Goal: Task Accomplishment & Management: Manage account settings

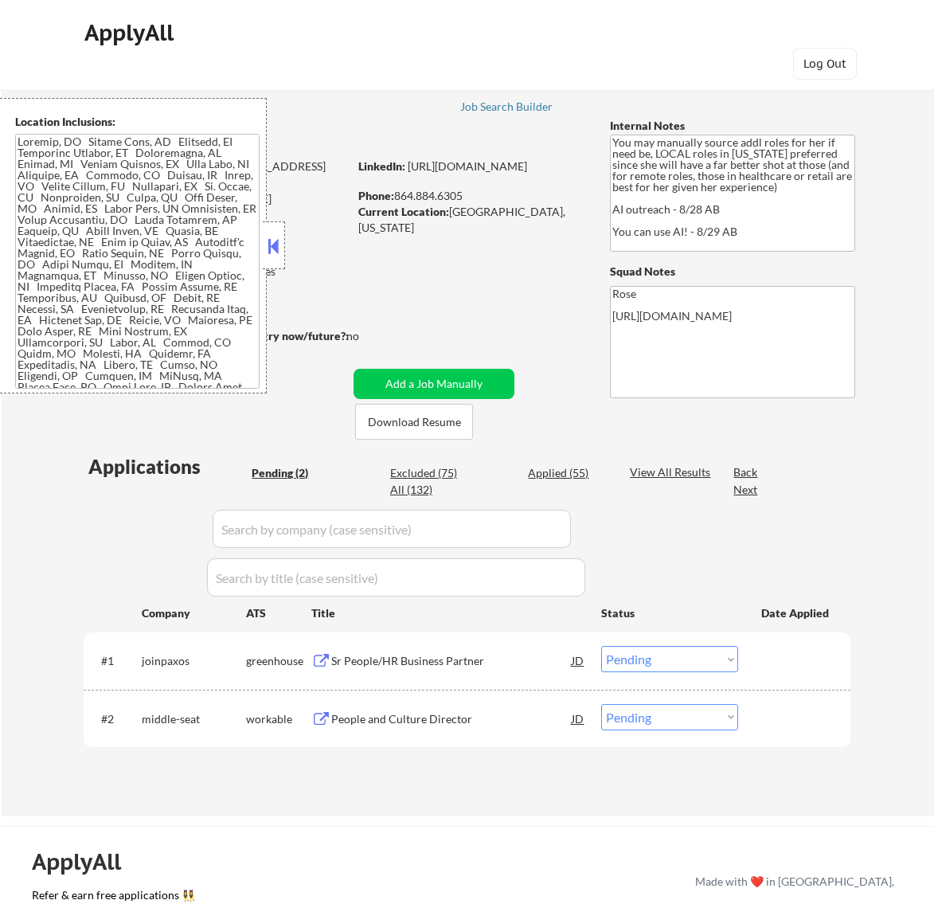
select select ""pending""
click at [275, 241] on button at bounding box center [273, 246] width 18 height 24
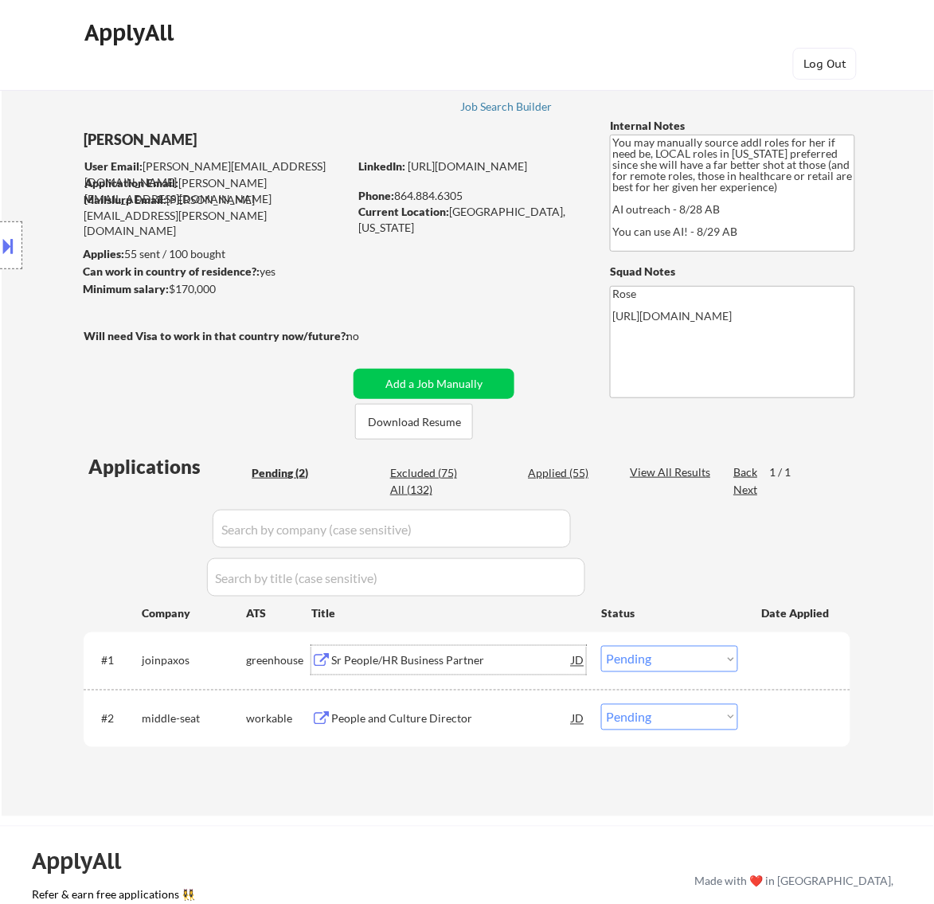
click at [491, 667] on div "Sr People/HR Business Partner" at bounding box center [451, 661] width 241 height 16
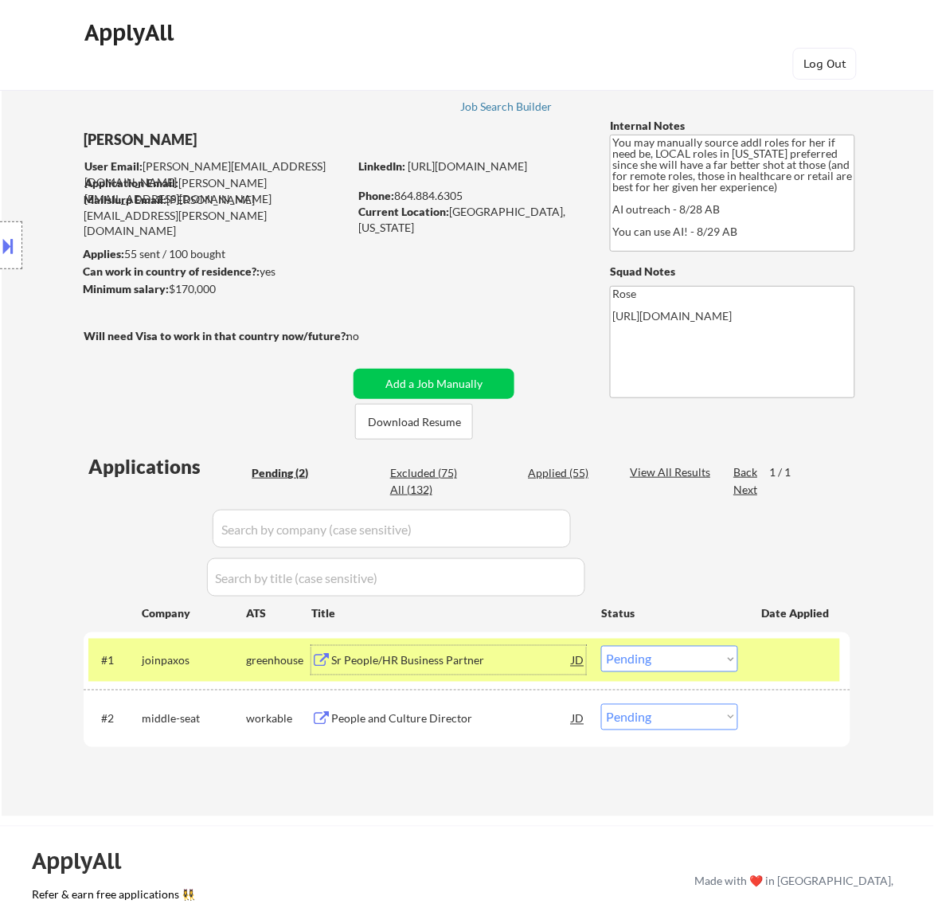
click at [577, 665] on div "JD" at bounding box center [578, 660] width 16 height 29
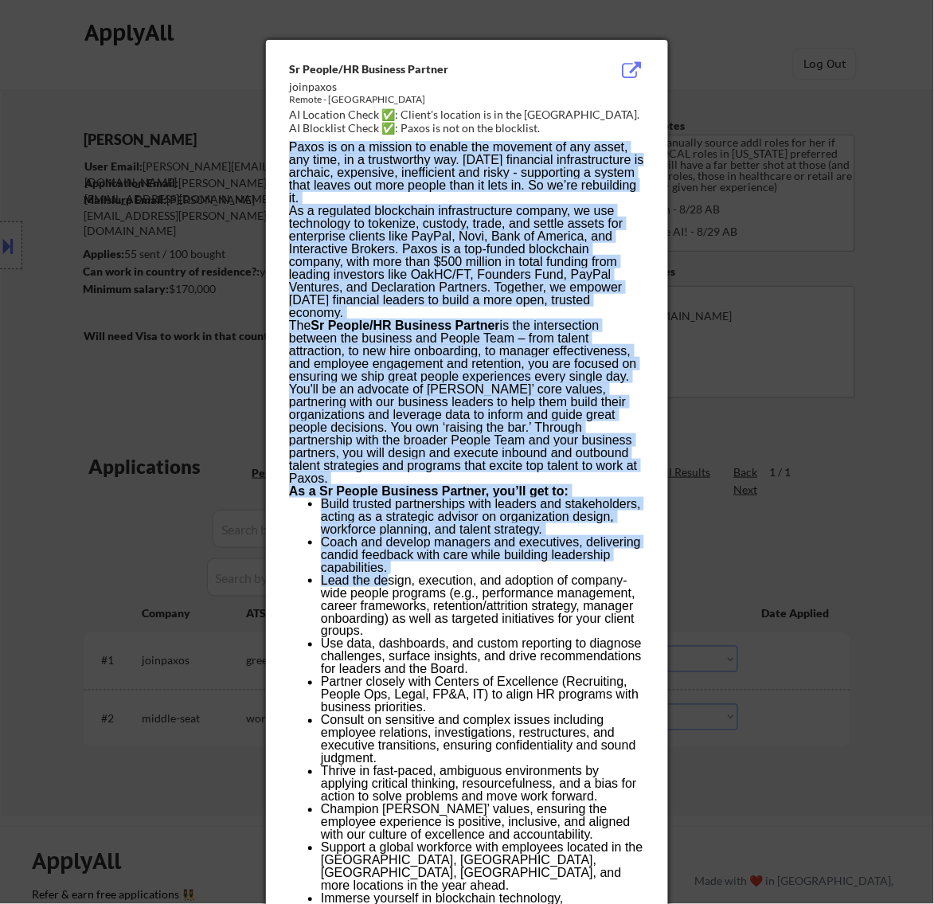
drag, startPoint x: 284, startPoint y: 65, endPoint x: 384, endPoint y: 558, distance: 502.2
click at [384, 558] on div "Sr People/HR Business Partner joinpaxos Remote - United States AI Location Chec…" at bounding box center [467, 780] width 402 height 1480
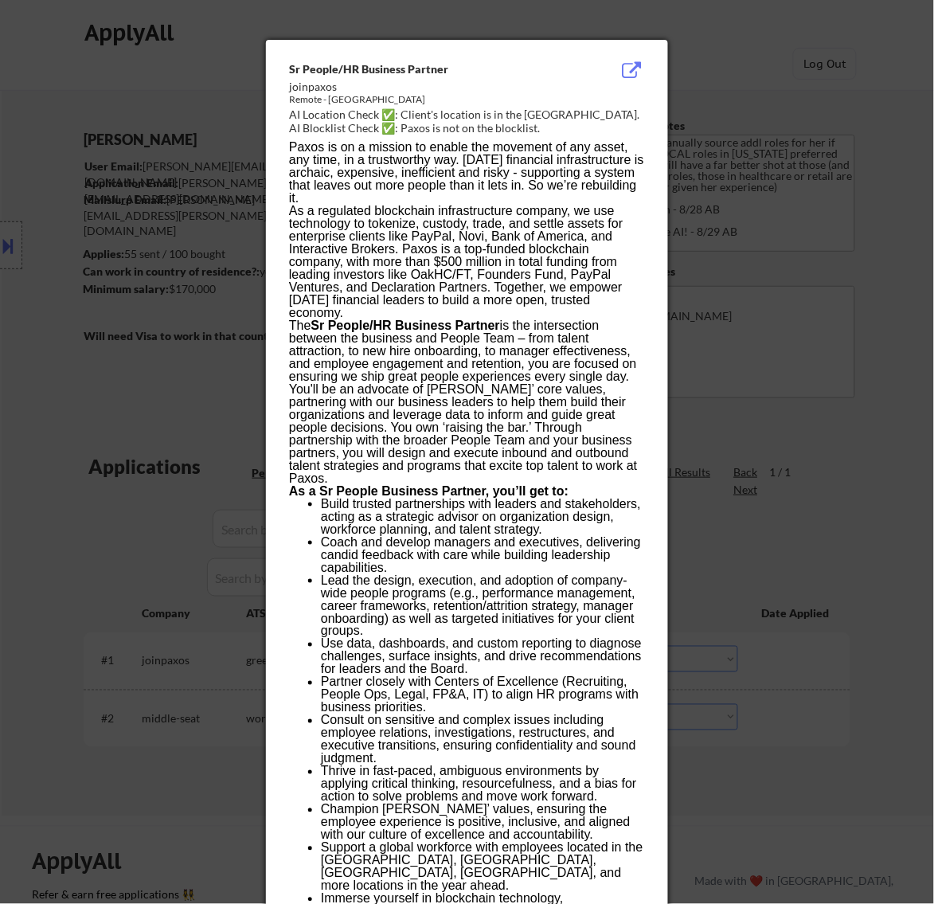
click at [276, 82] on div "Sr People/HR Business Partner joinpaxos Remote - United States AI Location Chec…" at bounding box center [467, 780] width 402 height 1480
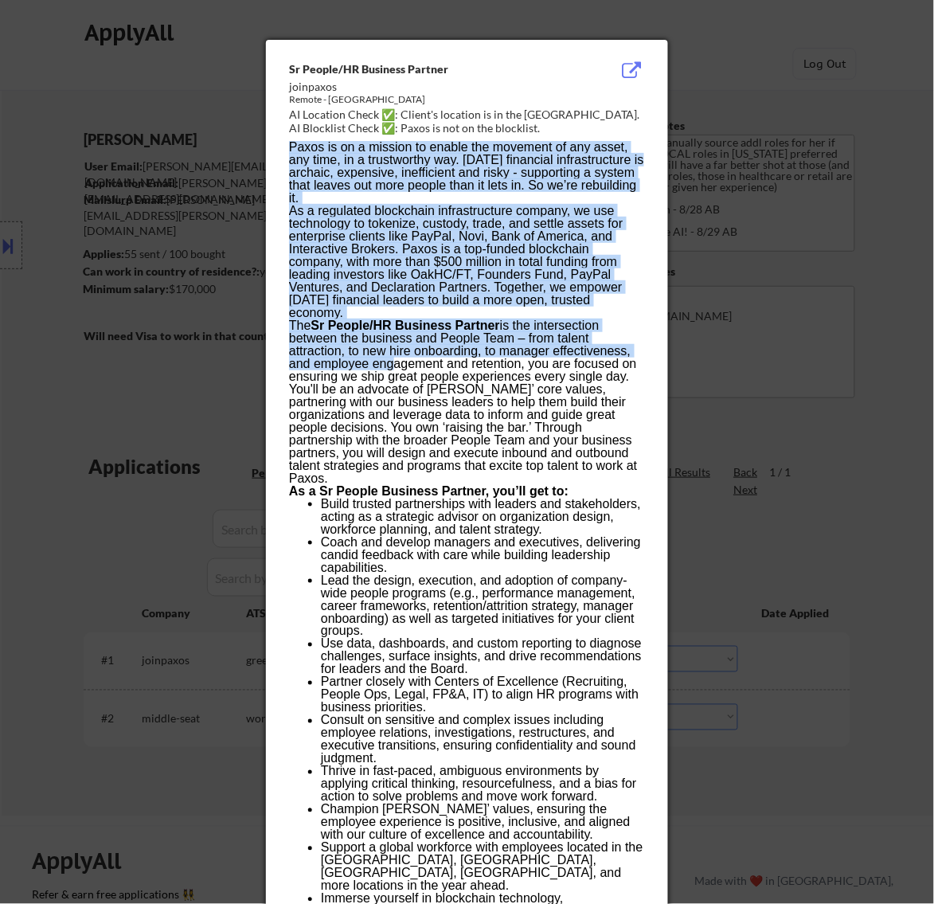
drag, startPoint x: 285, startPoint y: 61, endPoint x: 349, endPoint y: 183, distance: 137.5
click at [382, 295] on div "Sr People/HR Business Partner joinpaxos Remote - United States AI Location Chec…" at bounding box center [467, 780] width 402 height 1480
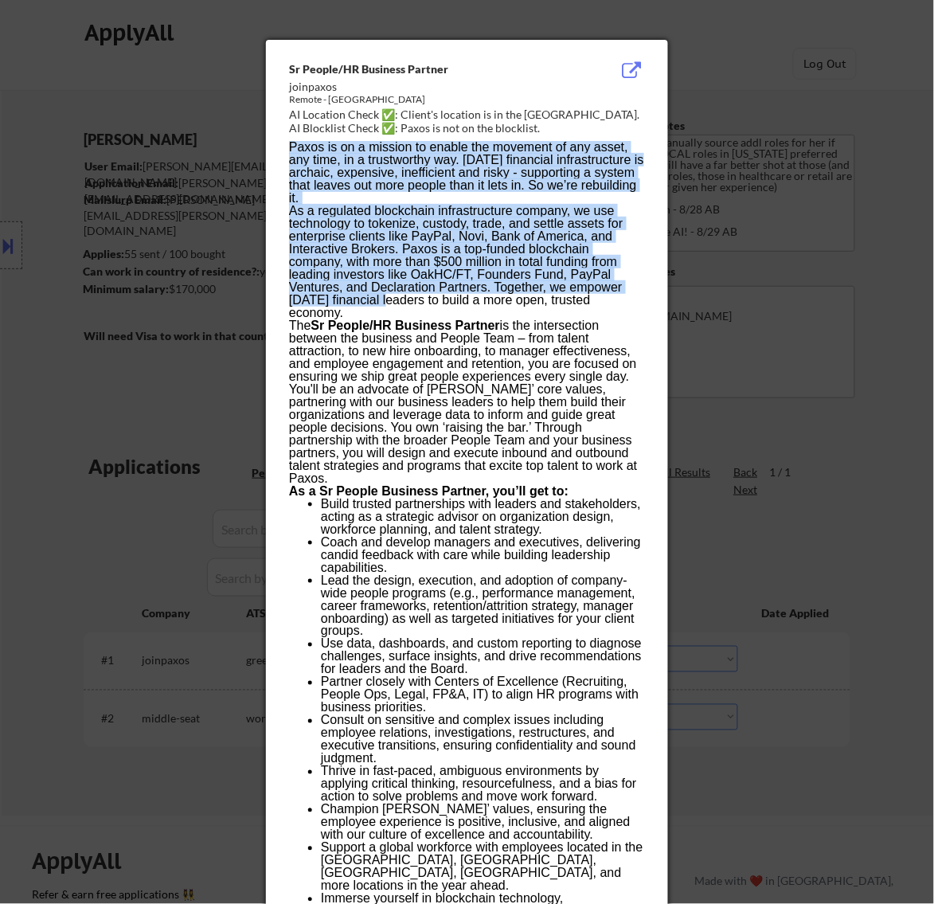
click at [273, 69] on div "Sr People/HR Business Partner joinpaxos Remote - United States AI Location Chec…" at bounding box center [467, 780] width 402 height 1480
click at [439, 241] on p "As a regulated blockchain infrastructure company, we use technology to tokenize…" at bounding box center [466, 262] width 355 height 115
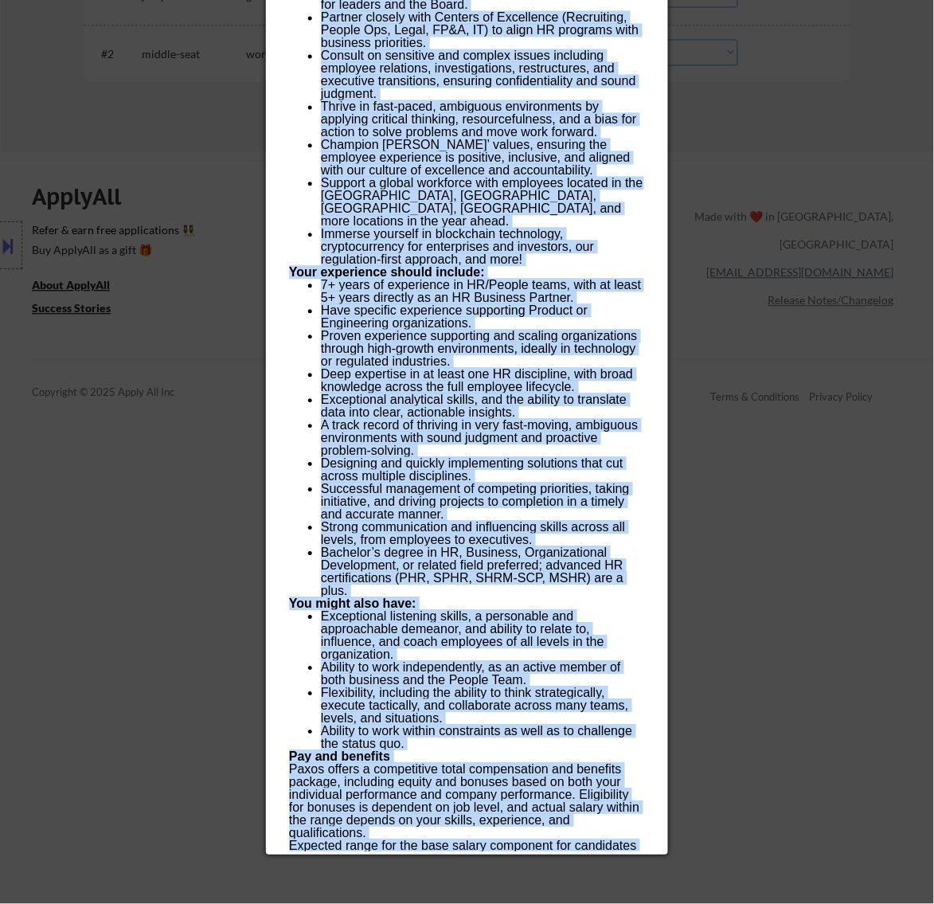
scroll to position [729, 0]
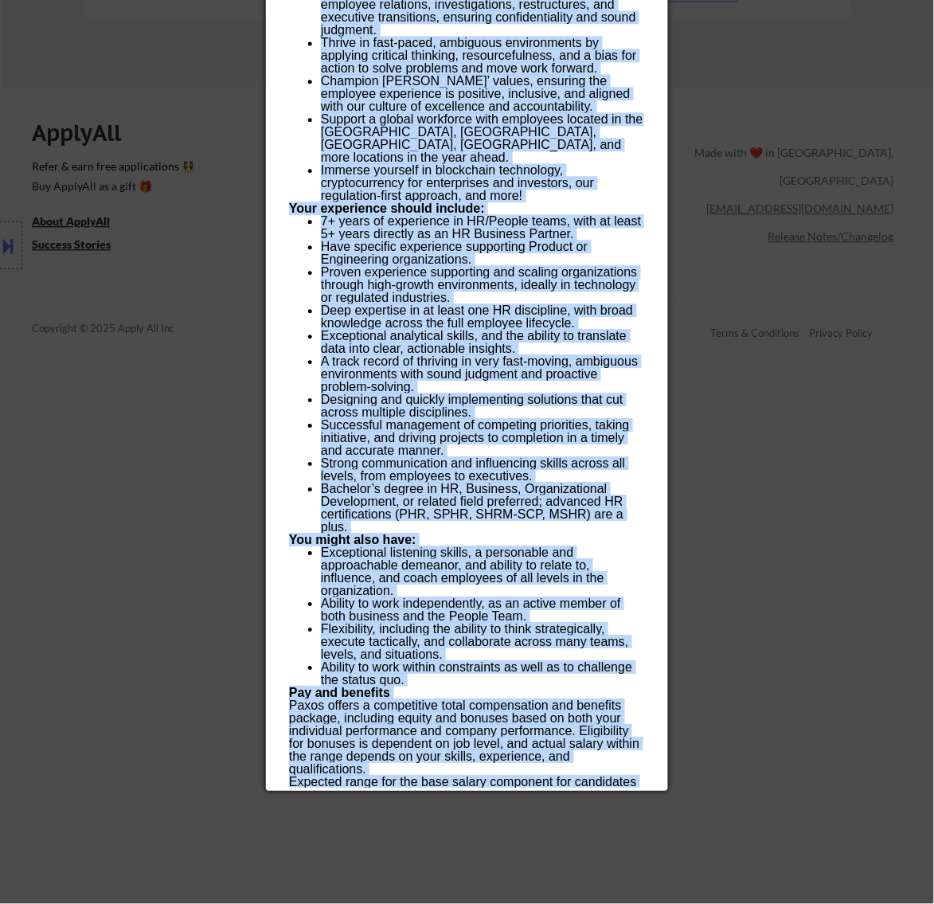
drag, startPoint x: 289, startPoint y: 69, endPoint x: 444, endPoint y: 779, distance: 726.4
click at [442, 779] on div "Sr People/HR Business Partner joinpaxos Remote - United States AI Location Chec…" at bounding box center [467, 51] width 402 height 1480
copy div "Sr People/HR Business Partner joinpaxos Remote - United States AI Location Chec…"
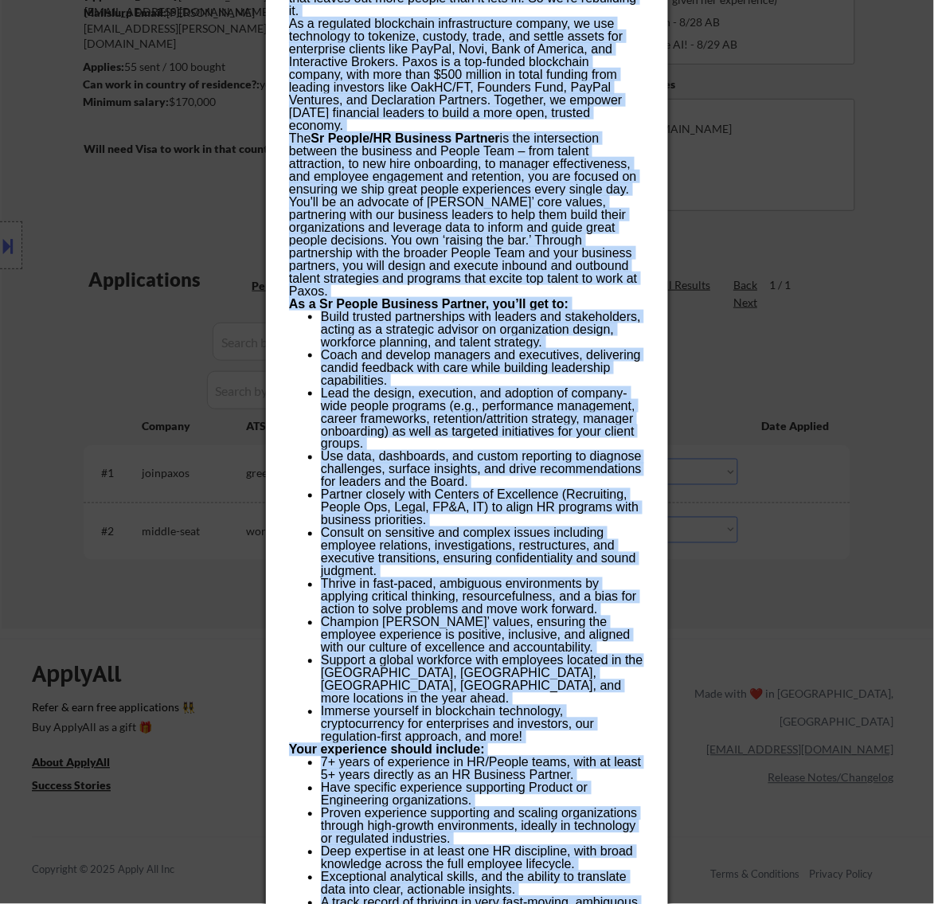
scroll to position [0, 0]
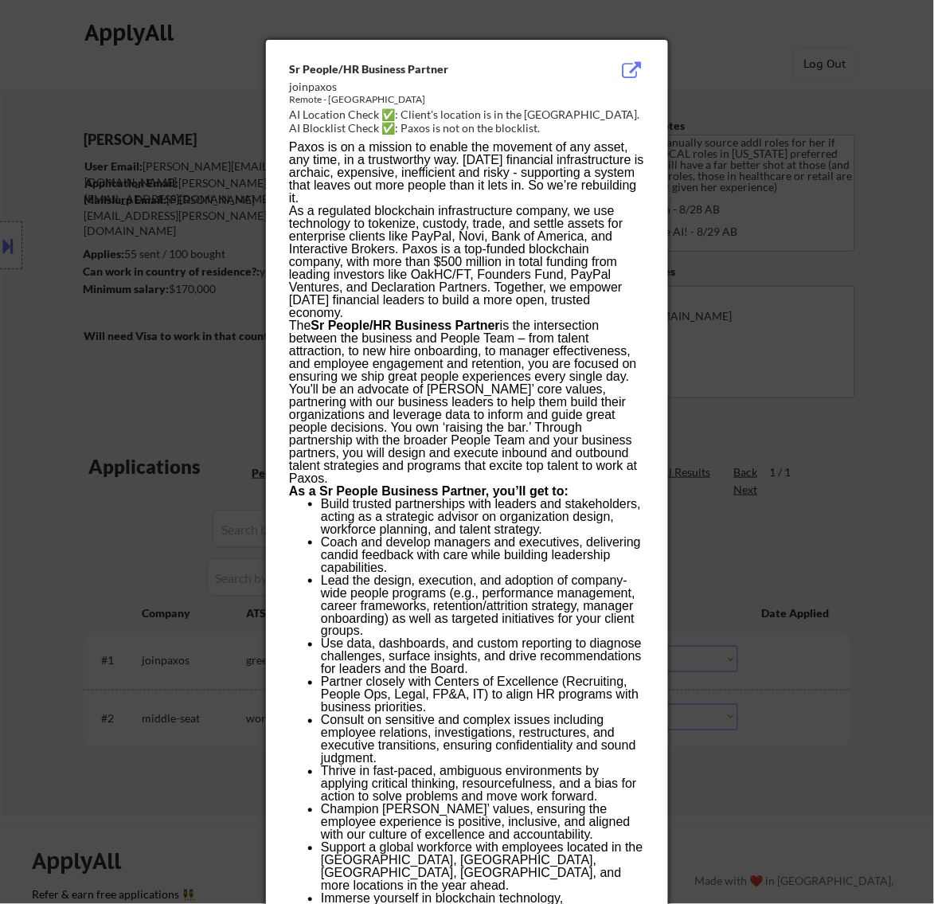
click at [767, 57] on div at bounding box center [467, 452] width 934 height 904
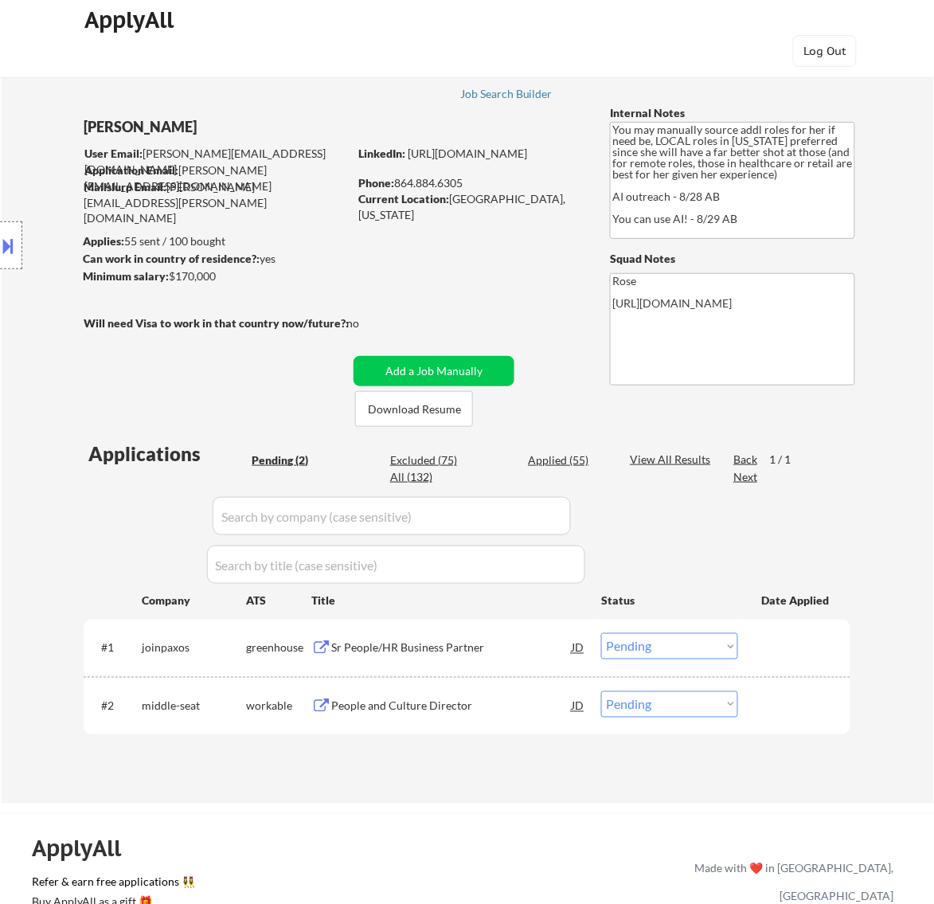
scroll to position [199, 0]
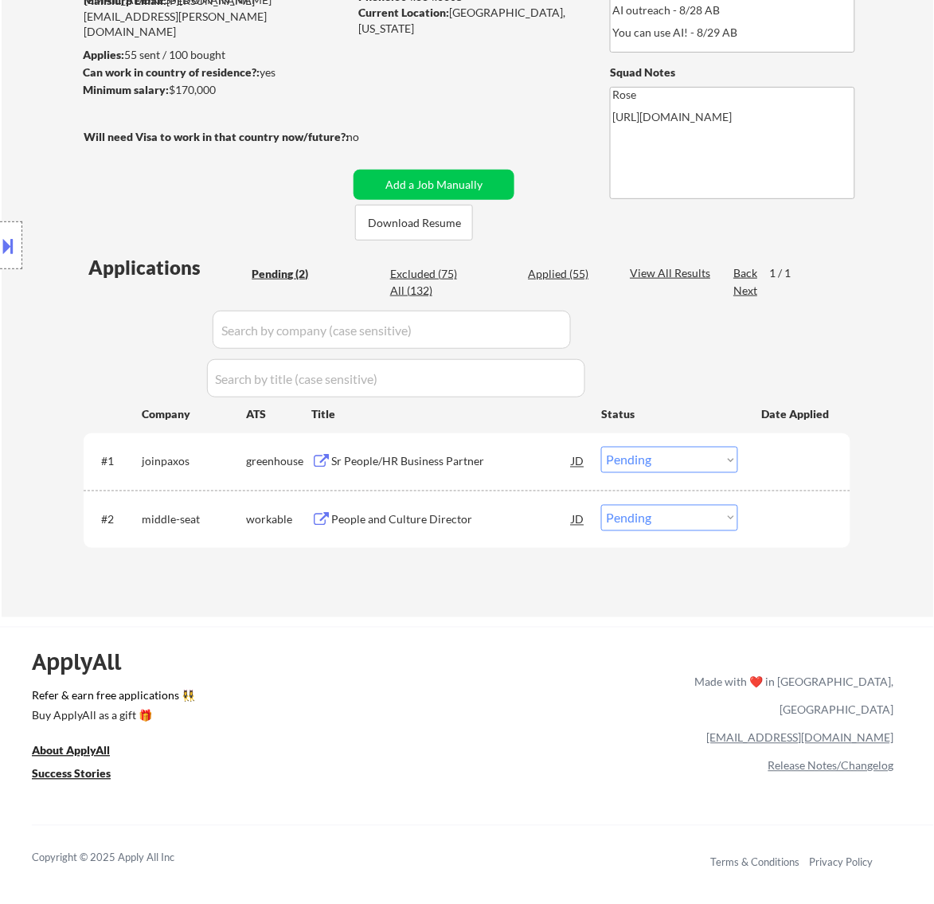
click at [659, 459] on select "Choose an option... Pending Applied Excluded (Questions) Excluded (Expired) Exc…" at bounding box center [669, 460] width 137 height 26
click at [601, 447] on select "Choose an option... Pending Applied Excluded (Questions) Excluded (Expired) Exc…" at bounding box center [669, 460] width 137 height 26
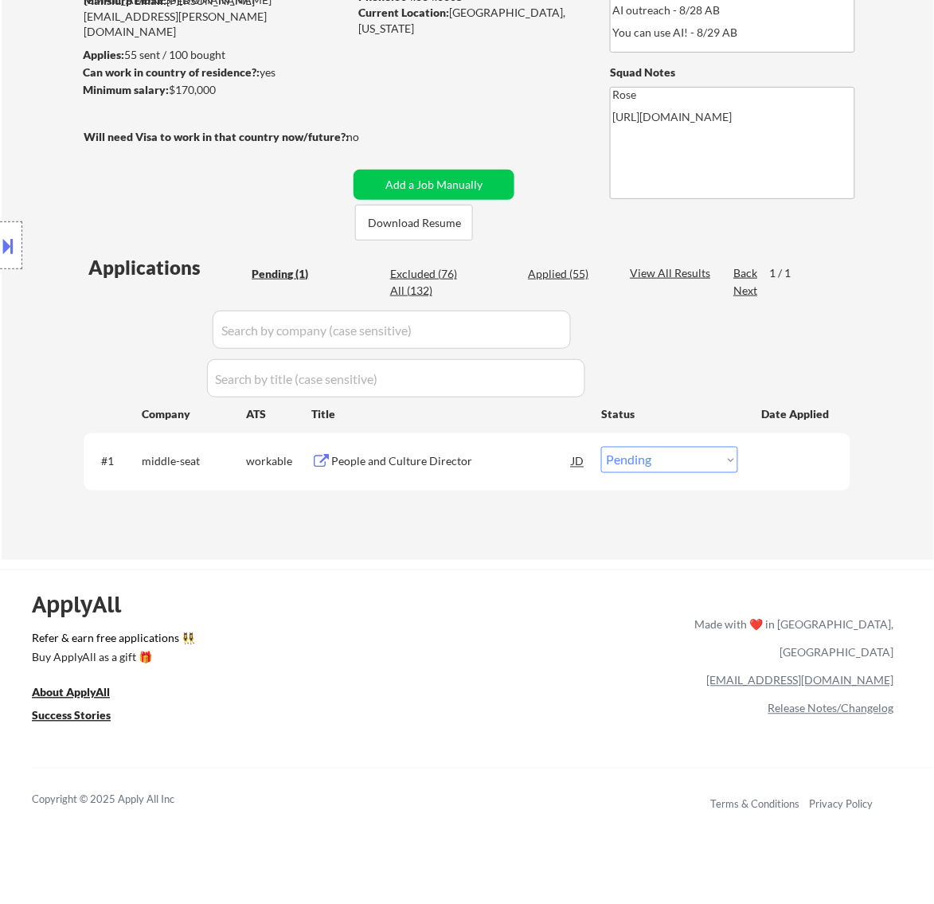
click at [488, 458] on div "People and Culture Director" at bounding box center [451, 462] width 241 height 16
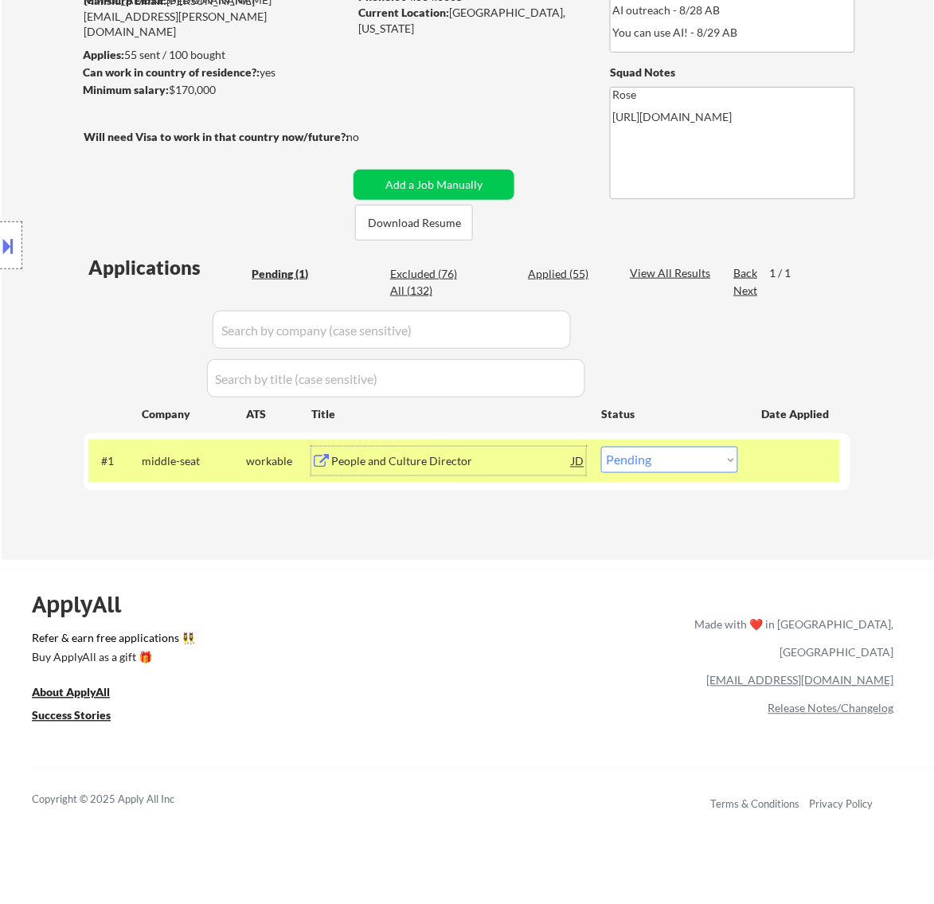
drag, startPoint x: 687, startPoint y: 460, endPoint x: 687, endPoint y: 472, distance: 11.9
click at [687, 460] on select "Choose an option... Pending Applied Excluded (Questions) Excluded (Expired) Exc…" at bounding box center [669, 460] width 137 height 26
select select ""excluded__salary_""
click at [601, 447] on select "Choose an option... Pending Applied Excluded (Questions) Excluded (Expired) Exc…" at bounding box center [669, 460] width 137 height 26
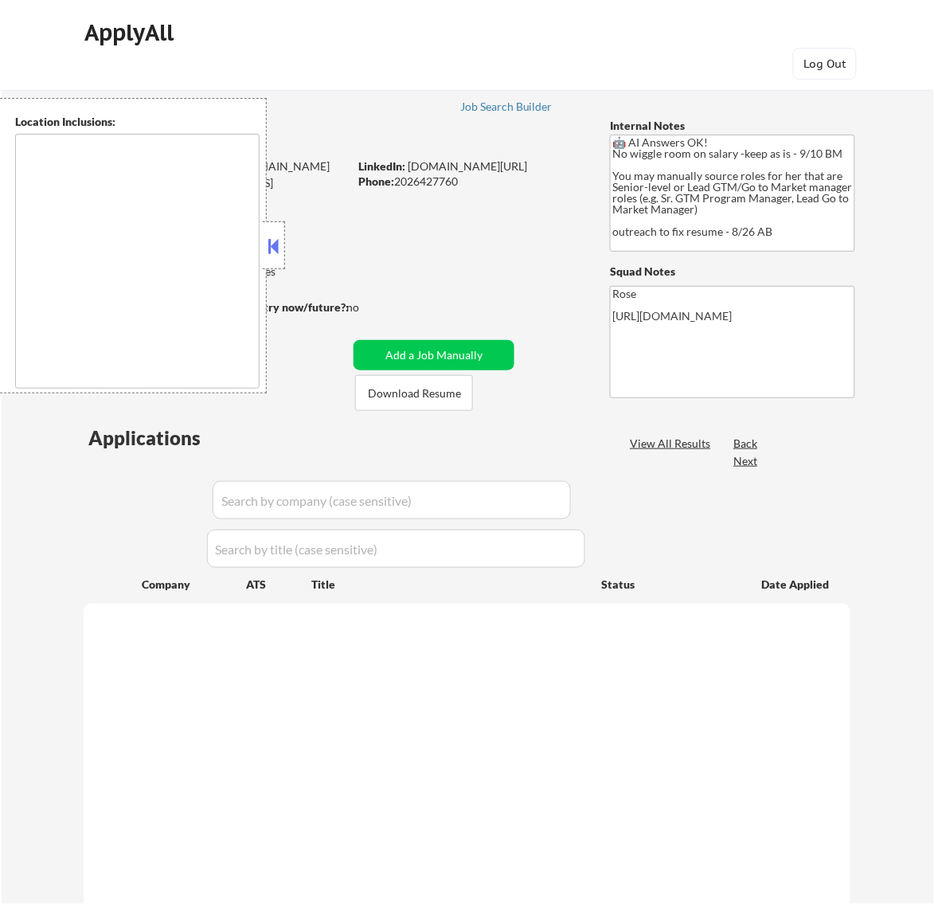
select select ""pending""
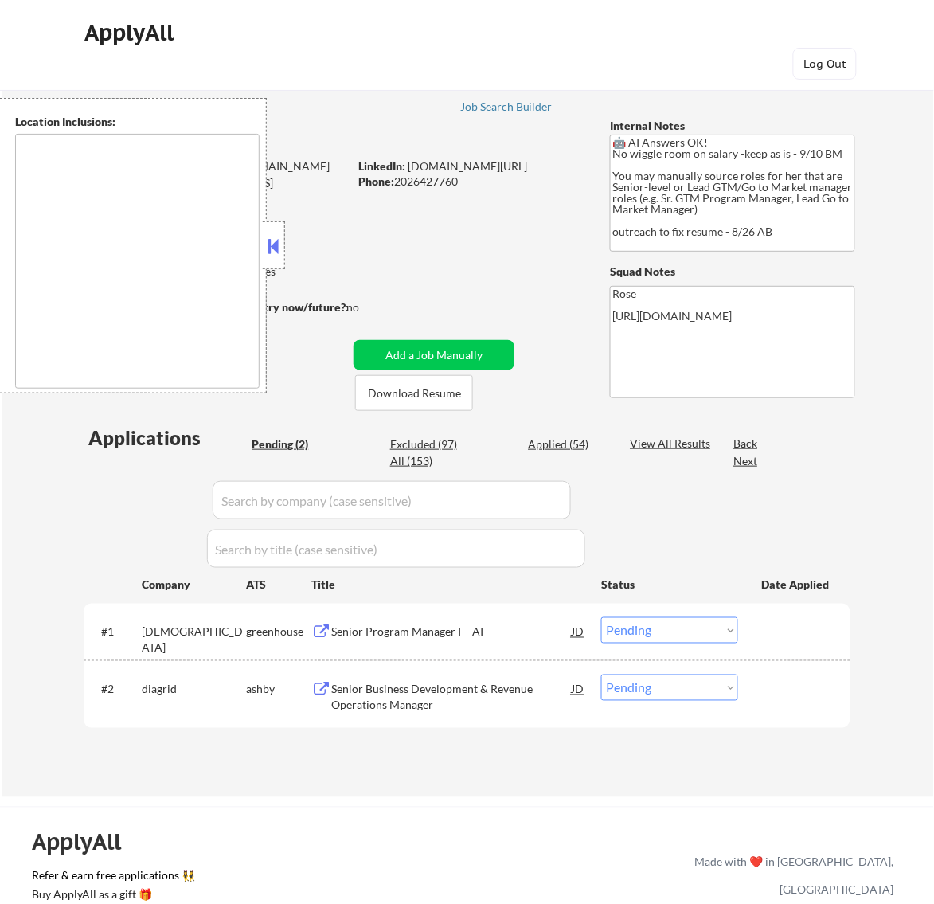
type textarea "Reston, VA Herndon, VA Vienna, VA Tysons, VA Great Falls, VA McLean, VA Sterlin…"
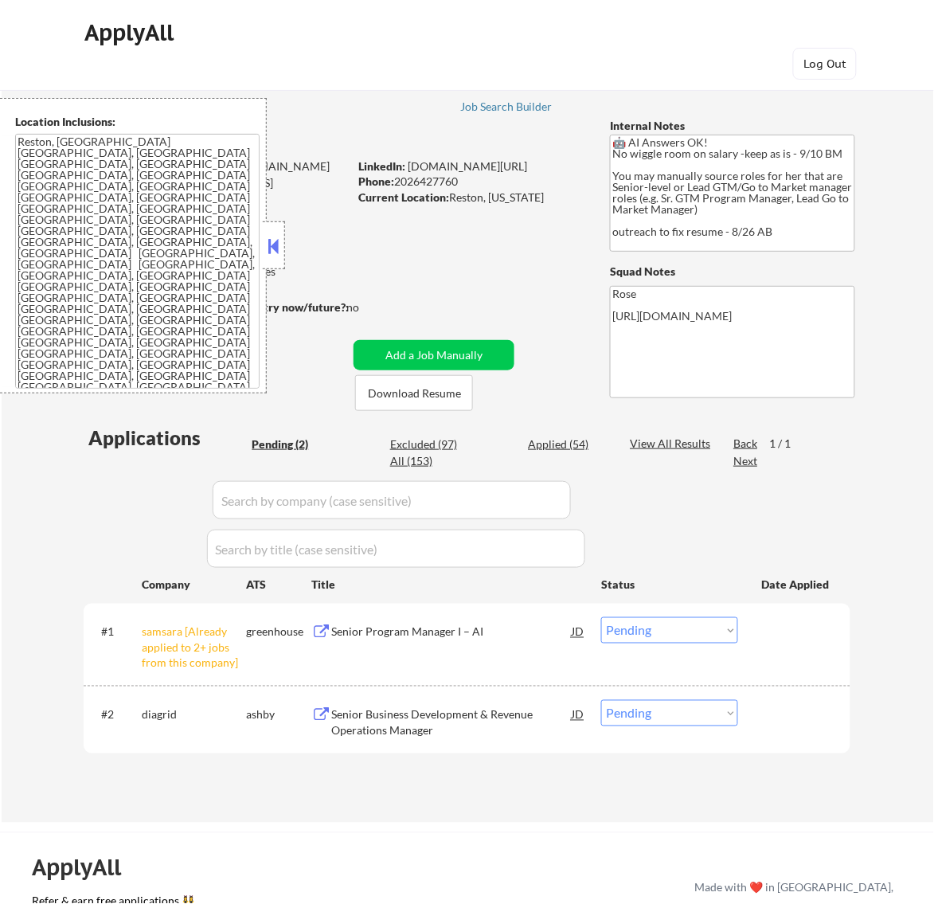
click at [280, 244] on button at bounding box center [273, 246] width 18 height 24
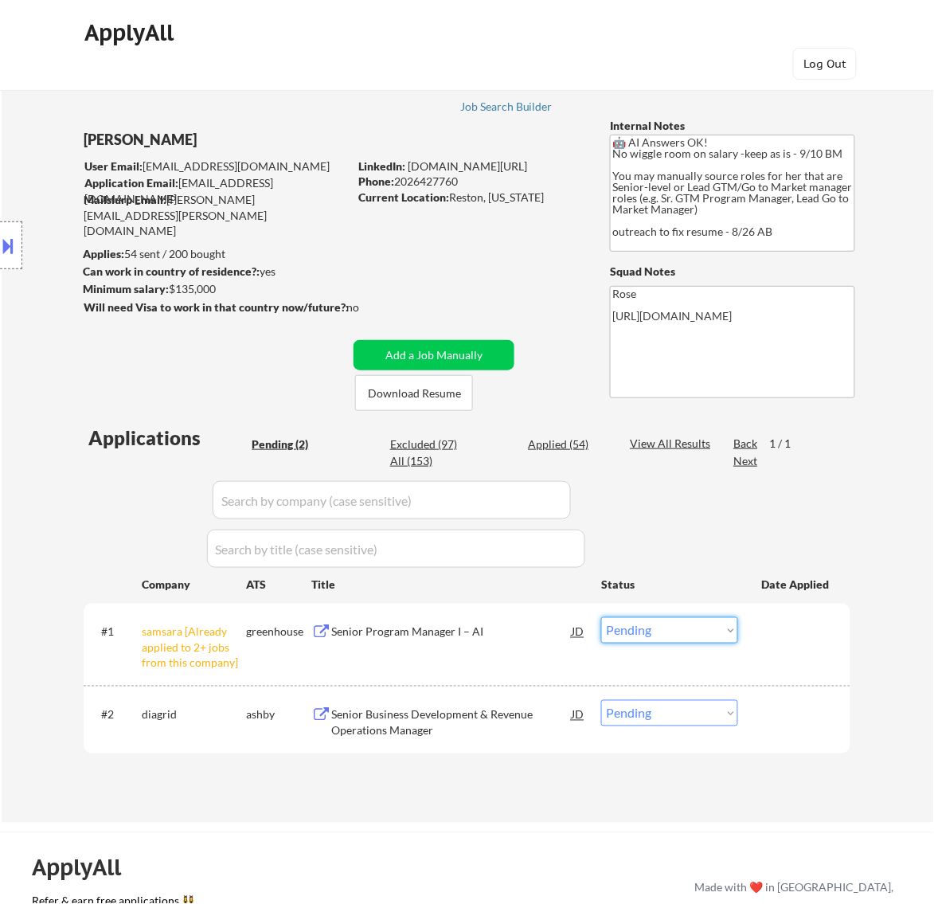
drag, startPoint x: 730, startPoint y: 624, endPoint x: 733, endPoint y: 636, distance: 12.2
click at [730, 624] on select "Choose an option... Pending Applied Excluded (Questions) Excluded (Expired) Exc…" at bounding box center [669, 630] width 137 height 26
click at [601, 617] on select "Choose an option... Pending Applied Excluded (Questions) Excluded (Expired) Exc…" at bounding box center [669, 630] width 137 height 26
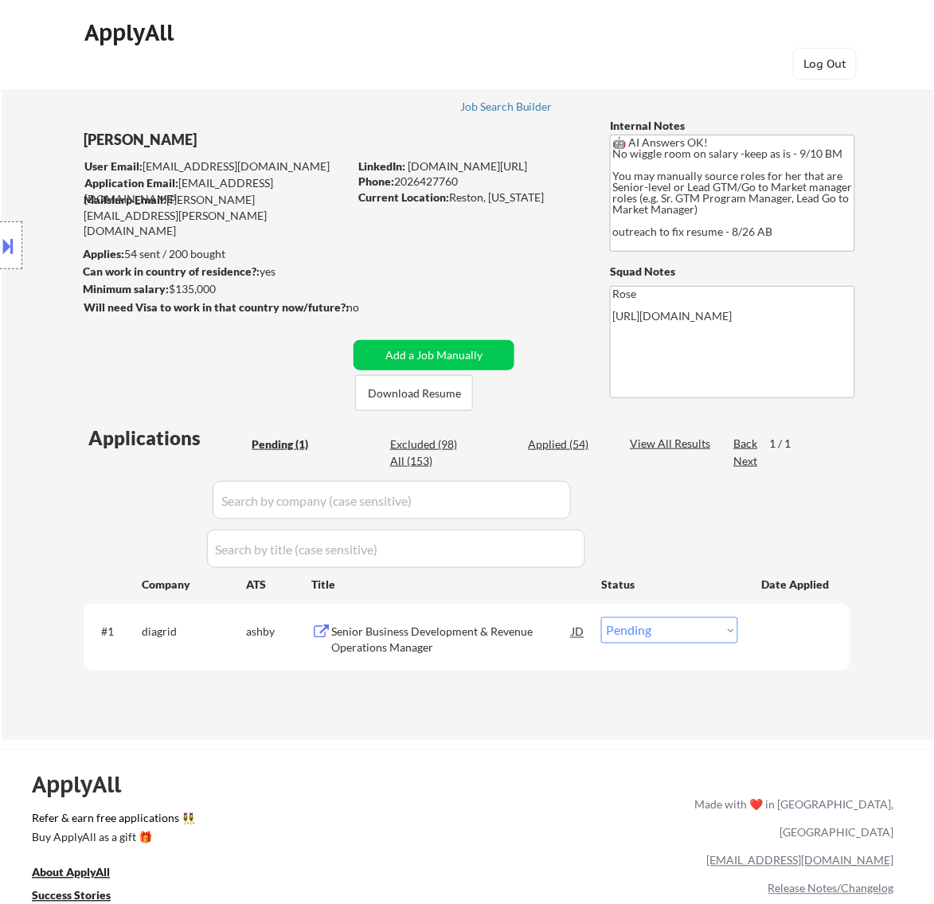
click at [464, 631] on div "Senior Business Development & Revenue Operations Manager" at bounding box center [451, 639] width 241 height 31
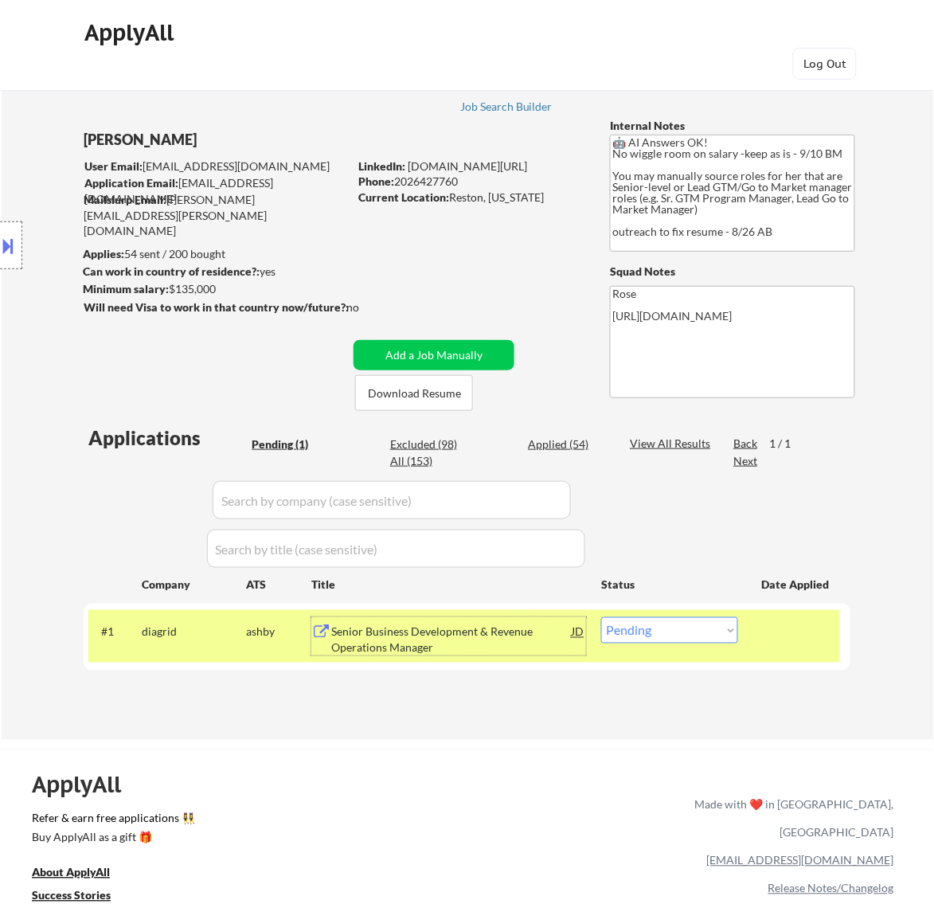
click at [714, 626] on select "Choose an option... Pending Applied Excluded (Questions) Excluded (Expired) Exc…" at bounding box center [669, 630] width 137 height 26
select select ""excluded__bad_match_""
click at [601, 617] on select "Choose an option... Pending Applied Excluded (Questions) Excluded (Expired) Exc…" at bounding box center [669, 630] width 137 height 26
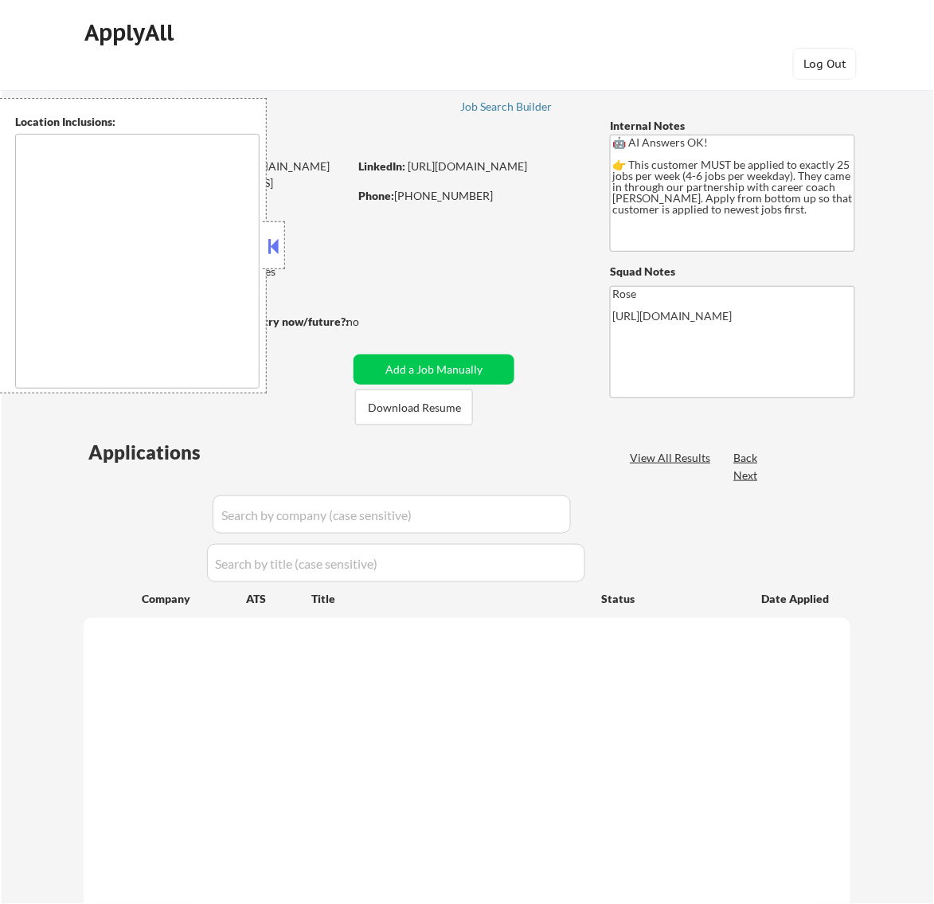
select select ""pending""
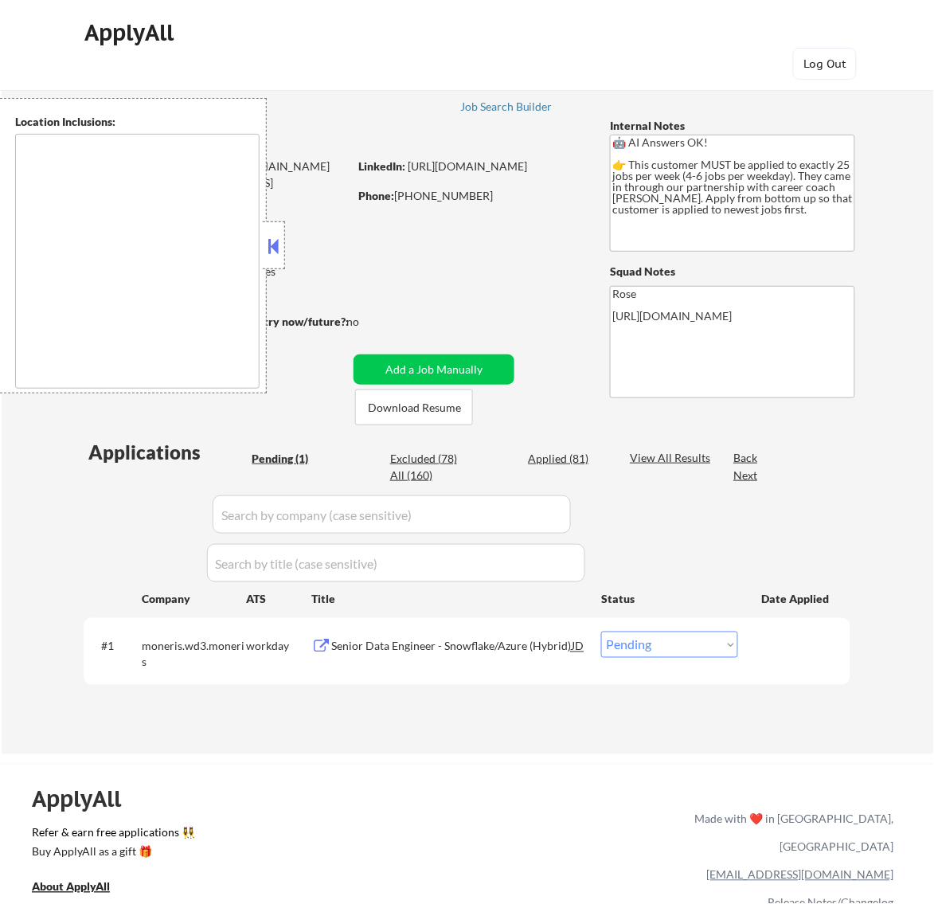
type textarea "[GEOGRAPHIC_DATA], ON [GEOGRAPHIC_DATA], ON [GEOGRAPHIC_DATA], ON [GEOGRAPHIC_D…"
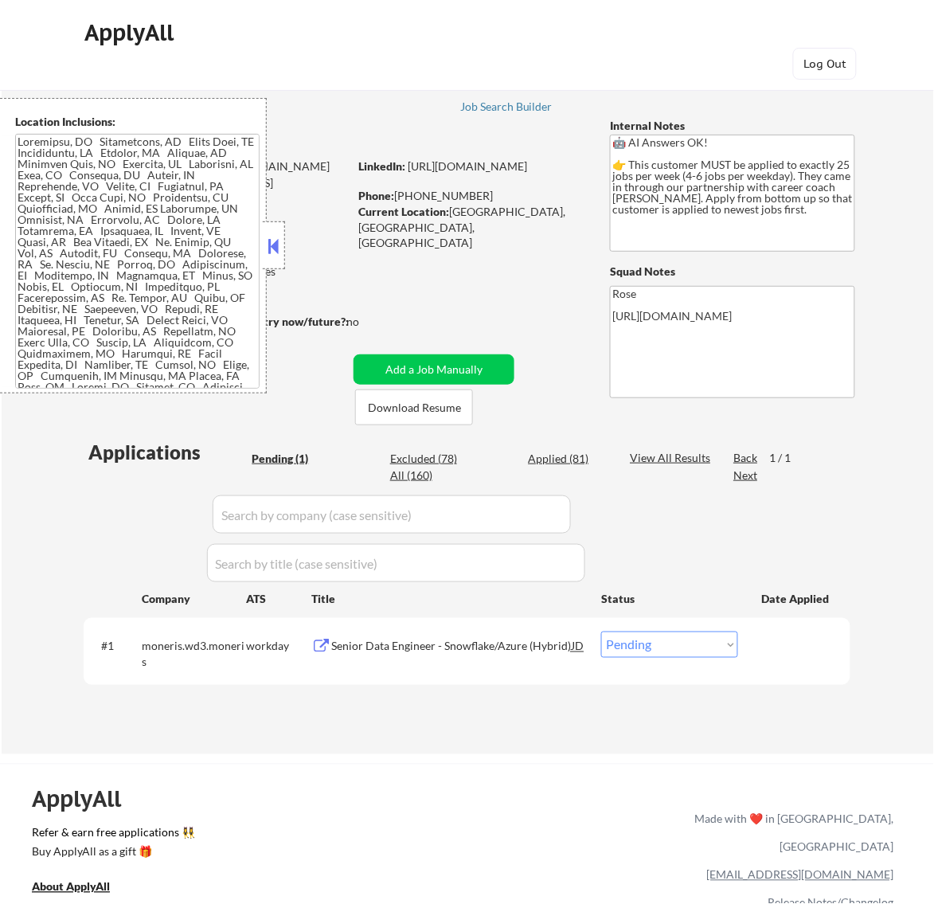
click at [277, 237] on button at bounding box center [273, 246] width 18 height 24
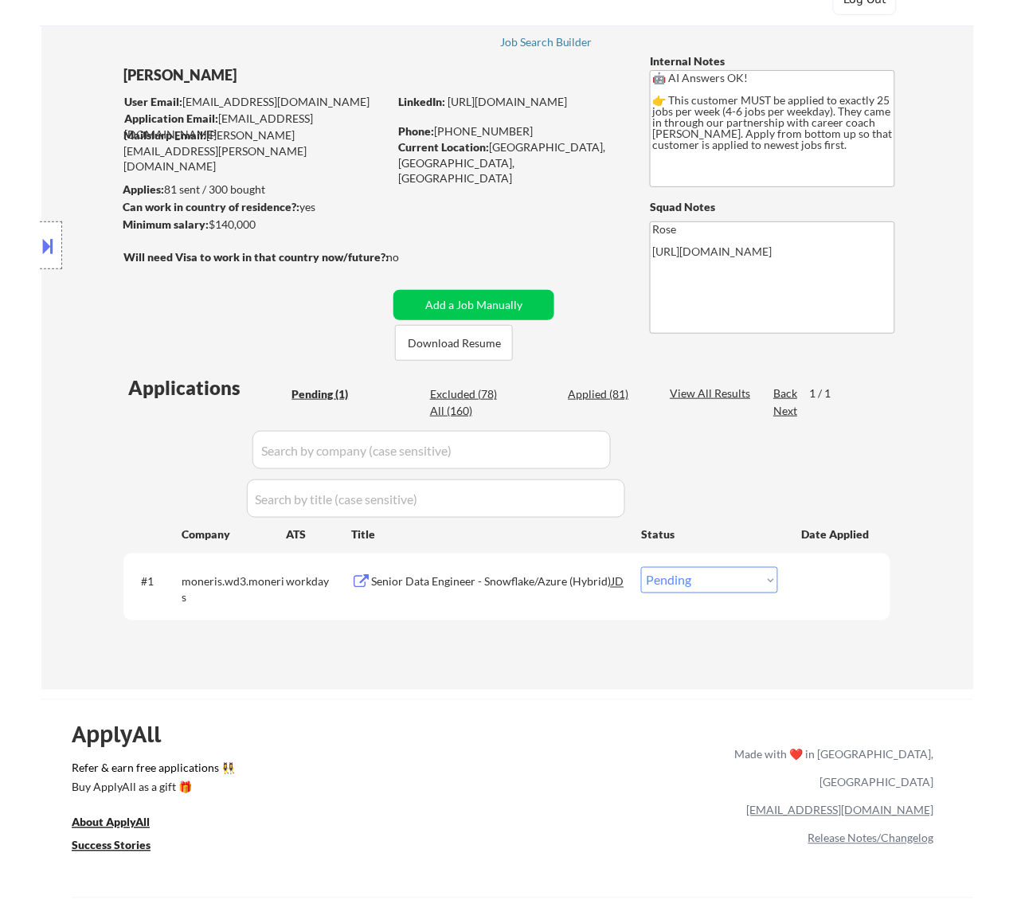
scroll to position [100, 0]
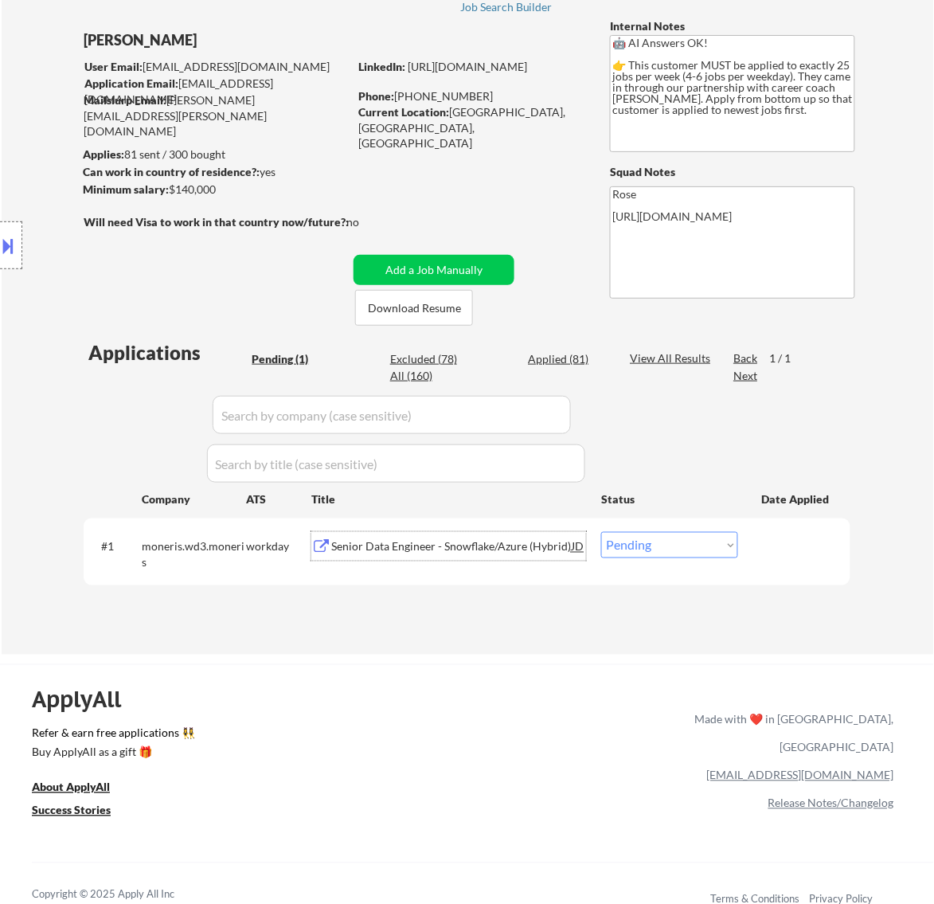
click at [472, 536] on div "Senior Data Engineer - Snowflake/Azure (Hybrid)" at bounding box center [451, 546] width 241 height 29
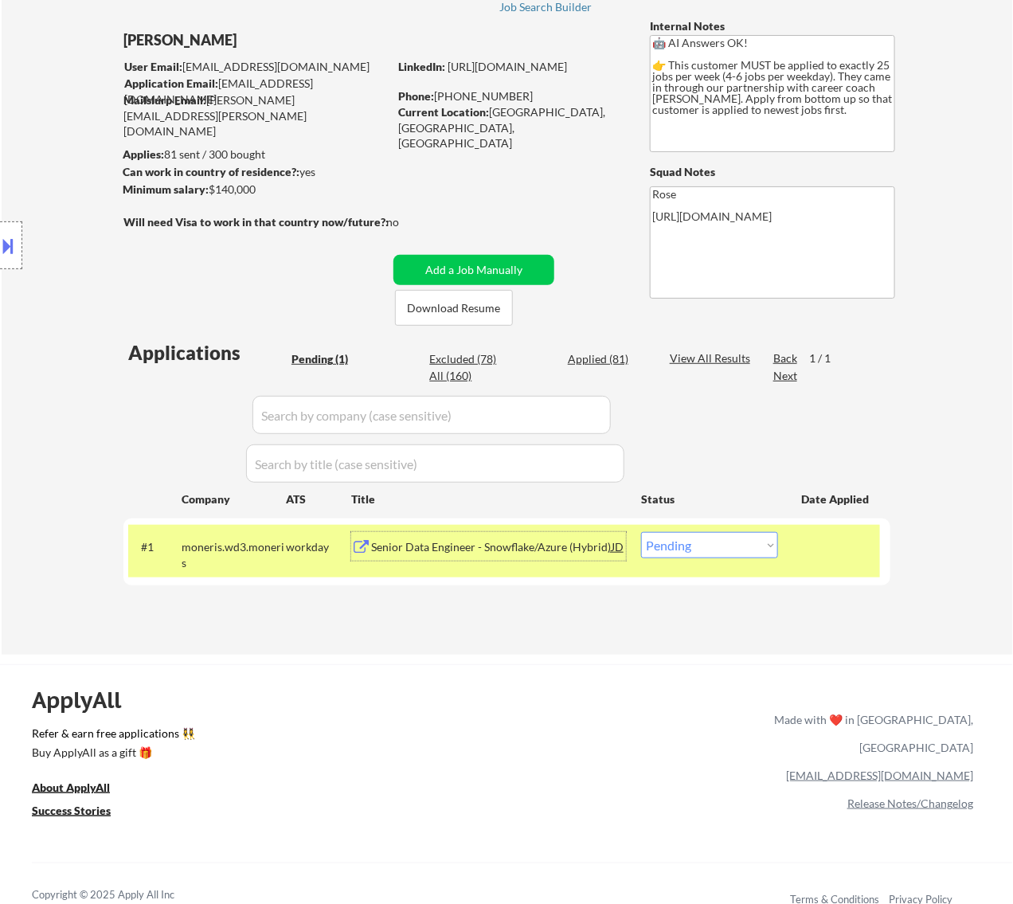
click at [725, 551] on select "Choose an option... Pending Applied Excluded (Questions) Excluded (Expired) Exc…" at bounding box center [709, 545] width 137 height 26
select select ""applied""
click at [641, 532] on select "Choose an option... Pending Applied Excluded (Questions) Excluded (Expired) Exc…" at bounding box center [709, 545] width 137 height 26
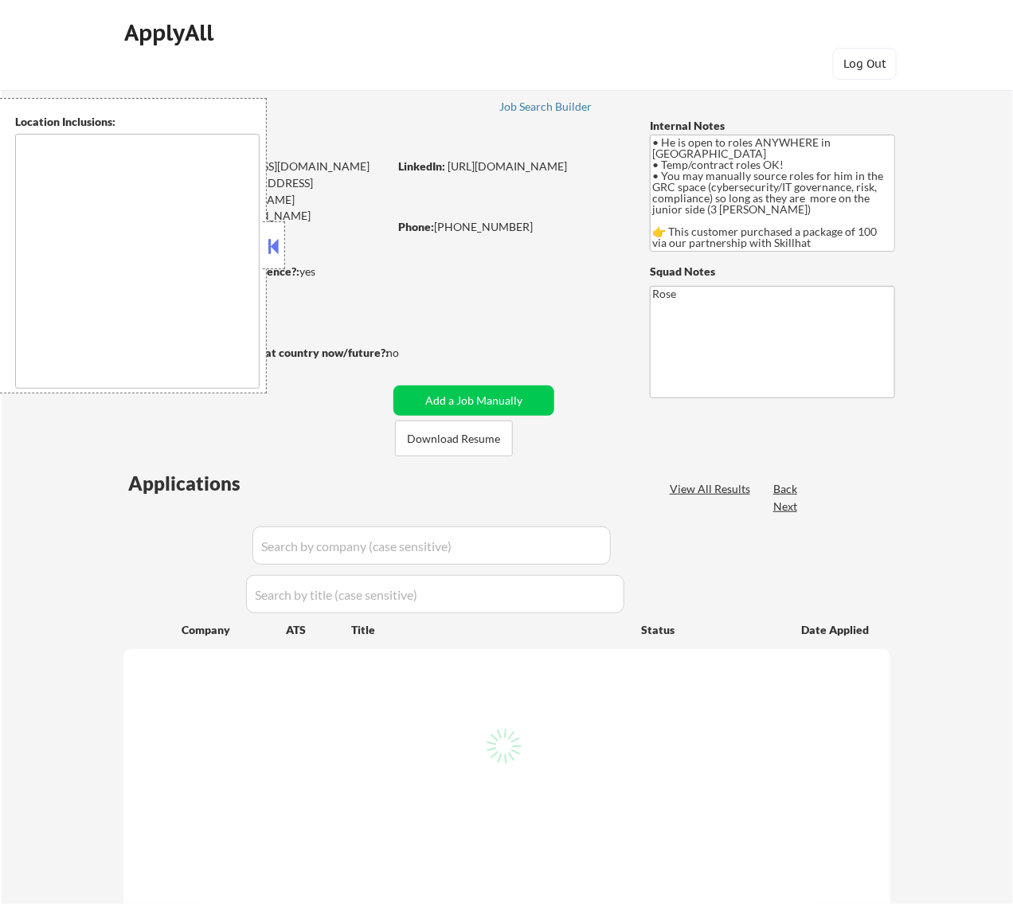
type textarea "country: [GEOGRAPHIC_DATA]"
select select ""pending""
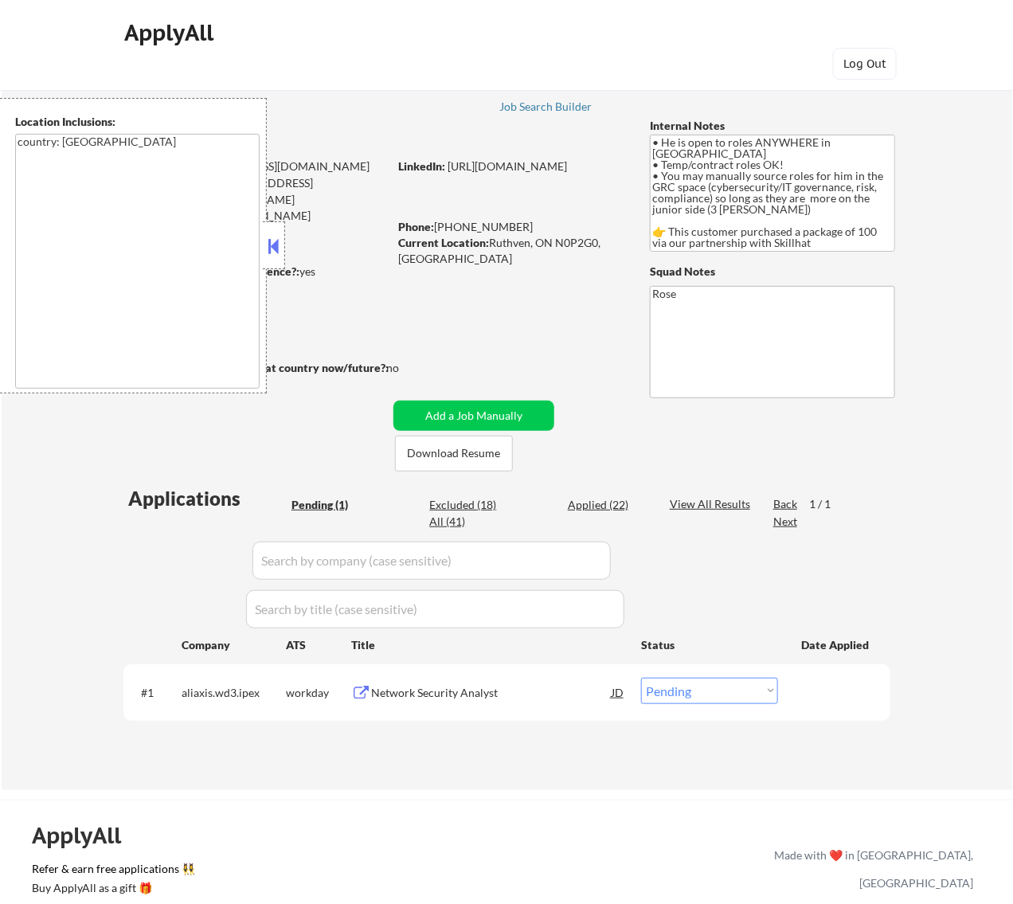
click at [269, 245] on button at bounding box center [273, 246] width 18 height 24
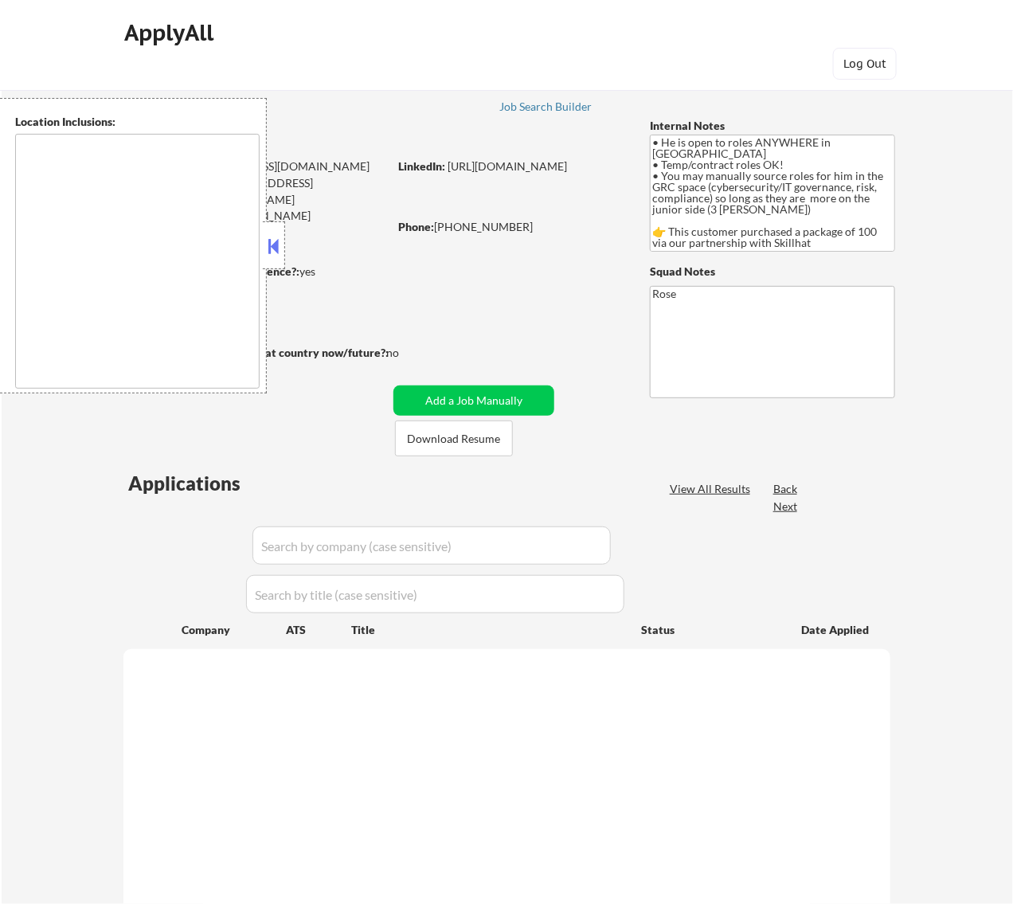
select select ""pending""
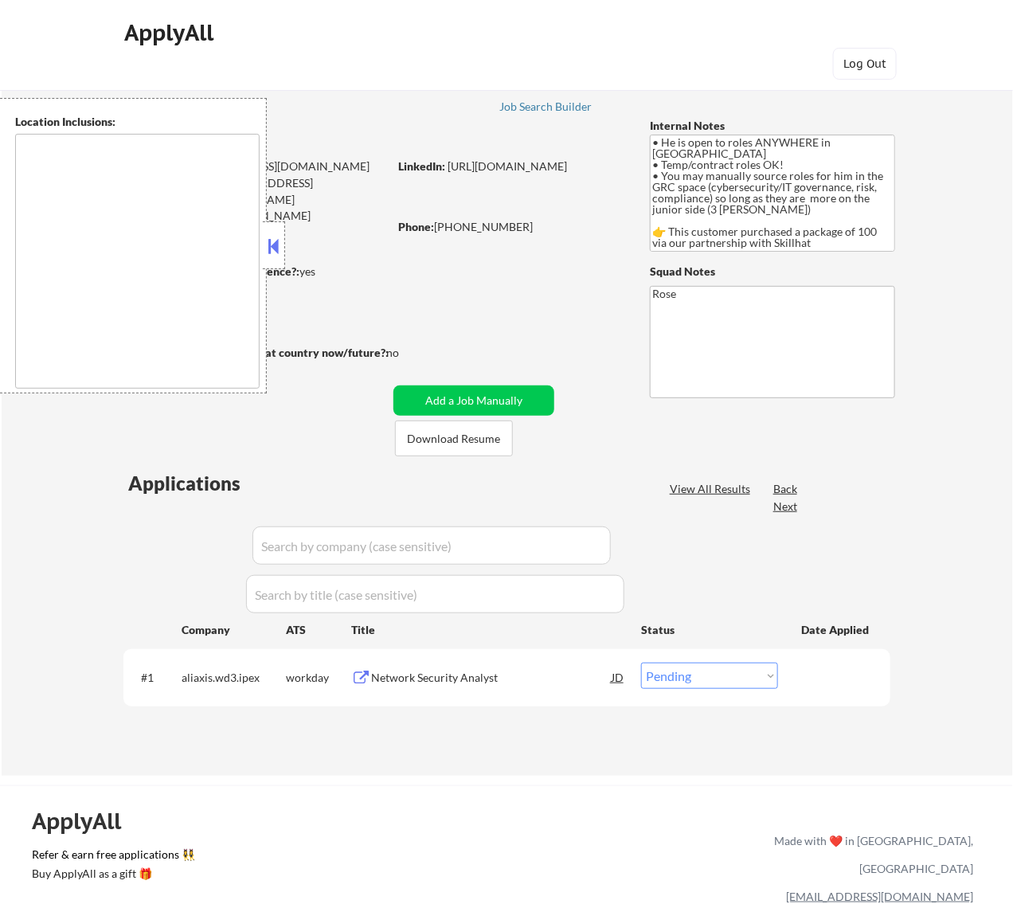
type textarea "country: CA"
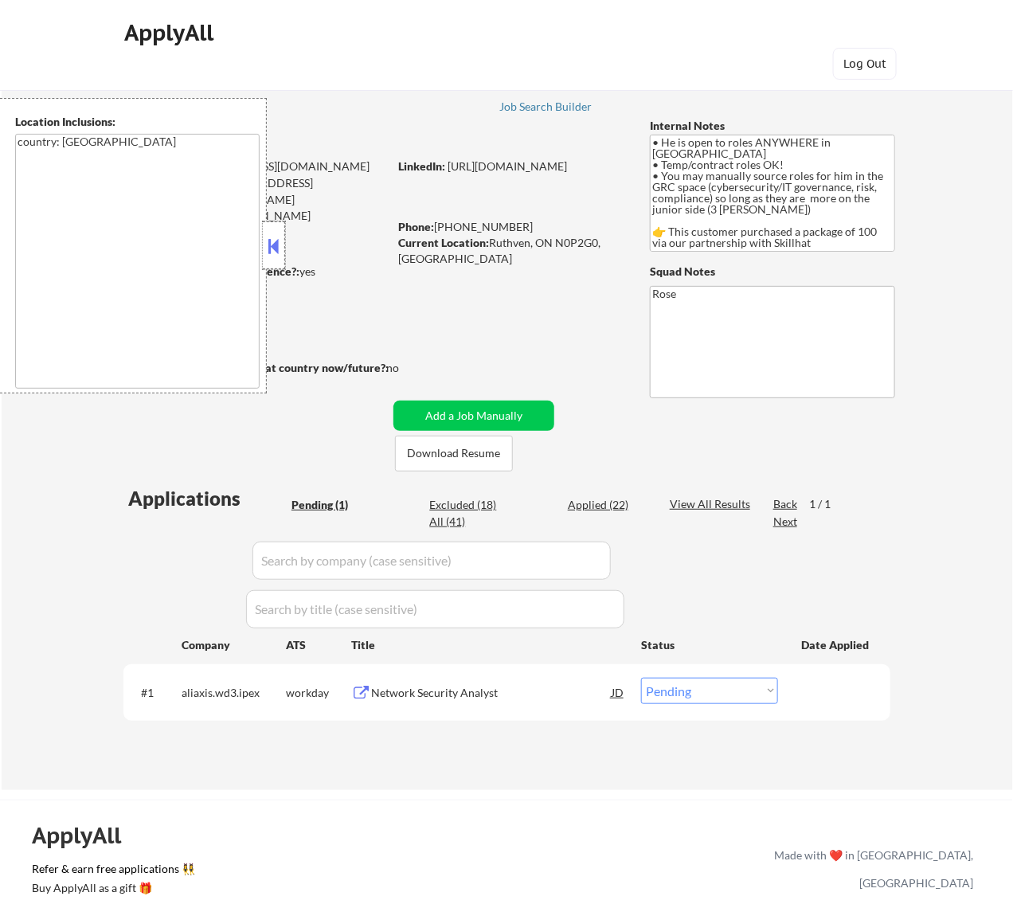
click at [275, 231] on div at bounding box center [274, 245] width 22 height 48
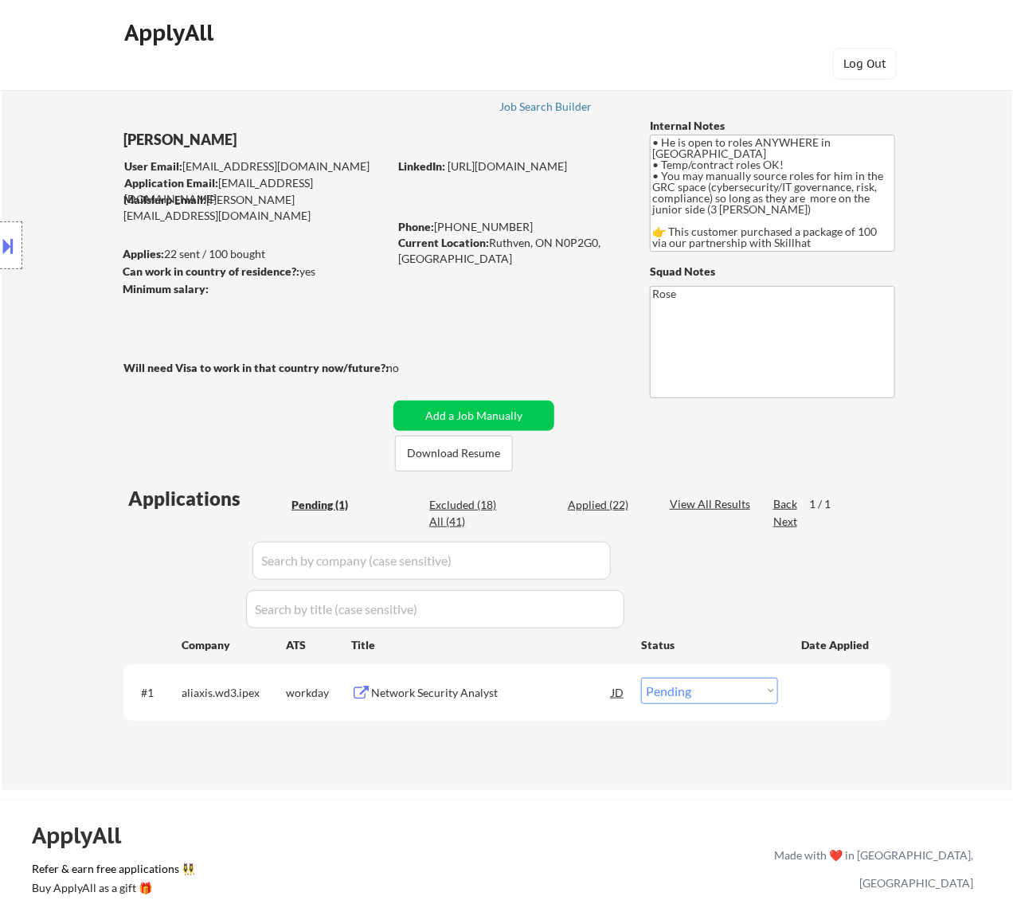
click at [512, 694] on div "Network Security Analyst" at bounding box center [491, 693] width 241 height 16
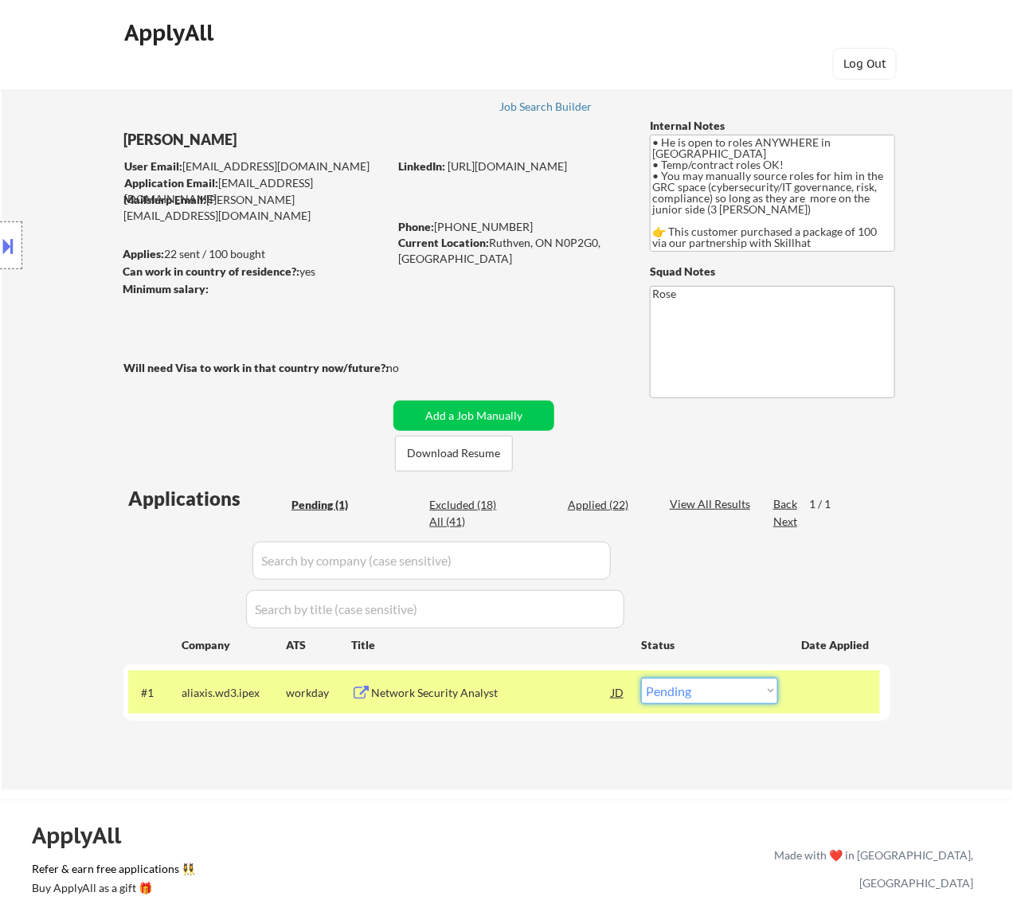
click at [751, 693] on select "Choose an option... Pending Applied Excluded (Questions) Excluded (Expired) Exc…" at bounding box center [709, 691] width 137 height 26
click at [641, 678] on select "Choose an option... Pending Applied Excluded (Questions) Excluded (Expired) Exc…" at bounding box center [709, 691] width 137 height 26
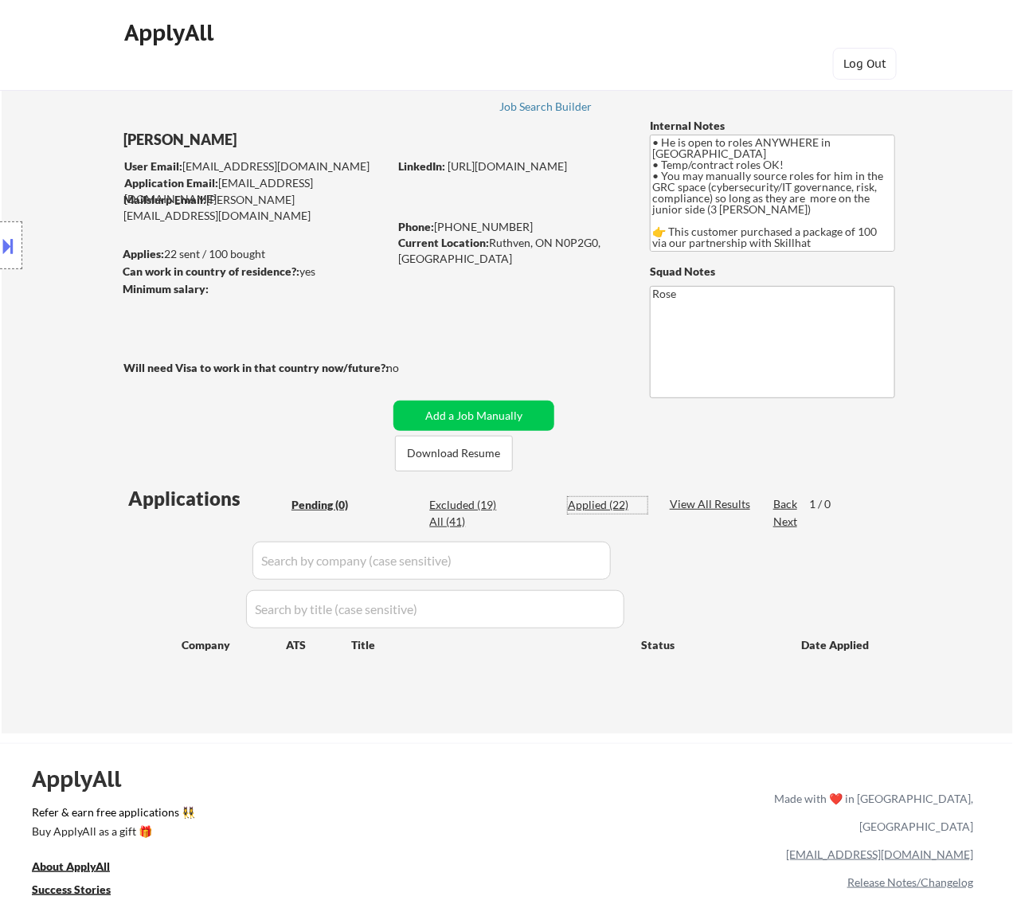
click at [592, 507] on div "Applied (22)" at bounding box center [608, 505] width 80 height 16
select select ""applied""
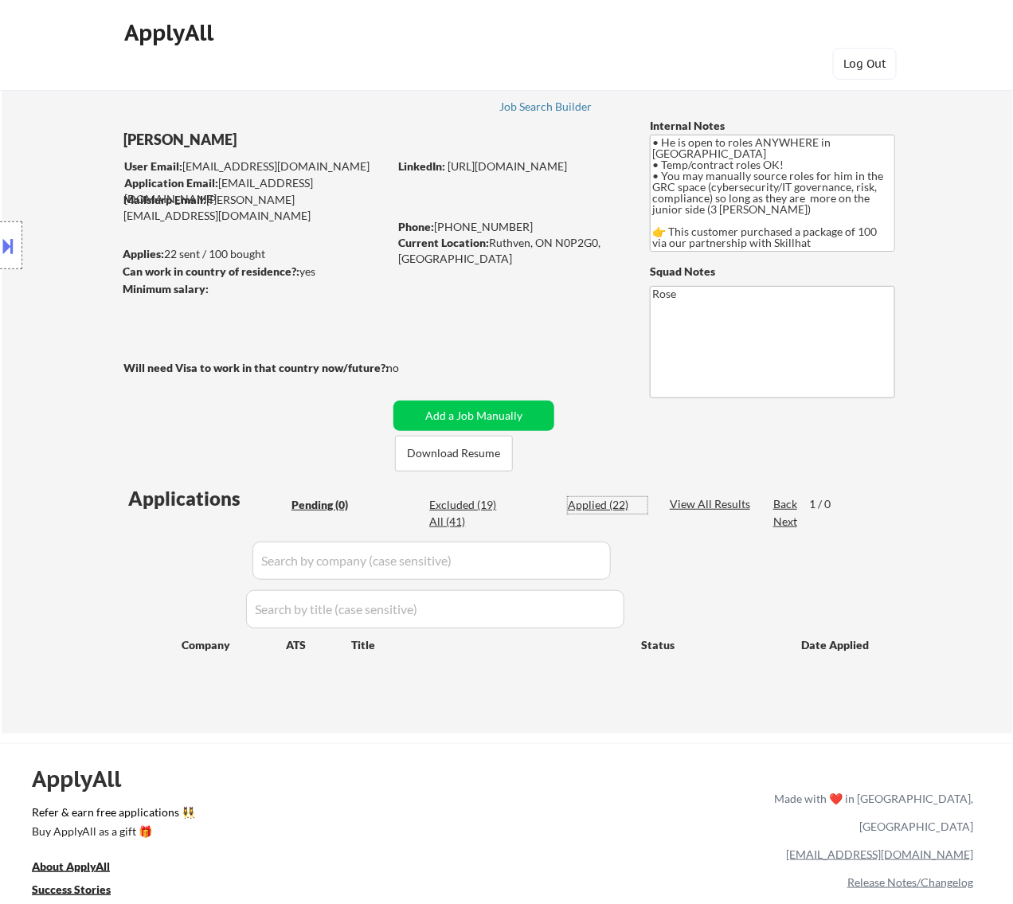
select select ""applied""
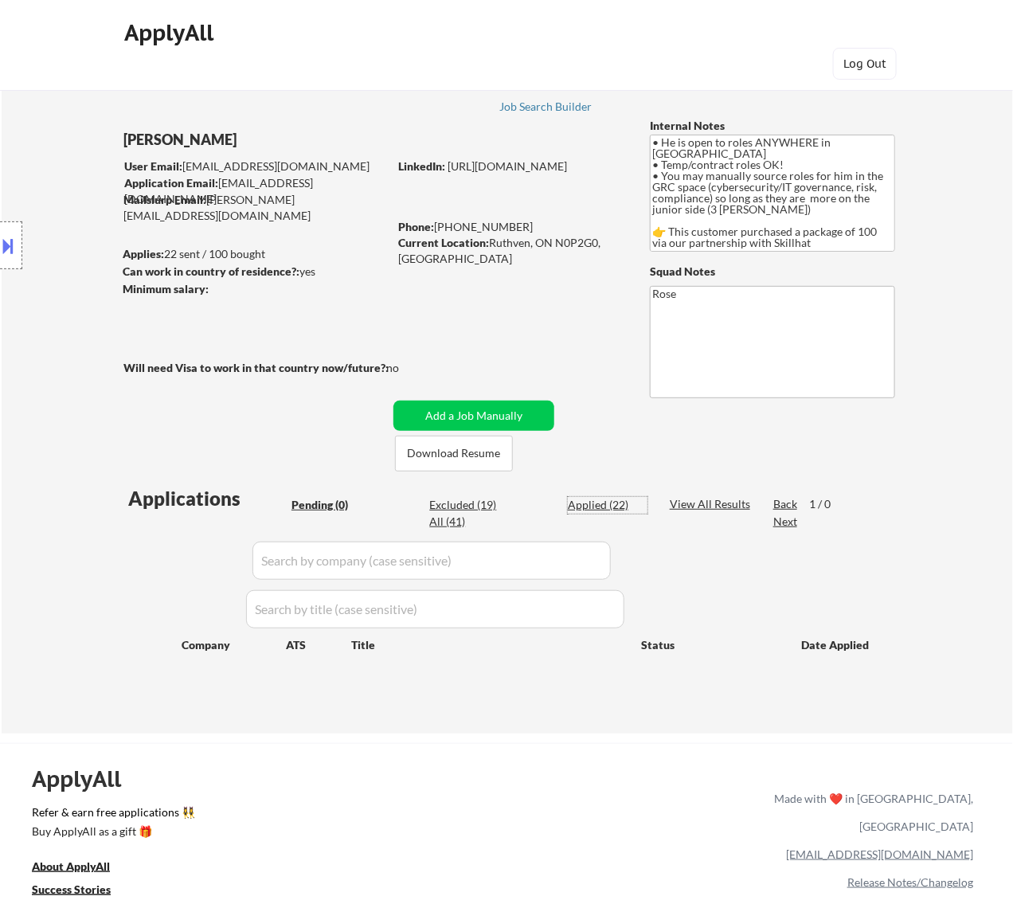
select select ""applied""
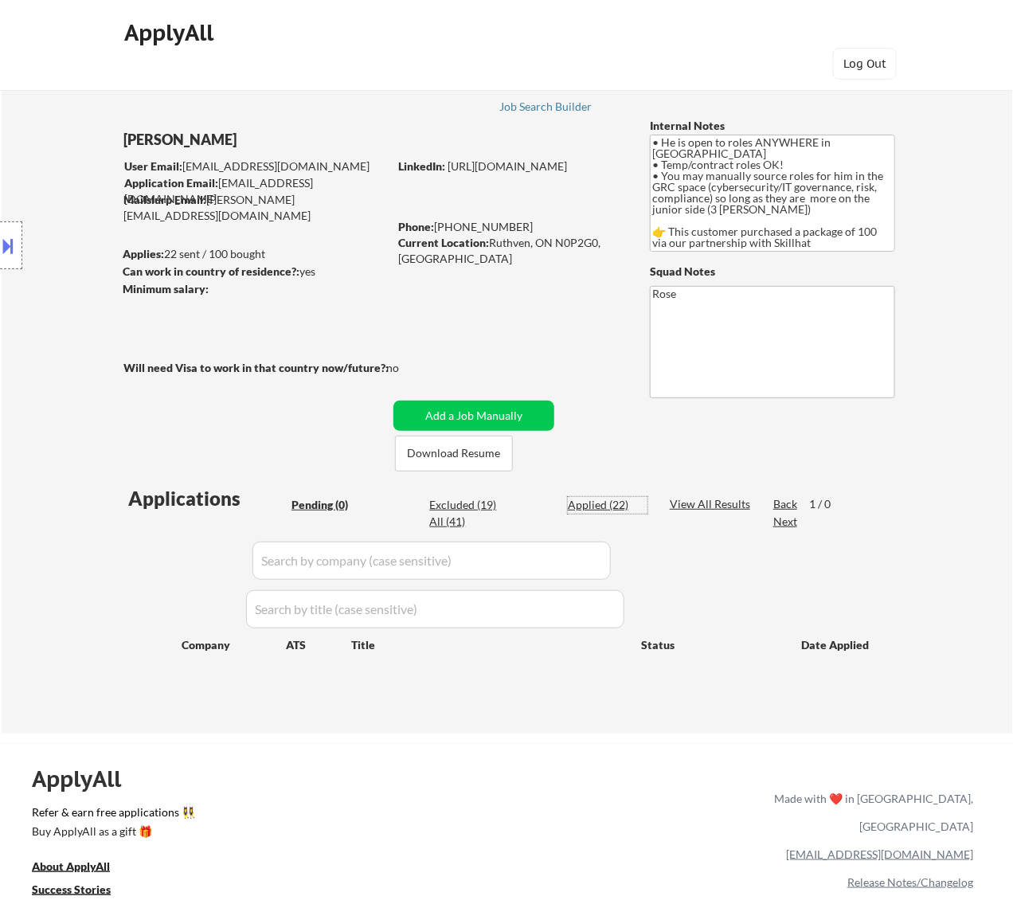
select select ""applied""
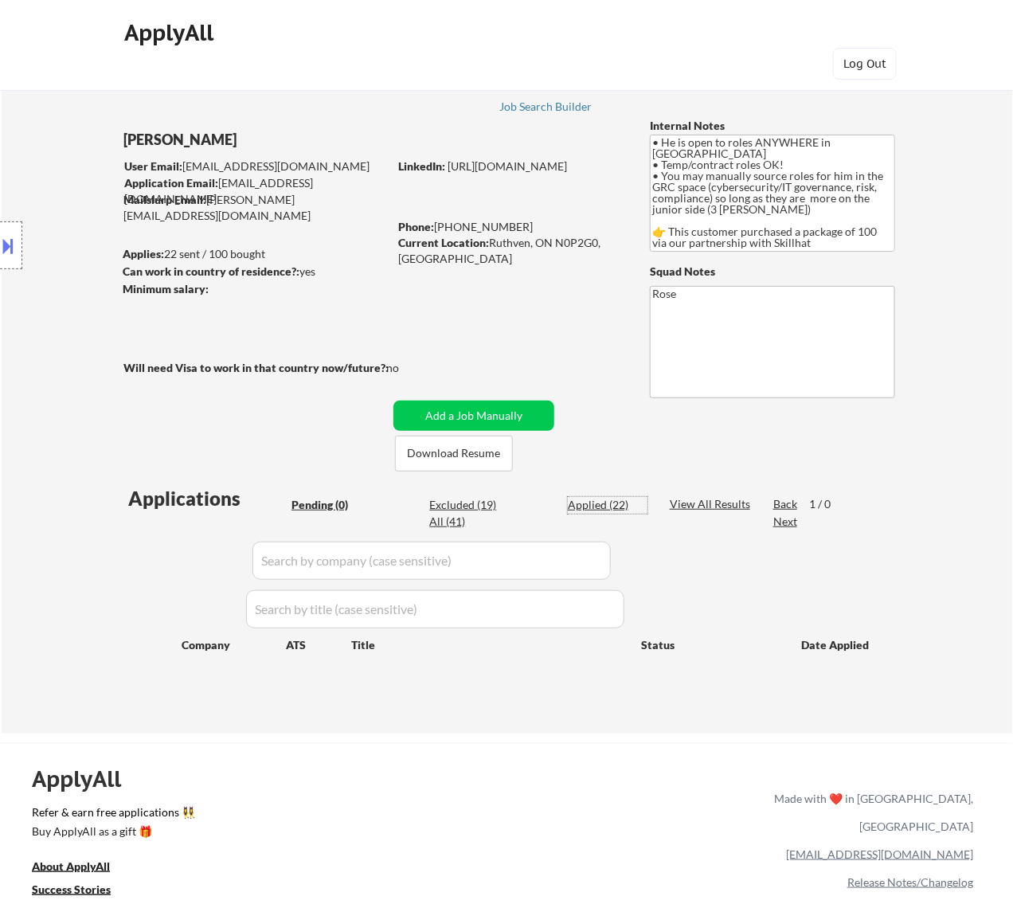
select select ""applied""
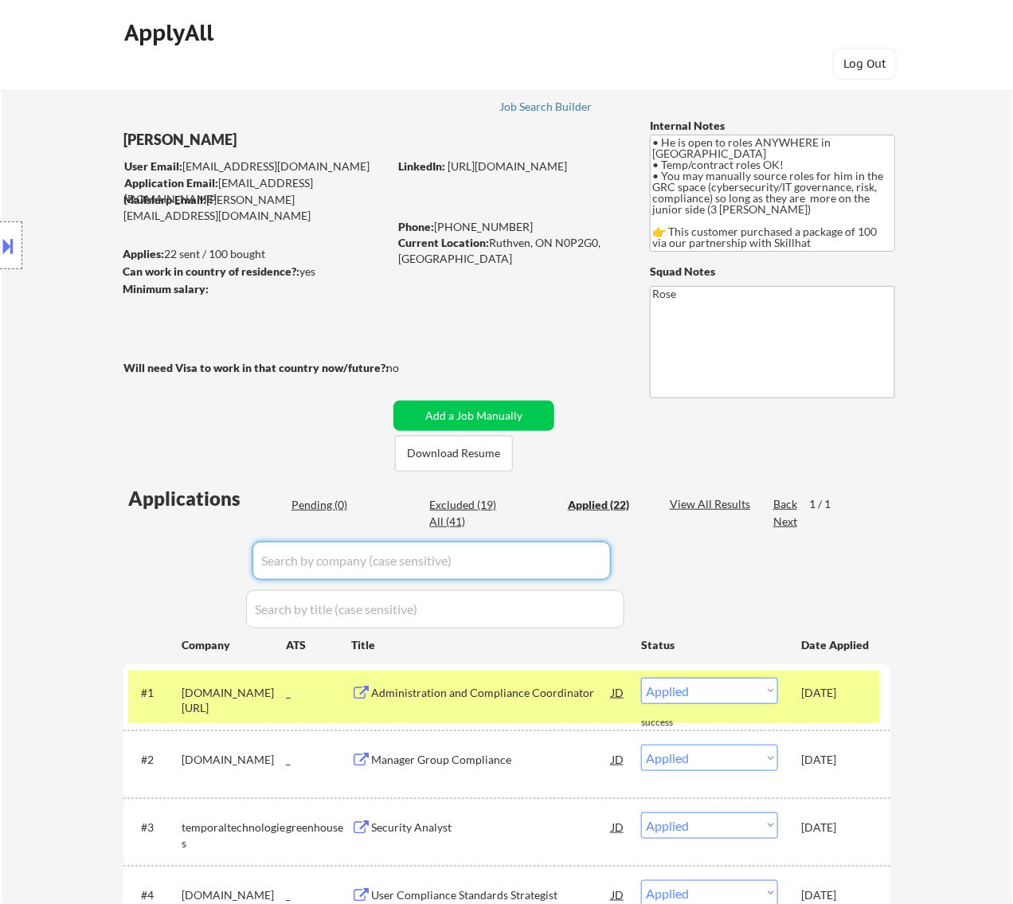
click at [592, 555] on input "input" at bounding box center [431, 561] width 358 height 38
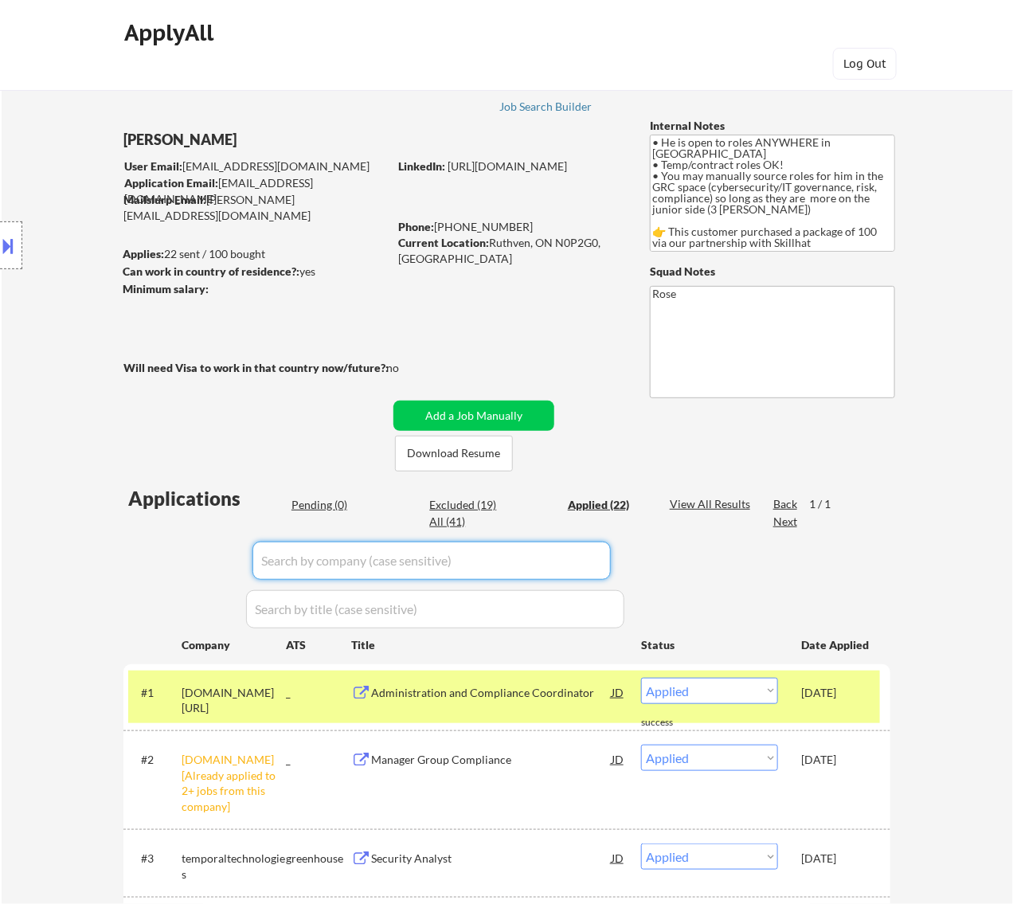
paste input "aottechnologies"
type input "aottechnologies"
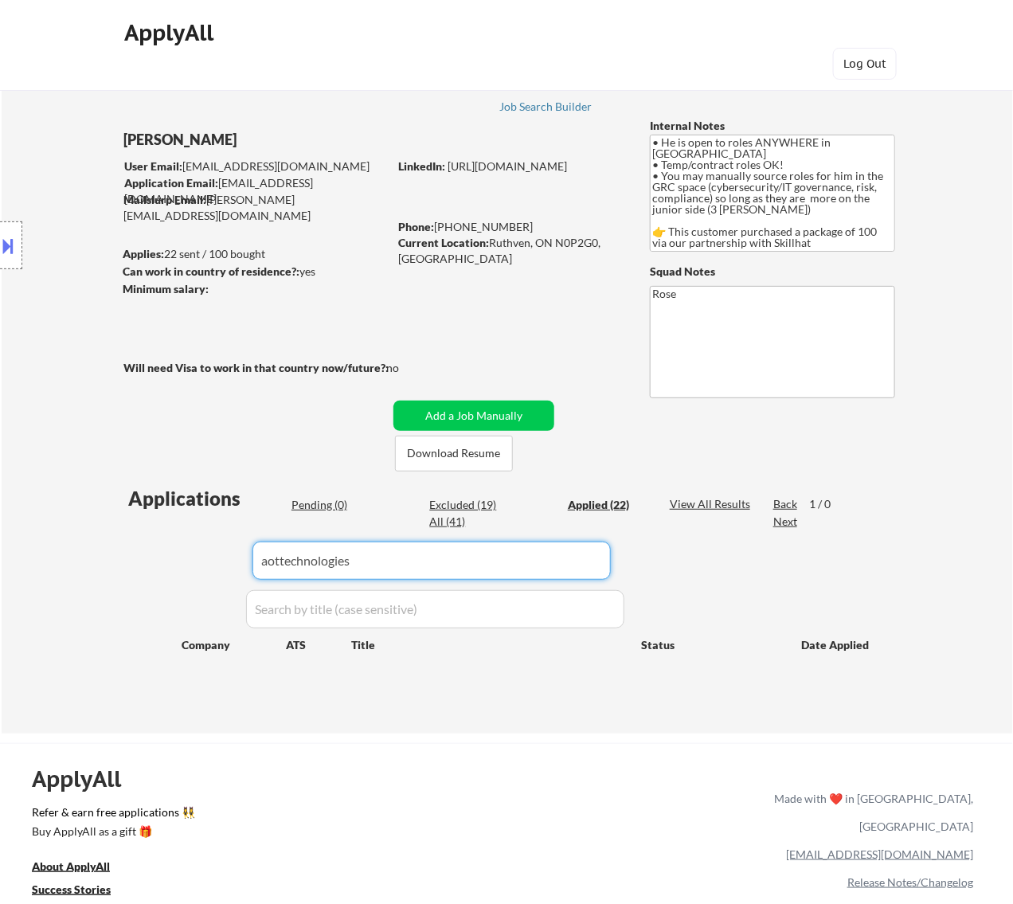
drag, startPoint x: 506, startPoint y: 563, endPoint x: 142, endPoint y: 569, distance: 364.0
click at [142, 569] on div "Applications Pending (0) Excluded (19) Applied (22) All (41) View All Results B…" at bounding box center [506, 594] width 767 height 218
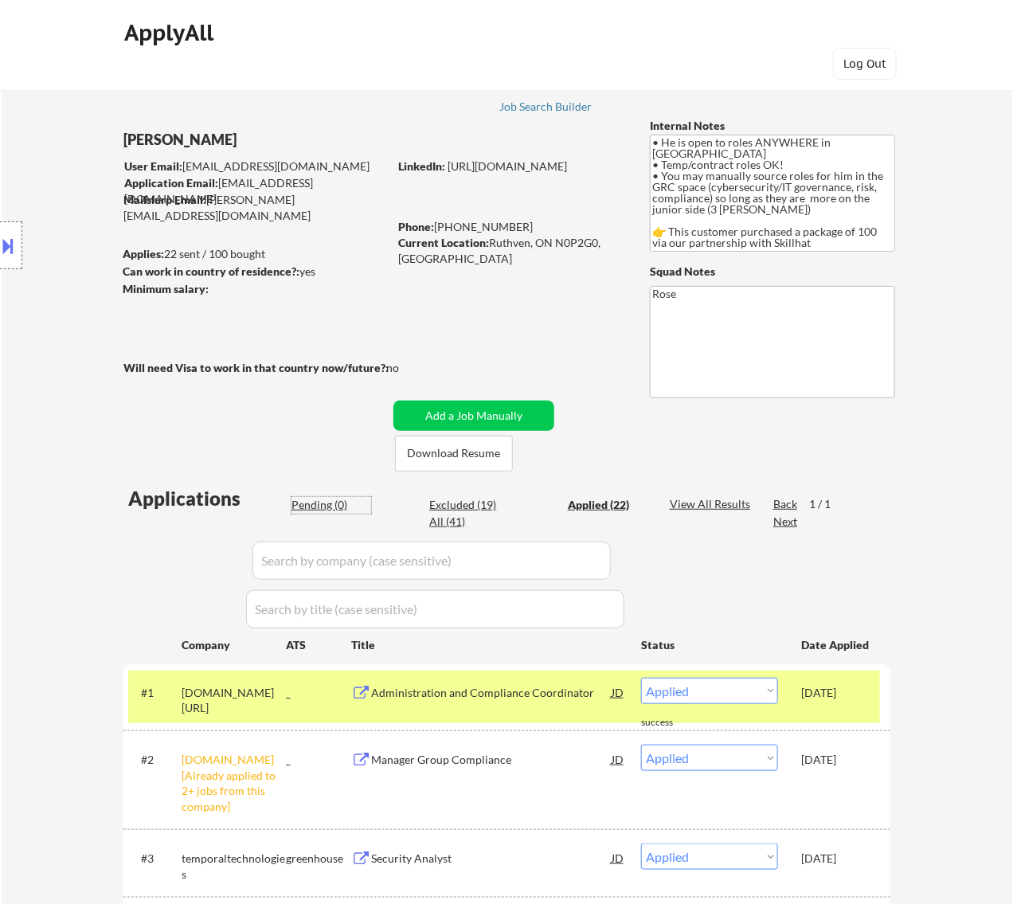
click at [321, 503] on div "Pending (0)" at bounding box center [332, 505] width 80 height 16
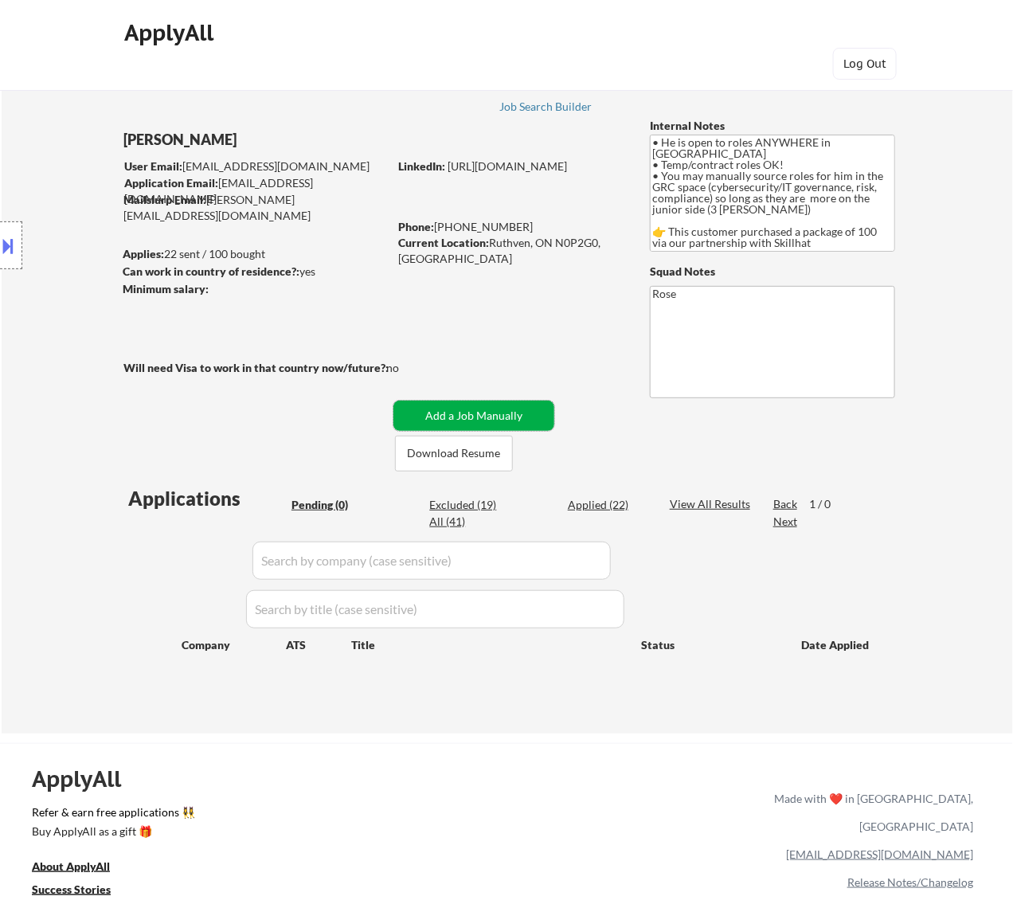
click at [476, 411] on button "Add a Job Manually" at bounding box center [473, 416] width 161 height 30
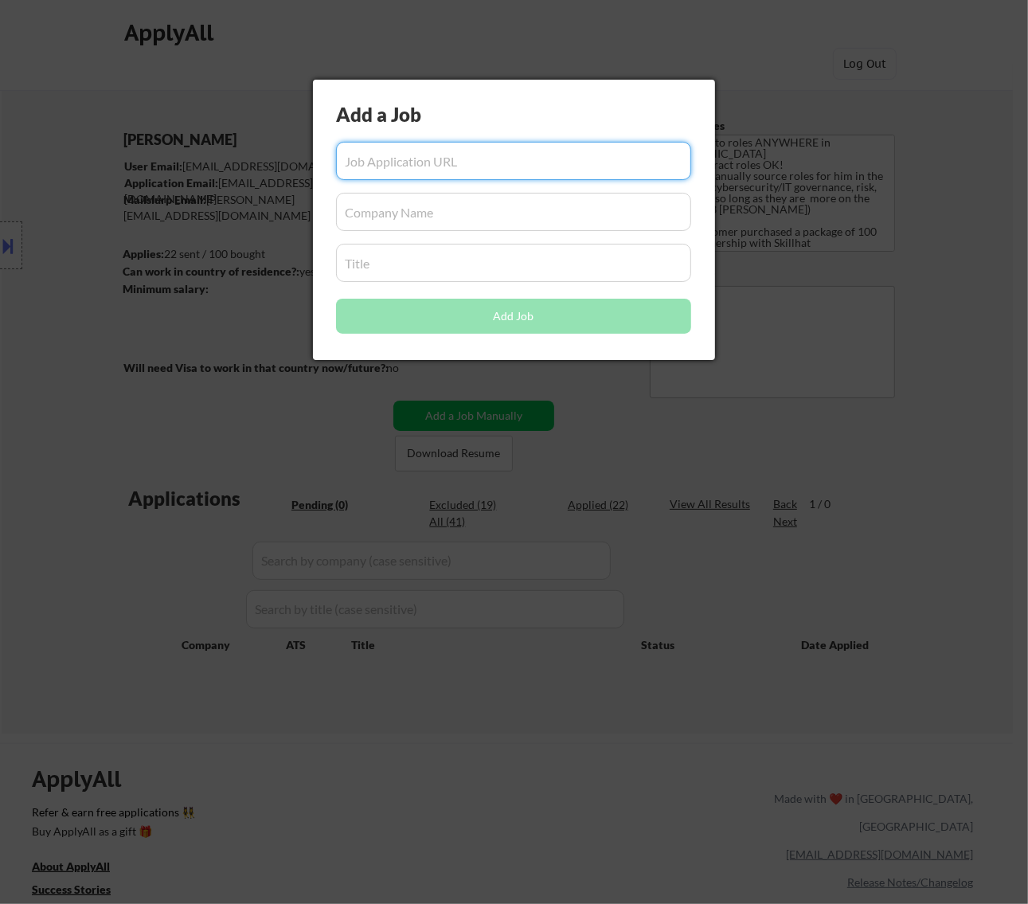
paste input "https://job-boards.greenhouse.io/aottechnologies/jobs/4935841008"
type input "https://job-boards.greenhouse.io/aottechnologies/jobs/4935841008"
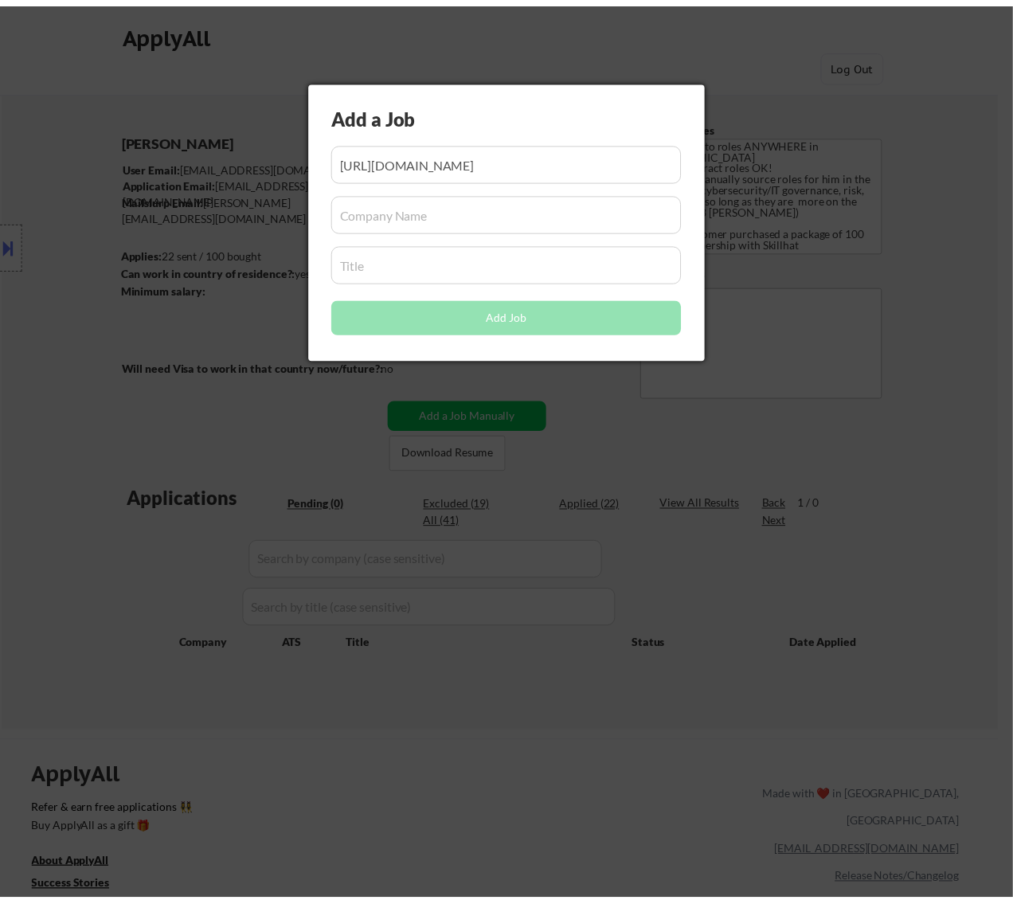
scroll to position [0, 0]
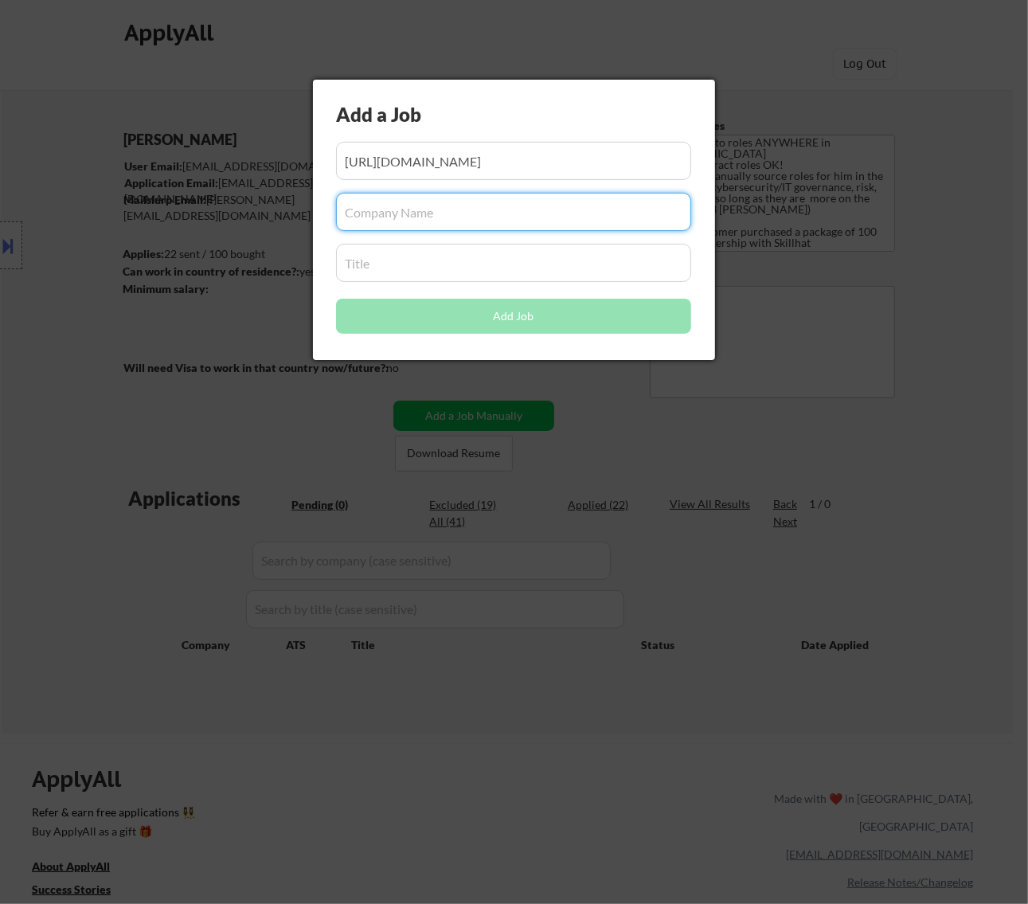
click at [446, 211] on input "input" at bounding box center [513, 212] width 355 height 38
paste input "aottechnologies"
type input "aottechnologies"
click at [439, 264] on input "input" at bounding box center [513, 263] width 355 height 38
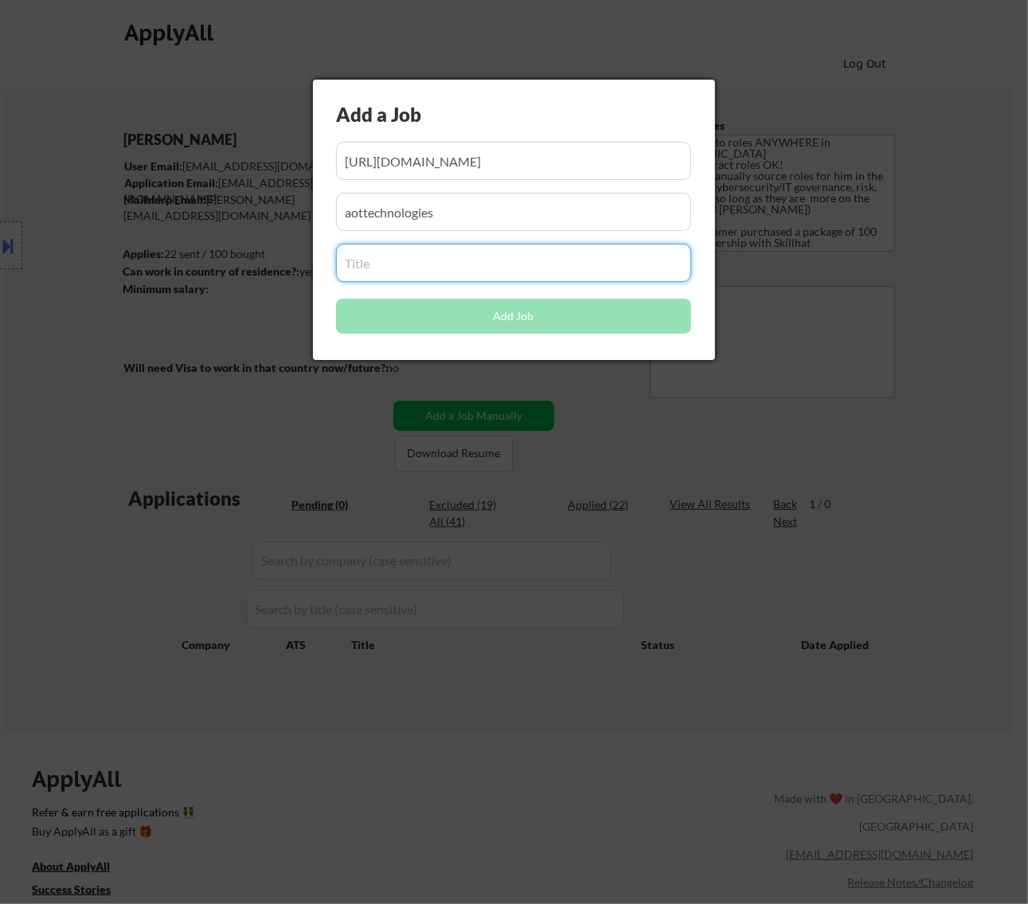
paste input "Compliance Analyst"
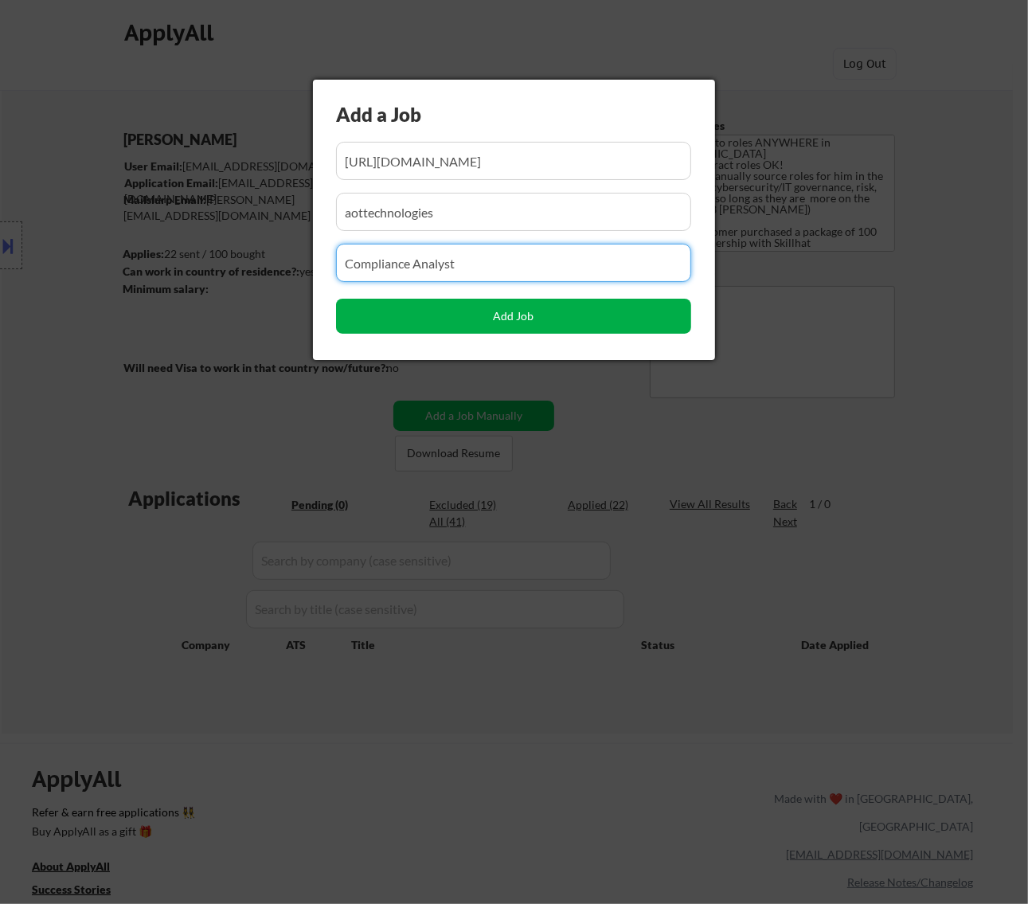
type input "Compliance Analyst"
drag, startPoint x: 534, startPoint y: 315, endPoint x: 530, endPoint y: 323, distance: 8.2
click at [534, 315] on button "Add Job" at bounding box center [513, 316] width 355 height 35
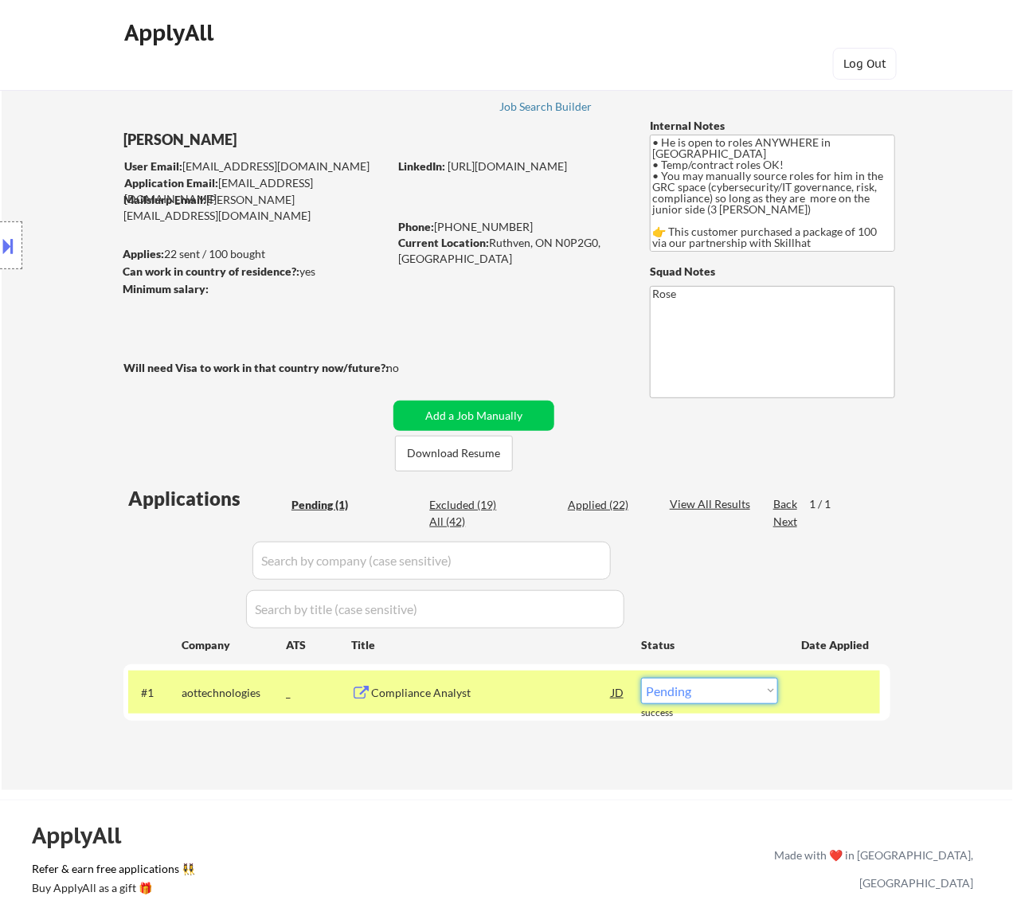
click at [755, 691] on select "Choose an option... Pending Applied Excluded (Questions) Excluded (Expired) Exc…" at bounding box center [709, 691] width 137 height 26
select select ""applied""
click at [641, 678] on select "Choose an option... Pending Applied Excluded (Questions) Excluded (Expired) Exc…" at bounding box center [709, 691] width 137 height 26
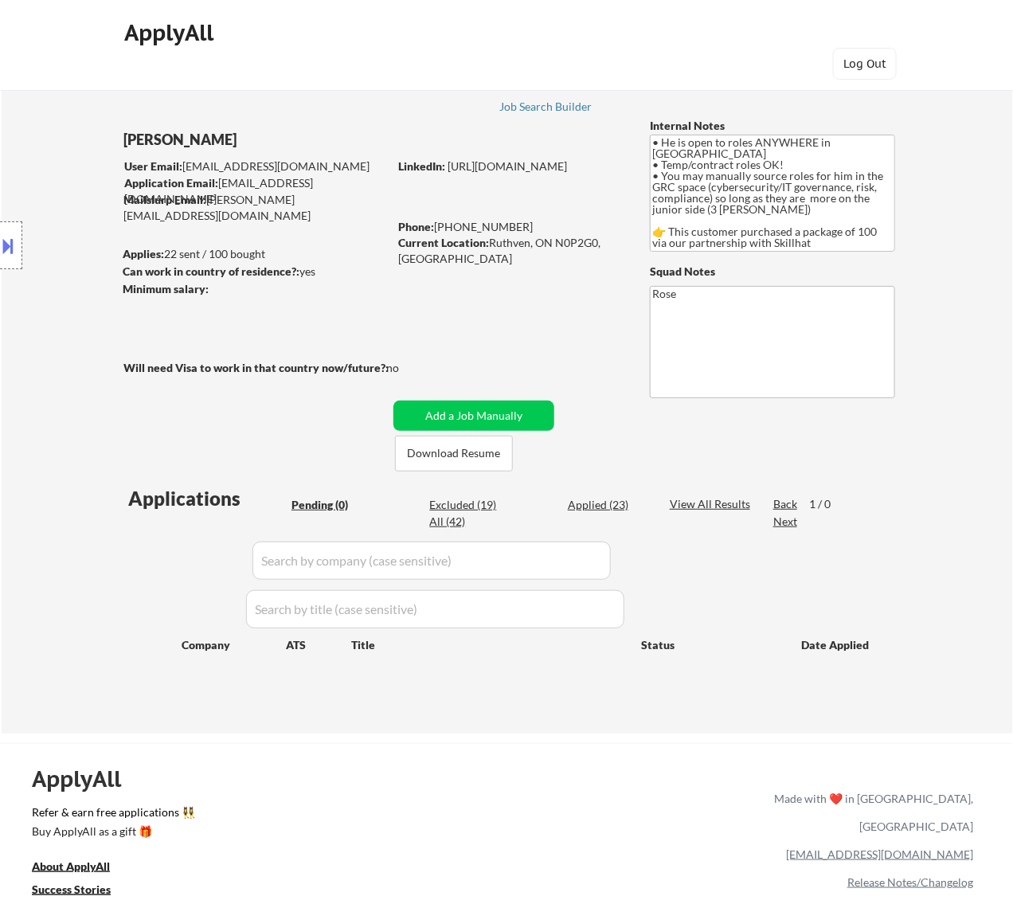
click at [600, 502] on div "Applied (23)" at bounding box center [608, 505] width 80 height 16
select select ""applied""
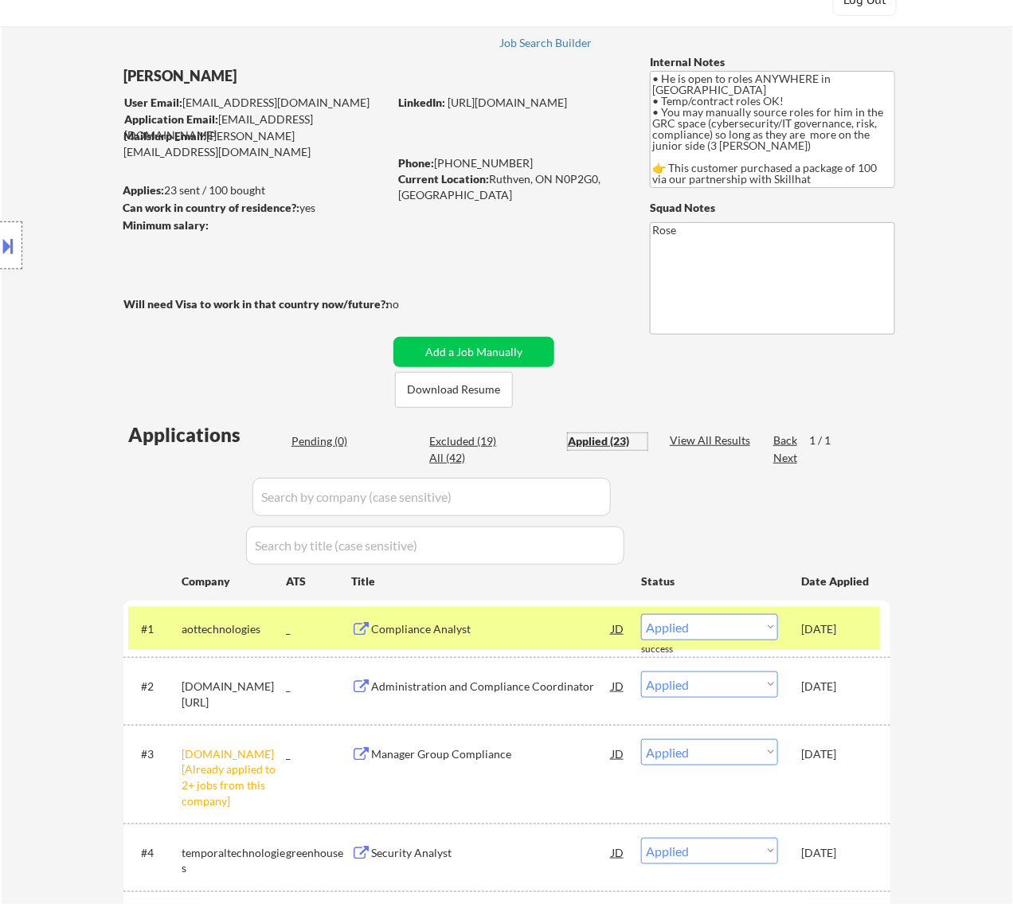
scroll to position [100, 0]
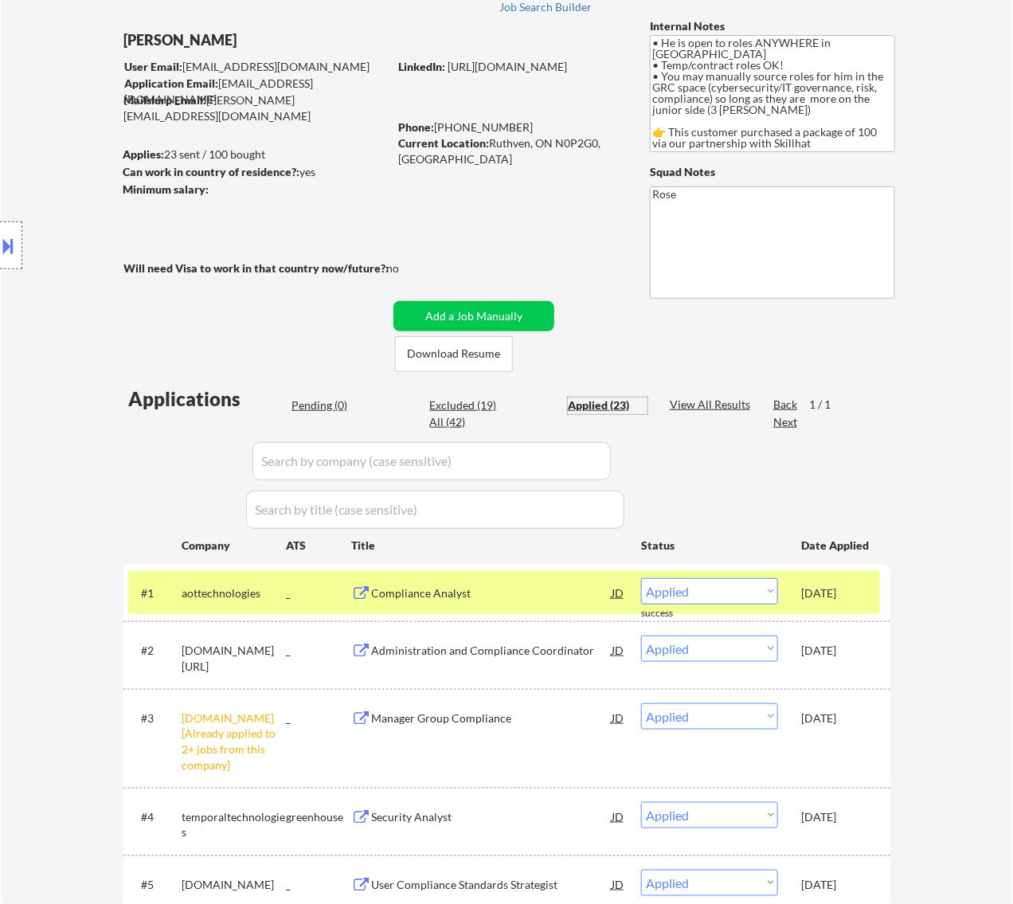
click at [328, 398] on div "Pending (0)" at bounding box center [332, 405] width 80 height 16
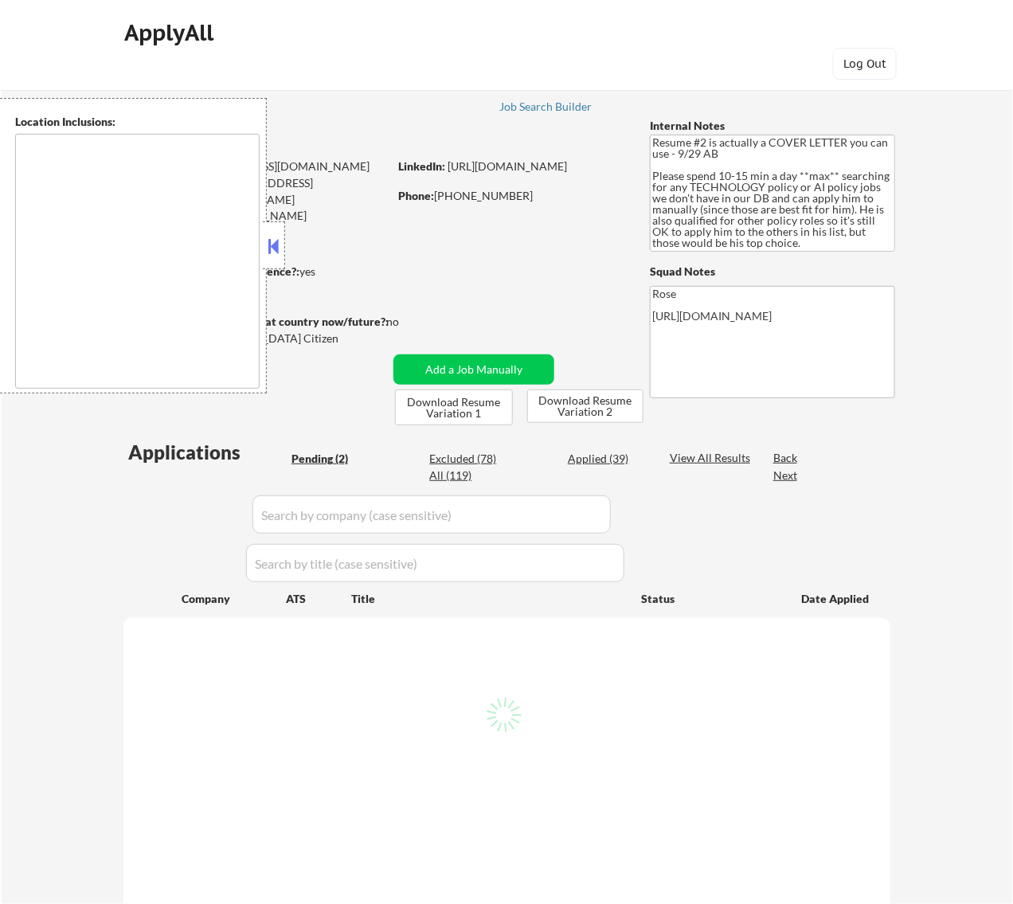
type textarea "[GEOGRAPHIC_DATA], [GEOGRAPHIC_DATA] [GEOGRAPHIC_DATA], [GEOGRAPHIC_DATA] [GEOG…"
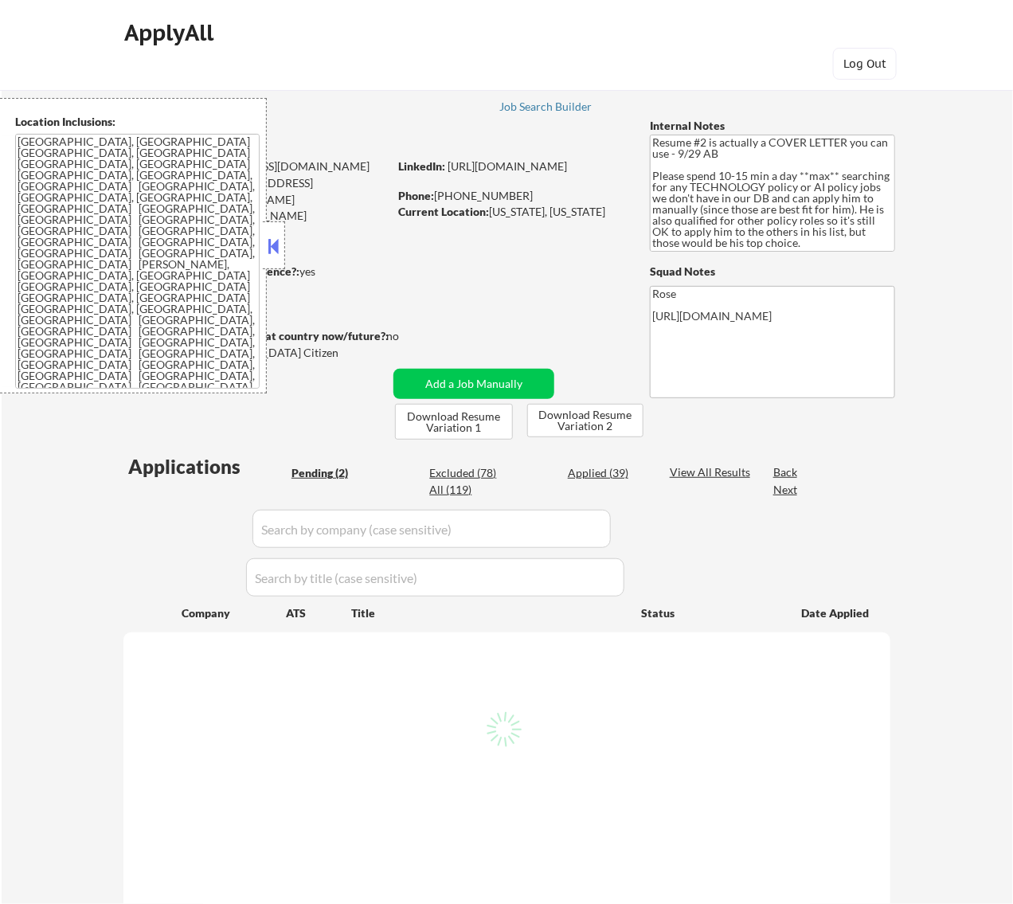
select select ""pending""
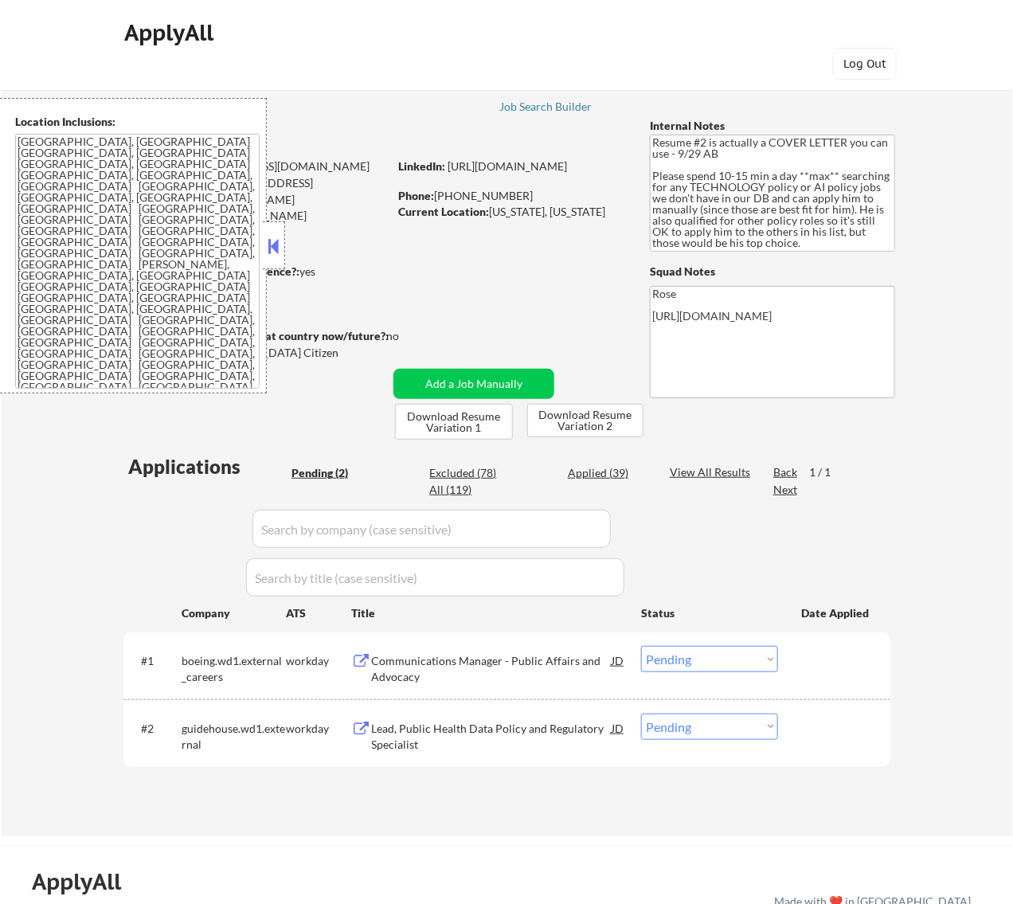
click at [275, 249] on button at bounding box center [273, 246] width 18 height 24
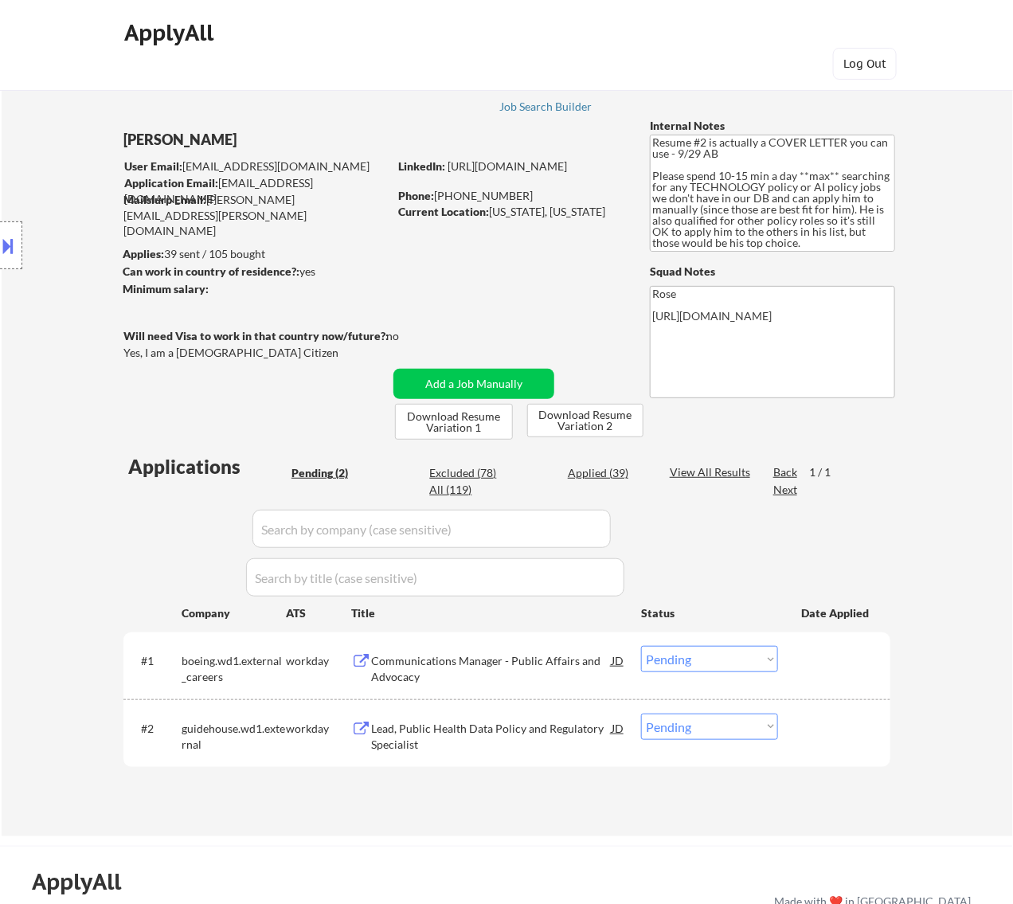
click at [506, 655] on div "Communications Manager - Public Affairs and Advocacy" at bounding box center [491, 668] width 241 height 31
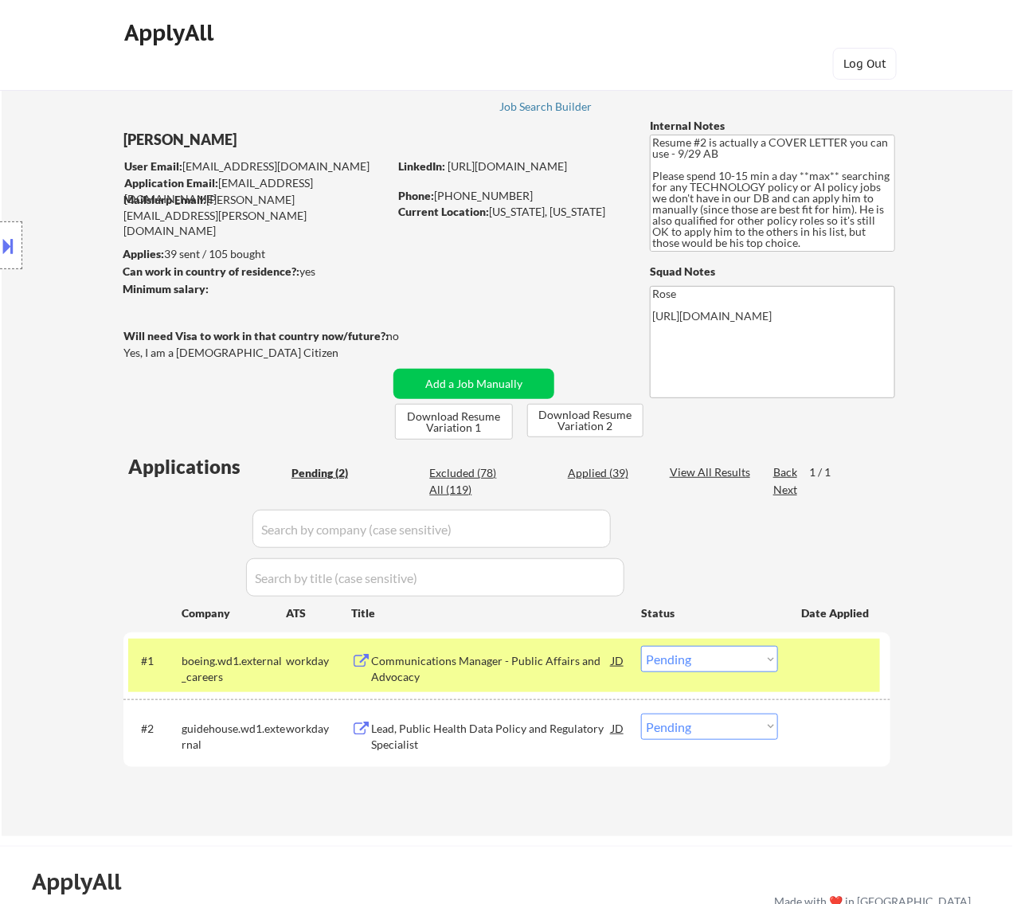
click at [13, 240] on button at bounding box center [9, 246] width 18 height 26
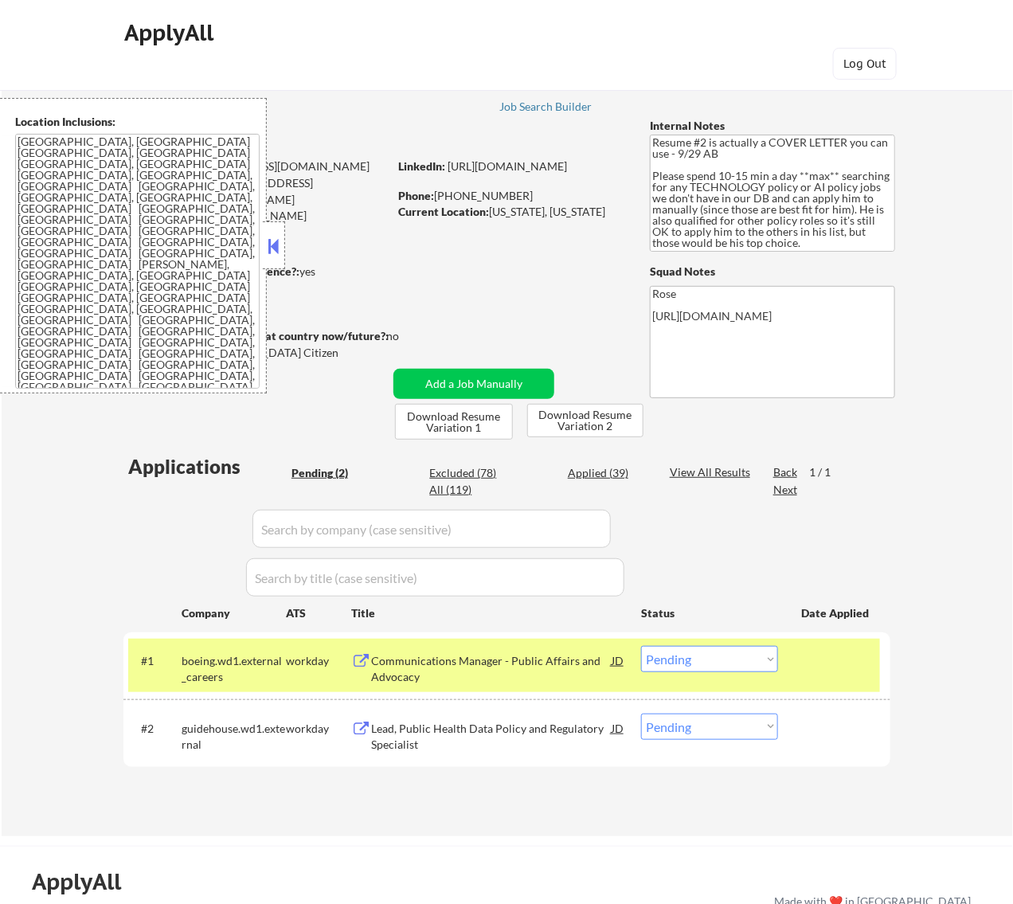
click at [275, 245] on button at bounding box center [273, 246] width 18 height 24
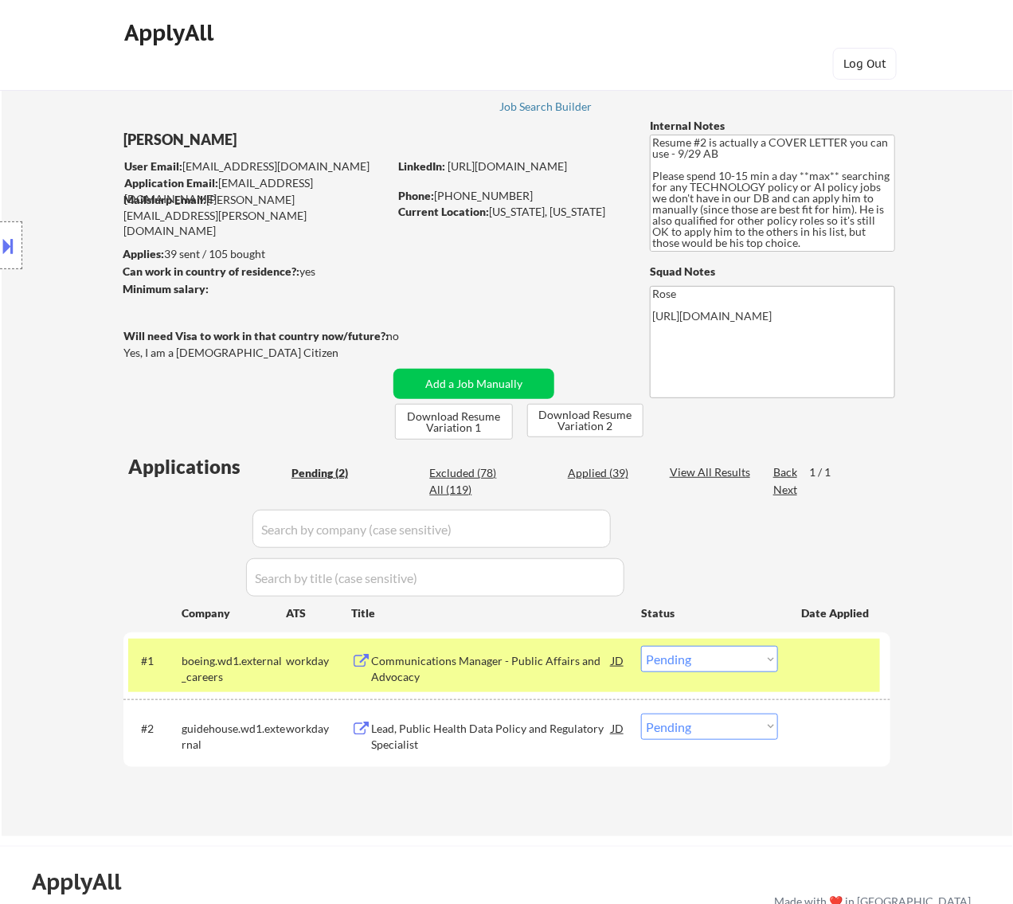
click at [698, 665] on select "Choose an option... Pending Applied Excluded (Questions) Excluded (Expired) Exc…" at bounding box center [709, 659] width 137 height 26
click at [641, 646] on select "Choose an option... Pending Applied Excluded (Questions) Excluded (Expired) Exc…" at bounding box center [709, 659] width 137 height 26
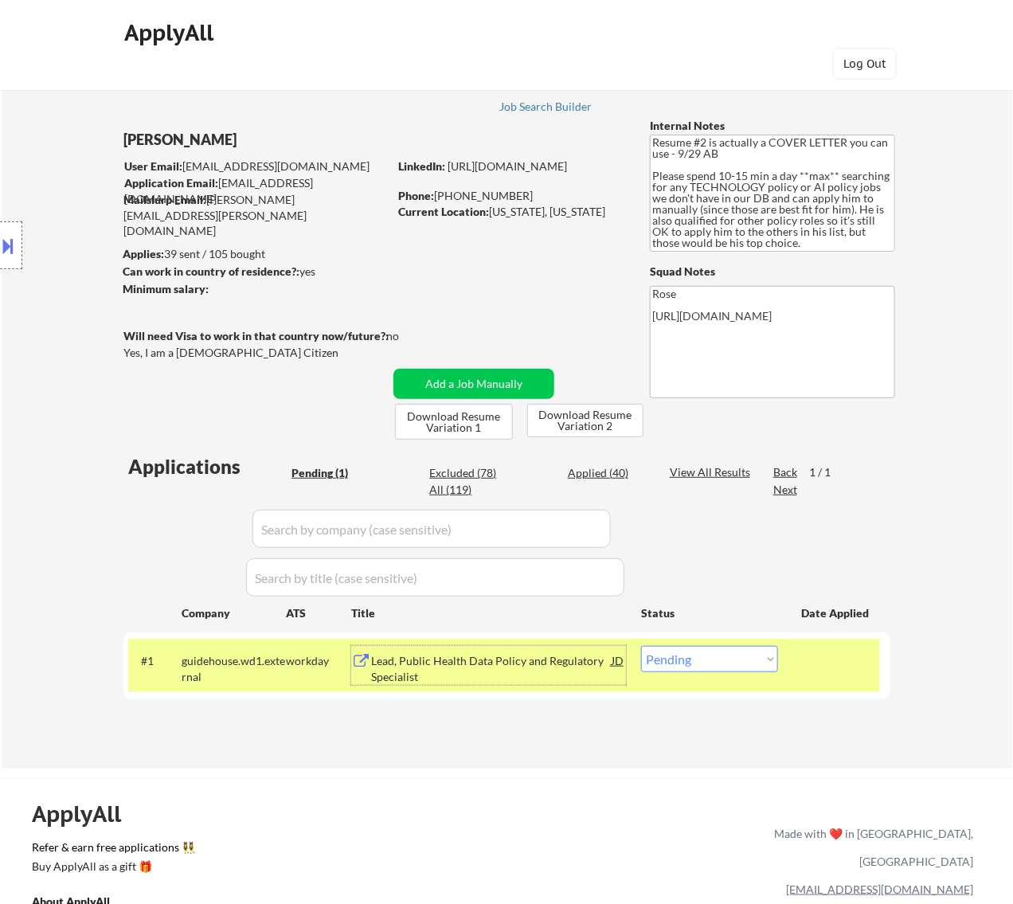
click at [547, 653] on div "Lead, Public Health Data Policy and Regulatory Specialist" at bounding box center [491, 668] width 241 height 31
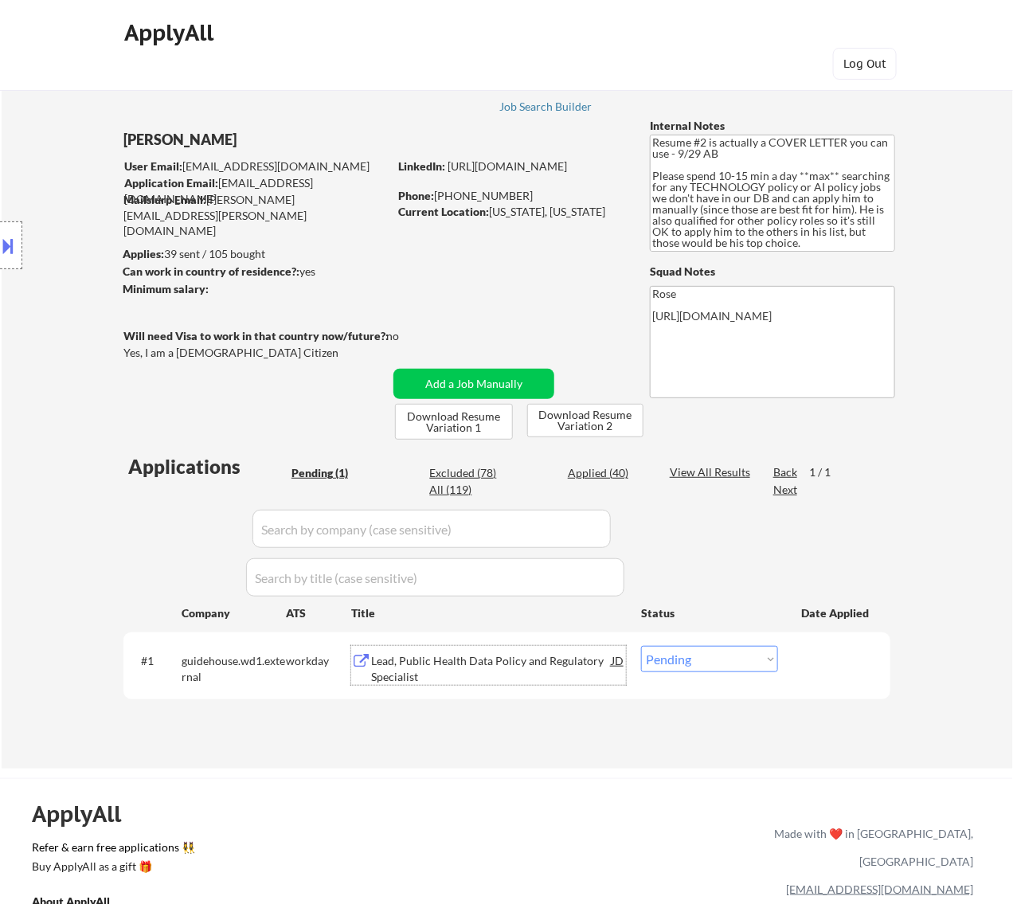
click at [725, 655] on select "Choose an option... Pending Applied Excluded (Questions) Excluded (Expired) Exc…" at bounding box center [709, 659] width 137 height 26
select select ""excluded__bad_match_""
click at [641, 646] on select "Choose an option... Pending Applied Excluded (Questions) Excluded (Expired) Exc…" at bounding box center [709, 659] width 137 height 26
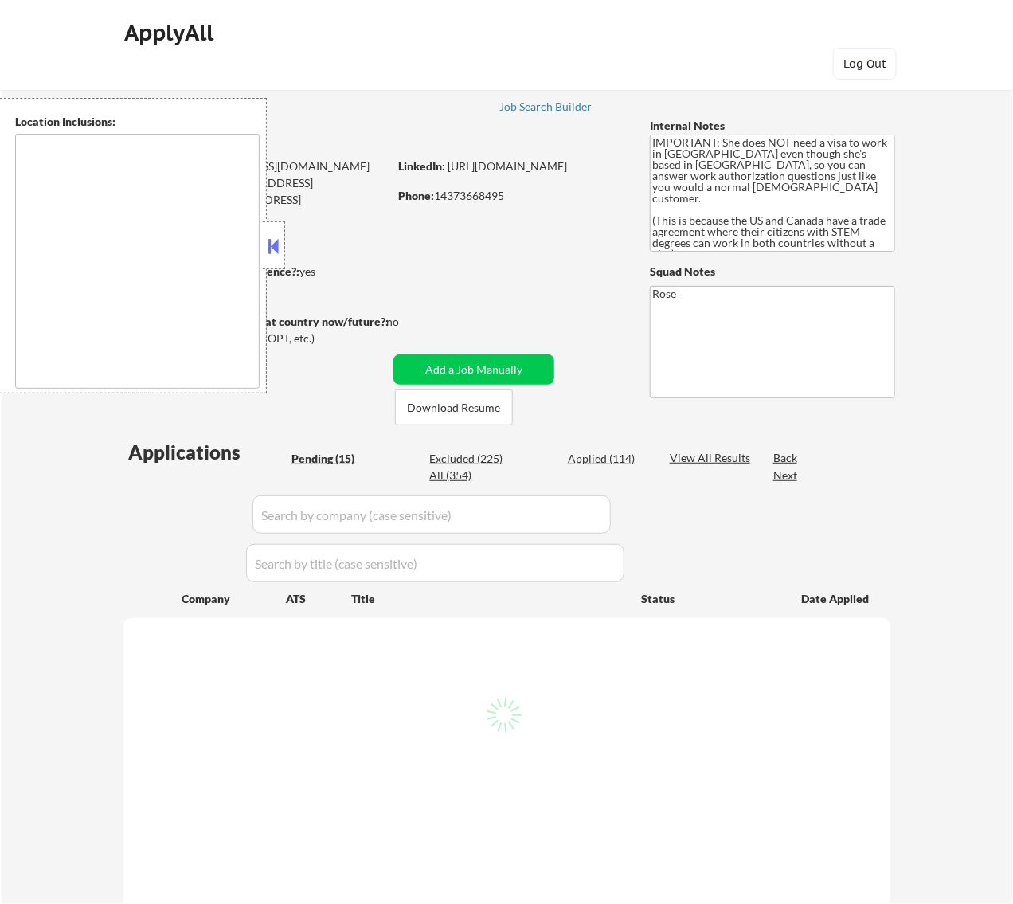
select select ""pending""
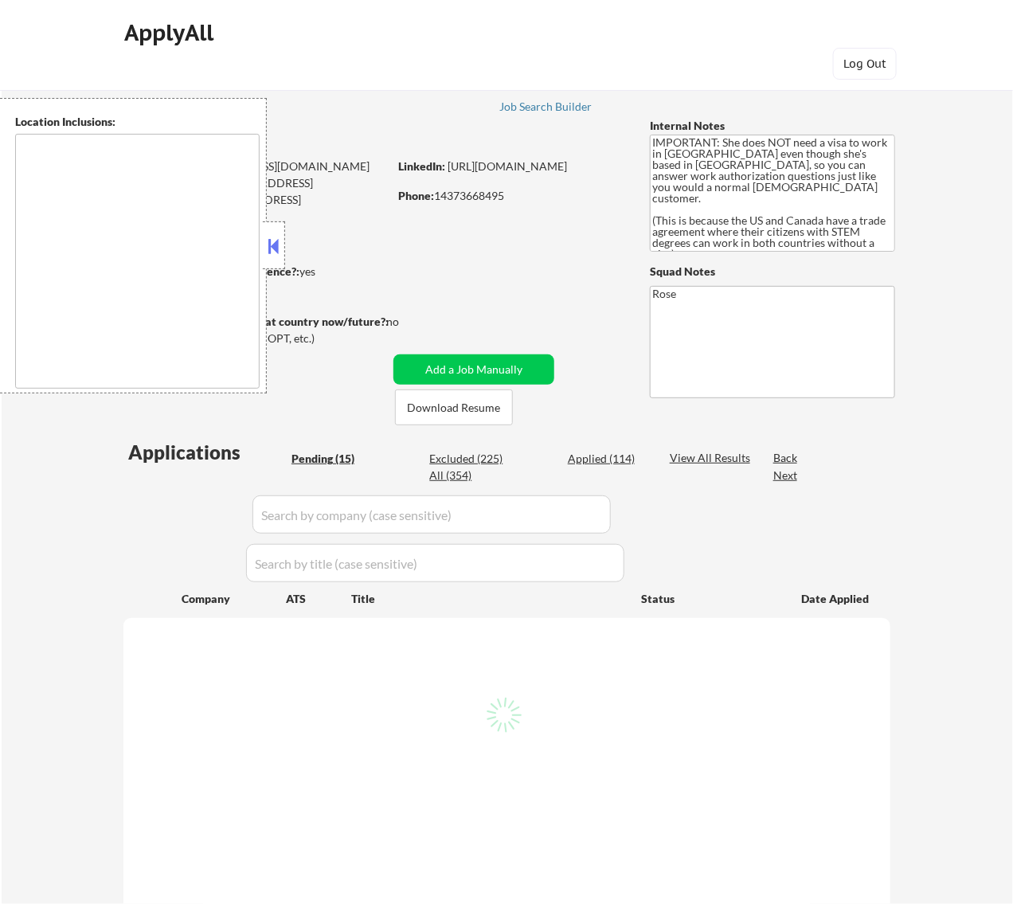
select select ""pending""
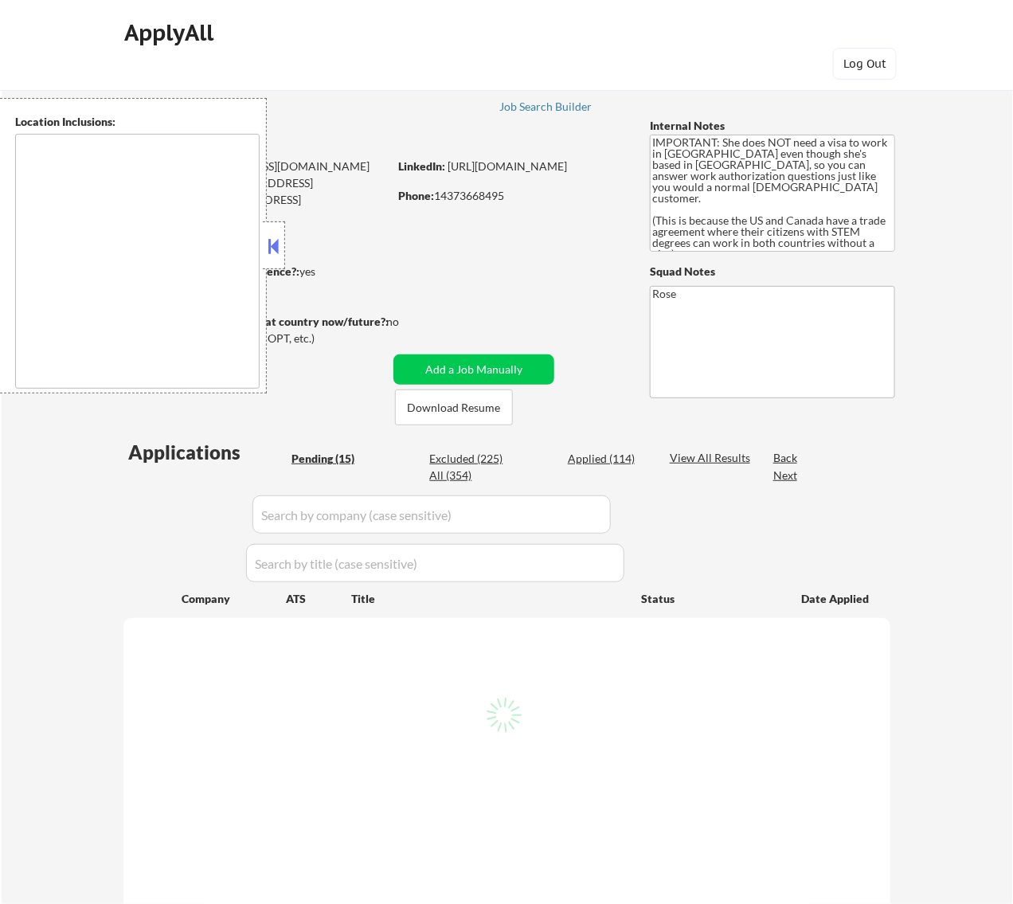
select select ""pending""
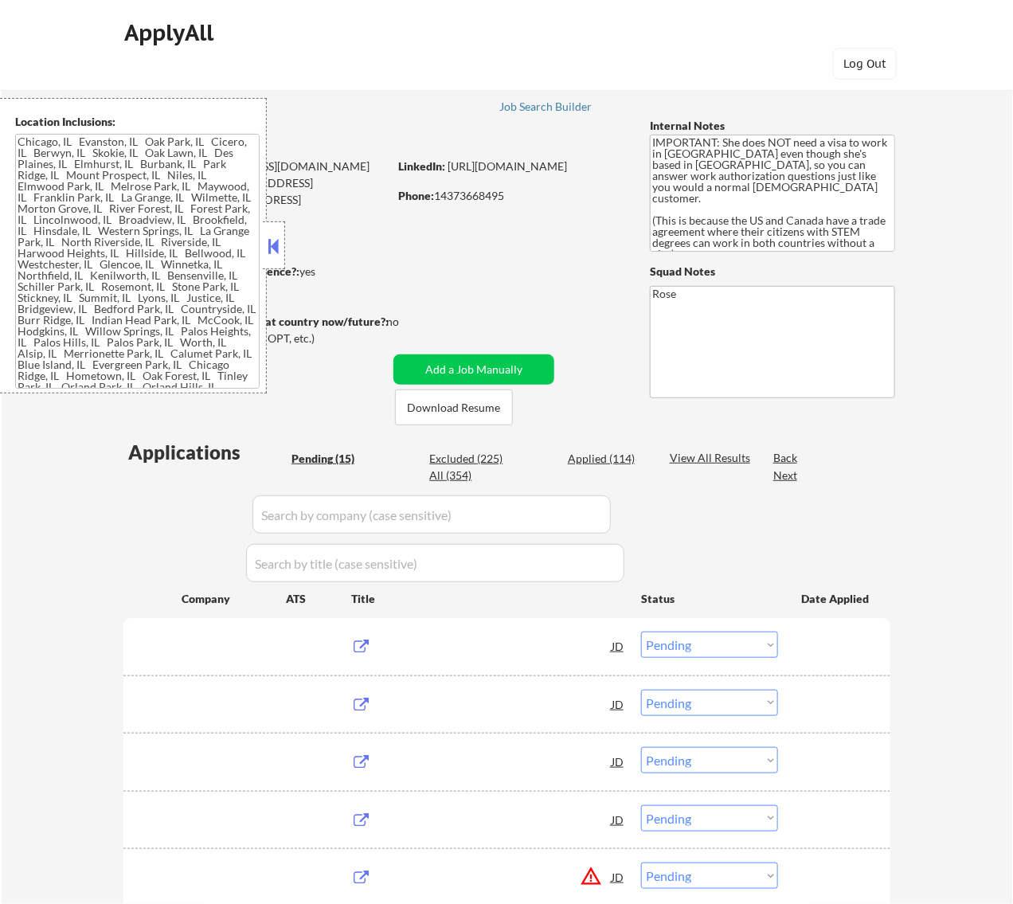
type textarea "Chicago, IL Evanston, IL Oak Park, IL Cicero, IL Berwyn, IL Skokie, IL Oak Lawn…"
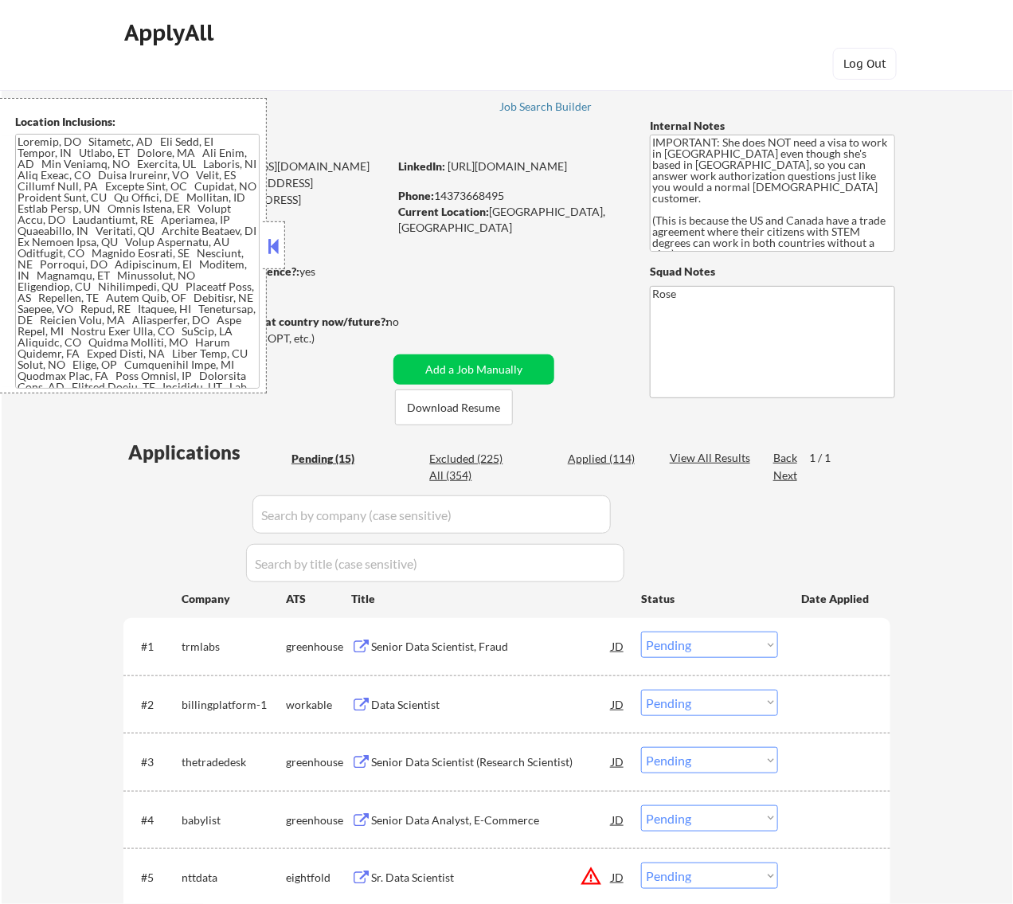
click at [280, 241] on button at bounding box center [273, 246] width 18 height 24
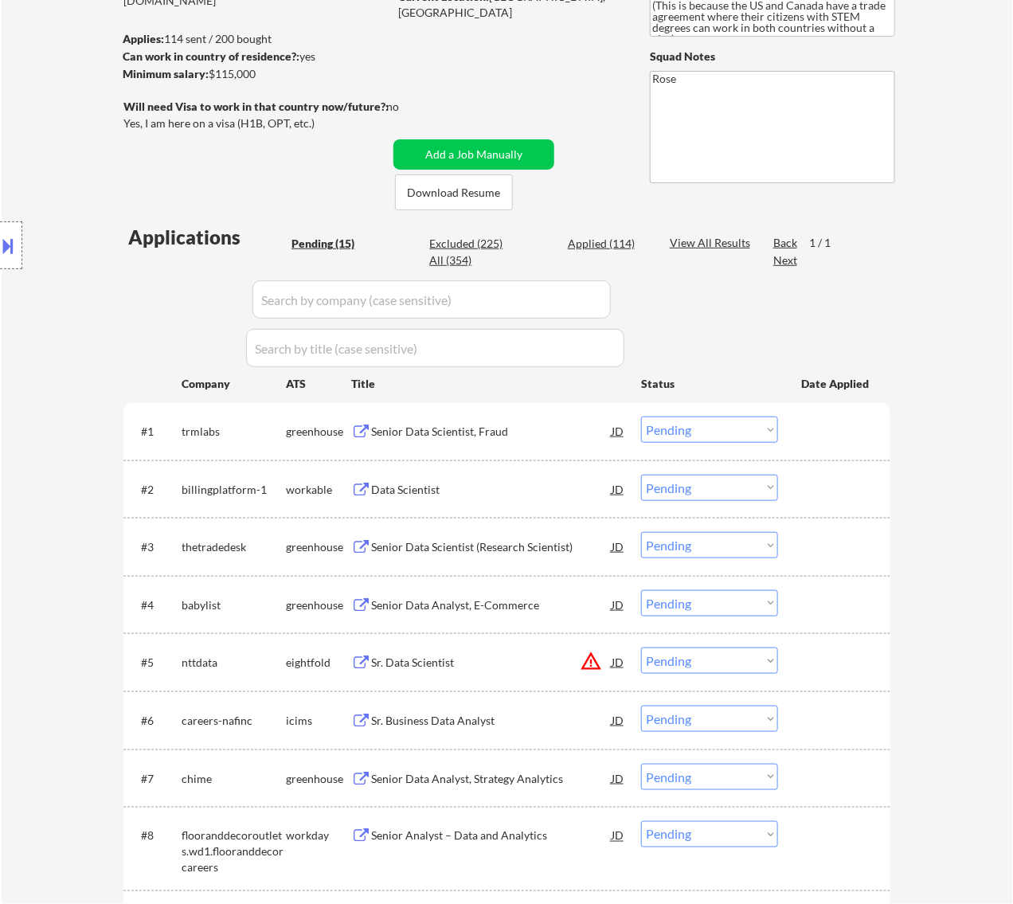
scroll to position [199, 0]
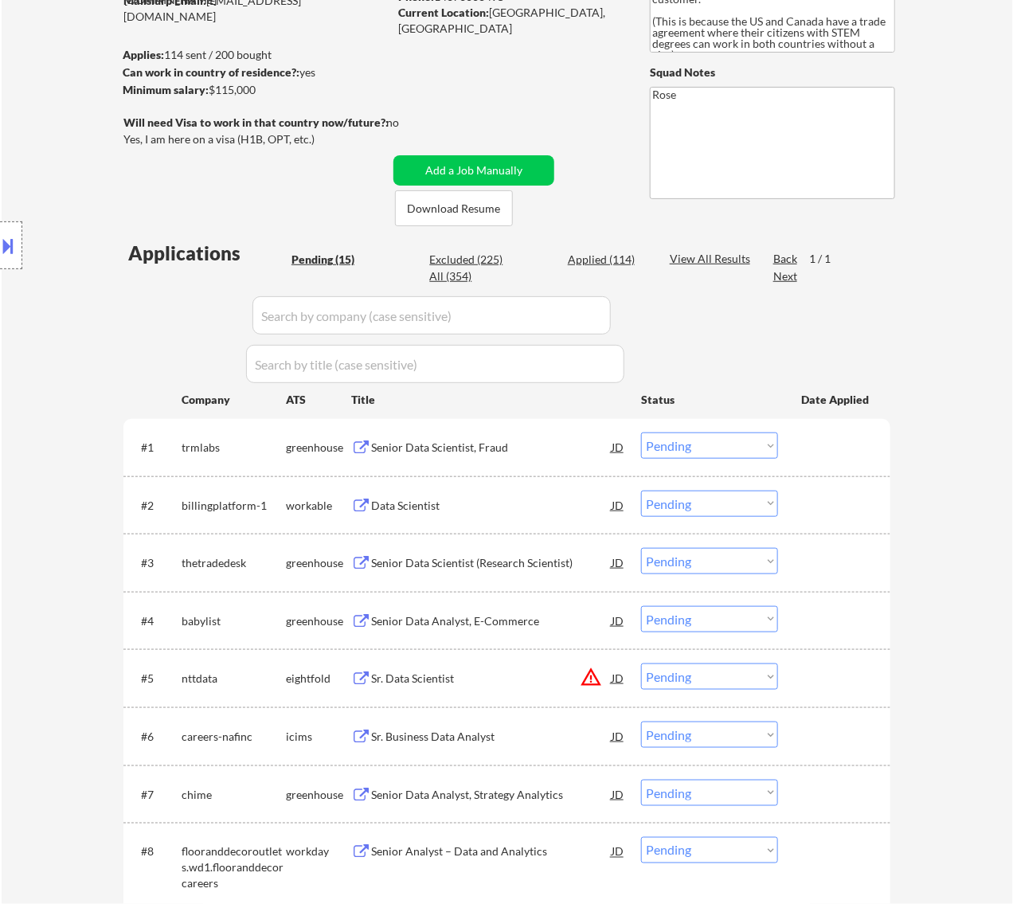
click at [542, 448] on div "Senior Data Scientist, Fraud" at bounding box center [491, 448] width 241 height 16
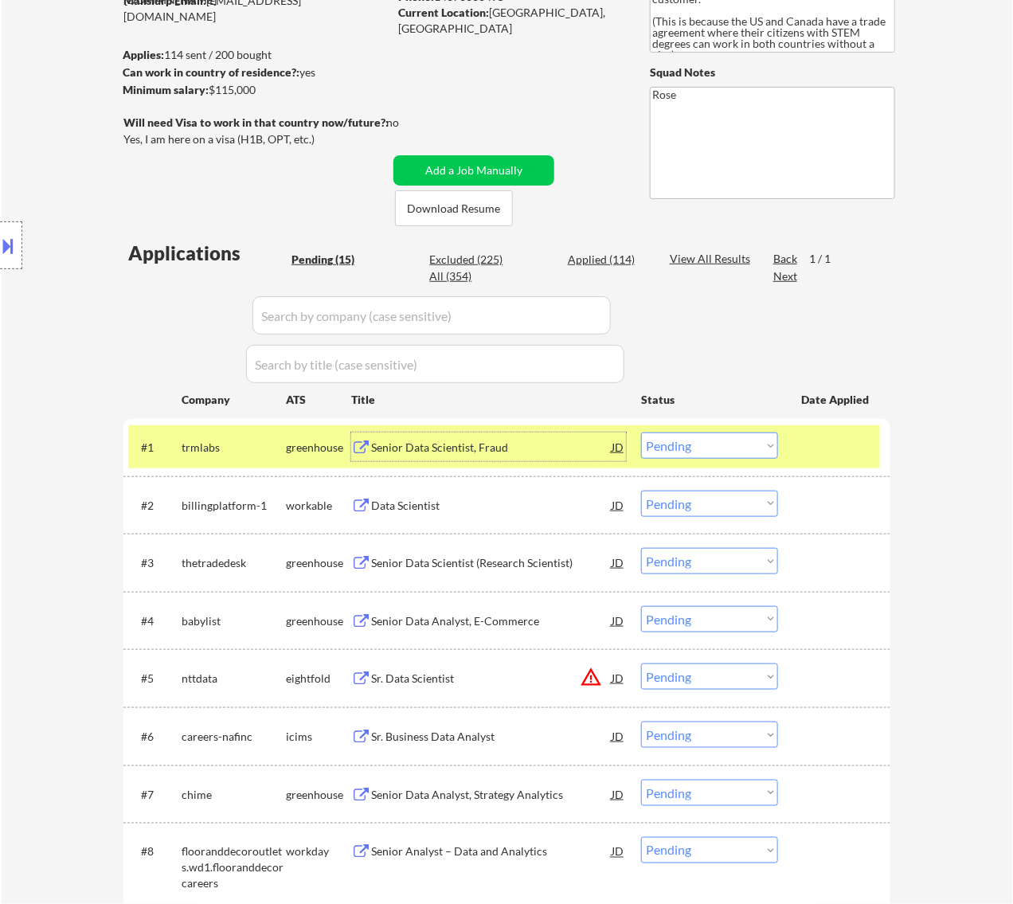
click at [16, 235] on button at bounding box center [9, 246] width 18 height 26
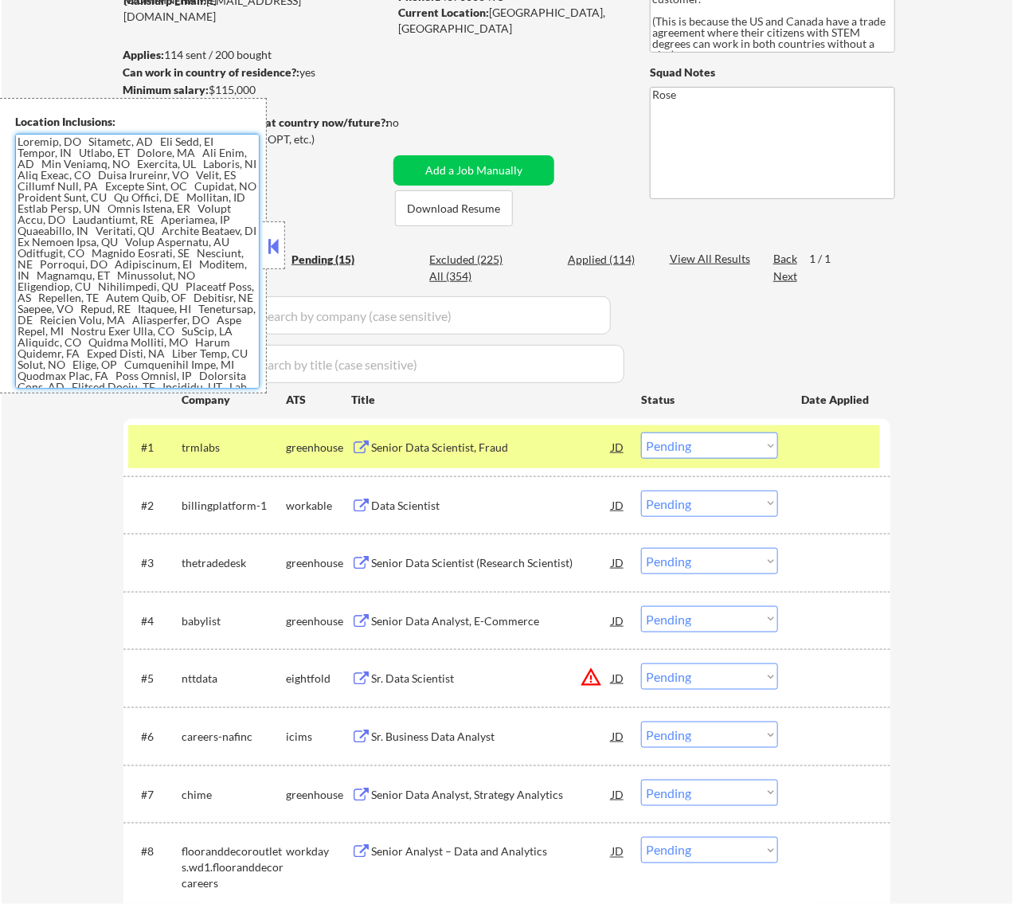
drag, startPoint x: 40, startPoint y: 140, endPoint x: 25, endPoint y: 145, distance: 15.9
click at [17, 139] on textarea at bounding box center [137, 261] width 245 height 255
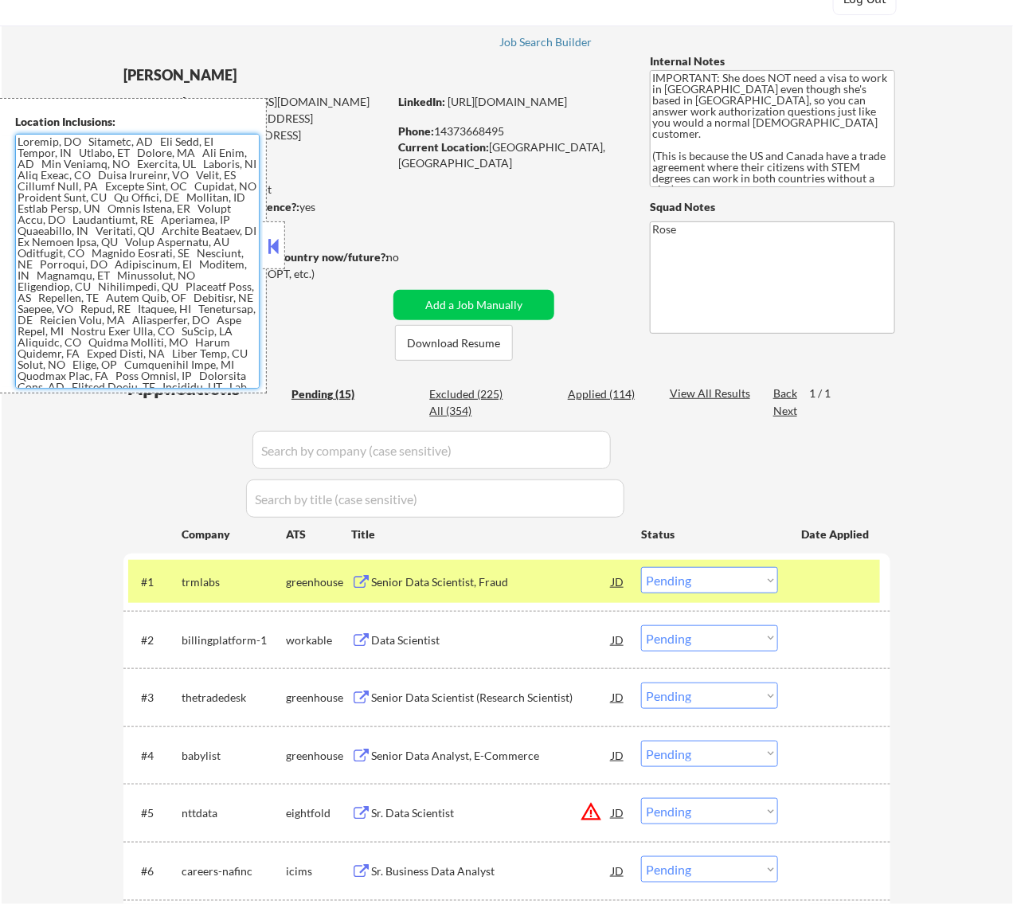
scroll to position [100, 0]
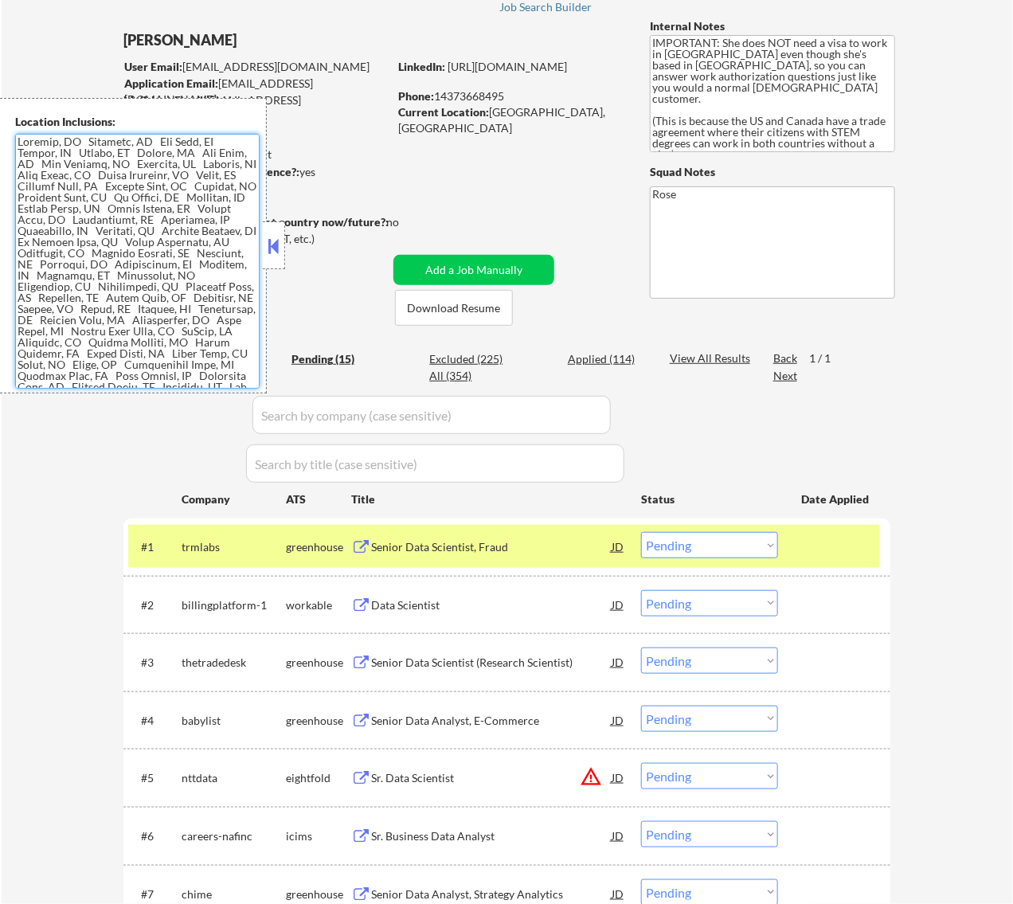
click at [743, 536] on select "Choose an option... Pending Applied Excluded (Questions) Excluded (Expired) Exc…" at bounding box center [709, 545] width 137 height 26
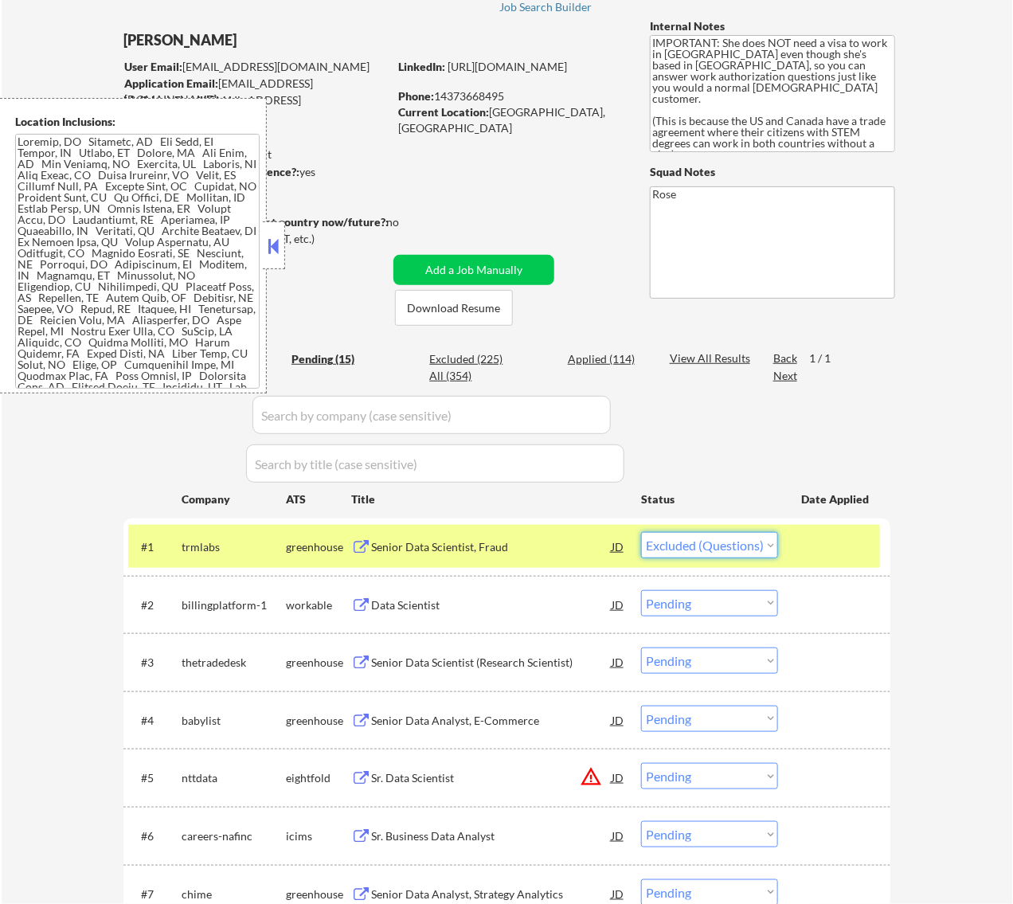
click at [641, 532] on select "Choose an option... Pending Applied Excluded (Questions) Excluded (Expired) Exc…" at bounding box center [709, 545] width 137 height 26
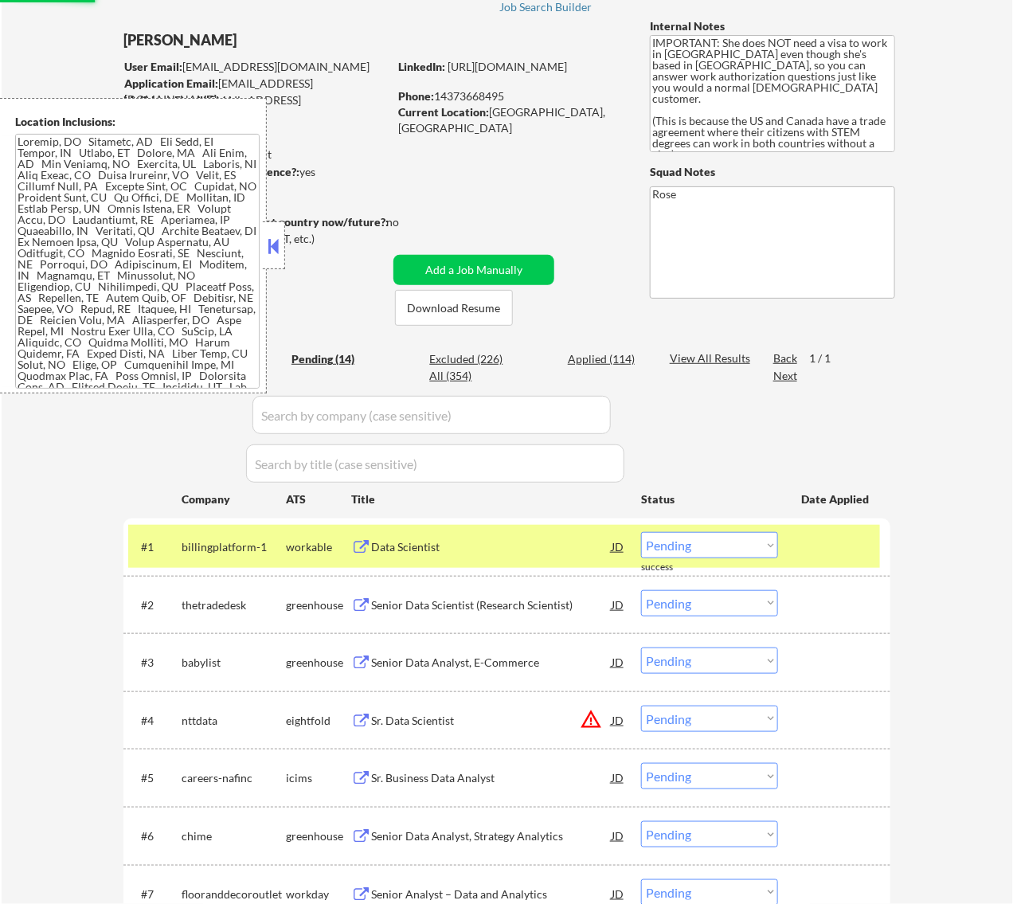
click at [280, 245] on button at bounding box center [273, 246] width 18 height 24
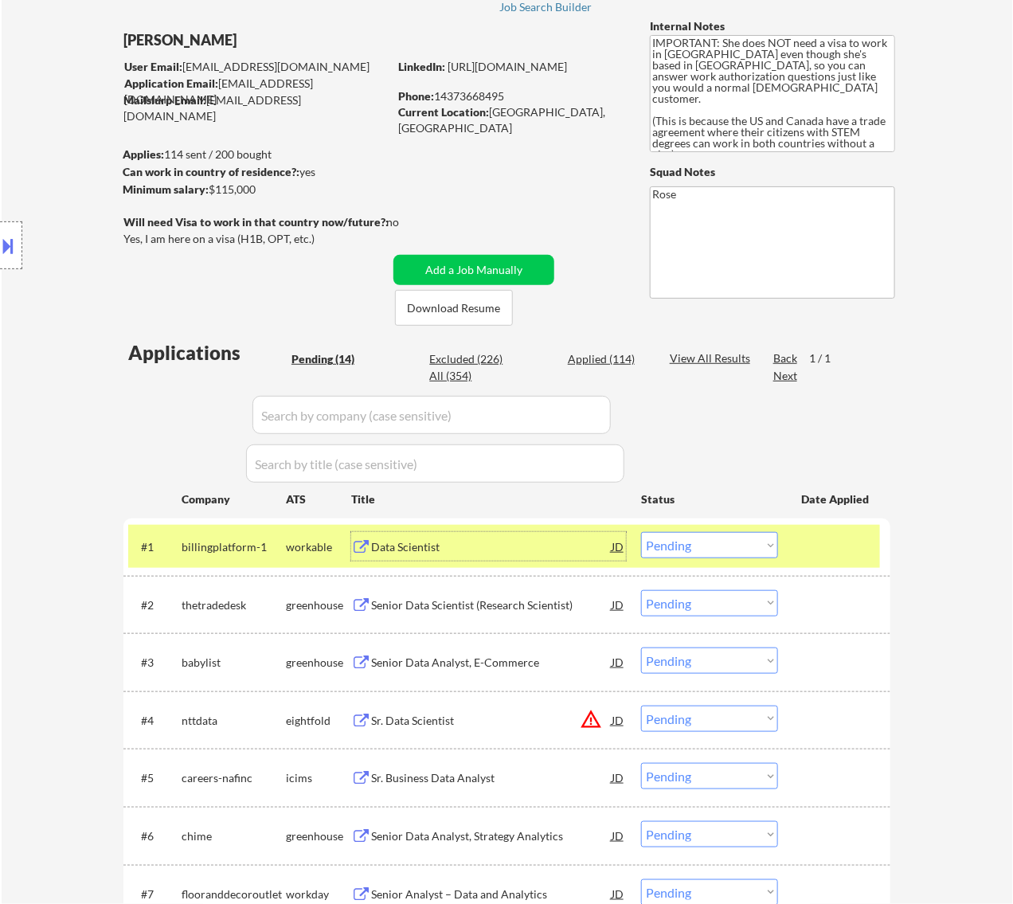
click at [508, 550] on div "Data Scientist" at bounding box center [491, 547] width 241 height 16
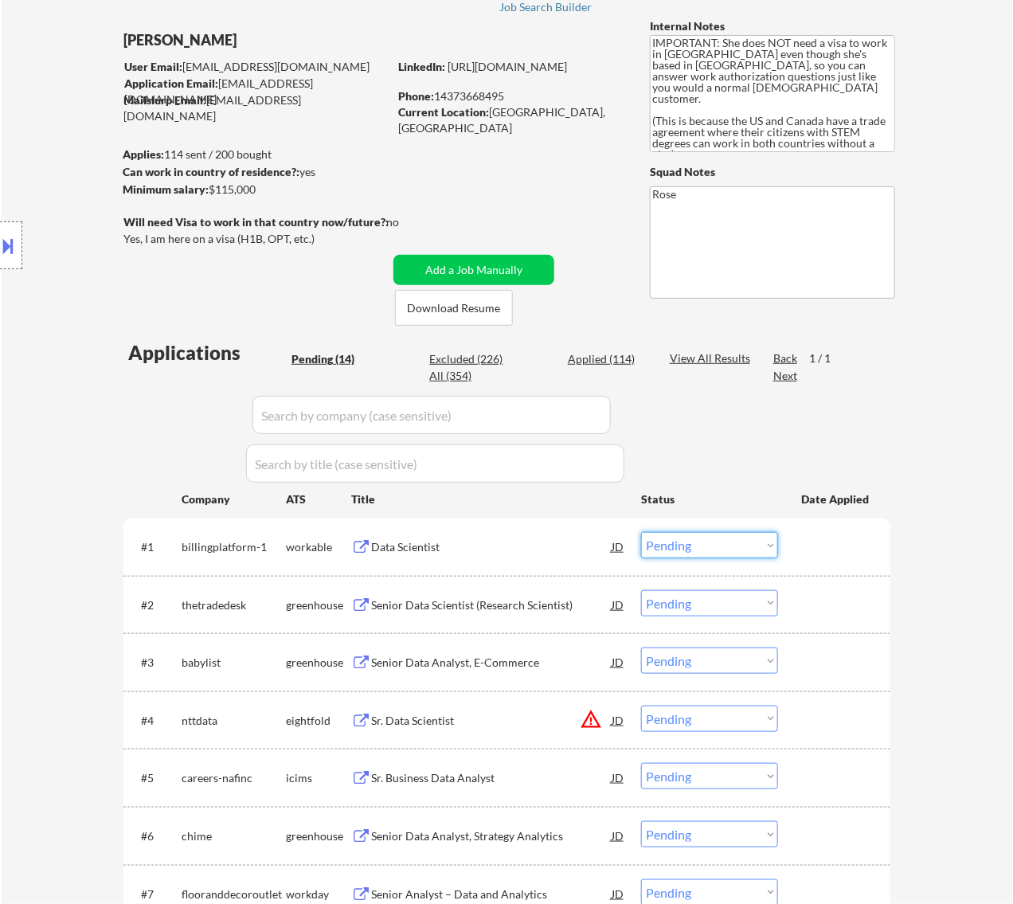
click at [687, 538] on select "Choose an option... Pending Applied Excluded (Questions) Excluded (Expired) Exc…" at bounding box center [709, 545] width 137 height 26
click at [641, 532] on select "Choose an option... Pending Applied Excluded (Questions) Excluded (Expired) Exc…" at bounding box center [709, 545] width 137 height 26
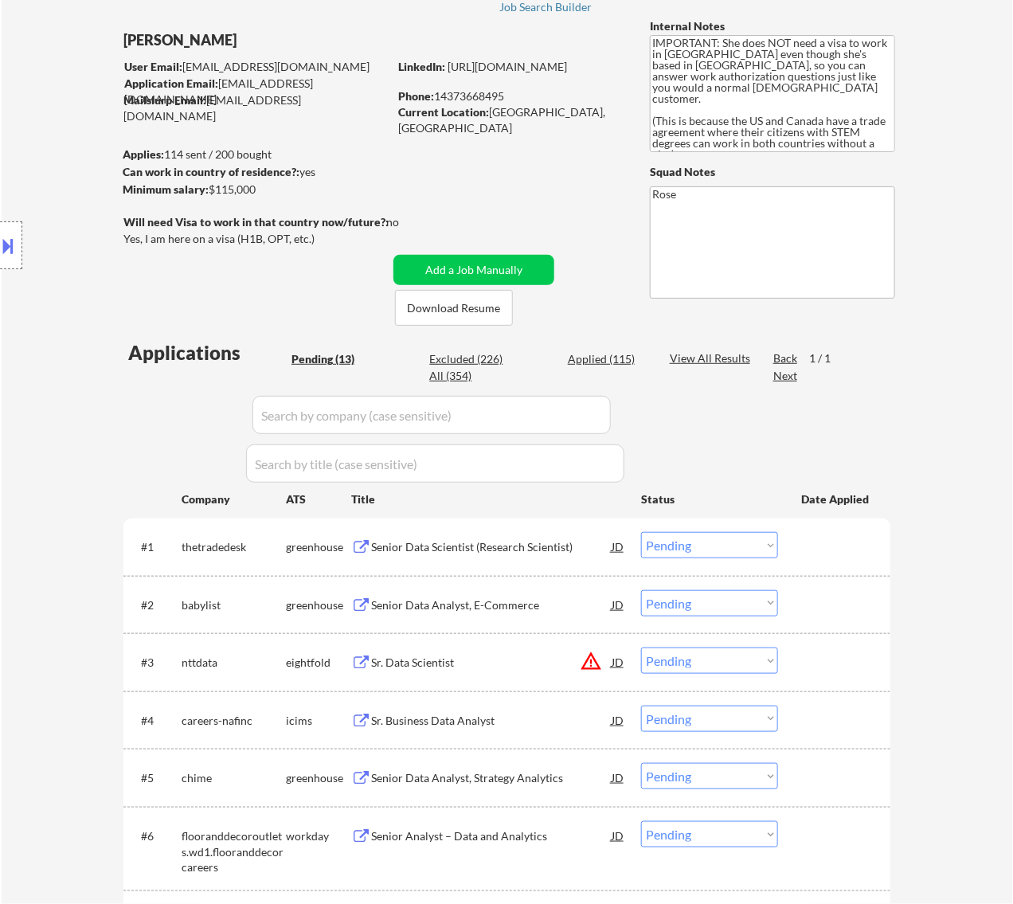
click at [580, 550] on div "Senior Data Scientist (Research Scientist)" at bounding box center [491, 547] width 241 height 16
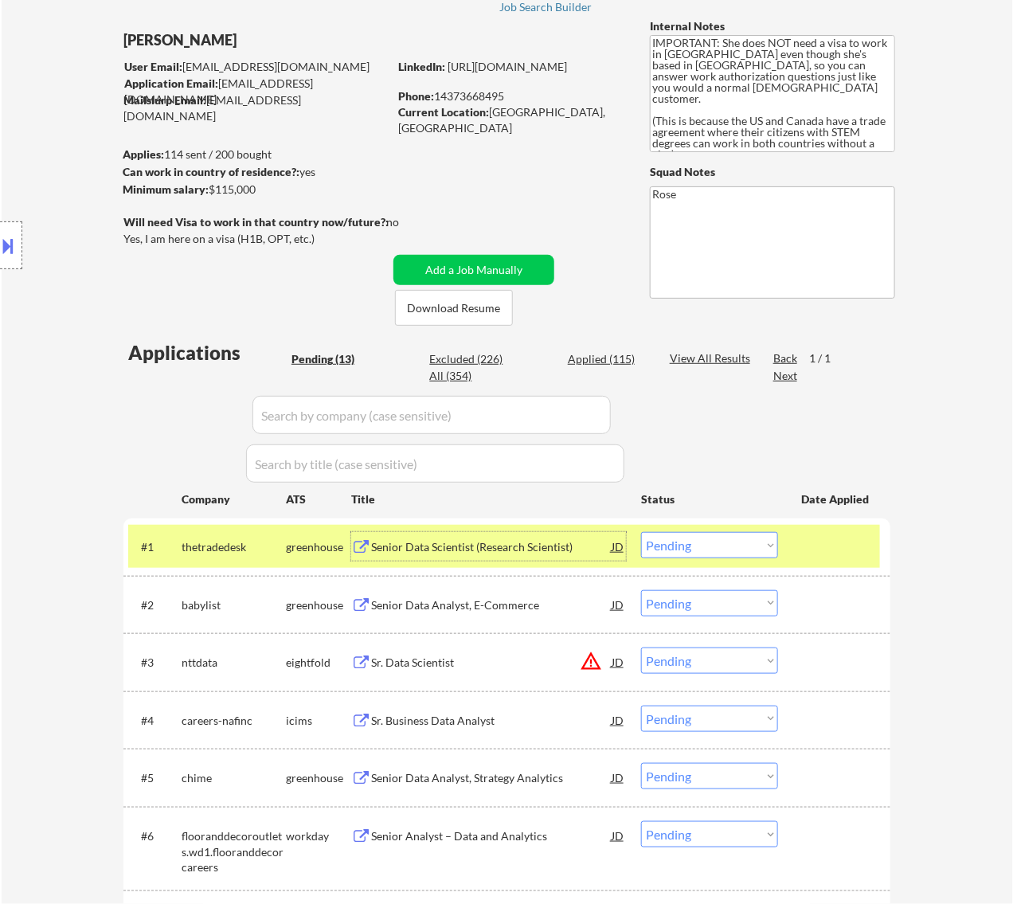
click at [757, 539] on select "Choose an option... Pending Applied Excluded (Questions) Excluded (Expired) Exc…" at bounding box center [709, 545] width 137 height 26
click at [641, 532] on select "Choose an option... Pending Applied Excluded (Questions) Excluded (Expired) Exc…" at bounding box center [709, 545] width 137 height 26
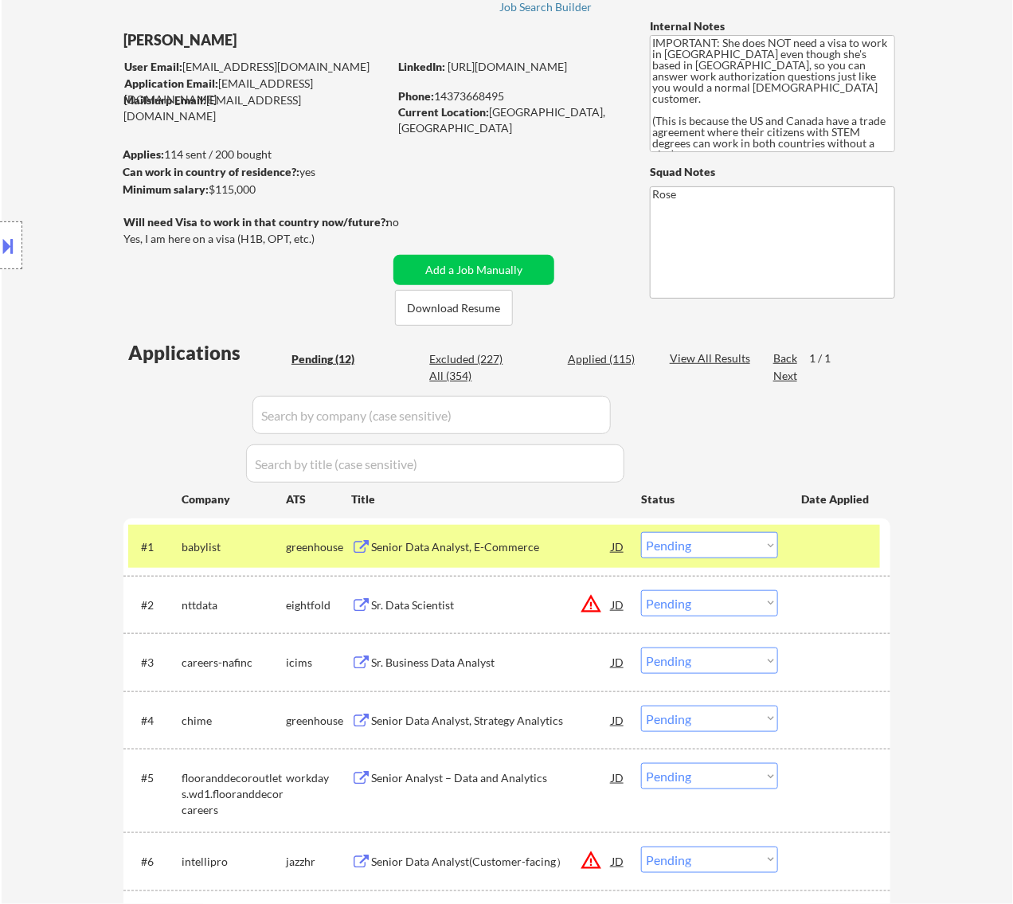
click at [565, 551] on div "Senior Data Analyst, E-Commerce" at bounding box center [491, 547] width 241 height 16
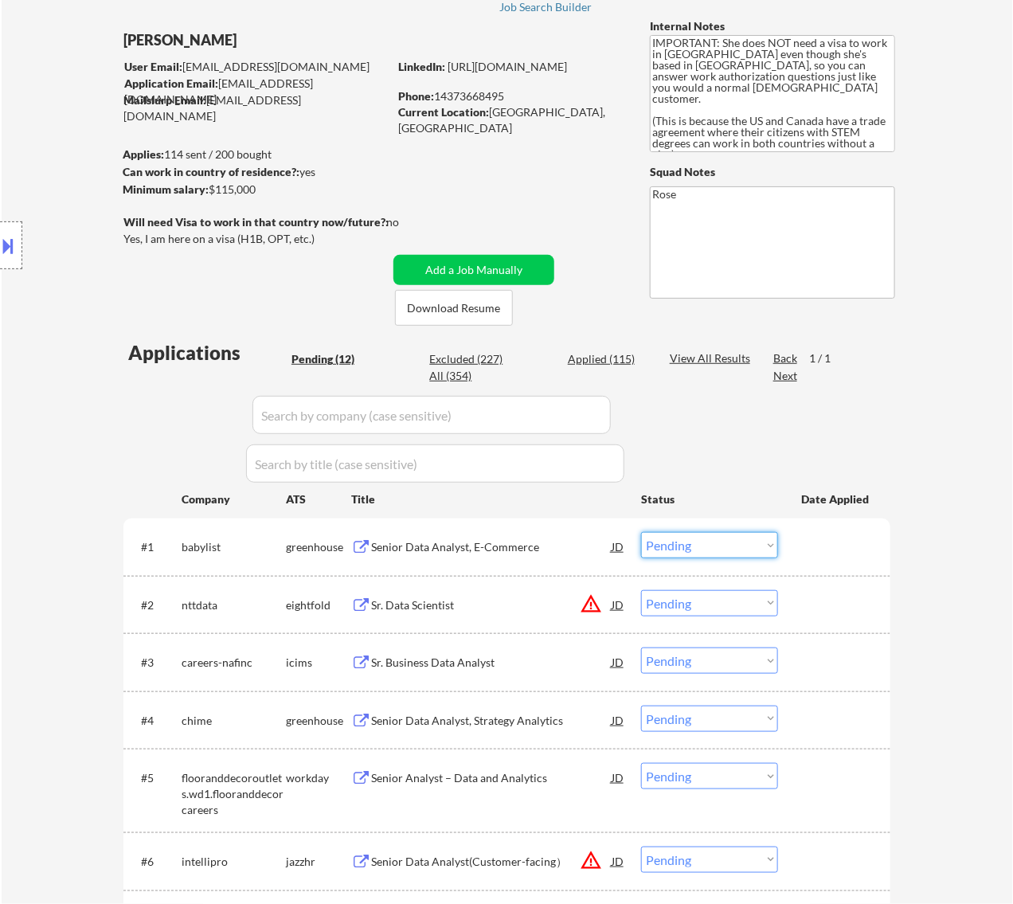
click at [695, 538] on select "Choose an option... Pending Applied Excluded (Questions) Excluded (Expired) Exc…" at bounding box center [709, 545] width 137 height 26
click at [641, 532] on select "Choose an option... Pending Applied Excluded (Questions) Excluded (Expired) Exc…" at bounding box center [709, 545] width 137 height 26
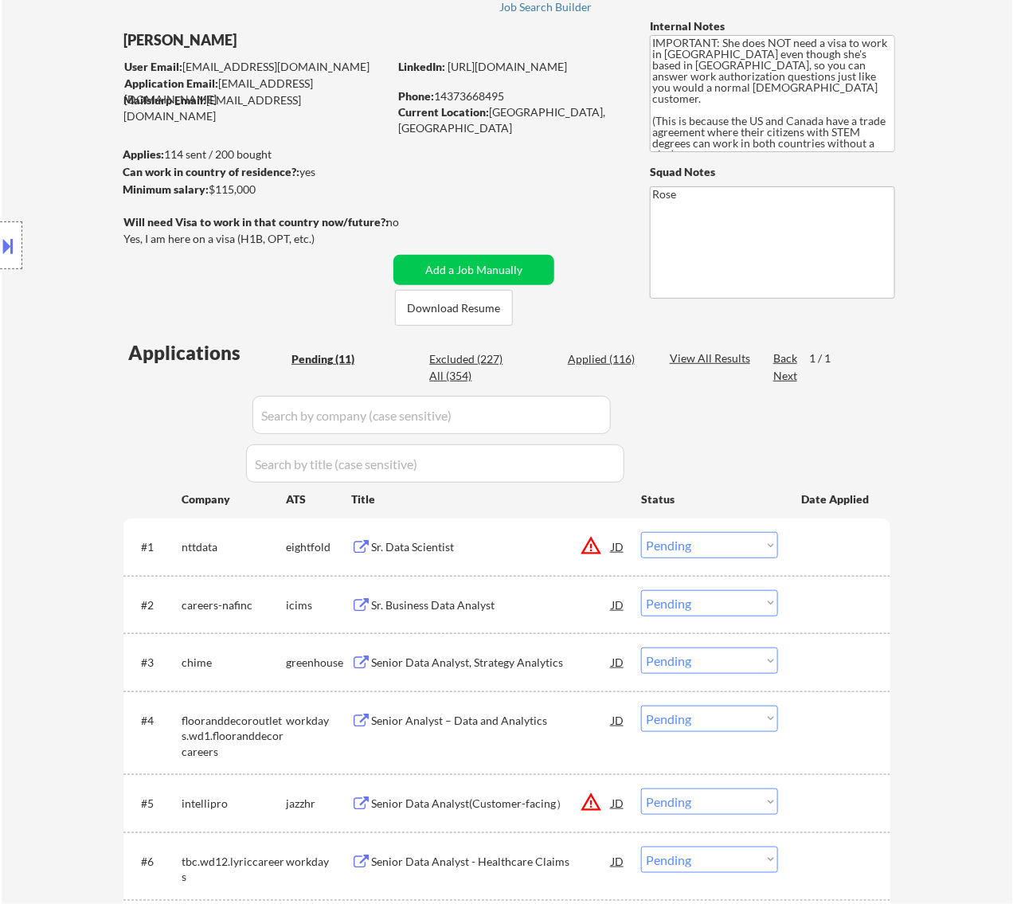
click at [538, 542] on div "Sr. Data Scientist" at bounding box center [491, 547] width 241 height 16
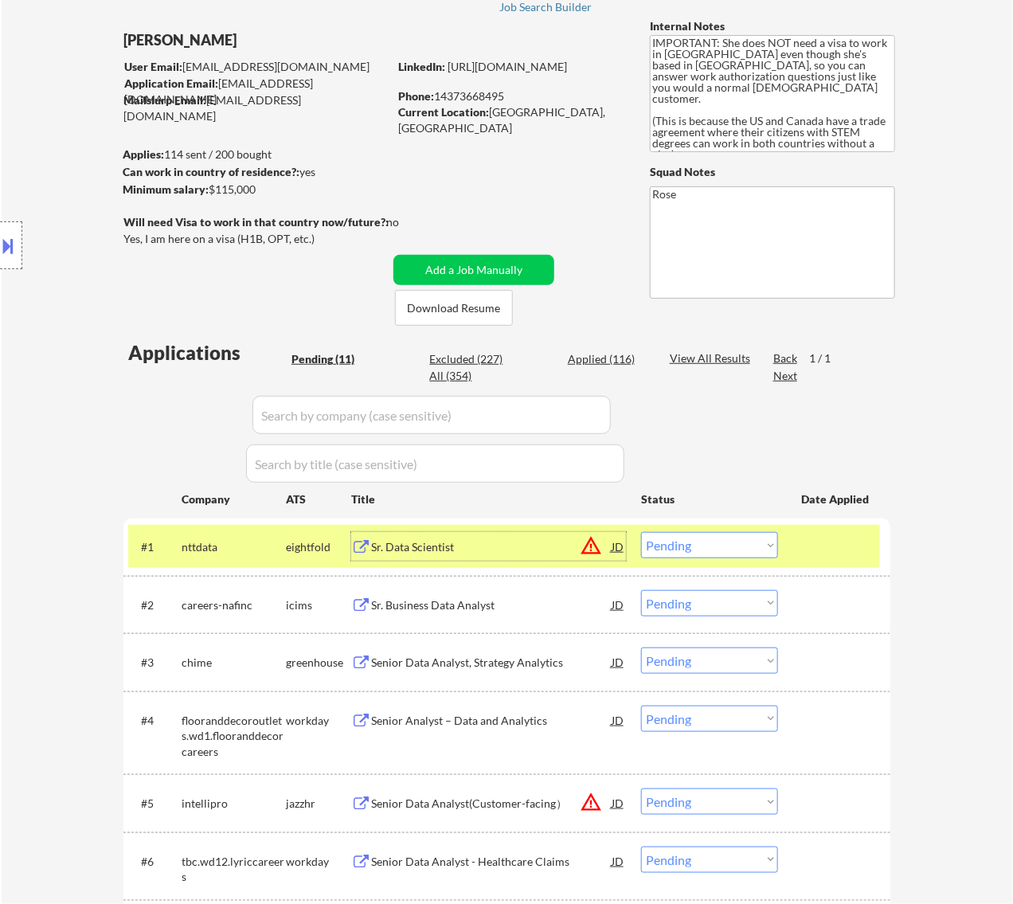
click at [747, 543] on select "Choose an option... Pending Applied Excluded (Questions) Excluded (Expired) Exc…" at bounding box center [709, 545] width 137 height 26
click at [641, 532] on select "Choose an option... Pending Applied Excluded (Questions) Excluded (Expired) Exc…" at bounding box center [709, 545] width 137 height 26
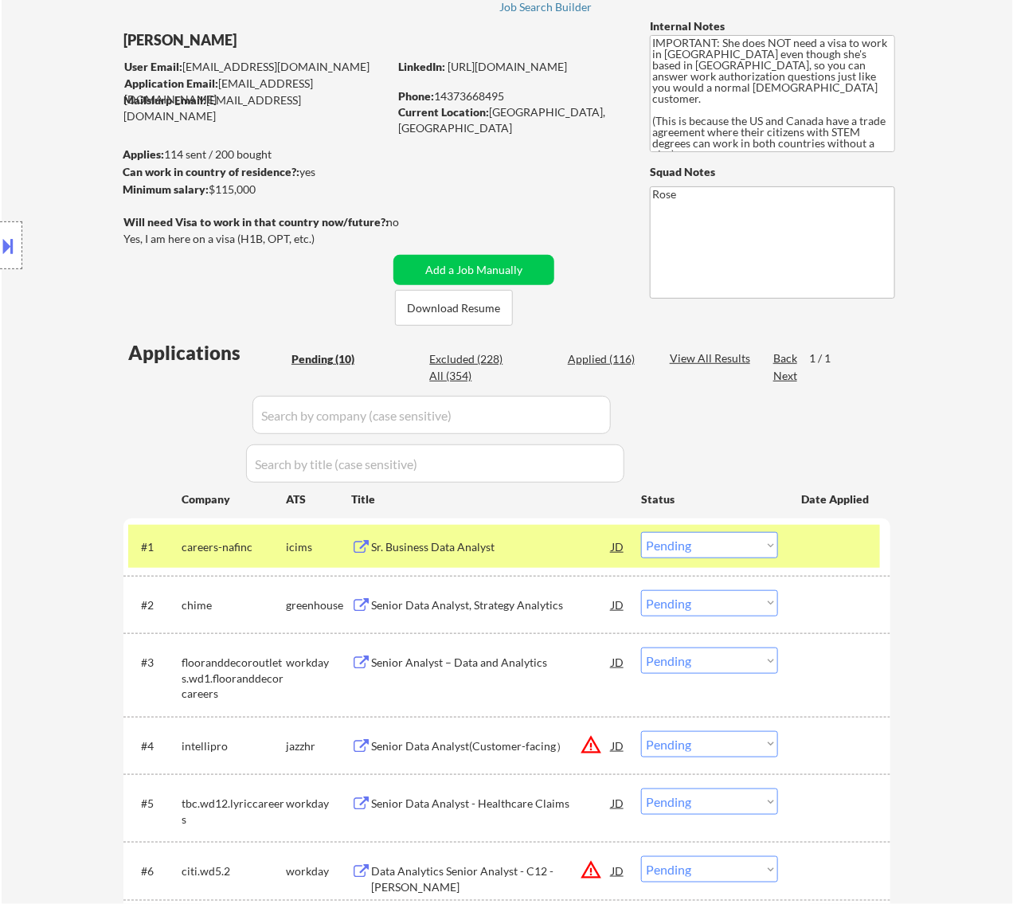
click at [546, 543] on div "Sr. Business Data Analyst" at bounding box center [491, 547] width 241 height 16
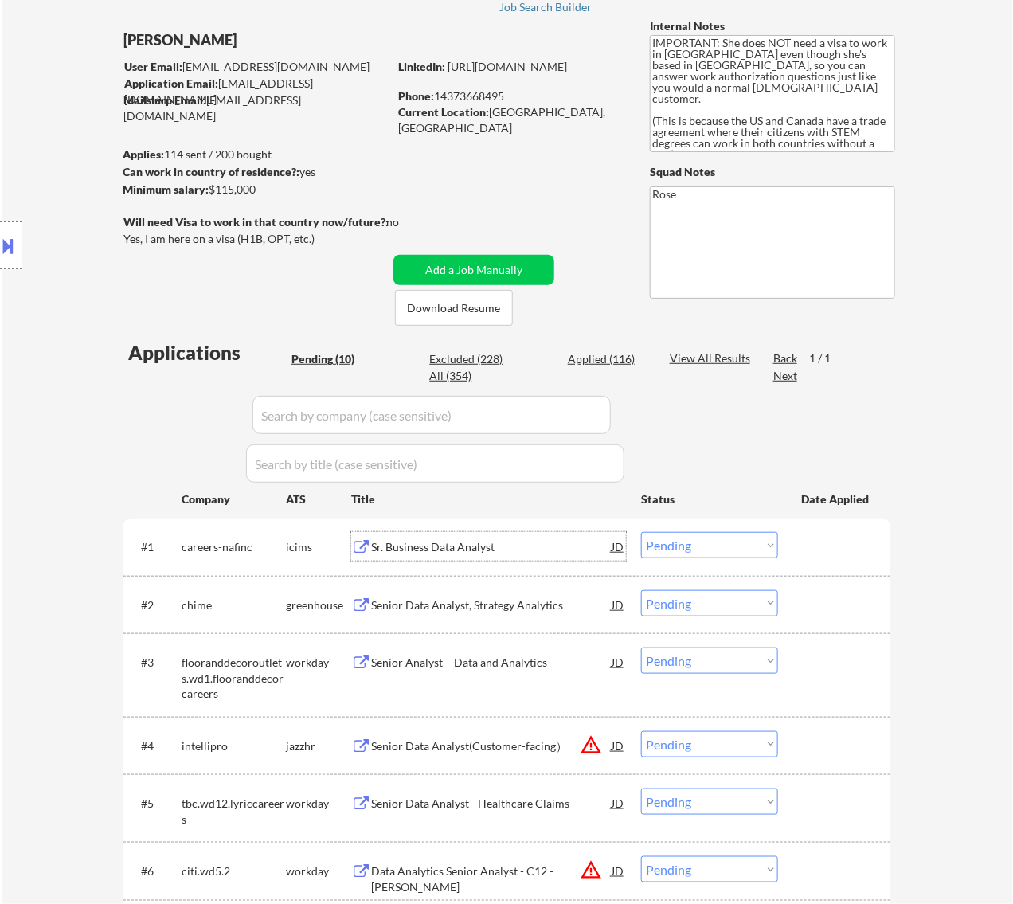
click at [733, 542] on select "Choose an option... Pending Applied Excluded (Questions) Excluded (Expired) Exc…" at bounding box center [709, 545] width 137 height 26
click at [641, 532] on select "Choose an option... Pending Applied Excluded (Questions) Excluded (Expired) Exc…" at bounding box center [709, 545] width 137 height 26
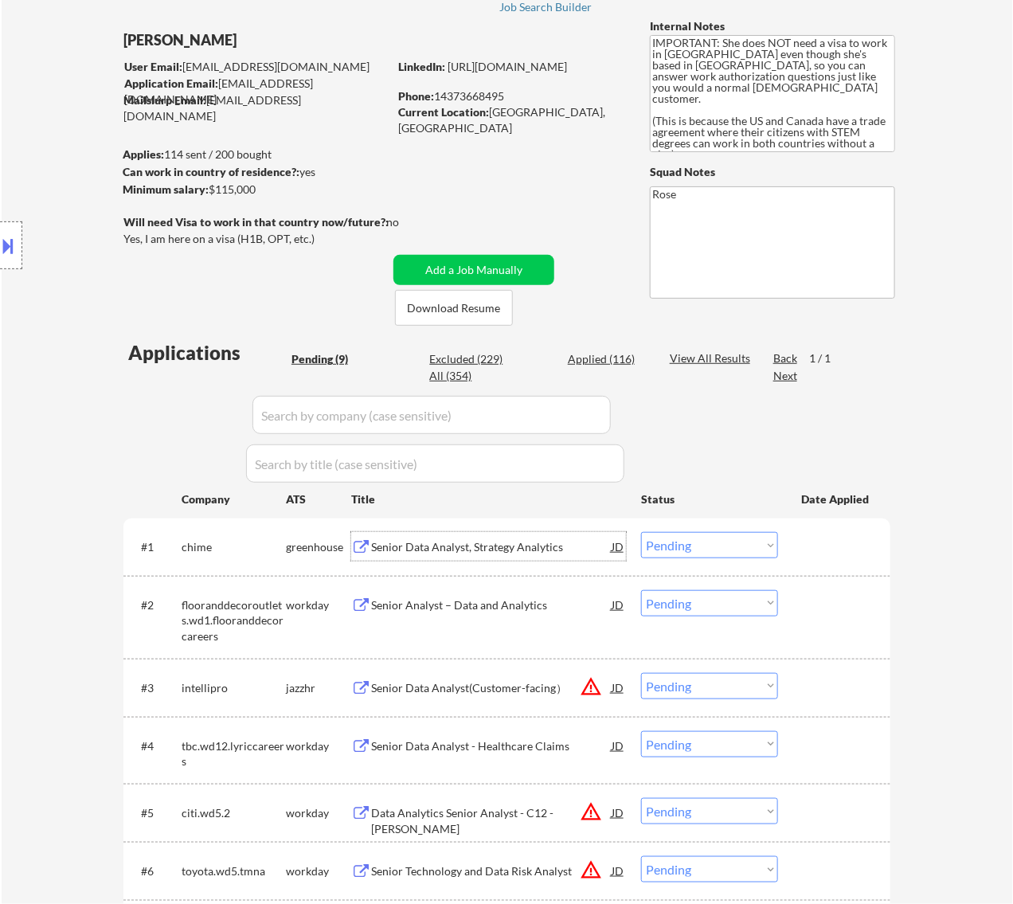
click at [546, 552] on div "Senior Data Analyst, Strategy Analytics" at bounding box center [491, 547] width 241 height 16
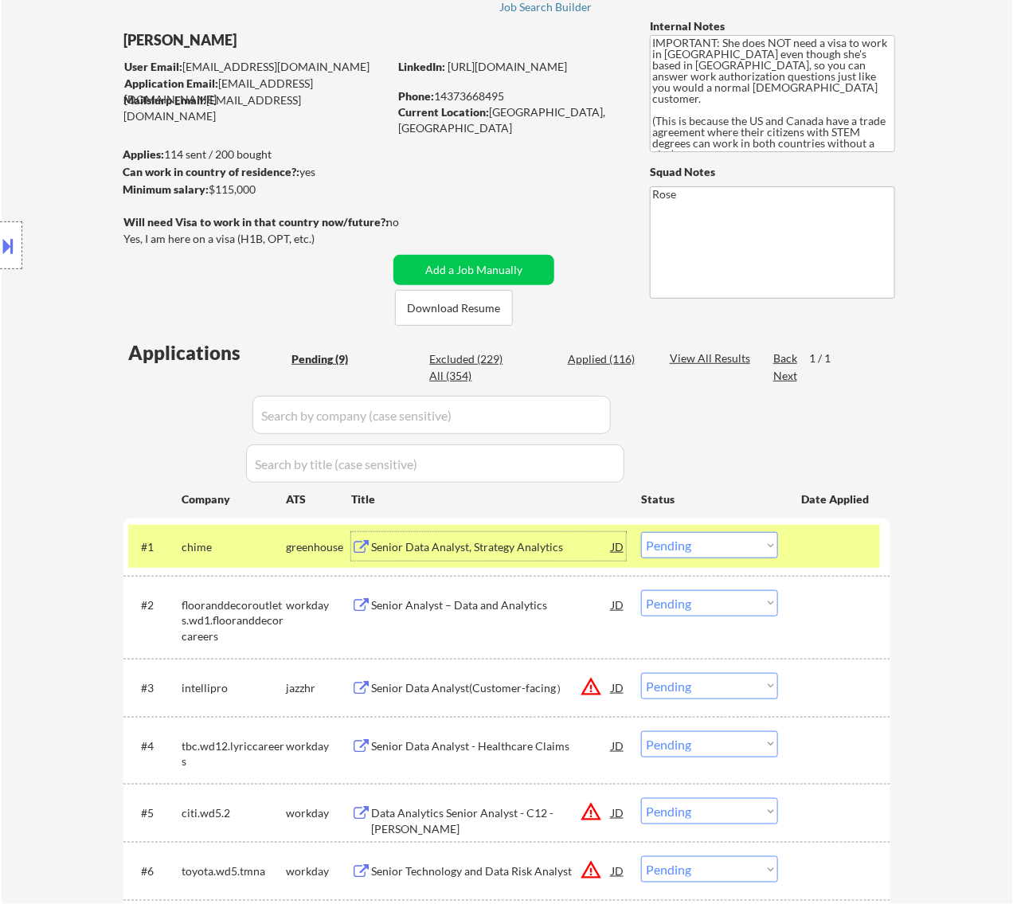
click at [20, 248] on div at bounding box center [11, 245] width 22 height 48
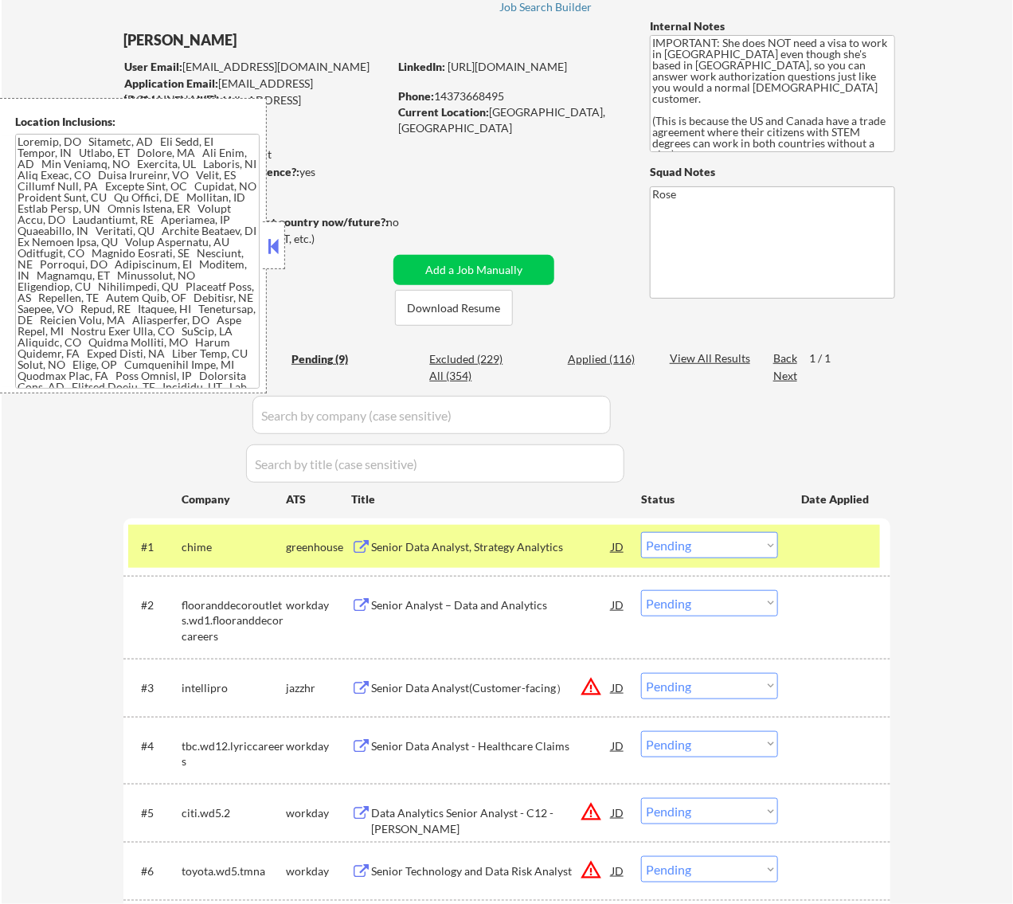
click at [271, 244] on button at bounding box center [273, 246] width 18 height 24
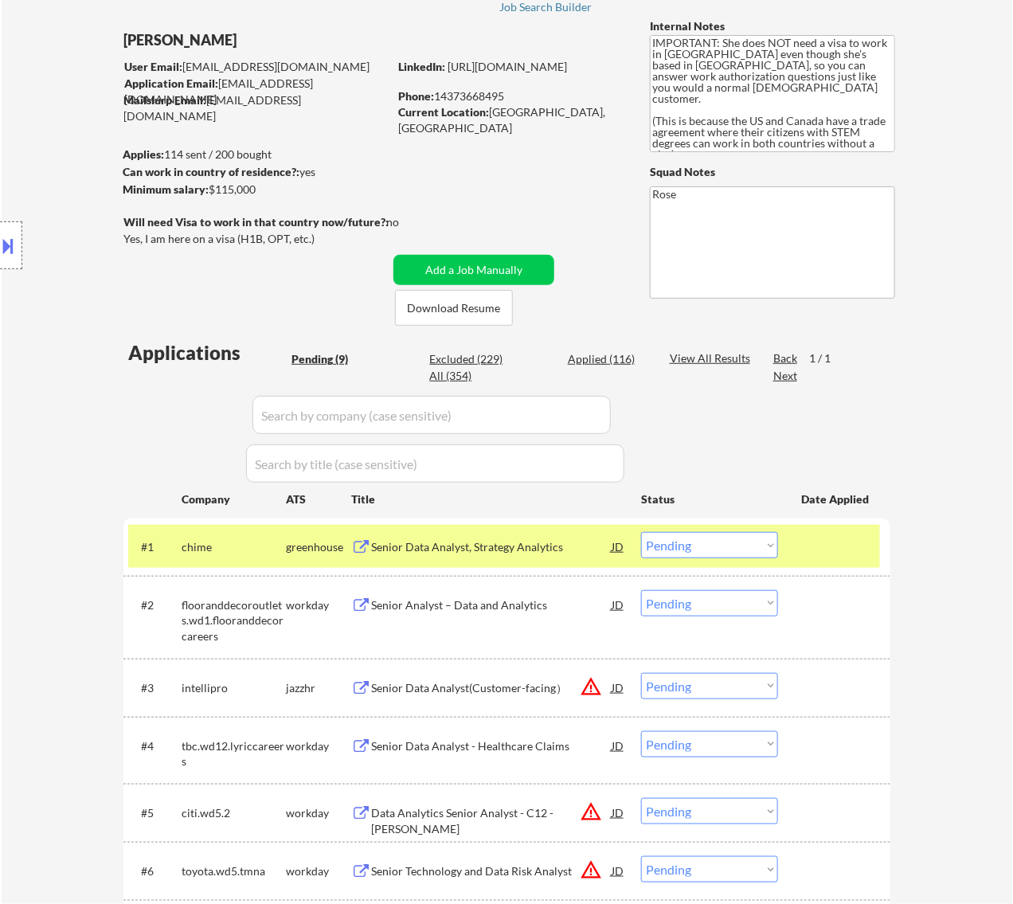
drag, startPoint x: 17, startPoint y: 252, endPoint x: 90, endPoint y: 220, distance: 80.2
click at [17, 252] on button at bounding box center [9, 246] width 18 height 26
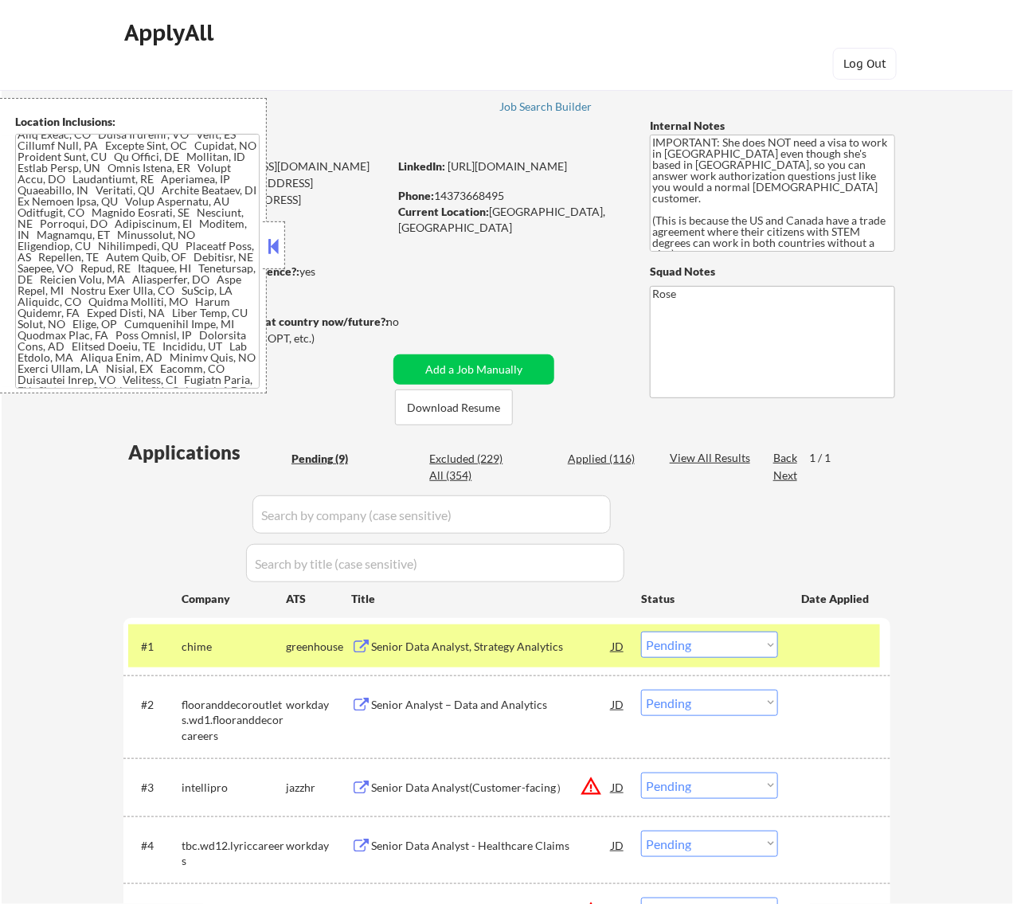
scroll to position [0, 0]
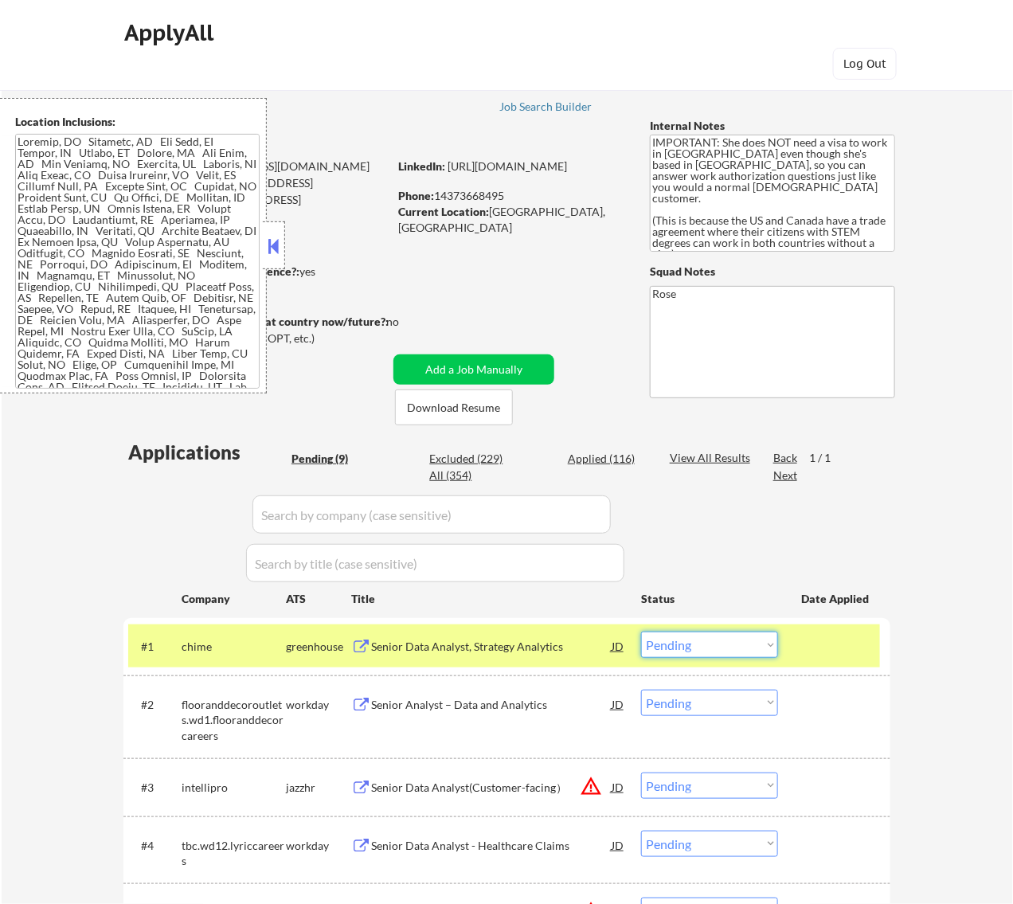
click at [726, 647] on select "Choose an option... Pending Applied Excluded (Questions) Excluded (Expired) Exc…" at bounding box center [709, 645] width 137 height 26
click at [641, 632] on select "Choose an option... Pending Applied Excluded (Questions) Excluded (Expired) Exc…" at bounding box center [709, 645] width 137 height 26
click at [269, 244] on button at bounding box center [273, 246] width 18 height 24
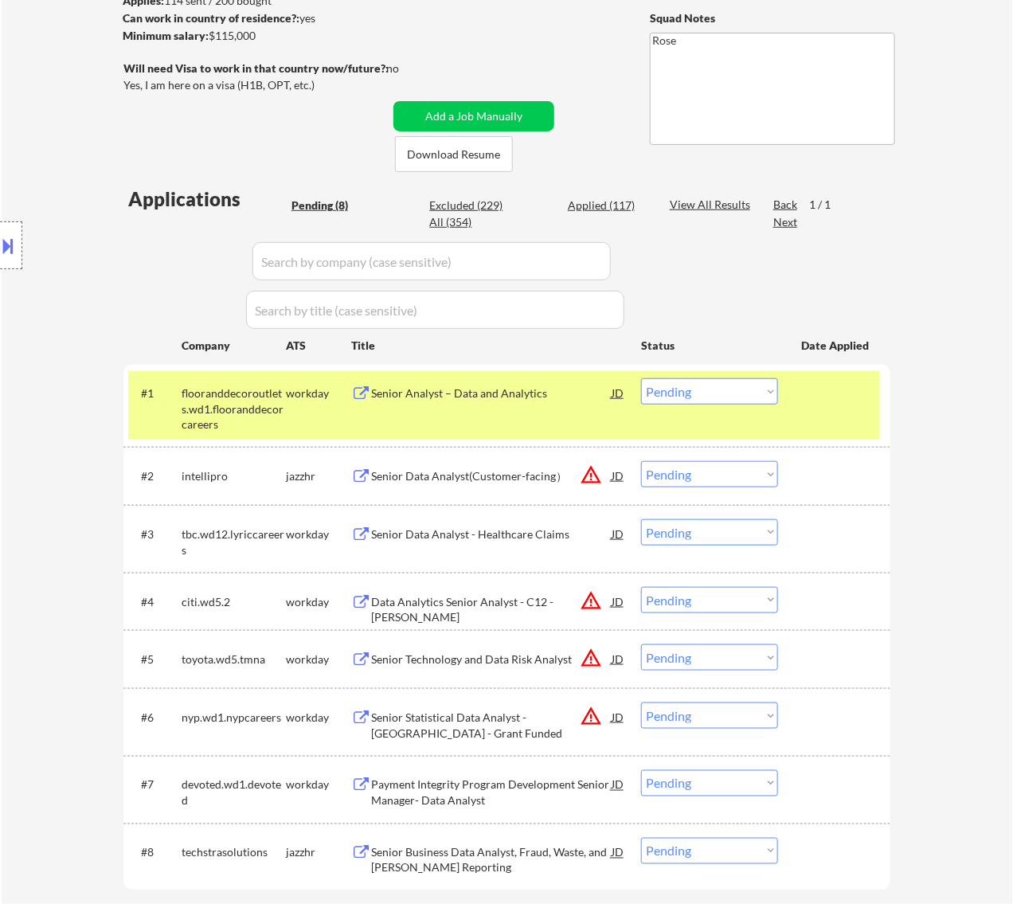
scroll to position [299, 0]
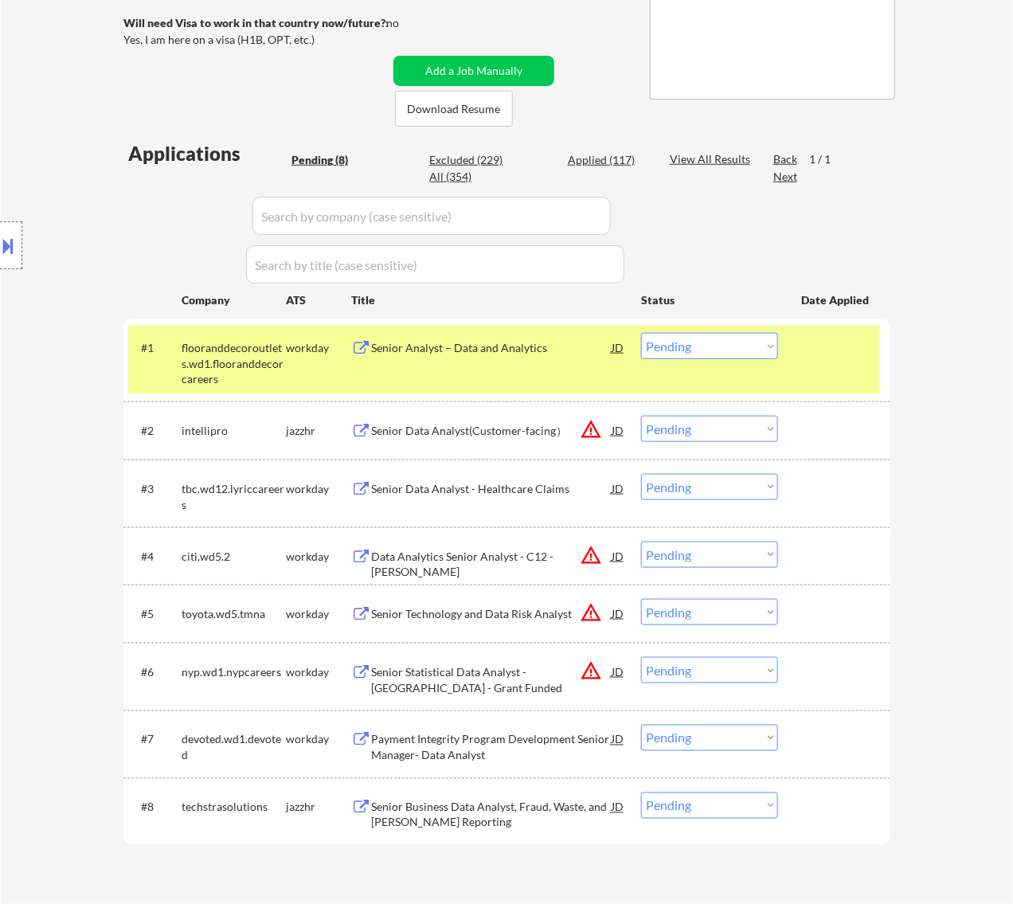
click at [548, 346] on div "Senior Analyst – Data and Analytics" at bounding box center [491, 348] width 241 height 16
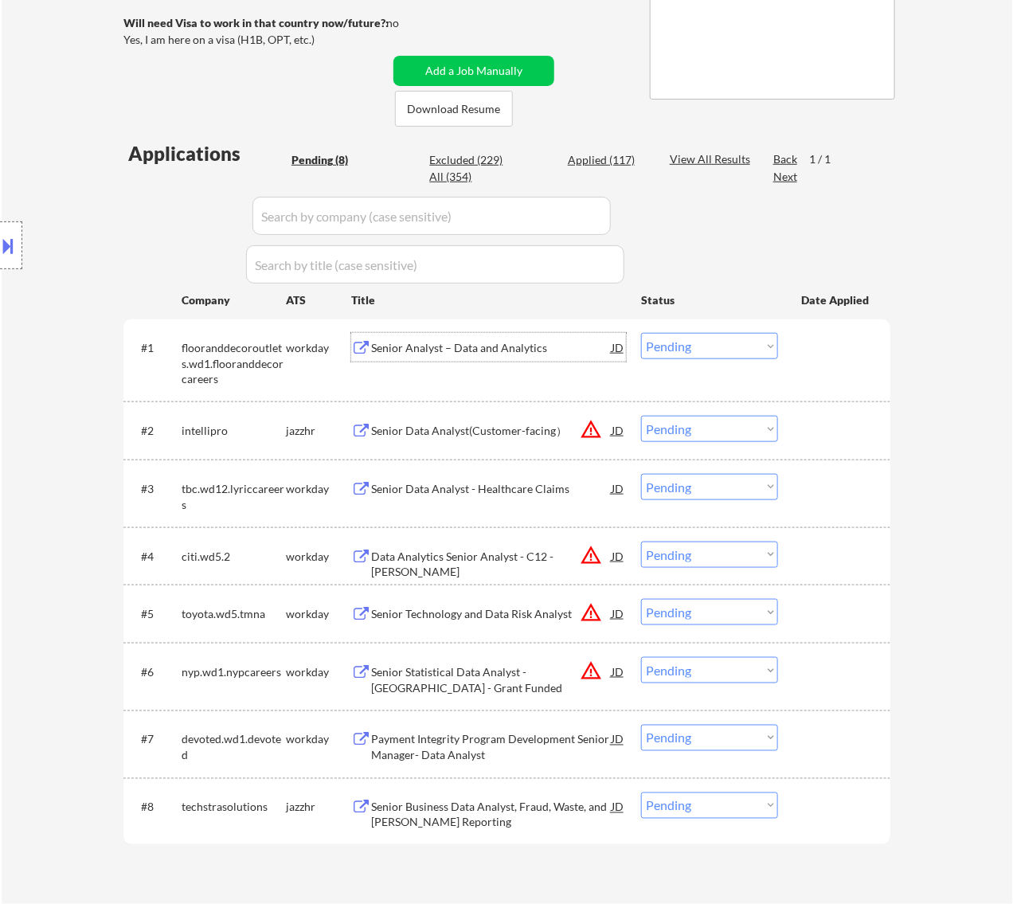
click at [702, 331] on div "#1 flooranddecoroutlets.wd1.flooranddecorcareers workday Senior Analyst – Data …" at bounding box center [504, 360] width 752 height 68
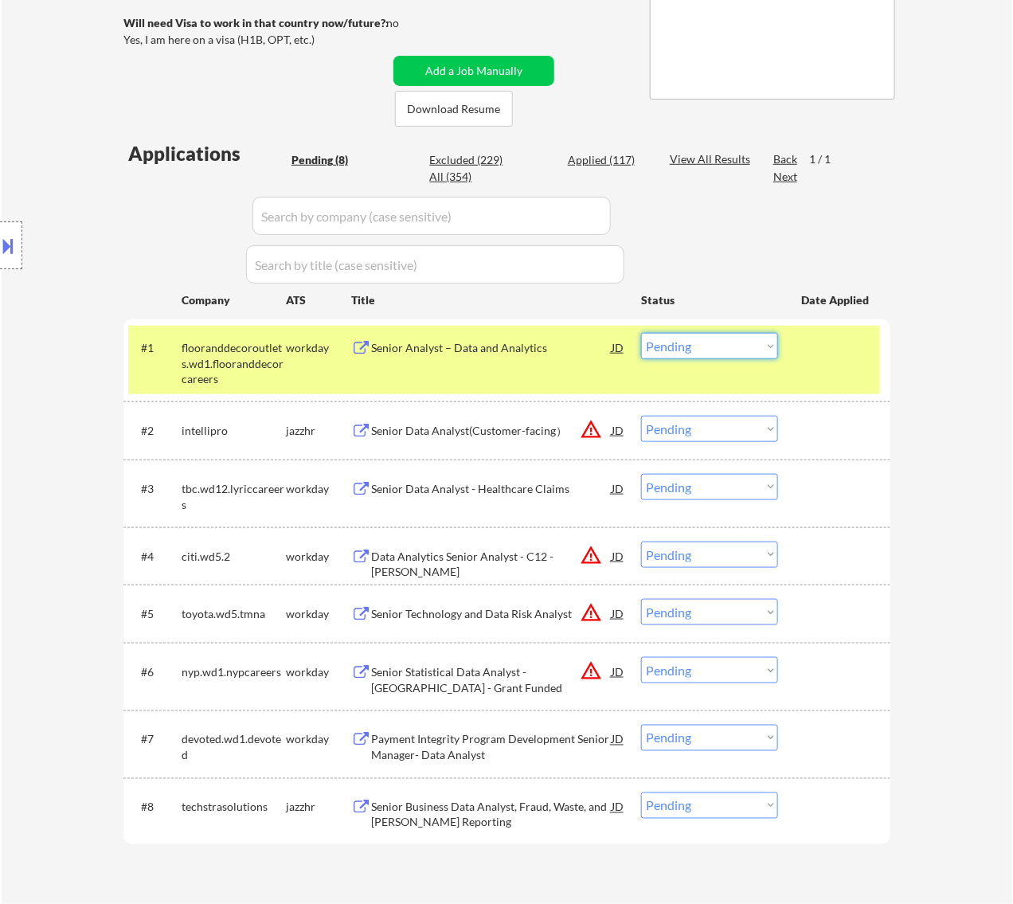
drag, startPoint x: 710, startPoint y: 345, endPoint x: 706, endPoint y: 358, distance: 13.9
click at [710, 345] on select "Choose an option... Pending Applied Excluded (Questions) Excluded (Expired) Exc…" at bounding box center [709, 346] width 137 height 26
click at [641, 333] on select "Choose an option... Pending Applied Excluded (Questions) Excluded (Expired) Exc…" at bounding box center [709, 346] width 137 height 26
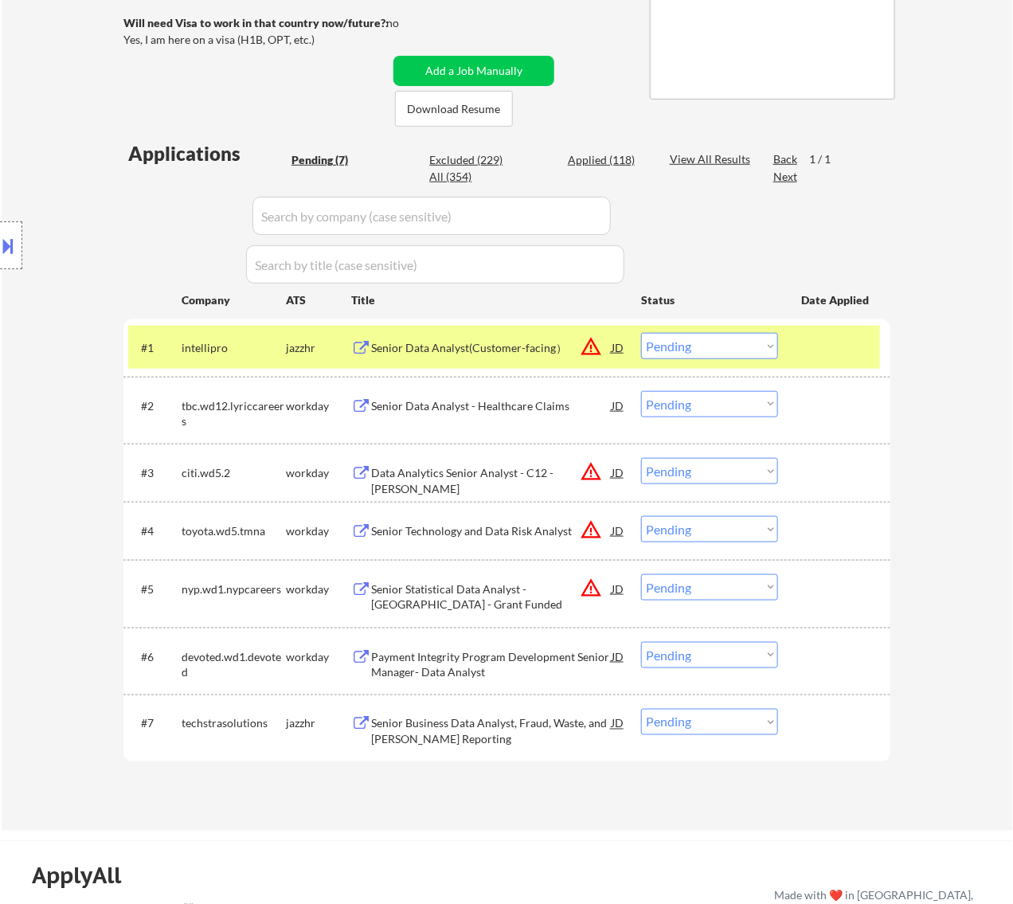
click at [546, 349] on div "Senior Data Analyst(Customer-facing）" at bounding box center [491, 348] width 241 height 16
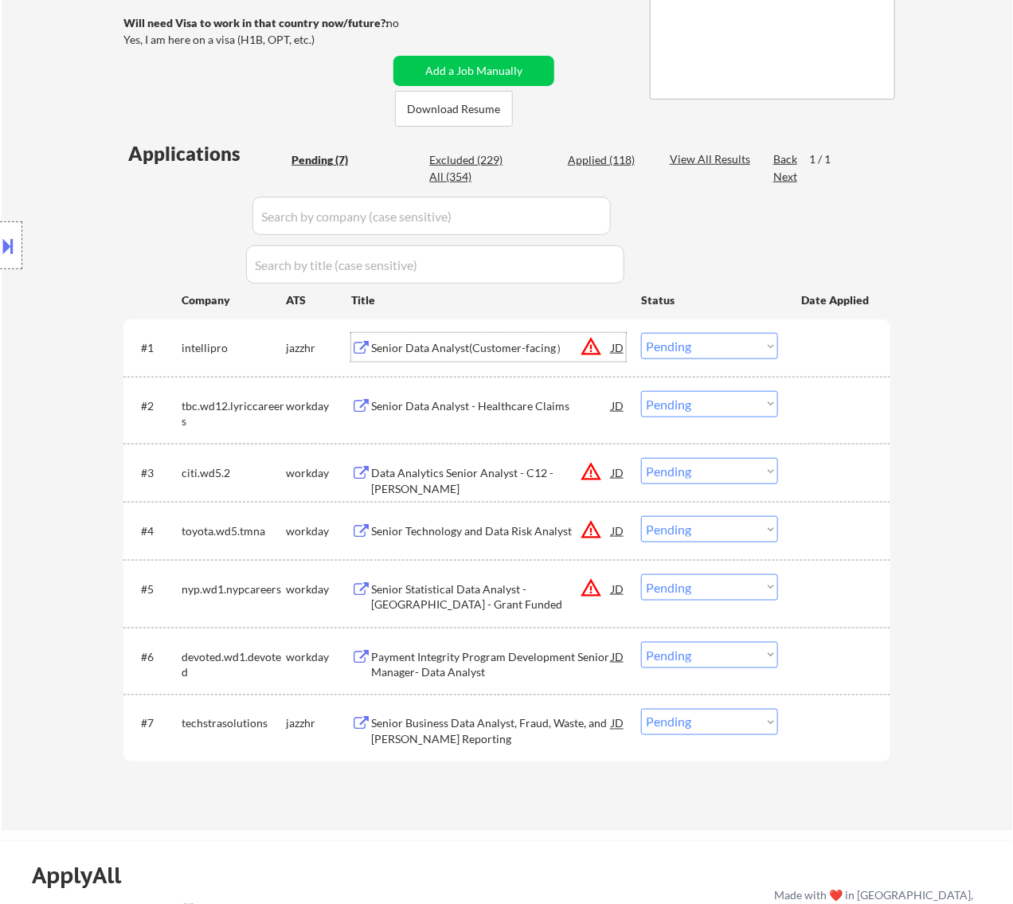
click at [2, 243] on button at bounding box center [9, 246] width 18 height 26
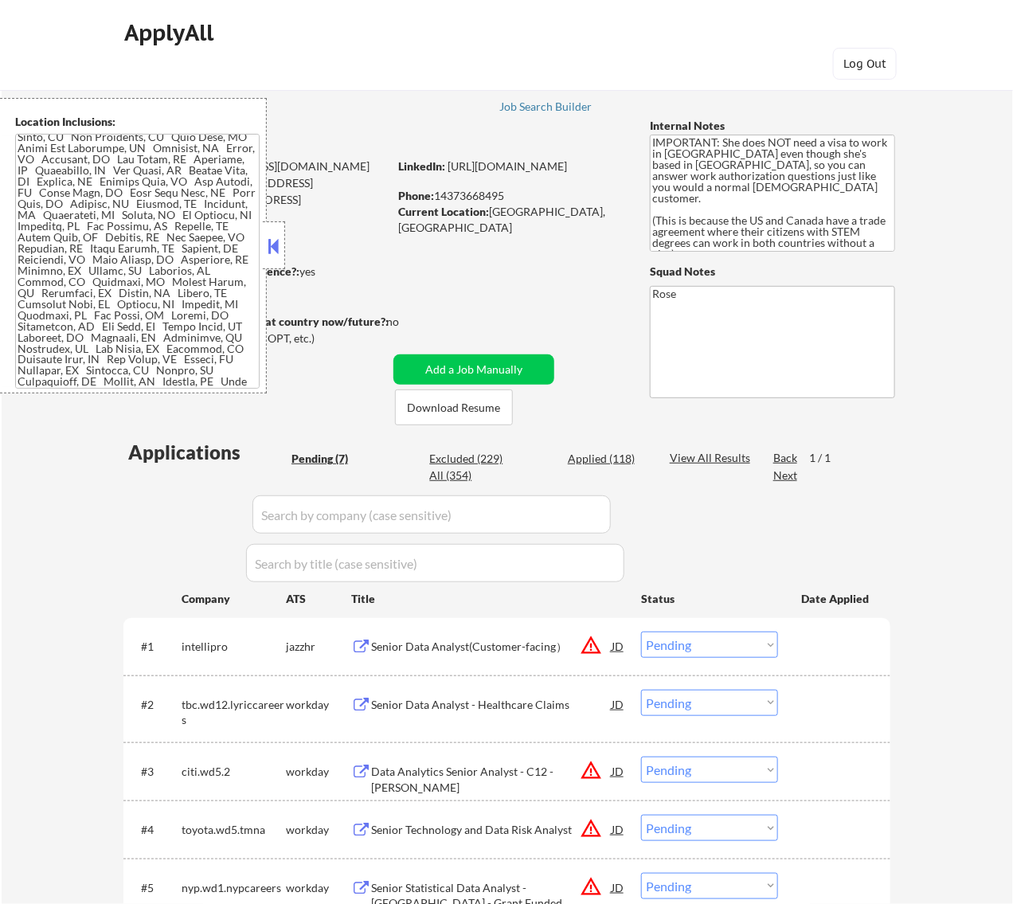
scroll to position [885, 0]
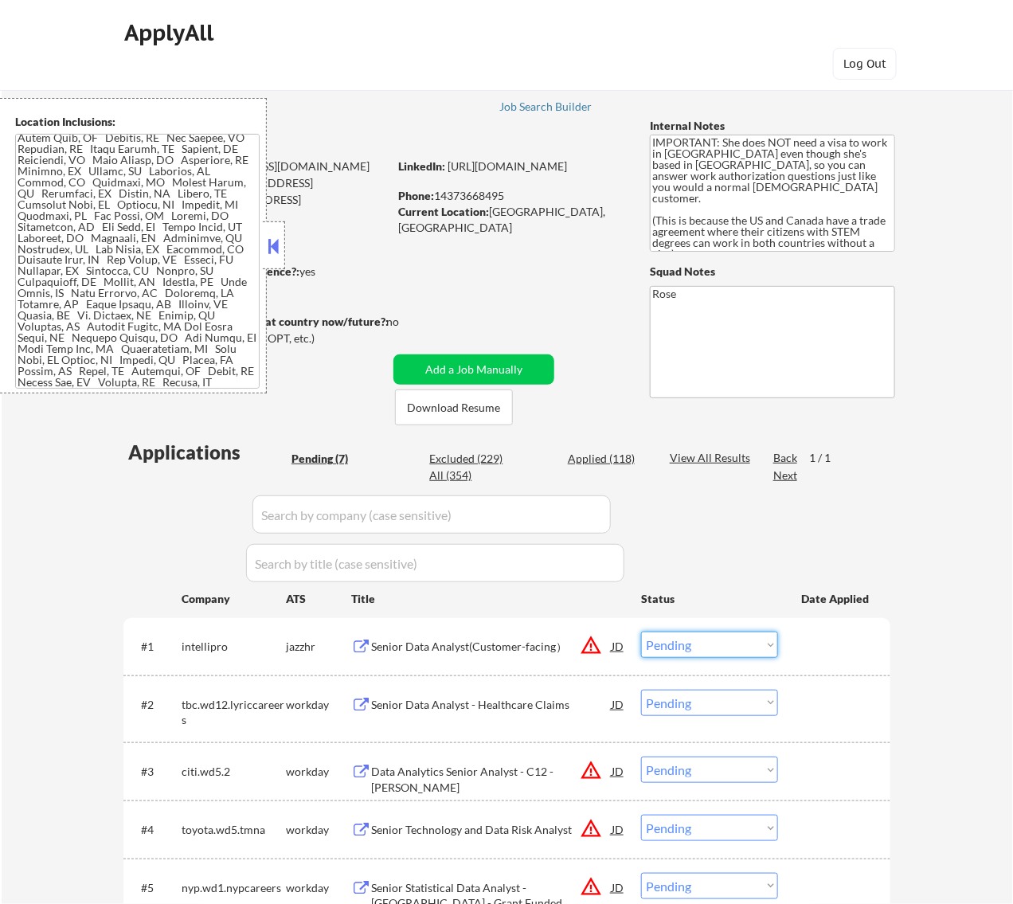
click at [745, 643] on select "Choose an option... Pending Applied Excluded (Questions) Excluded (Expired) Exc…" at bounding box center [709, 645] width 137 height 26
click at [641, 632] on select "Choose an option... Pending Applied Excluded (Questions) Excluded (Expired) Exc…" at bounding box center [709, 645] width 137 height 26
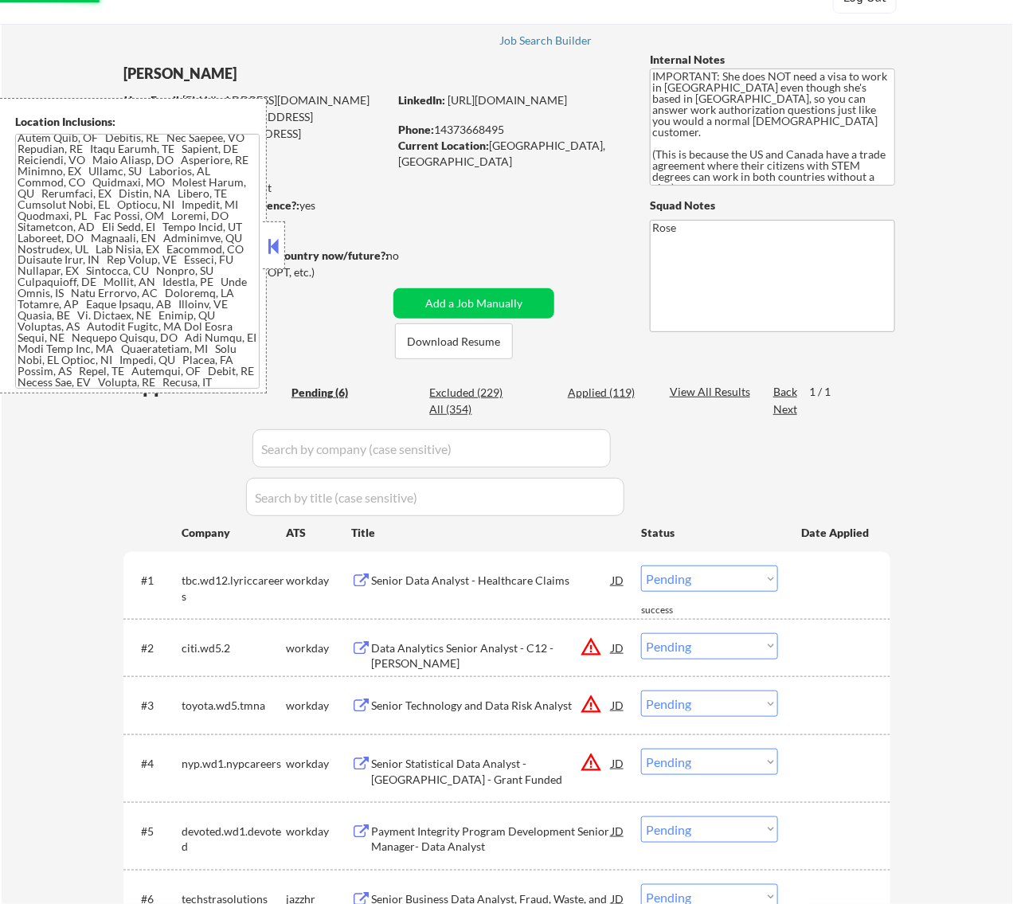
scroll to position [199, 0]
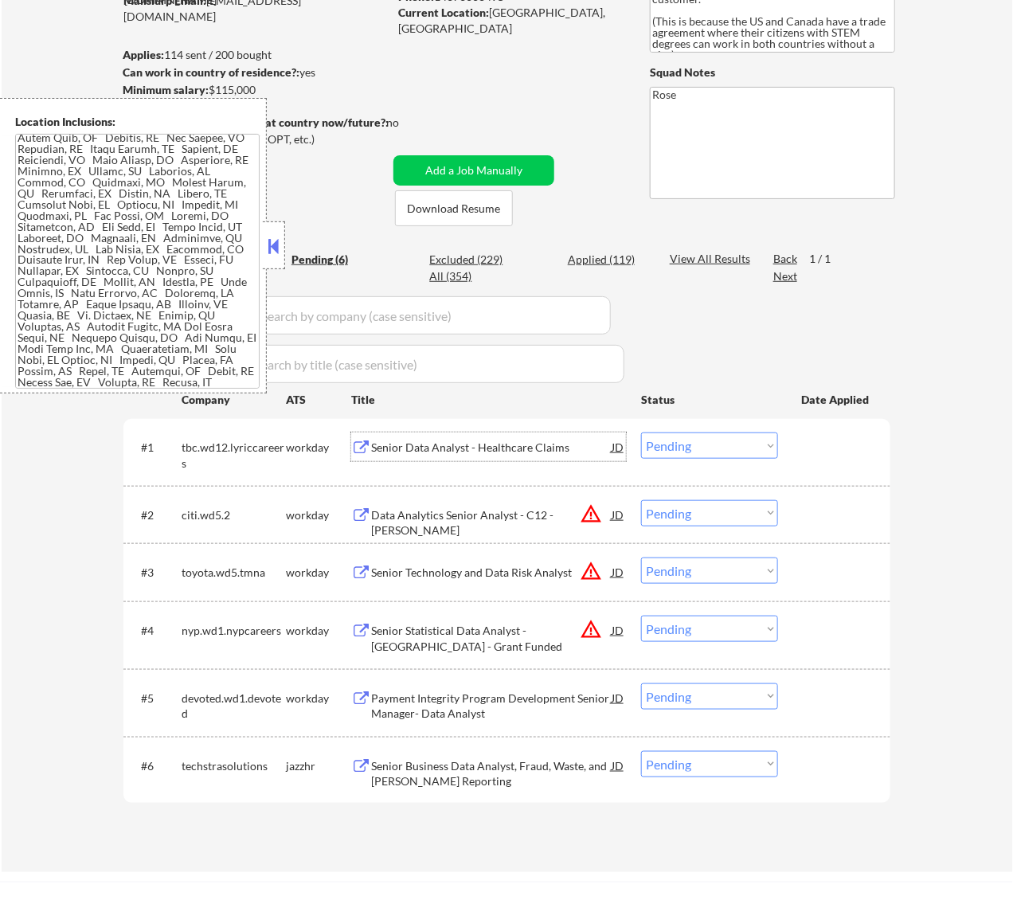
click at [478, 452] on div "Senior Data Analyst - Healthcare Claims" at bounding box center [491, 448] width 241 height 16
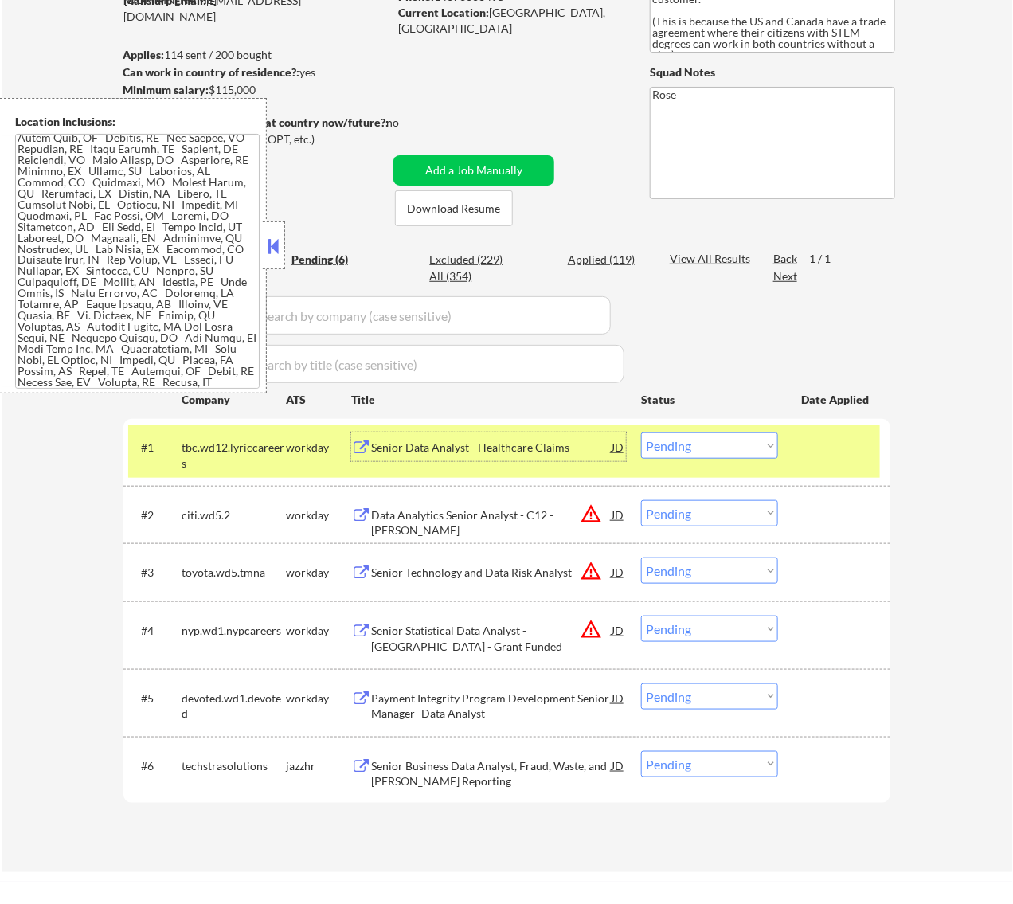
click at [699, 440] on select "Choose an option... Pending Applied Excluded (Questions) Excluded (Expired) Exc…" at bounding box center [709, 445] width 137 height 26
click at [641, 432] on select "Choose an option... Pending Applied Excluded (Questions) Excluded (Expired) Exc…" at bounding box center [709, 445] width 137 height 26
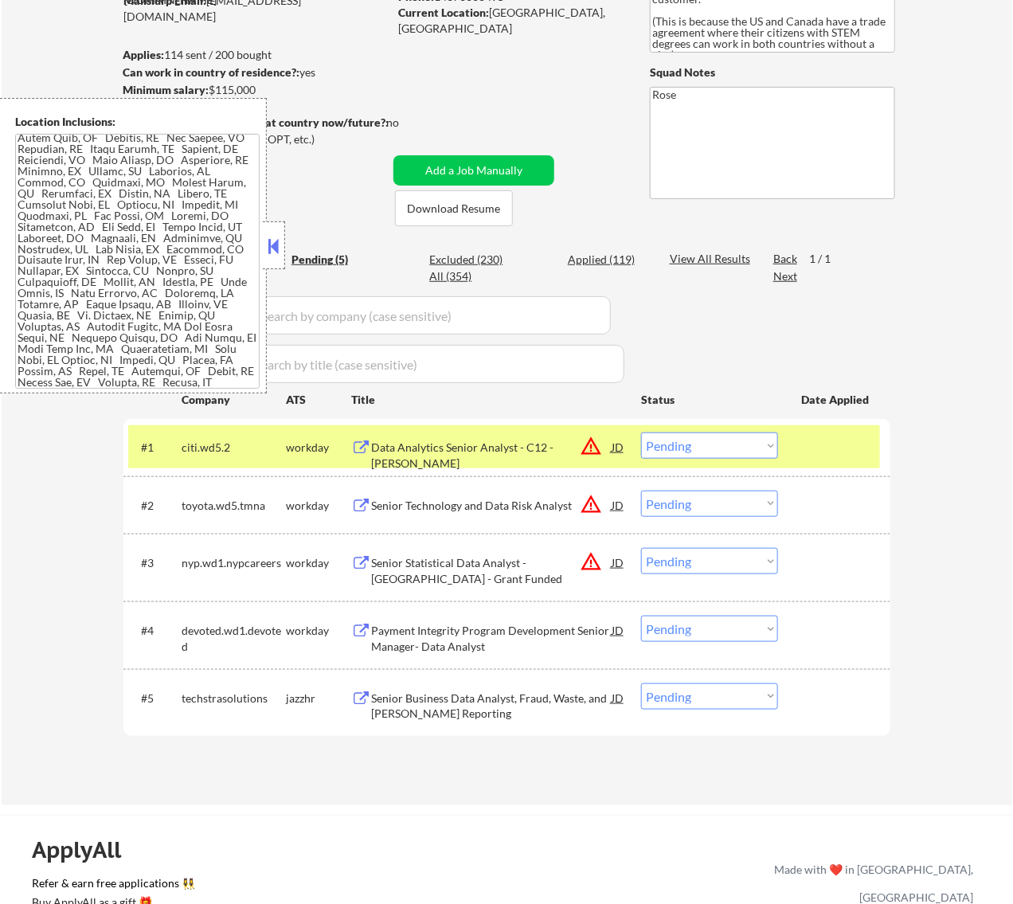
click at [522, 444] on div "Data Analytics Senior Analyst - C12 - IRVING" at bounding box center [491, 455] width 241 height 31
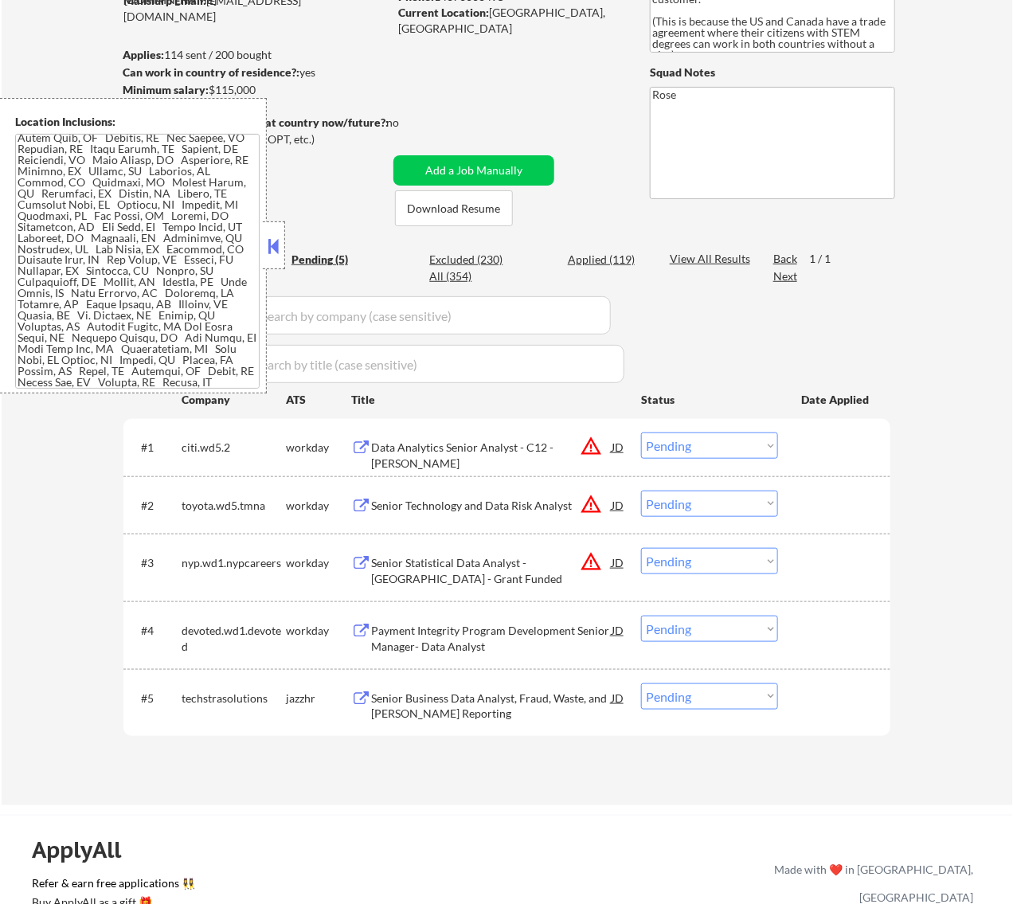
scroll to position [538, 0]
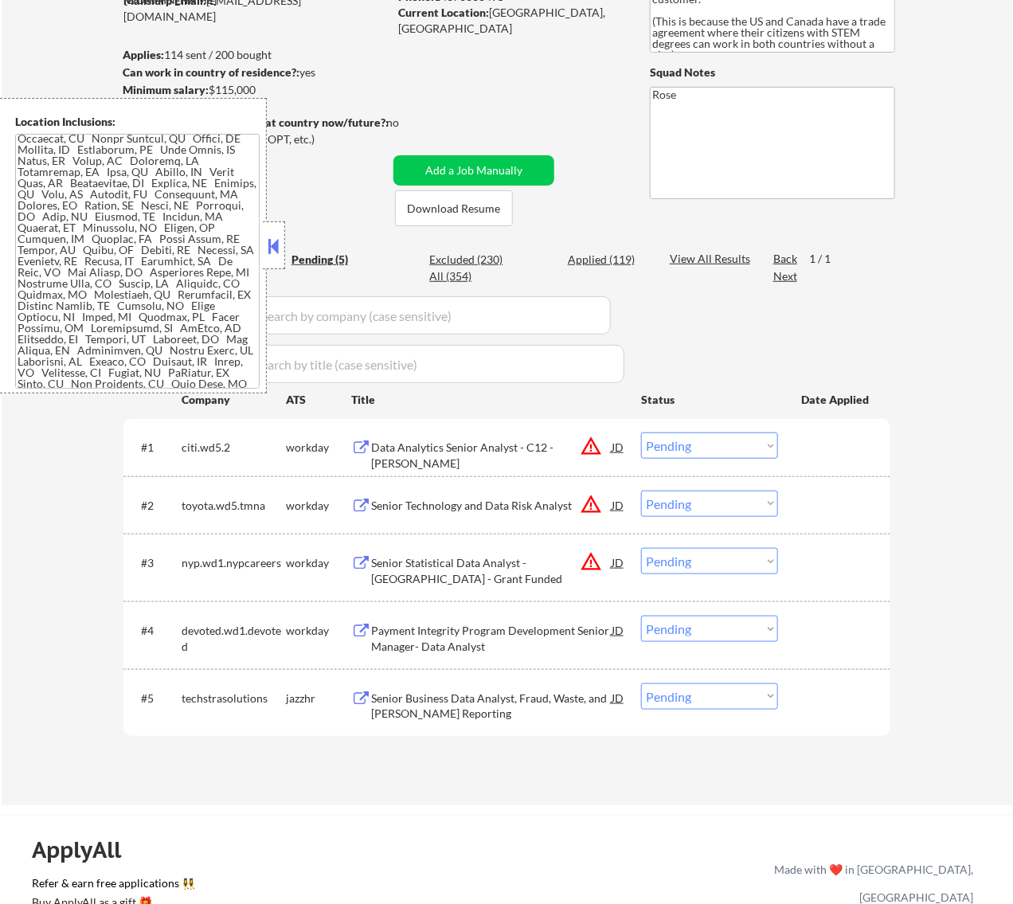
click at [272, 240] on button at bounding box center [273, 246] width 18 height 24
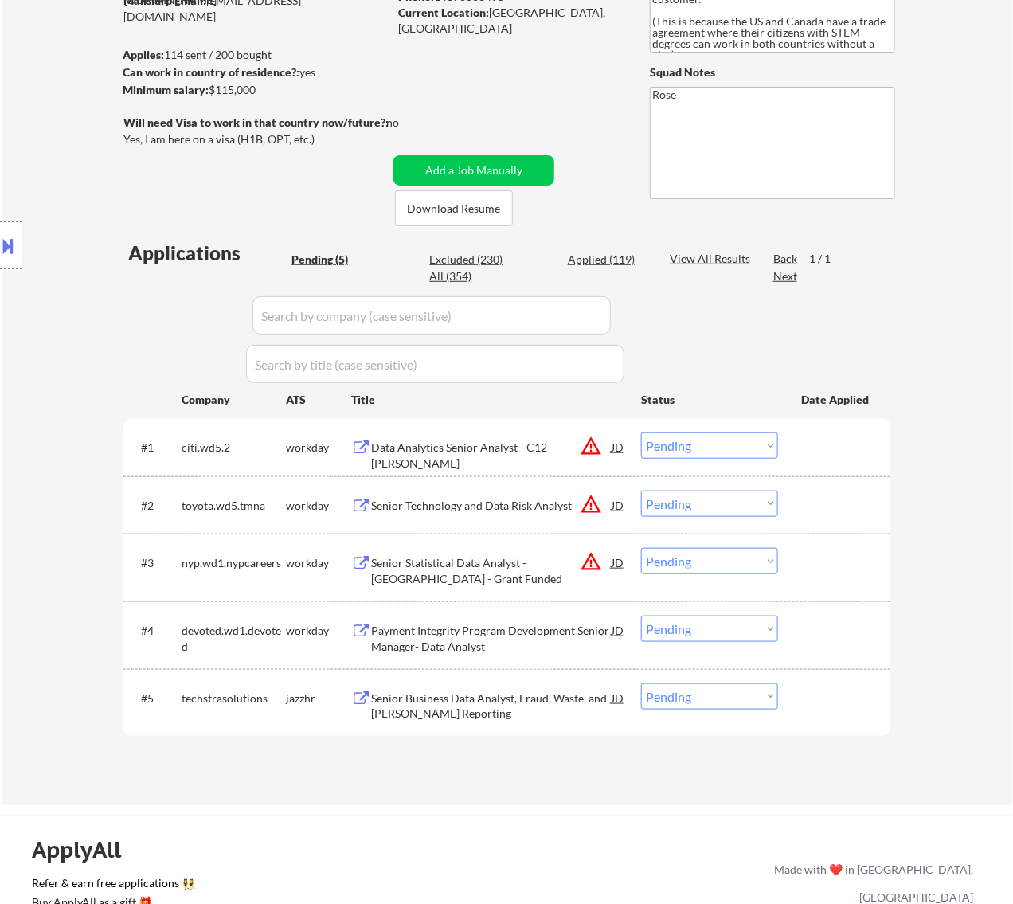
click at [691, 448] on select "Choose an option... Pending Applied Excluded (Questions) Excluded (Expired) Exc…" at bounding box center [709, 445] width 137 height 26
click at [641, 432] on select "Choose an option... Pending Applied Excluded (Questions) Excluded (Expired) Exc…" at bounding box center [709, 445] width 137 height 26
select select ""pending""
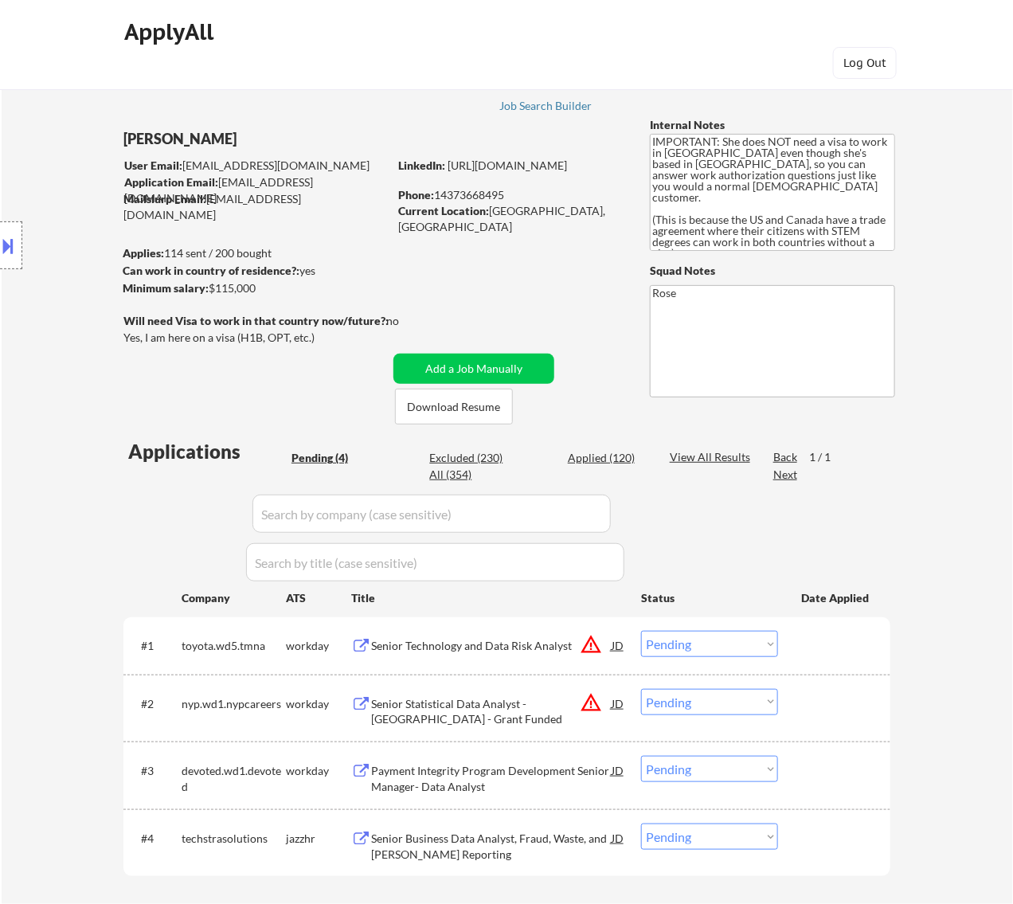
scroll to position [0, 0]
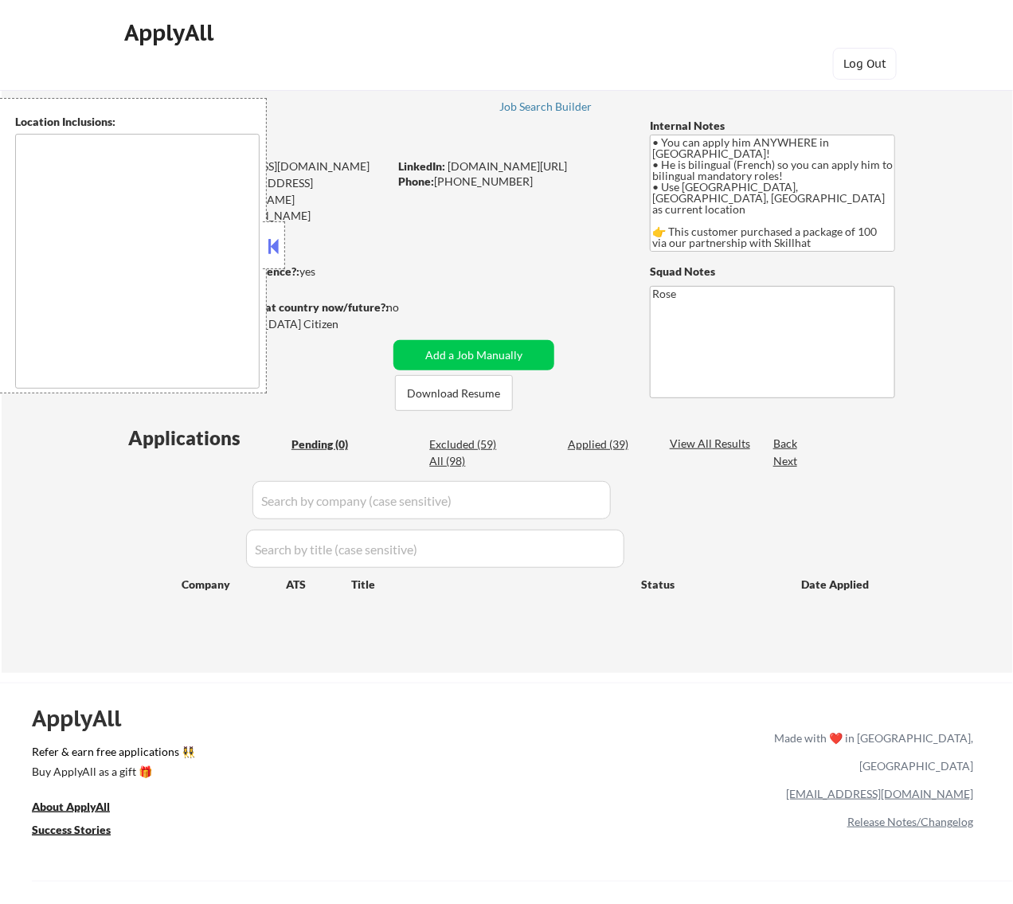
type textarea "country:[GEOGRAPHIC_DATA]"
click at [272, 244] on button at bounding box center [273, 246] width 18 height 24
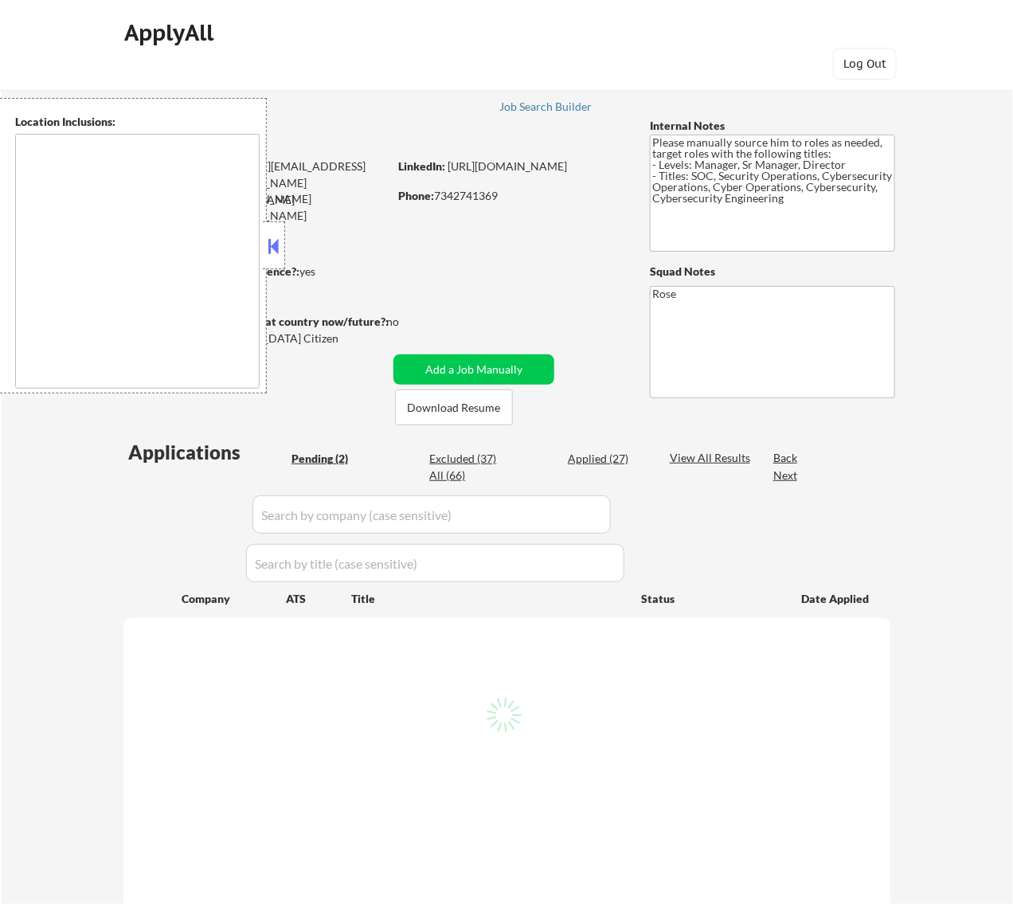
select select ""pending""
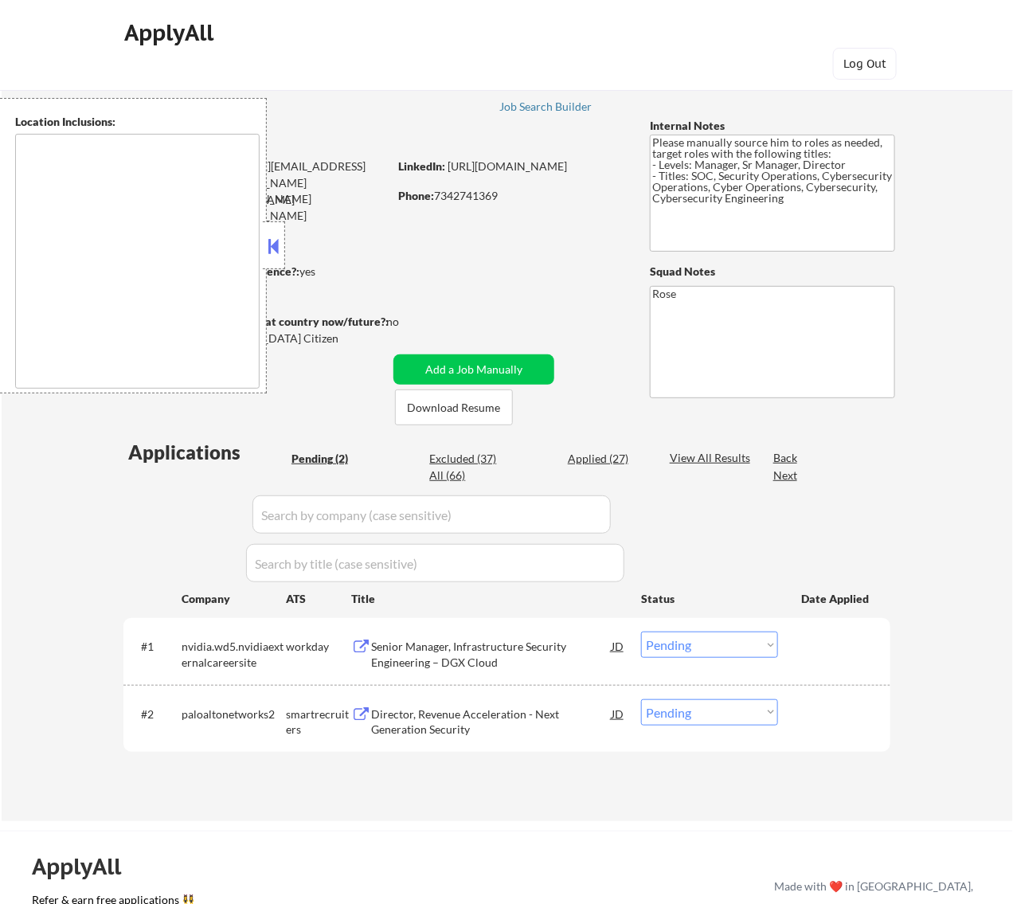
type textarea "[GEOGRAPHIC_DATA], [GEOGRAPHIC_DATA] [GEOGRAPHIC_DATA], [GEOGRAPHIC_DATA] [GEOG…"
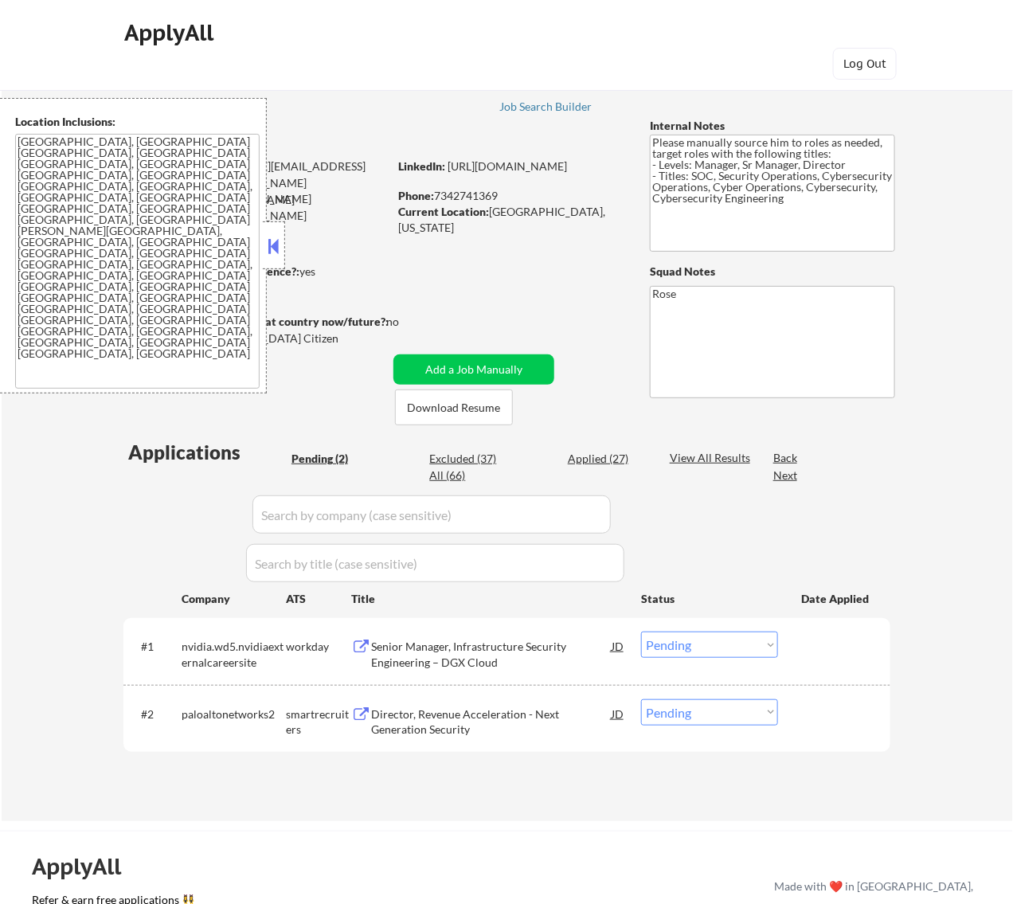
click at [271, 248] on button at bounding box center [273, 246] width 18 height 24
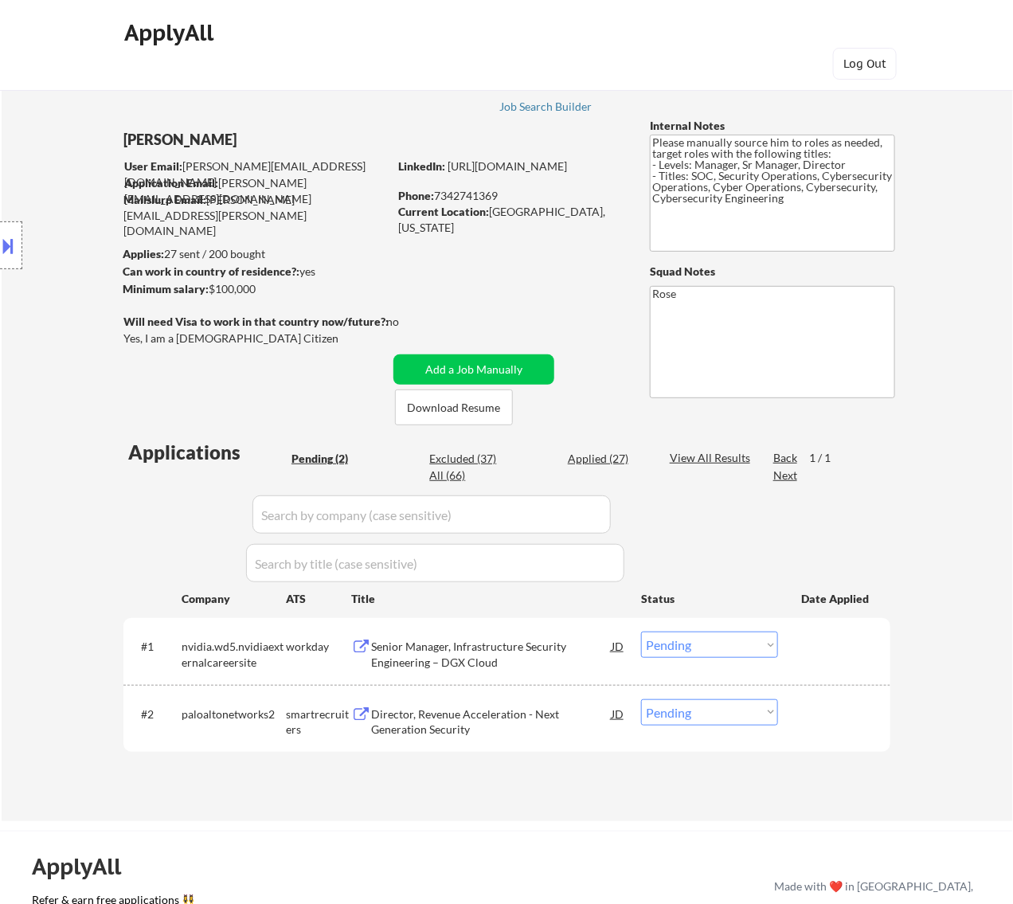
click at [476, 648] on div "Senior Manager, Infrastructure Security Engineering – DGX Cloud" at bounding box center [491, 654] width 241 height 31
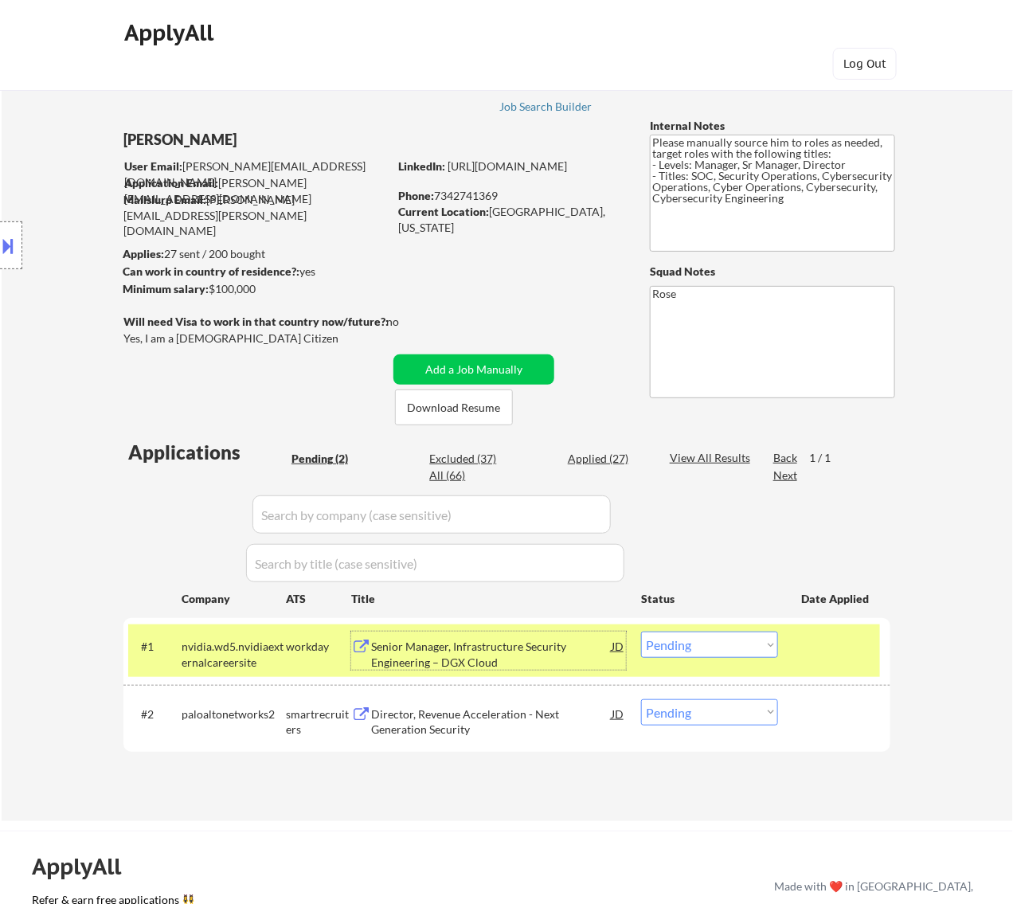
click at [705, 644] on select "Choose an option... Pending Applied Excluded (Questions) Excluded (Expired) Exc…" at bounding box center [709, 645] width 137 height 26
click at [641, 632] on select "Choose an option... Pending Applied Excluded (Questions) Excluded (Expired) Exc…" at bounding box center [709, 645] width 137 height 26
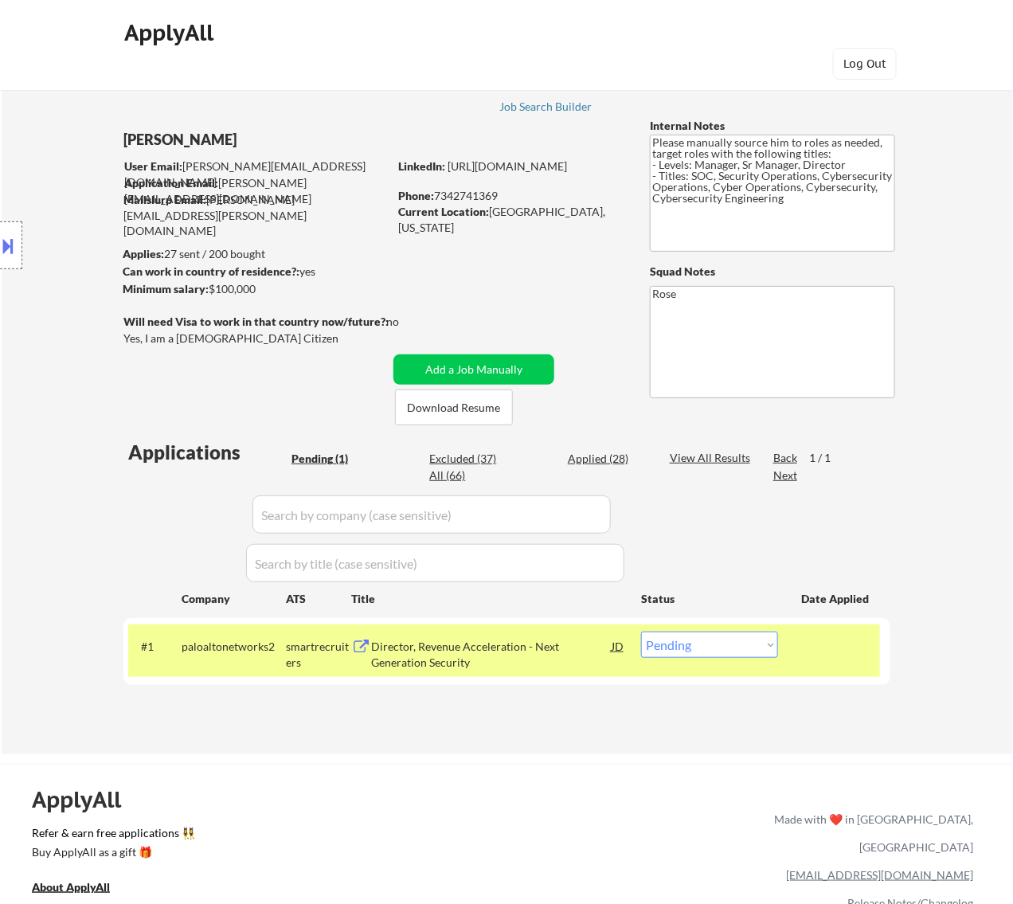
click at [552, 639] on div "Director, Revenue Acceleration - Next Generation Security" at bounding box center [491, 654] width 241 height 31
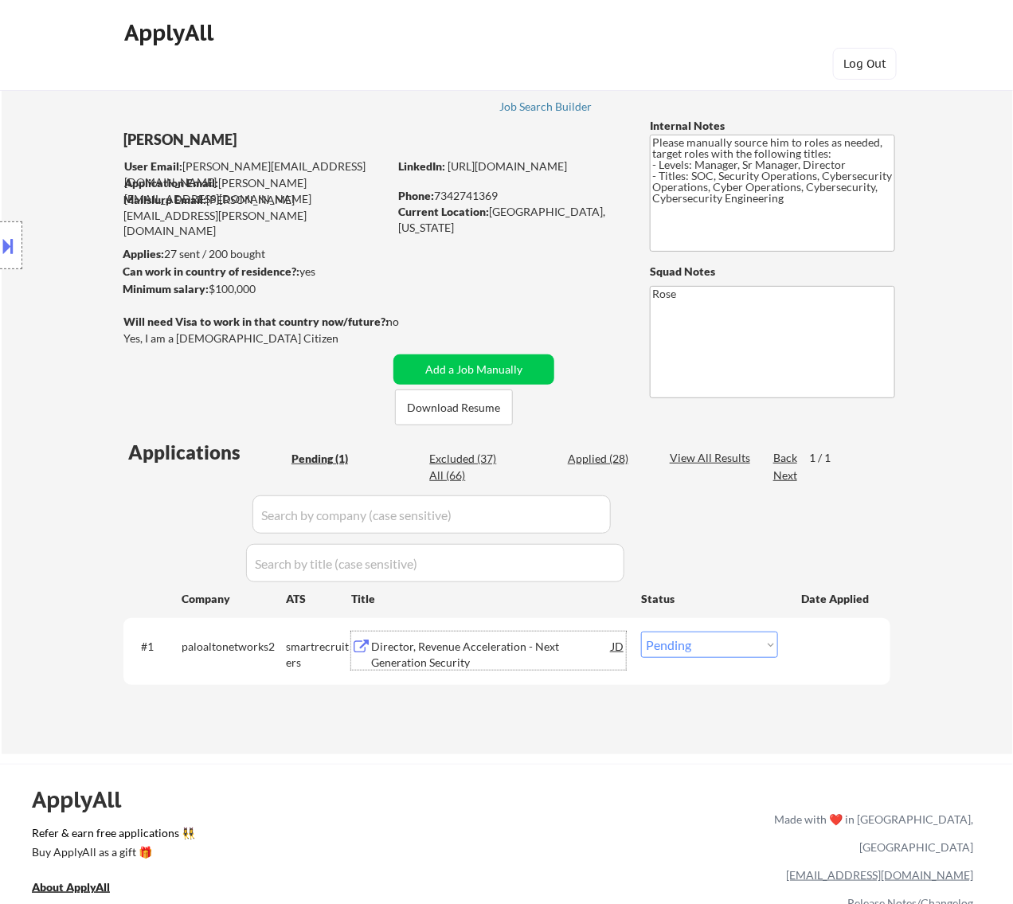
click at [701, 636] on select "Choose an option... Pending Applied Excluded (Questions) Excluded (Expired) Exc…" at bounding box center [709, 645] width 137 height 26
select select ""excluded__bad_match_""
click at [641, 632] on select "Choose an option... Pending Applied Excluded (Questions) Excluded (Expired) Exc…" at bounding box center [709, 645] width 137 height 26
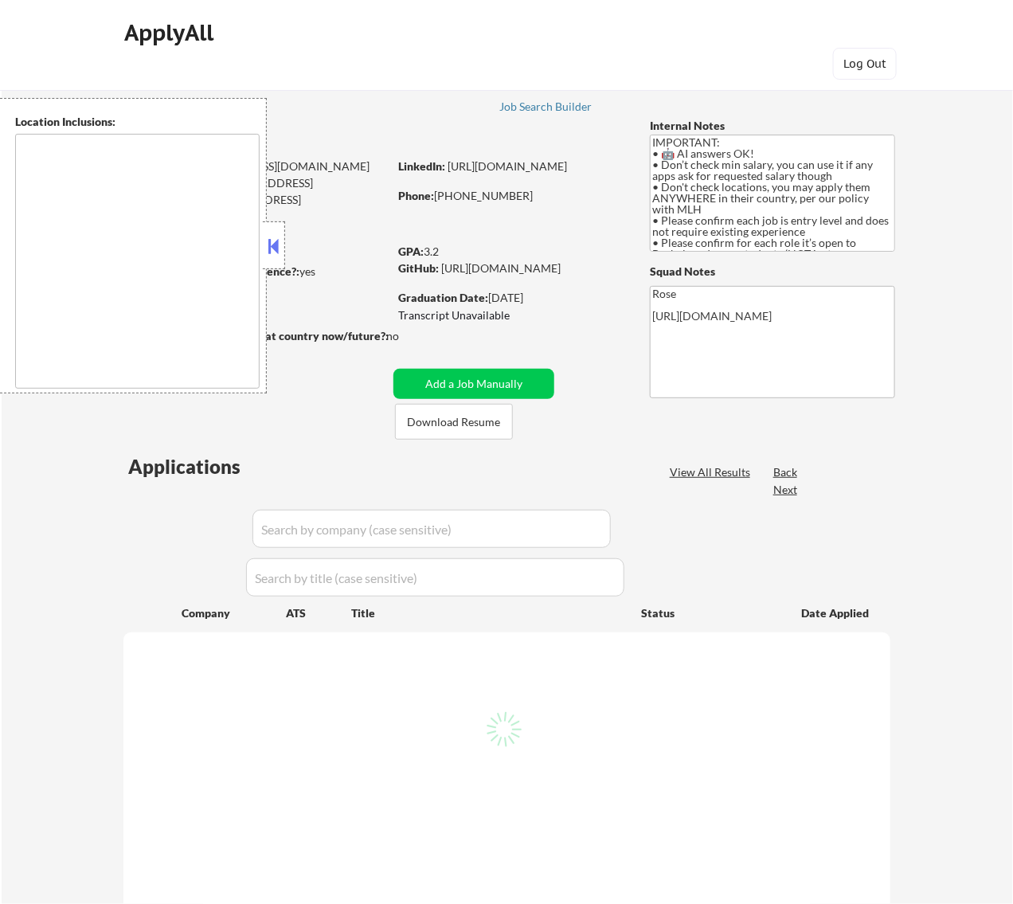
type textarea "country:[GEOGRAPHIC_DATA]"
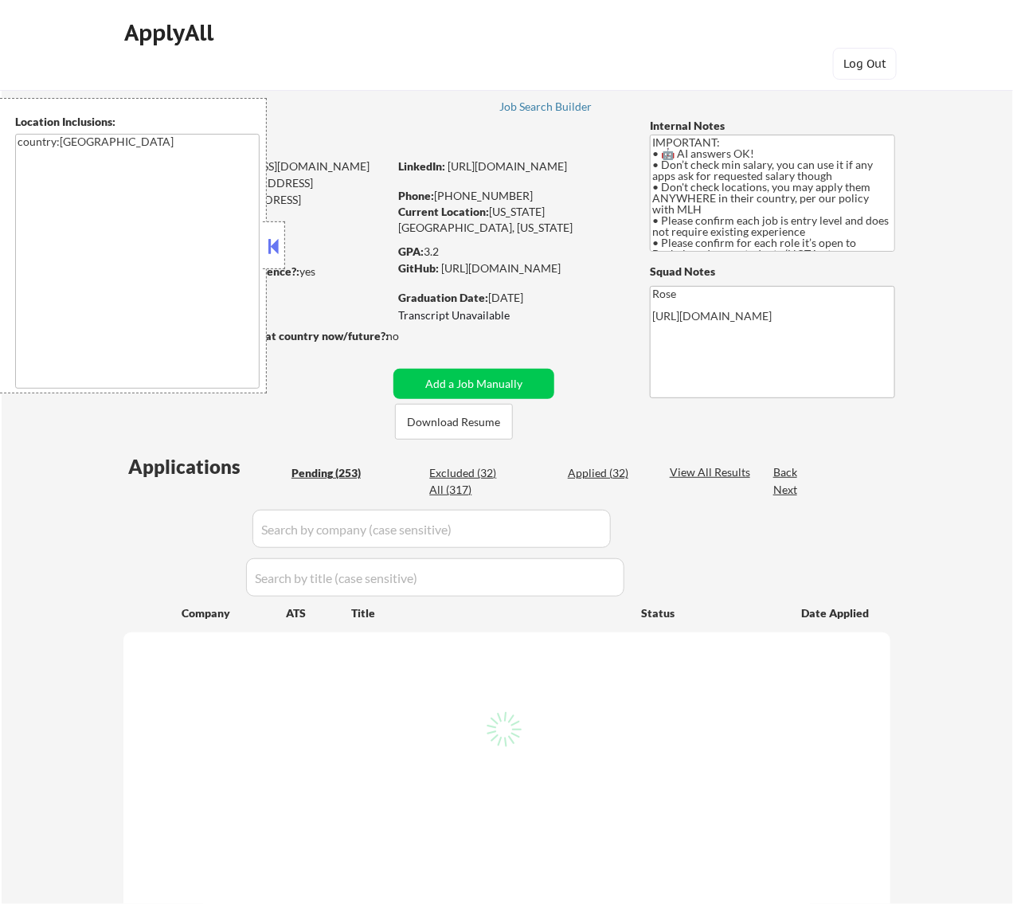
select select ""pending""
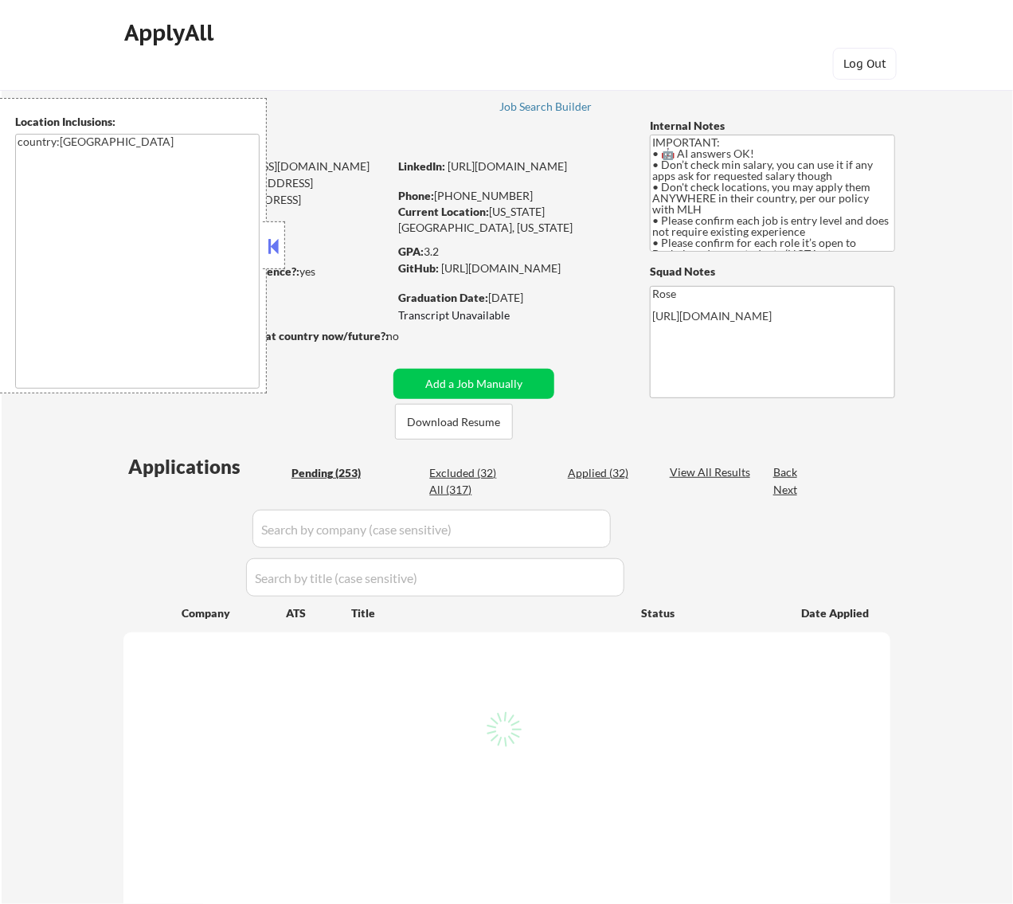
select select ""pending""
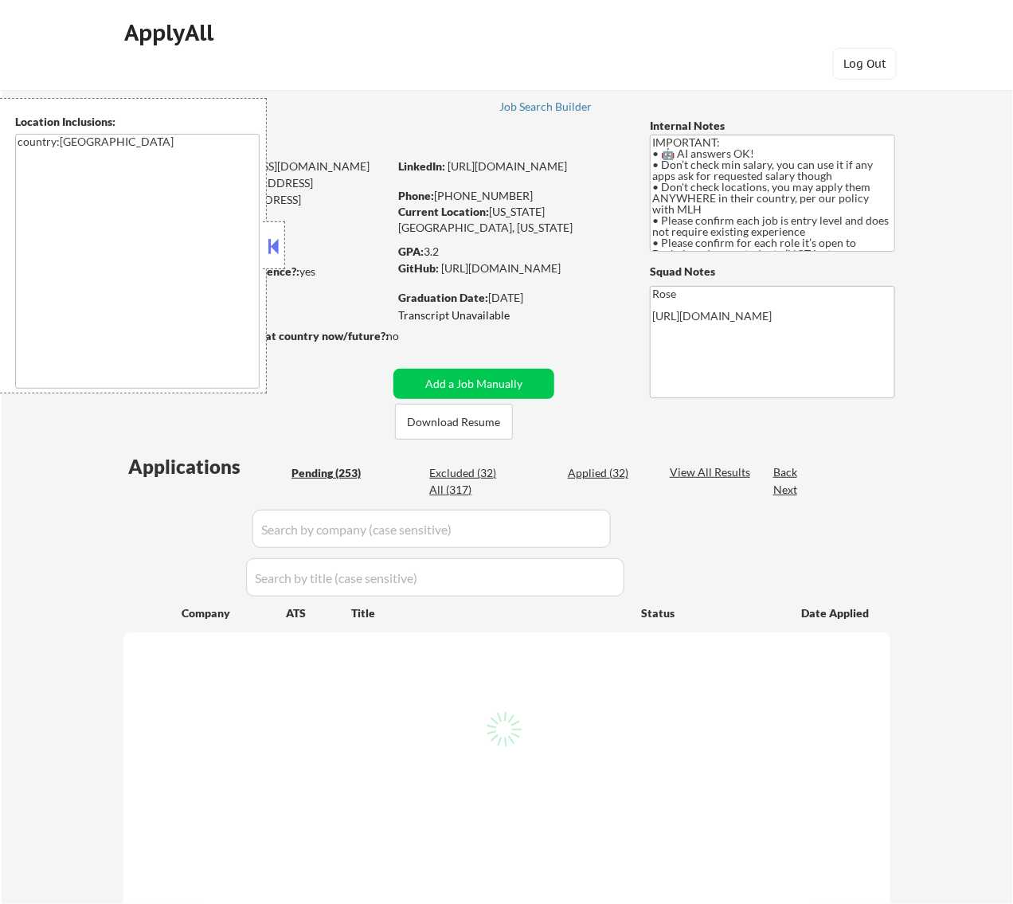
select select ""pending""
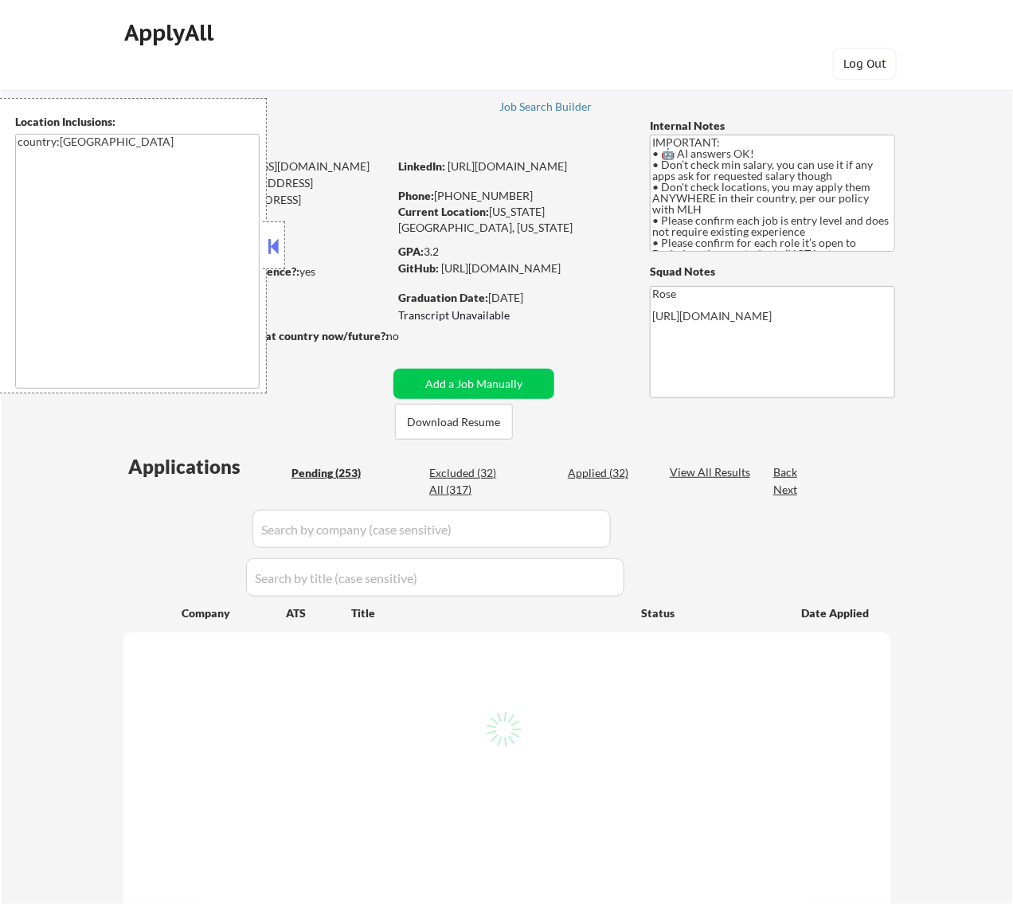
select select ""pending""
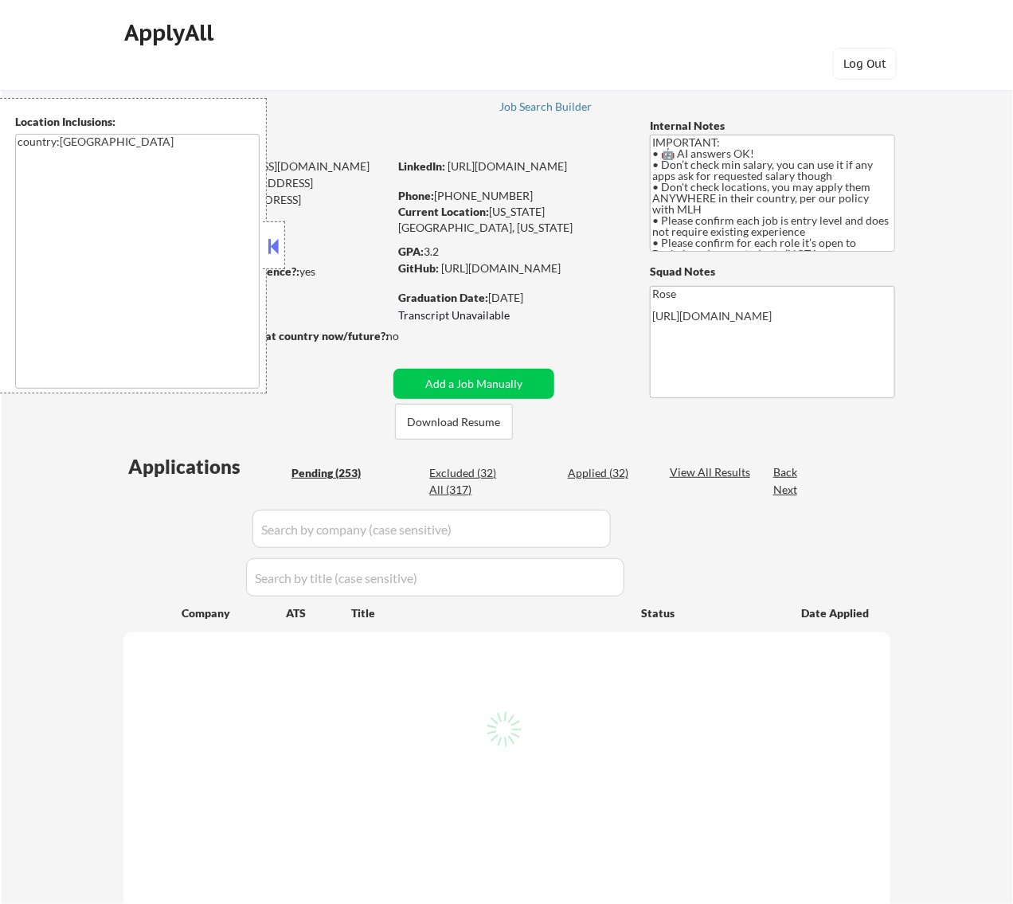
select select ""pending""
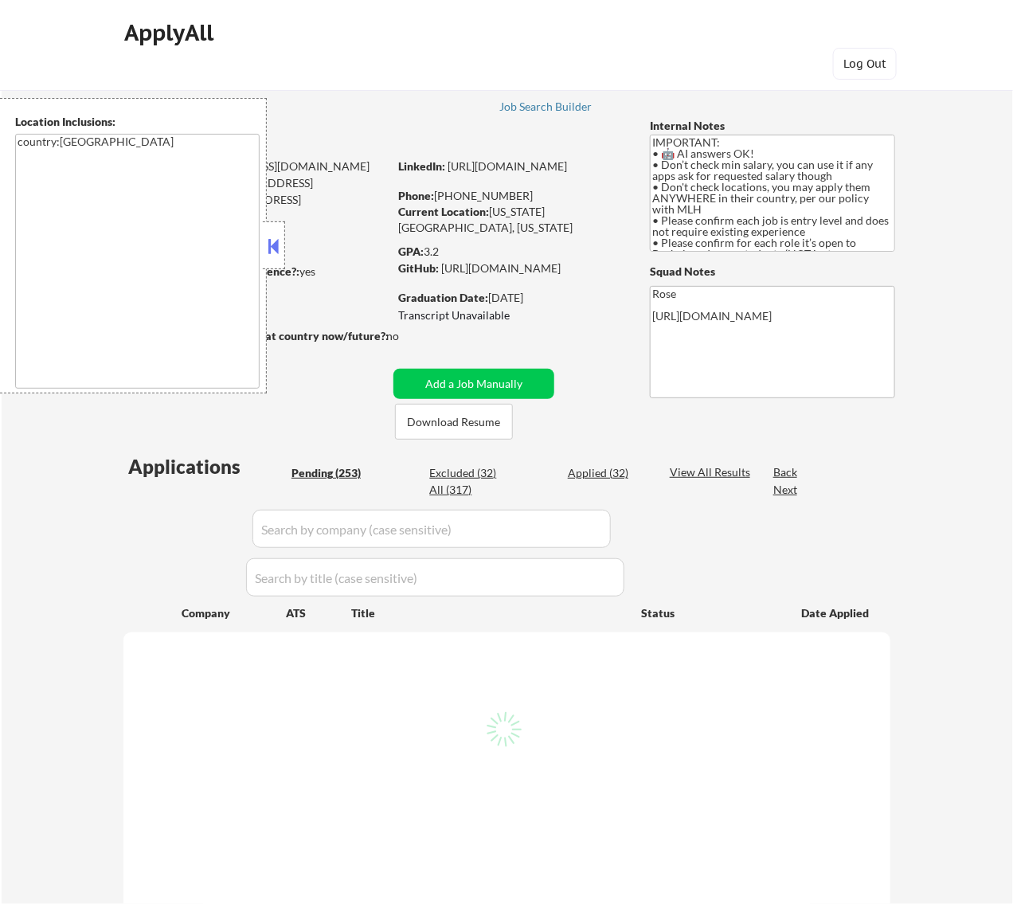
select select ""pending""
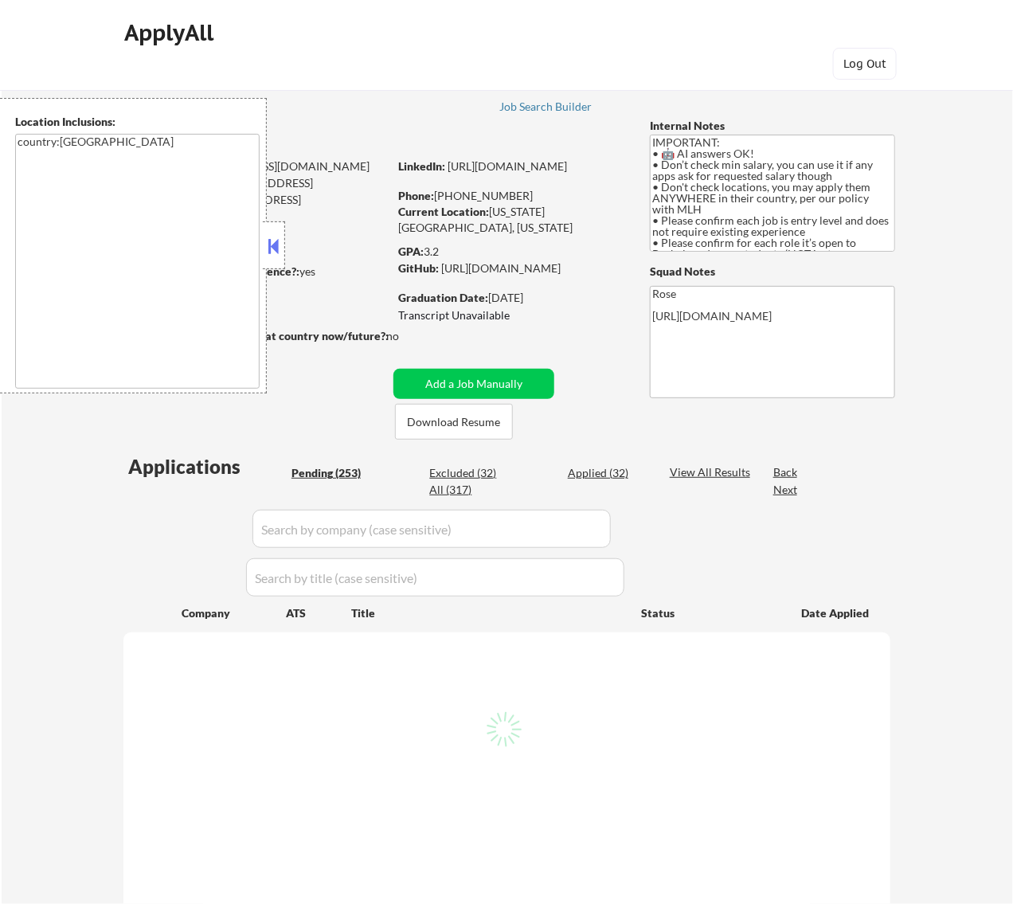
select select ""pending""
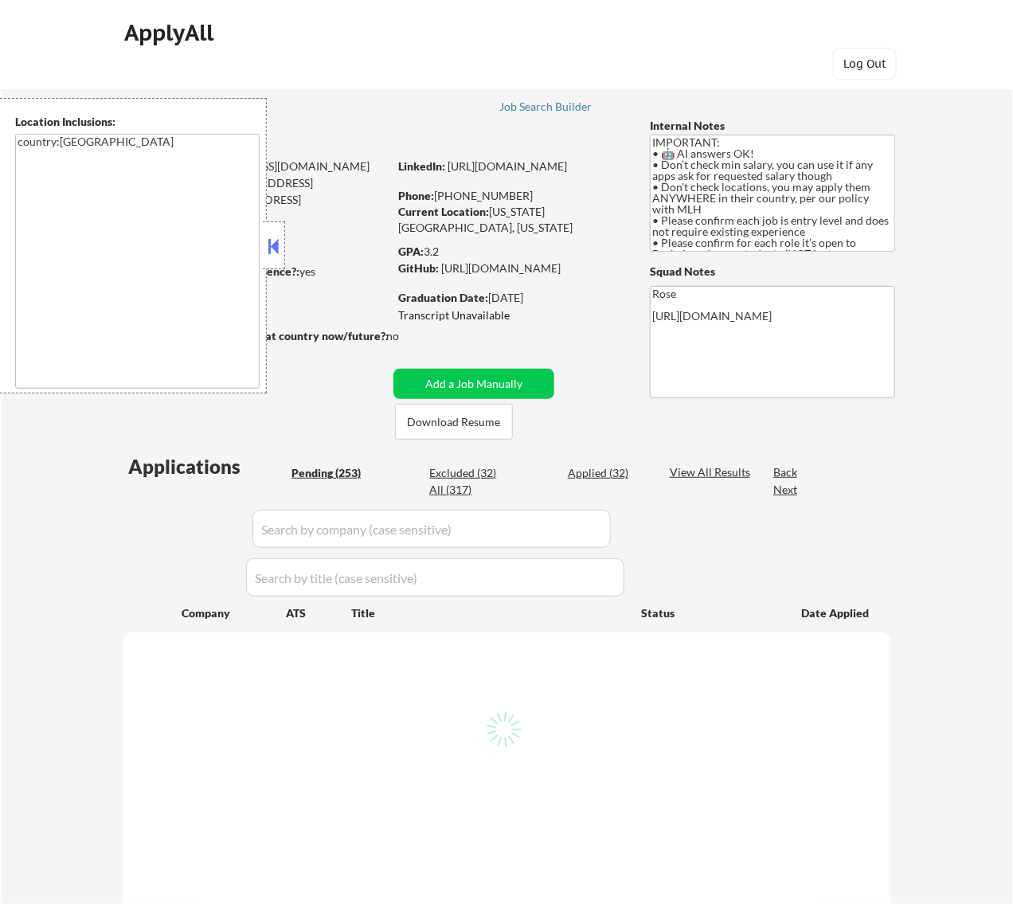
select select ""pending""
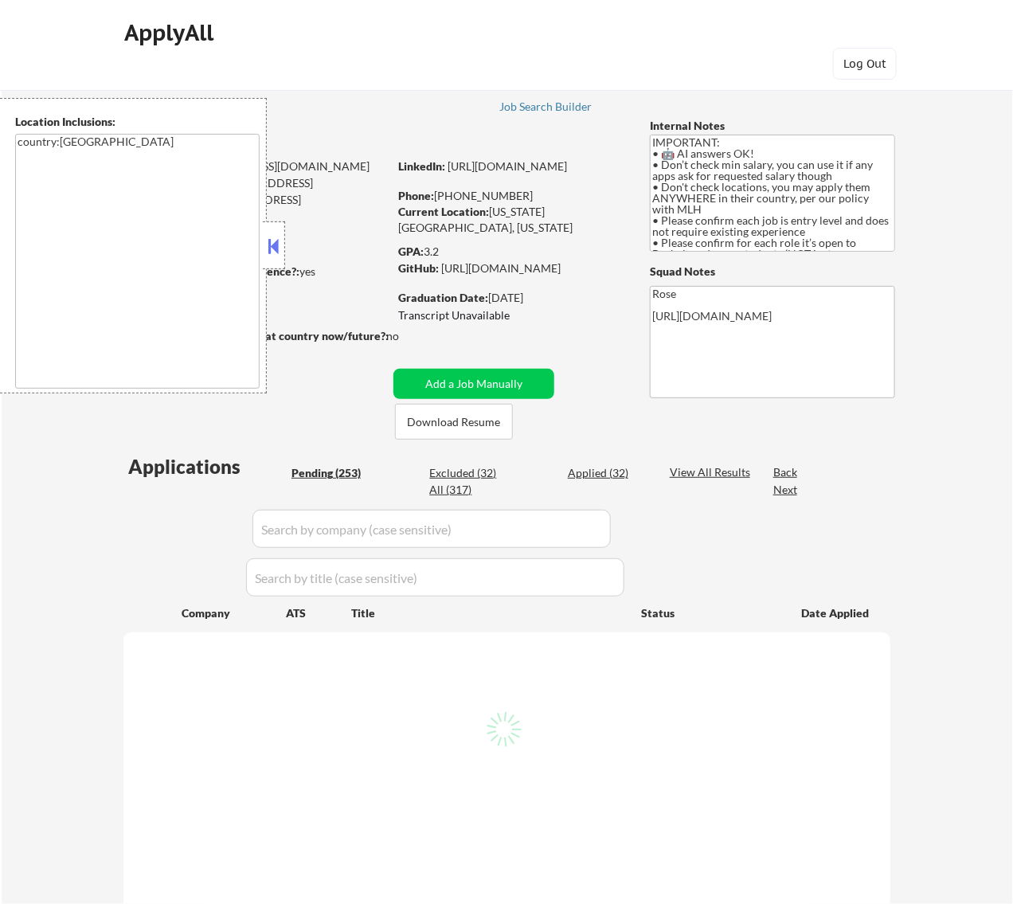
select select ""pending""
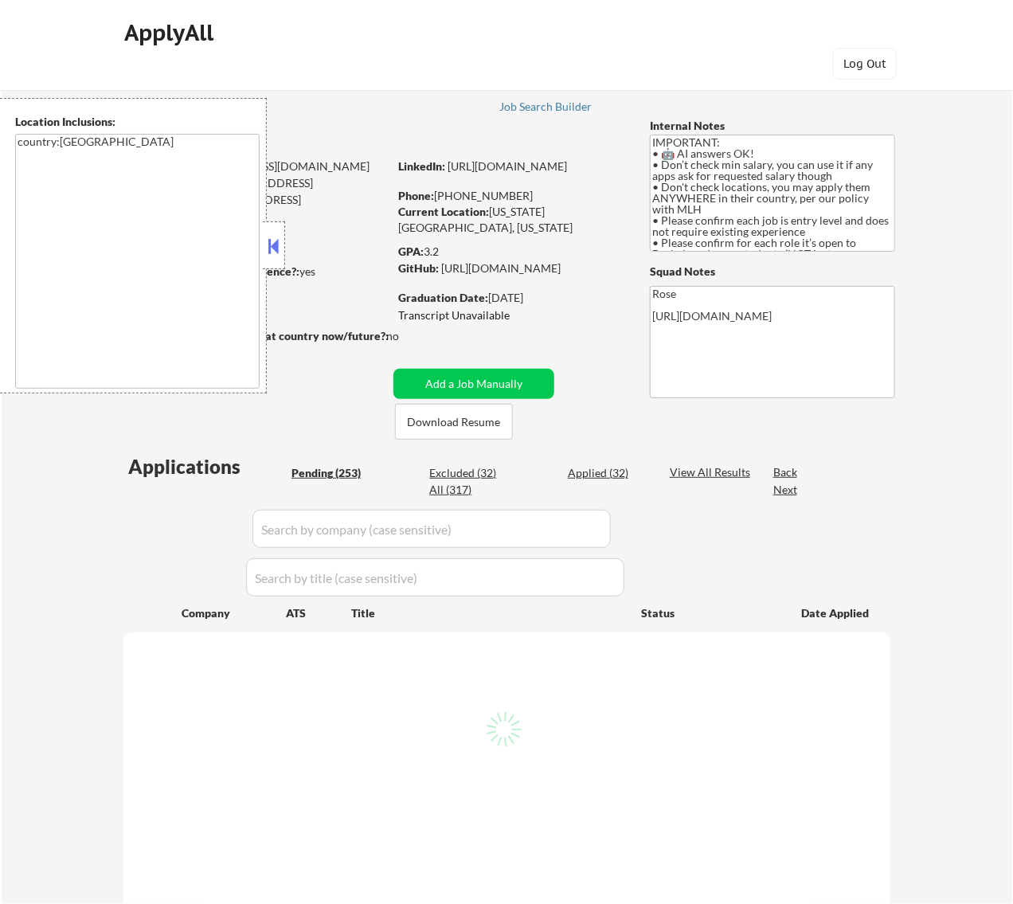
select select ""pending""
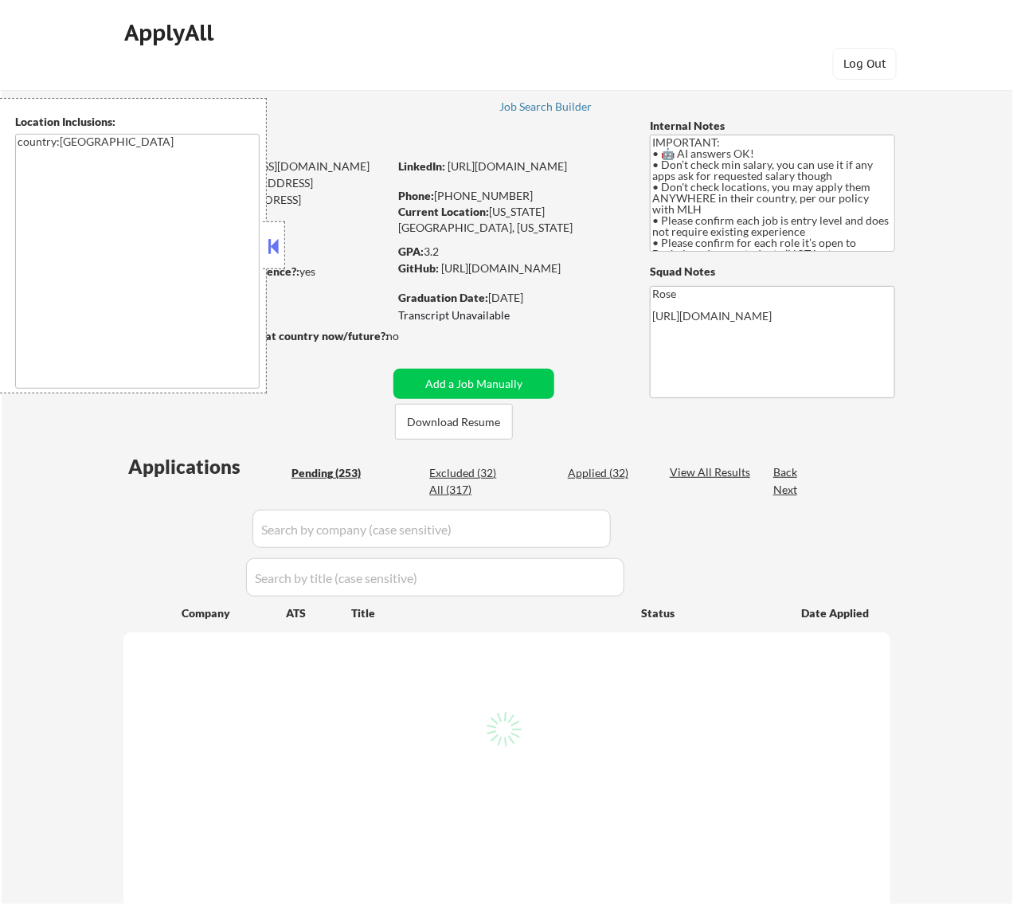
select select ""pending""
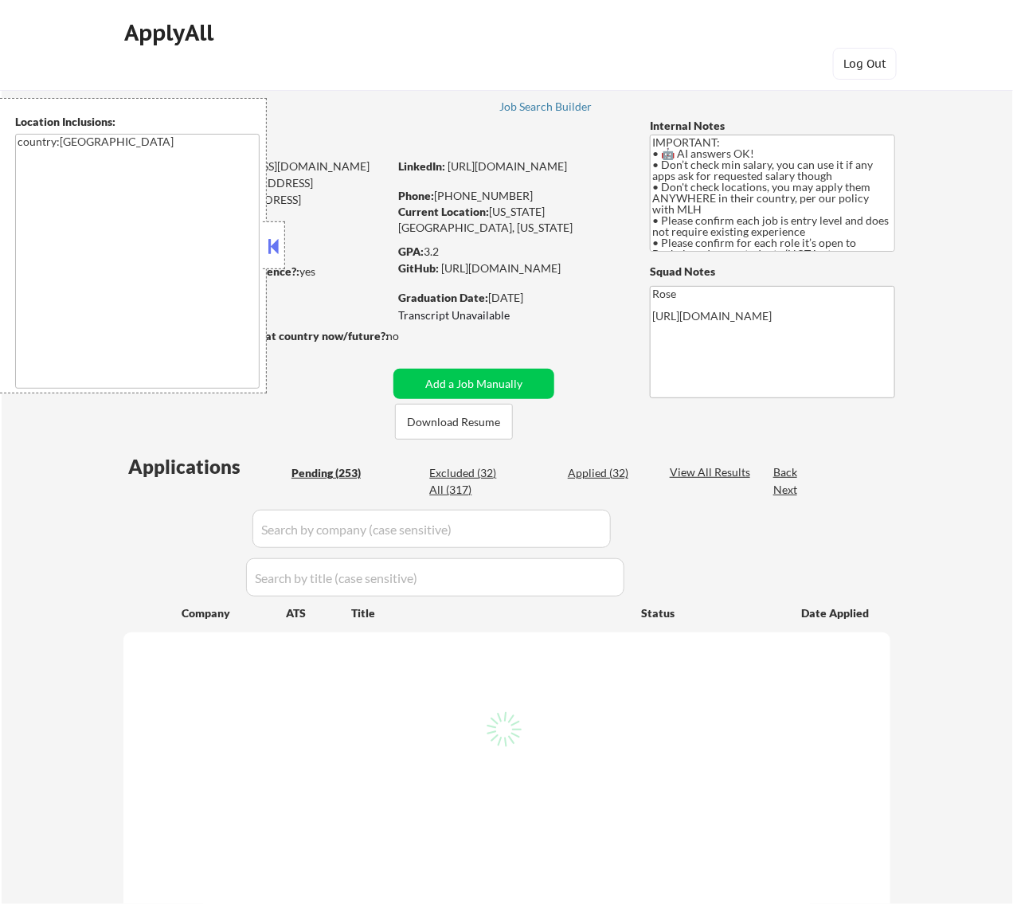
select select ""pending""
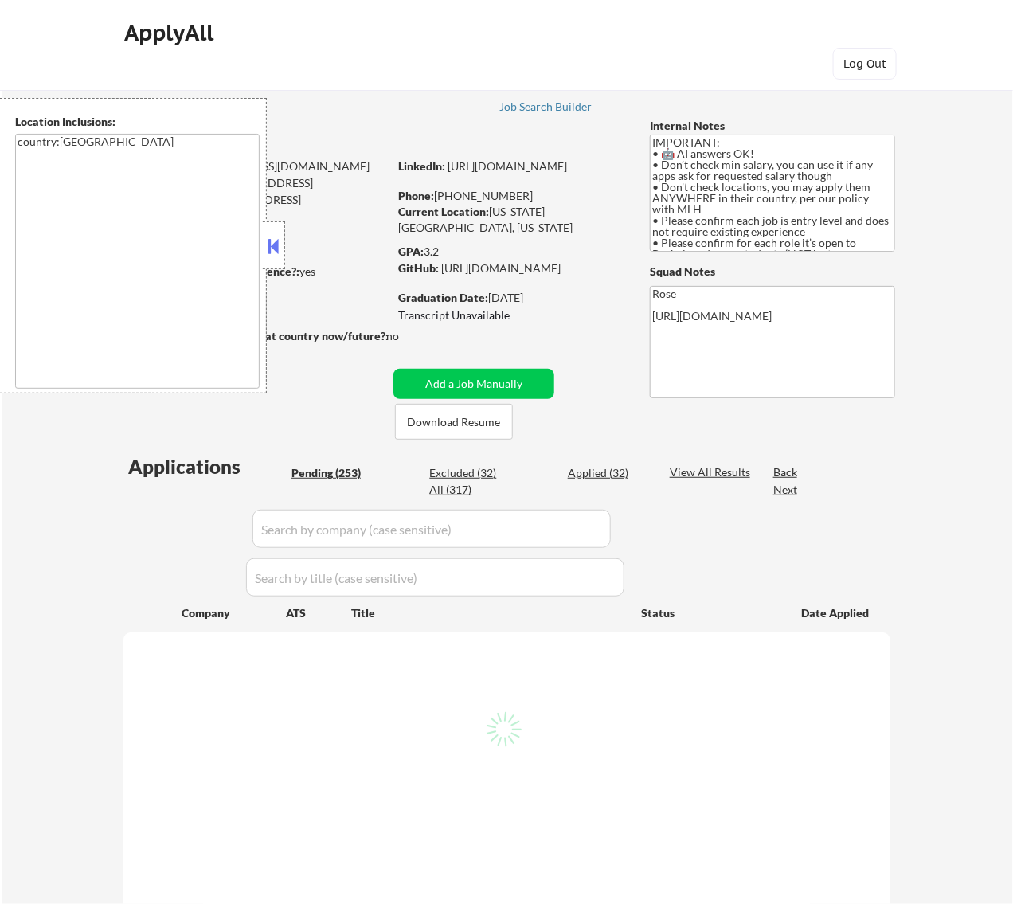
select select ""pending""
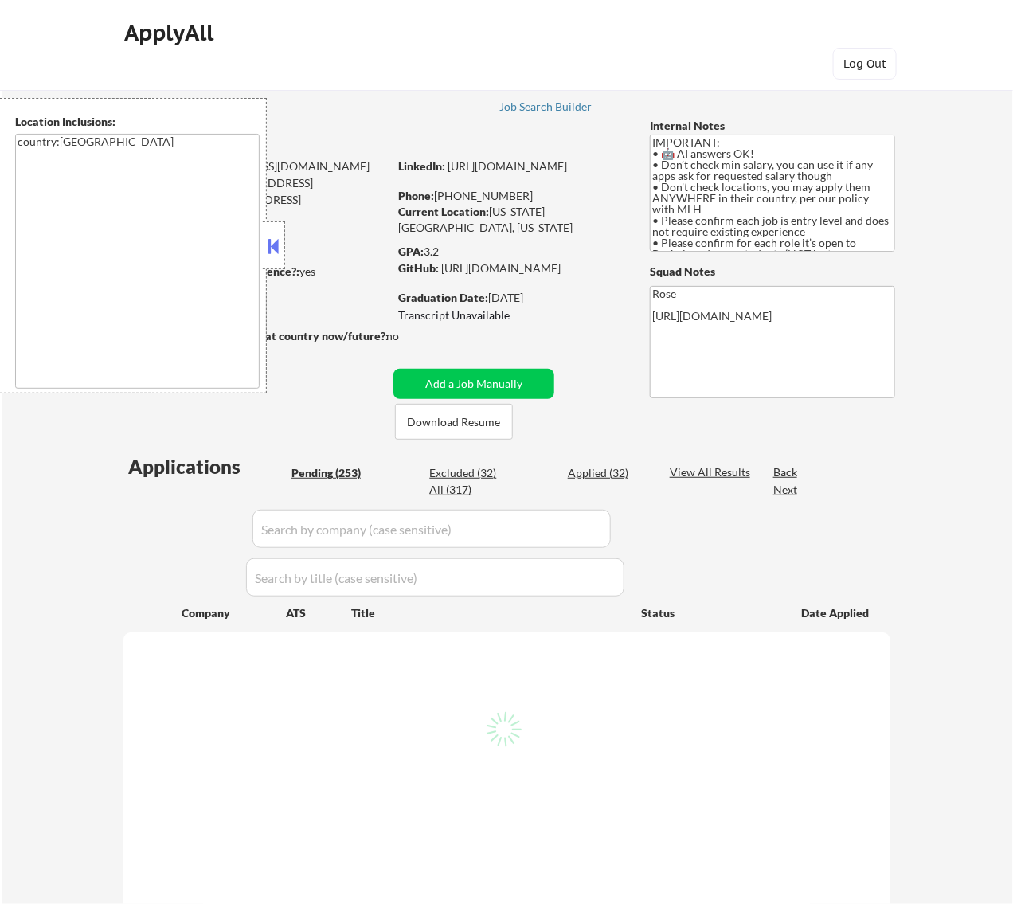
select select ""pending""
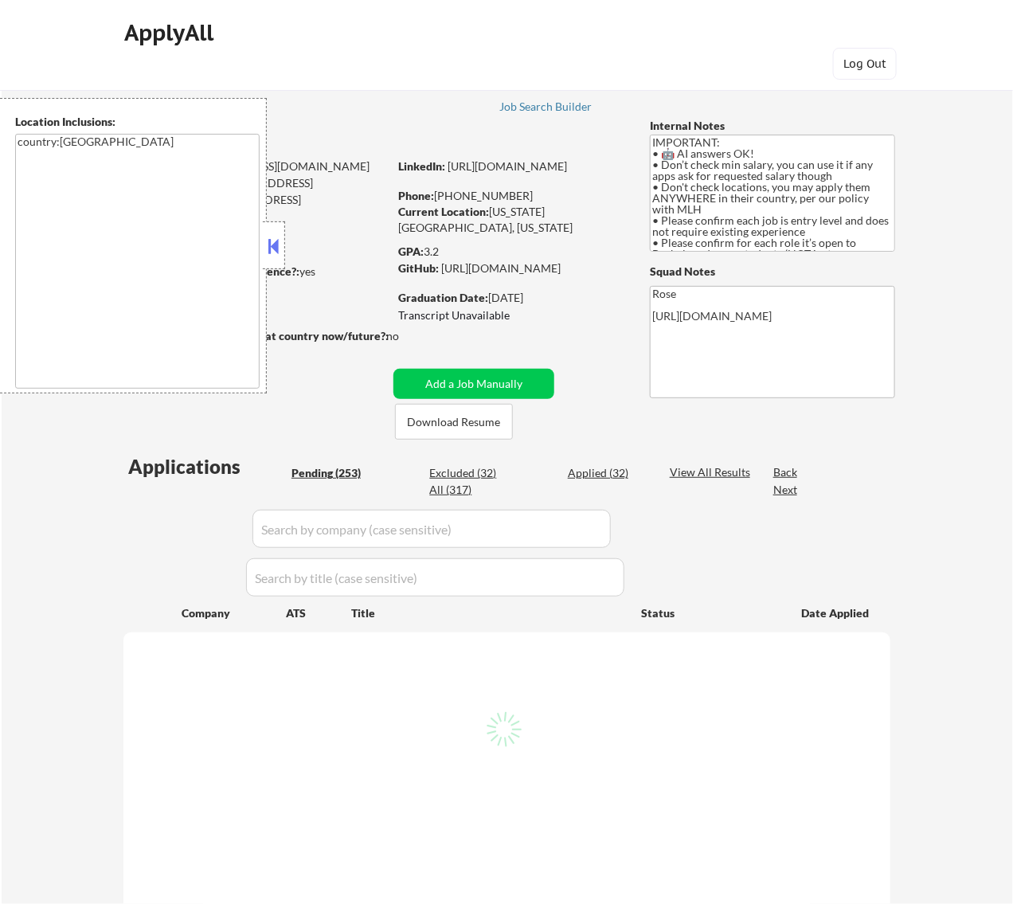
select select ""pending""
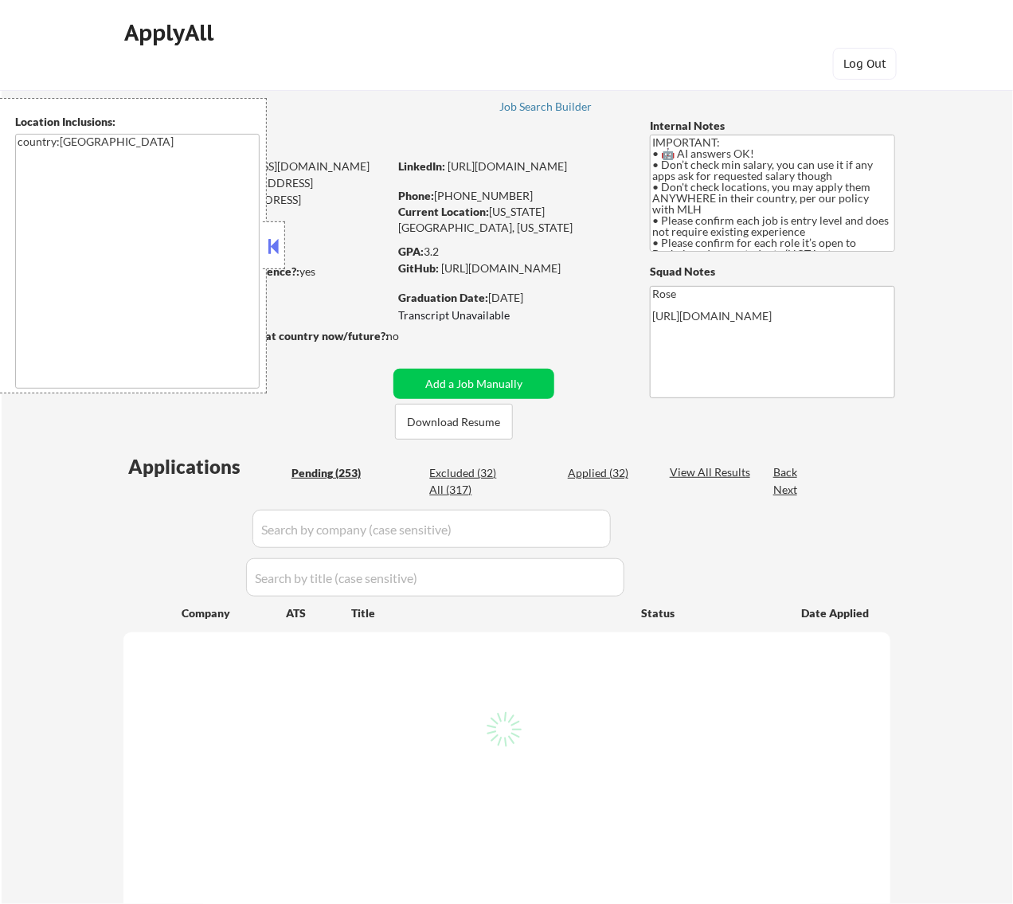
select select ""pending""
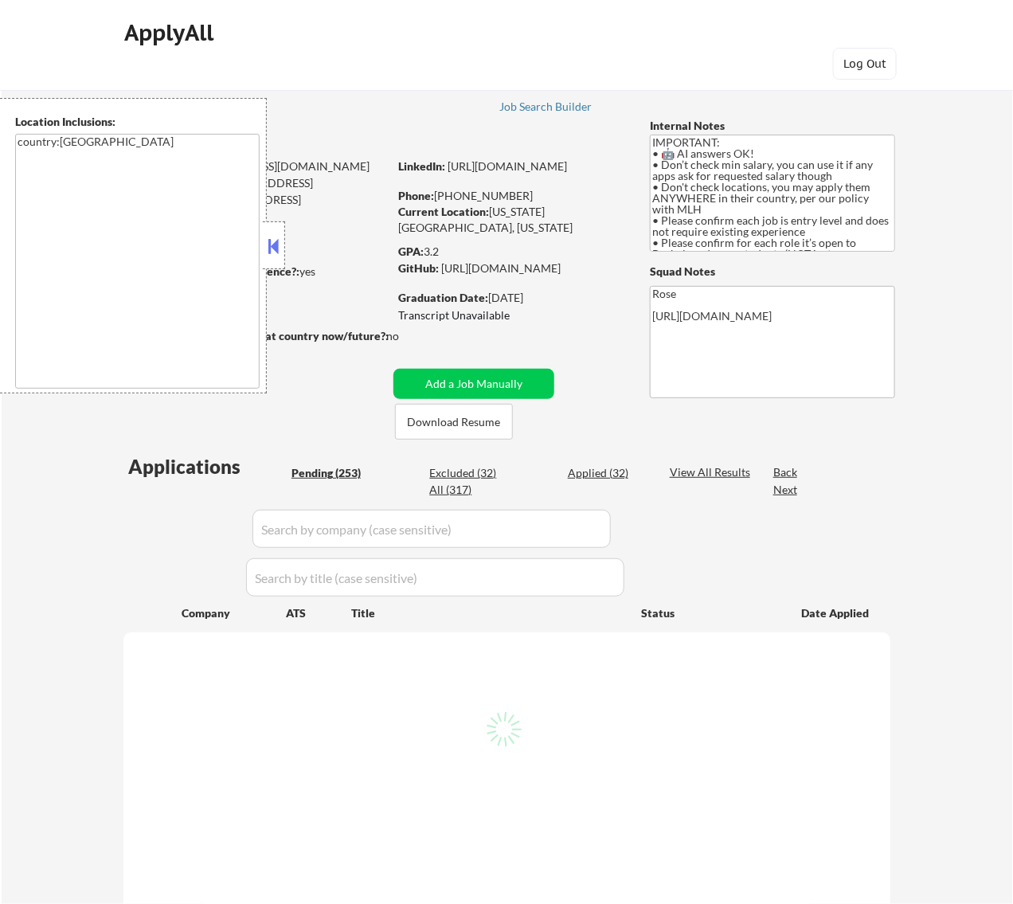
select select ""pending""
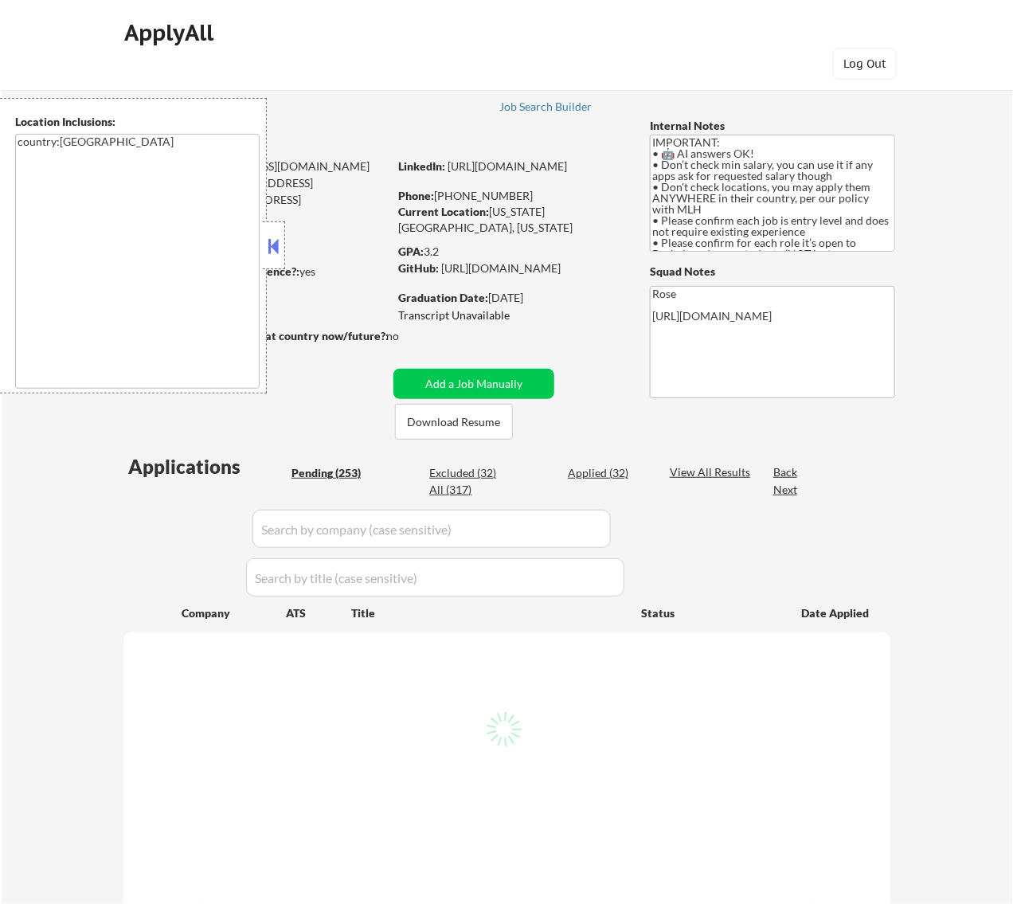
select select ""pending""
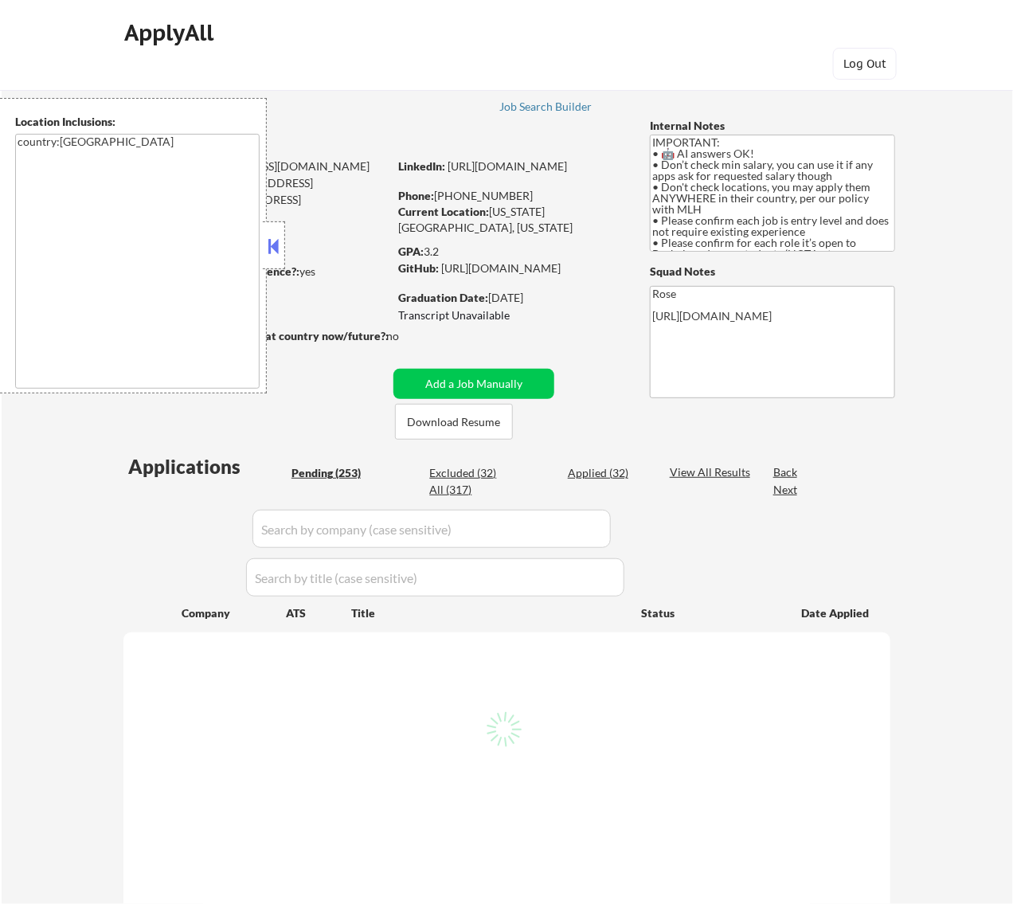
select select ""pending""
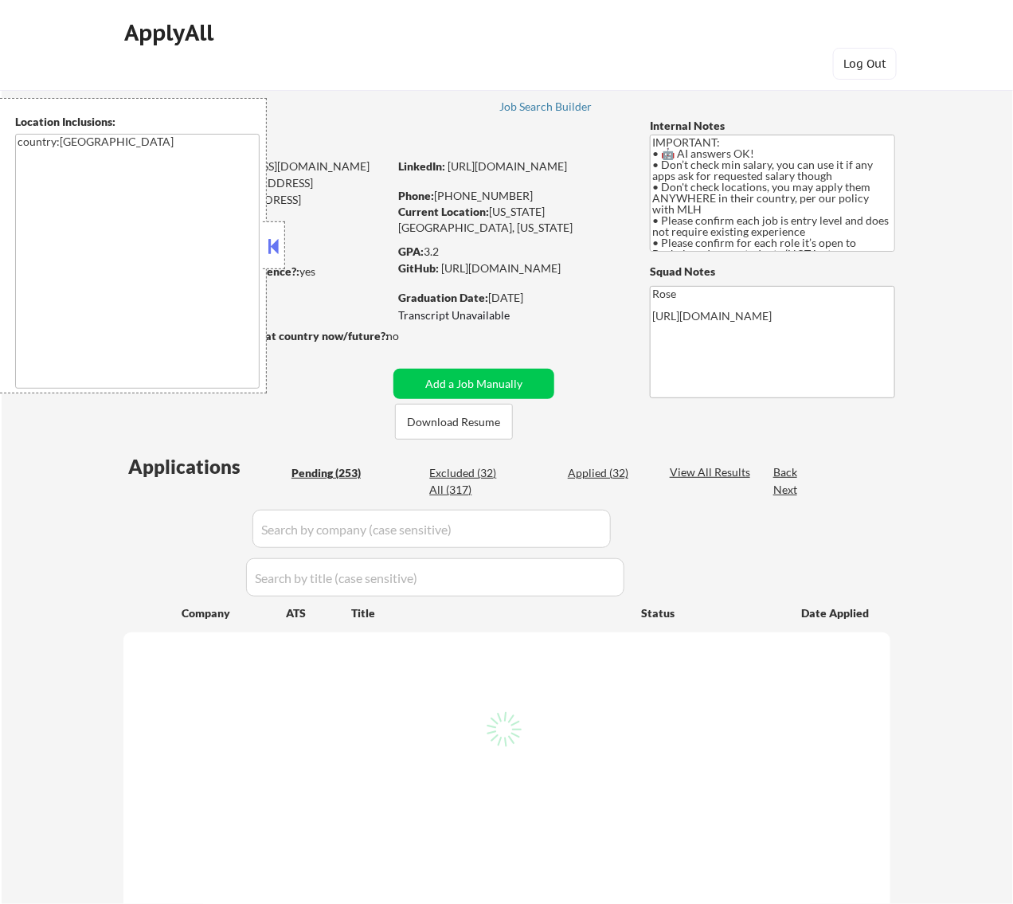
select select ""pending""
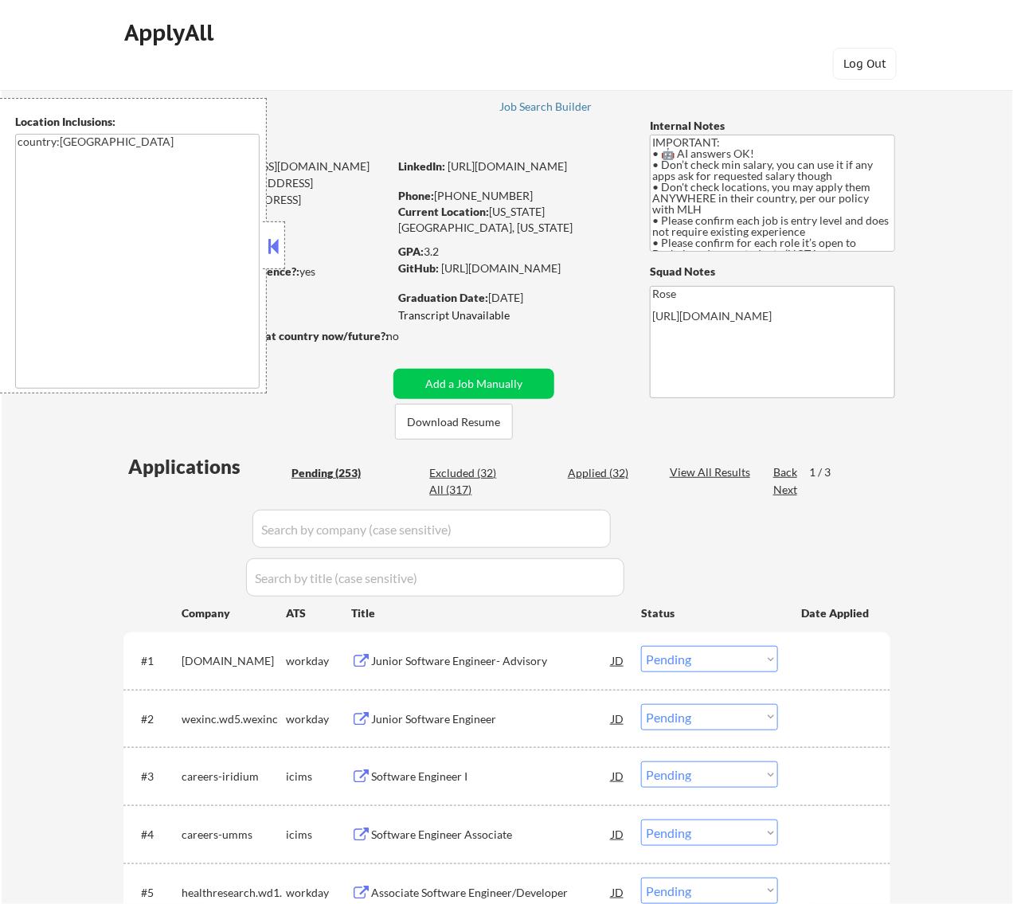
scroll to position [199, 0]
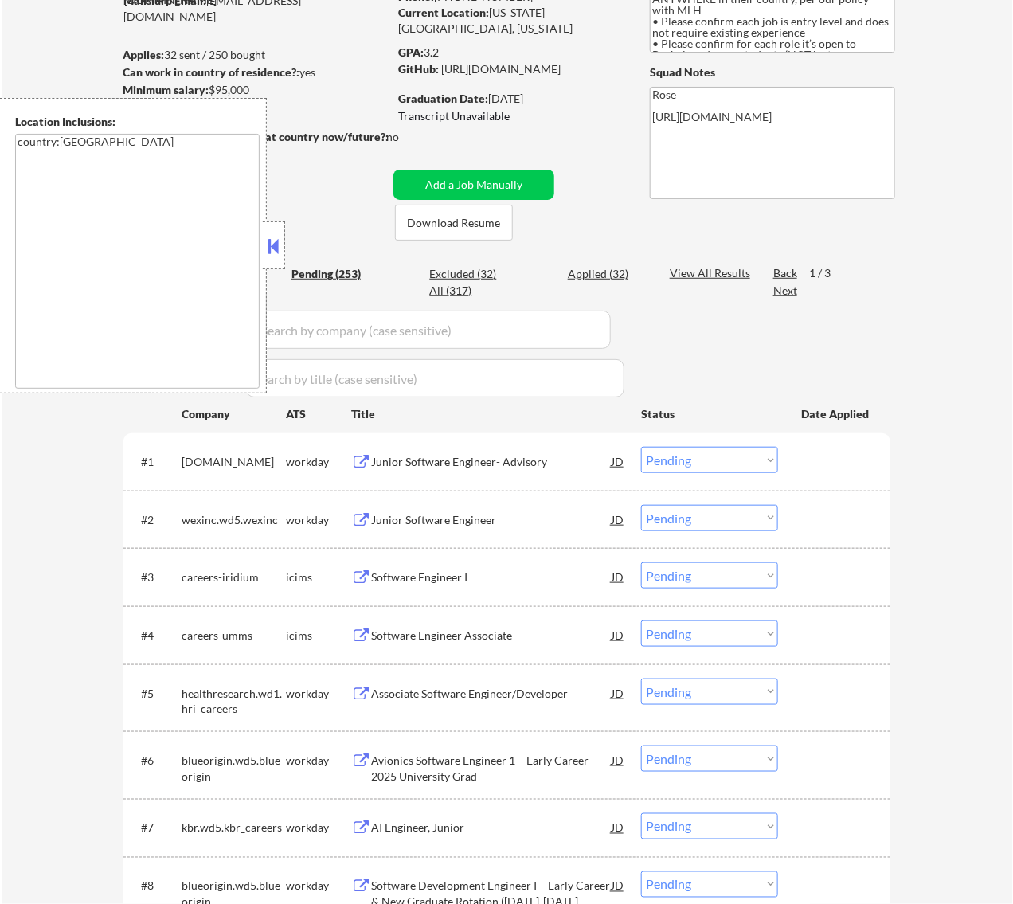
click at [272, 248] on button at bounding box center [273, 246] width 18 height 24
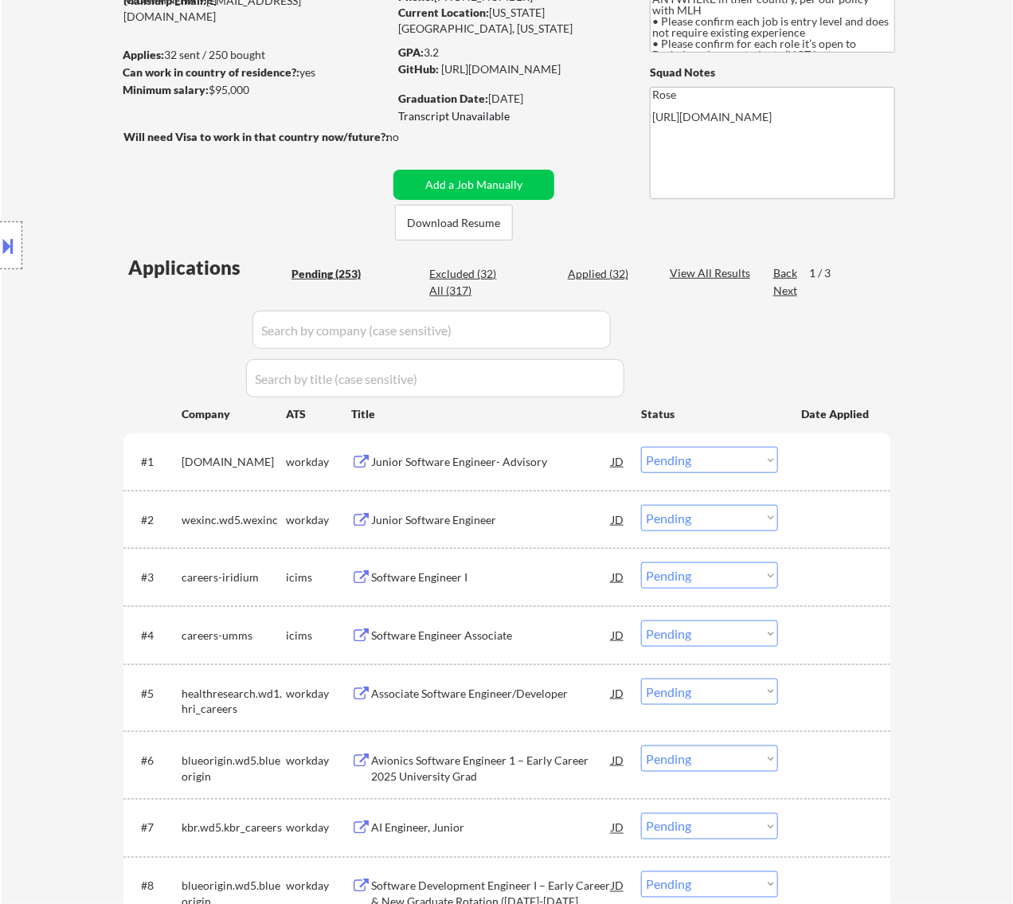
click at [514, 460] on div "Junior Software Engineer- Advisory" at bounding box center [491, 462] width 241 height 16
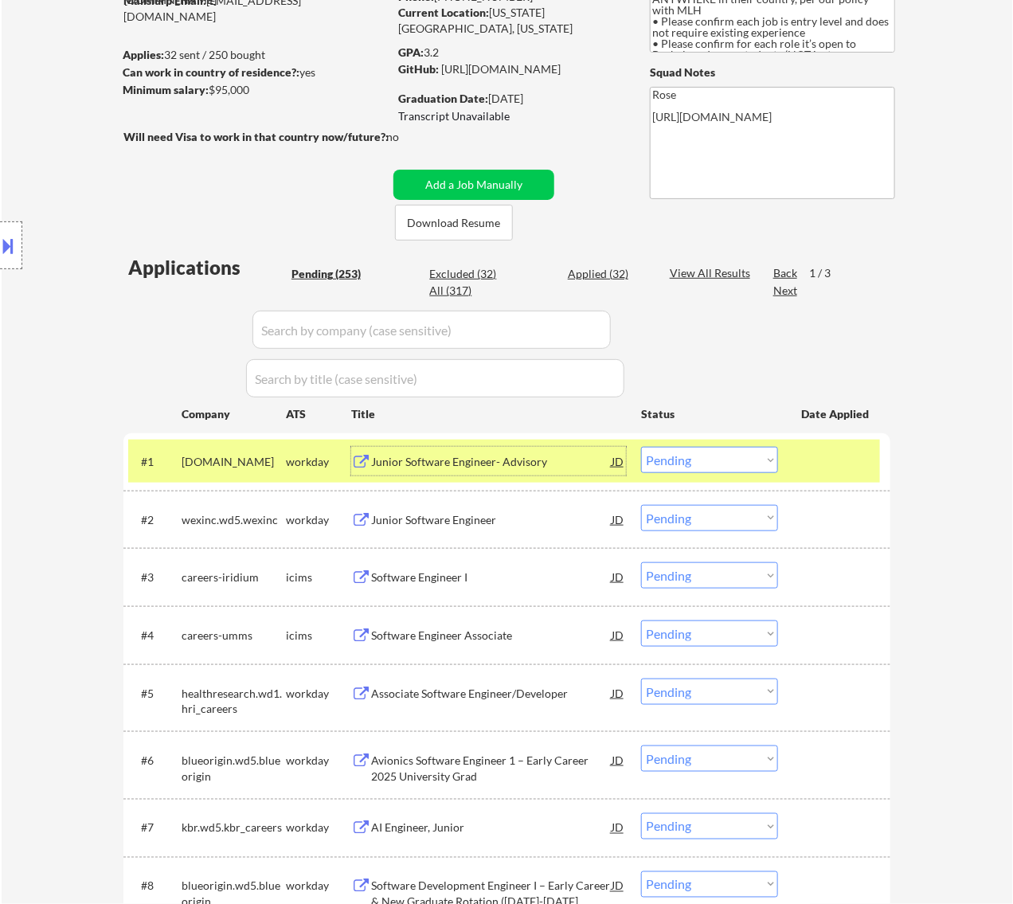
click at [765, 456] on select "Choose an option... Pending Applied Excluded (Questions) Excluded (Expired) Exc…" at bounding box center [709, 460] width 137 height 26
click at [641, 447] on select "Choose an option... Pending Applied Excluded (Questions) Excluded (Expired) Exc…" at bounding box center [709, 460] width 137 height 26
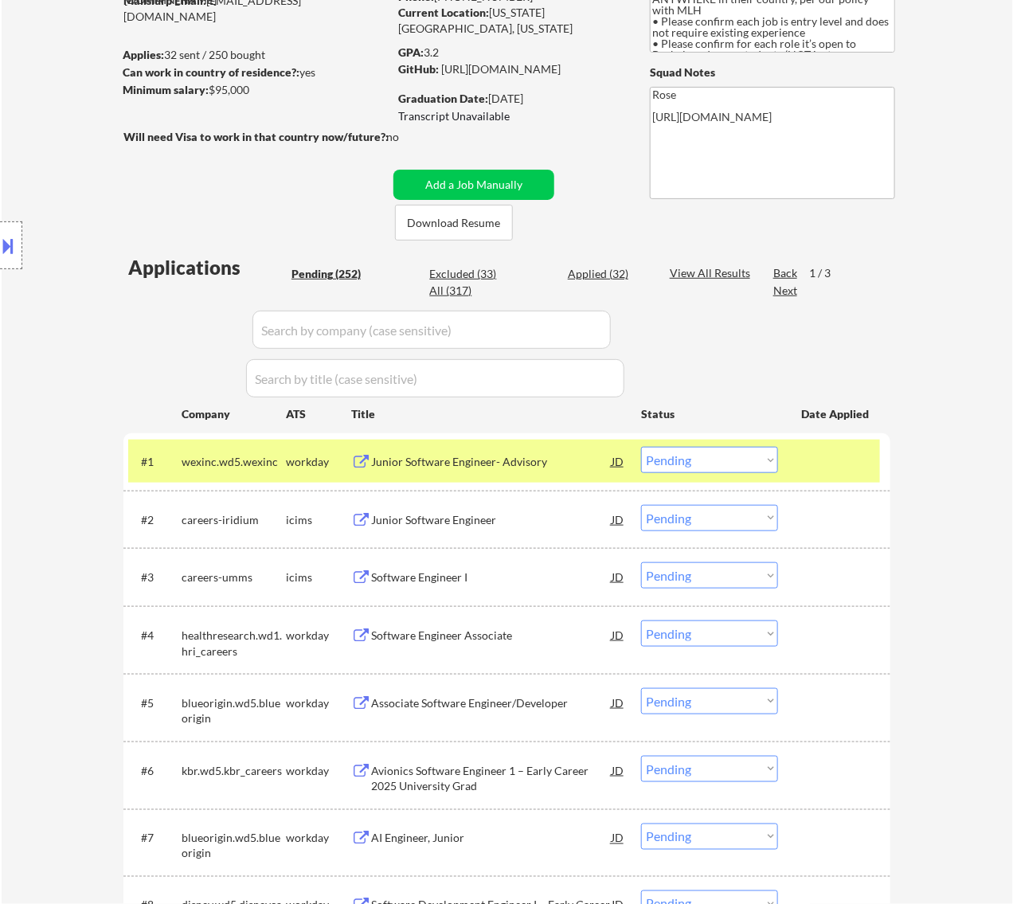
click at [488, 459] on div "Junior Software Engineer- Advisory" at bounding box center [491, 462] width 241 height 16
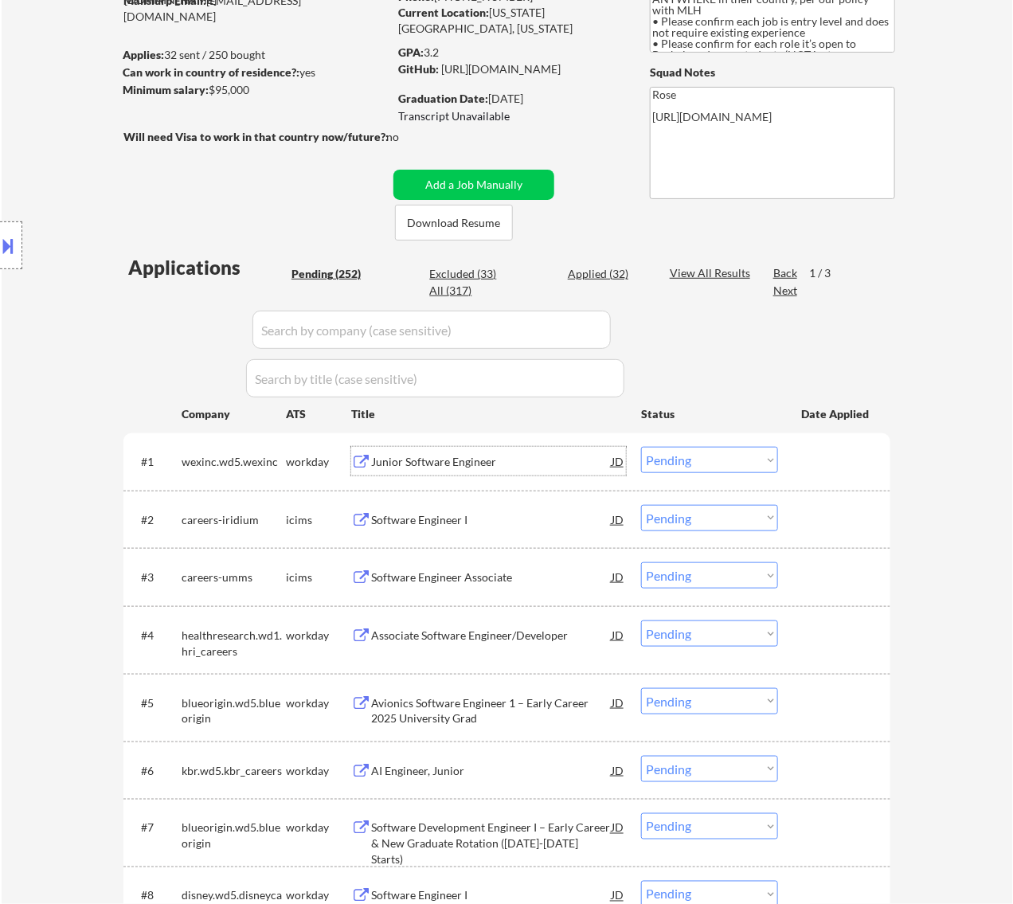
click at [706, 459] on select "Choose an option... Pending Applied Excluded (Questions) Excluded (Expired) Exc…" at bounding box center [709, 460] width 137 height 26
click at [641, 447] on select "Choose an option... Pending Applied Excluded (Questions) Excluded (Expired) Exc…" at bounding box center [709, 460] width 137 height 26
select select ""pending""
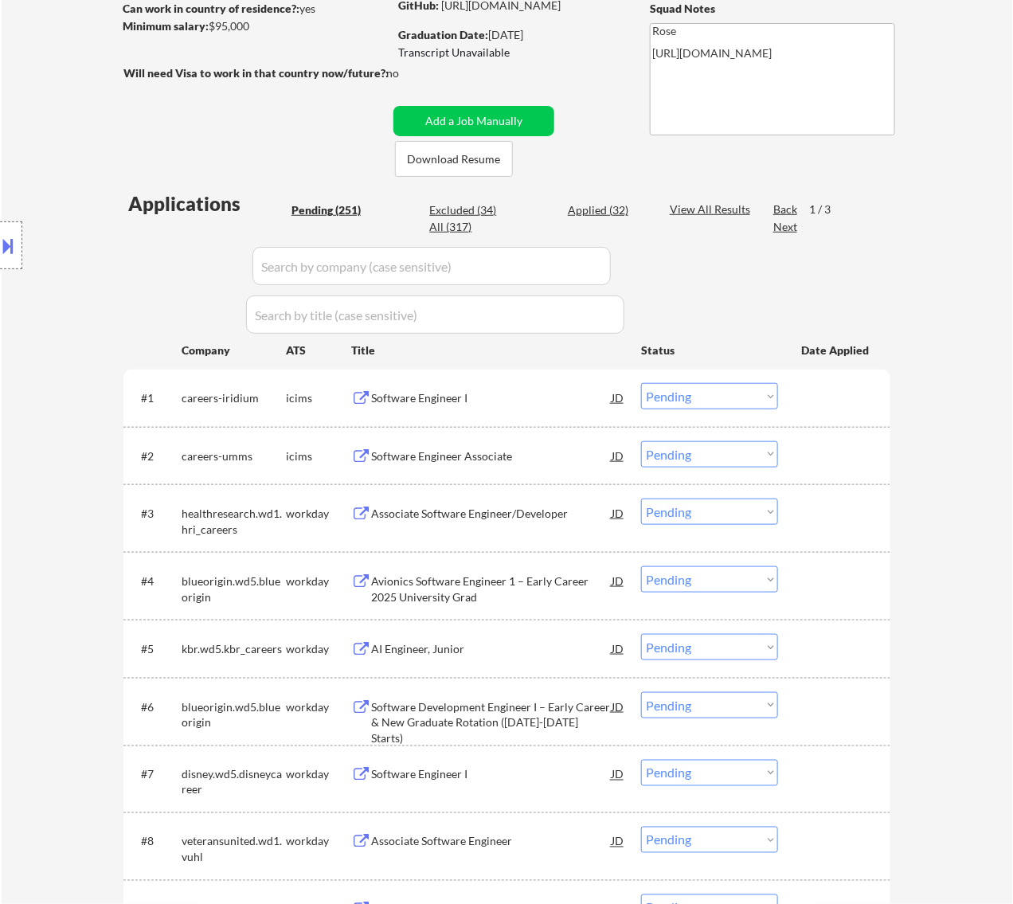
scroll to position [299, 0]
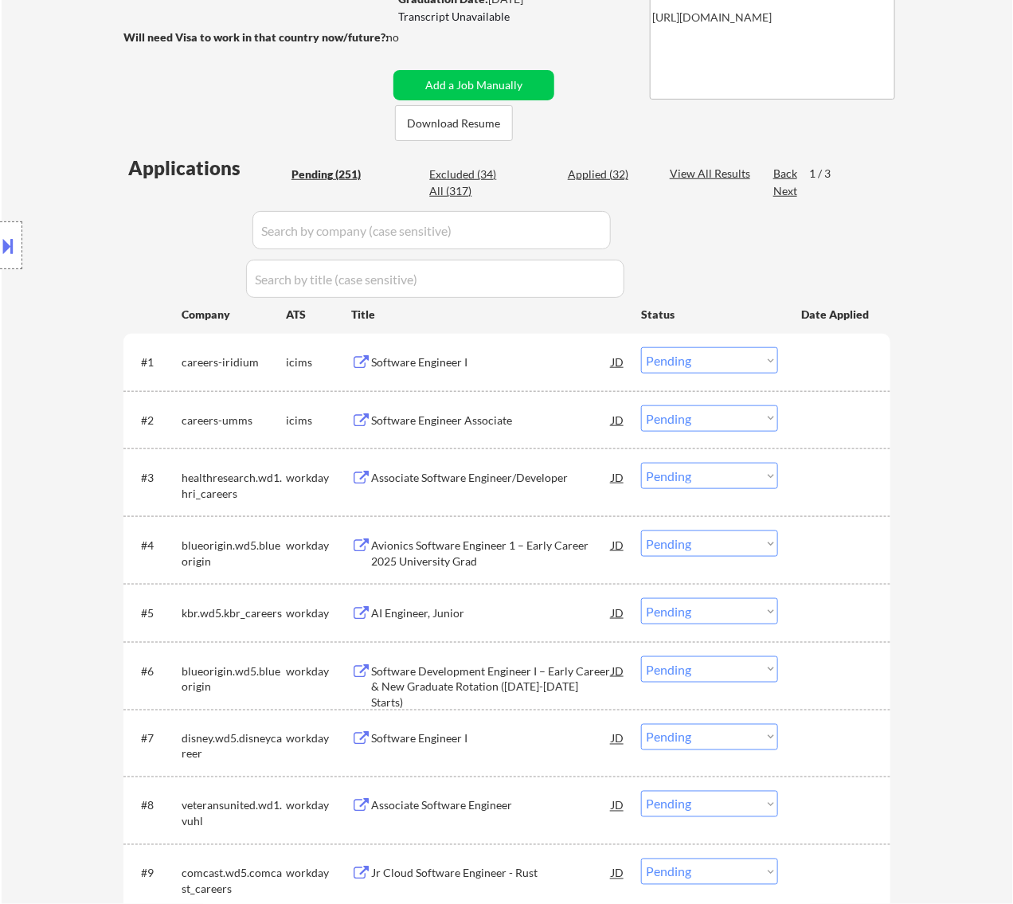
click at [535, 483] on div "Associate Software Engineer/Developer" at bounding box center [491, 478] width 241 height 16
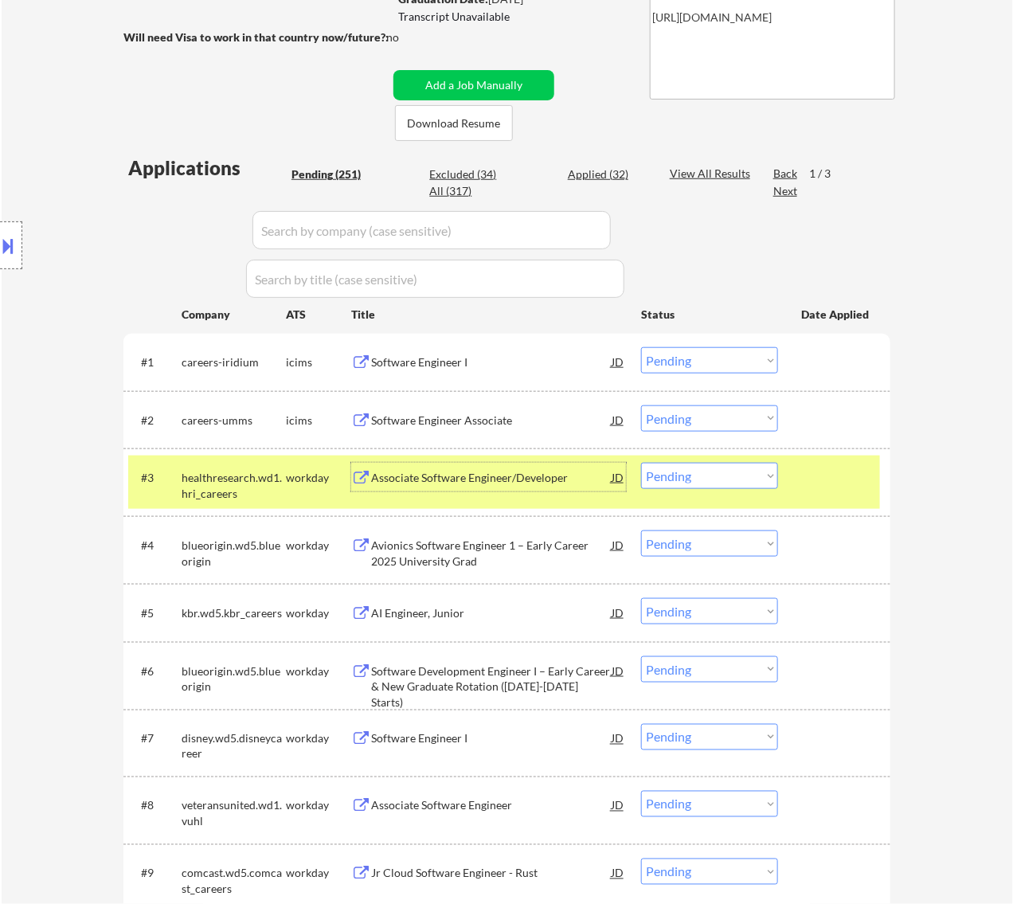
click at [711, 474] on select "Choose an option... Pending Applied Excluded (Questions) Excluded (Expired) Exc…" at bounding box center [709, 476] width 137 height 26
click at [641, 463] on select "Choose an option... Pending Applied Excluded (Questions) Excluded (Expired) Exc…" at bounding box center [709, 476] width 137 height 26
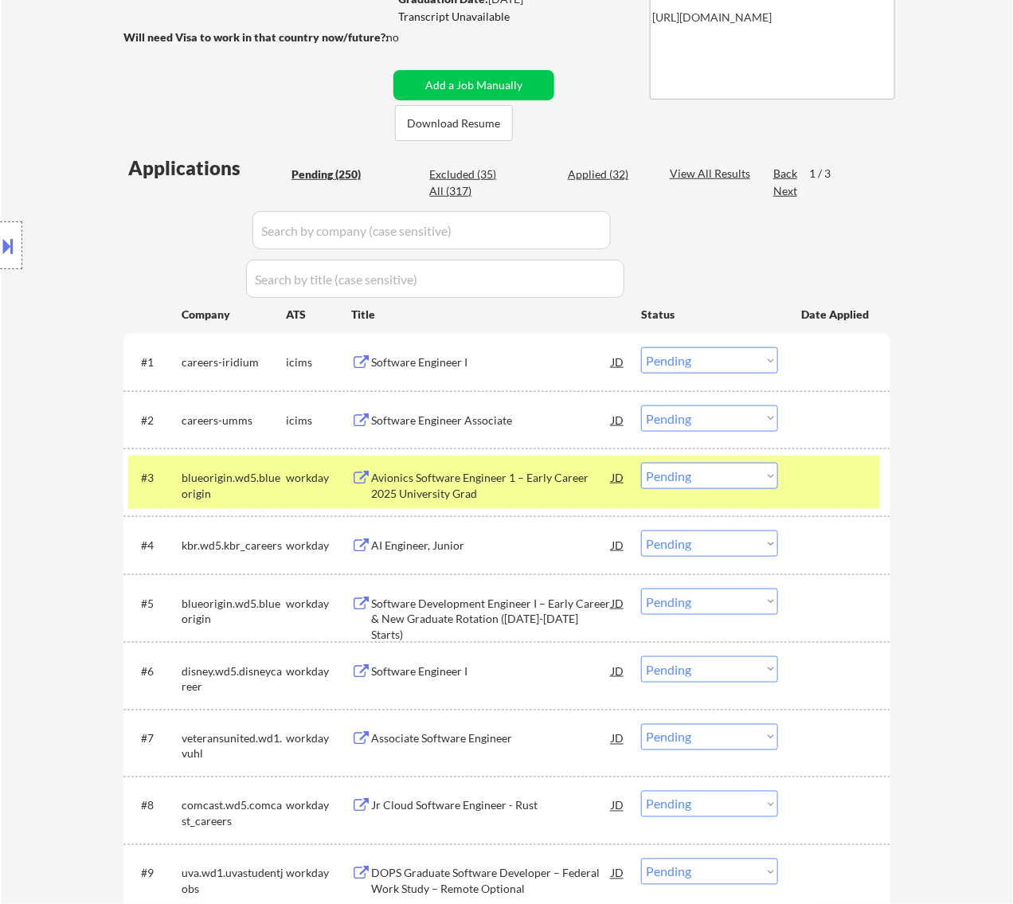
click at [569, 478] on div "Avionics Software Engineer 1 – Early Career 2025 University Grad" at bounding box center [491, 485] width 241 height 31
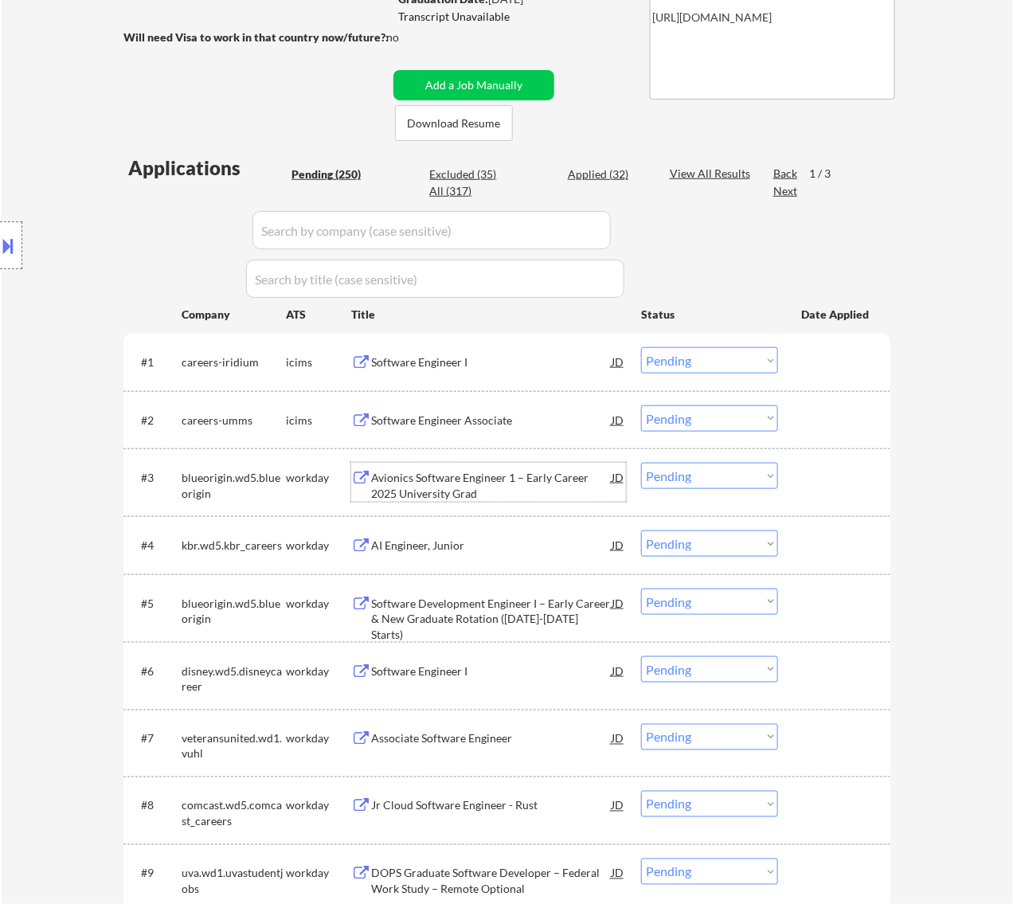
click at [743, 479] on select "Choose an option... Pending Applied Excluded (Questions) Excluded (Expired) Exc…" at bounding box center [709, 476] width 137 height 26
click at [641, 463] on select "Choose an option... Pending Applied Excluded (Questions) Excluded (Expired) Exc…" at bounding box center [709, 476] width 137 height 26
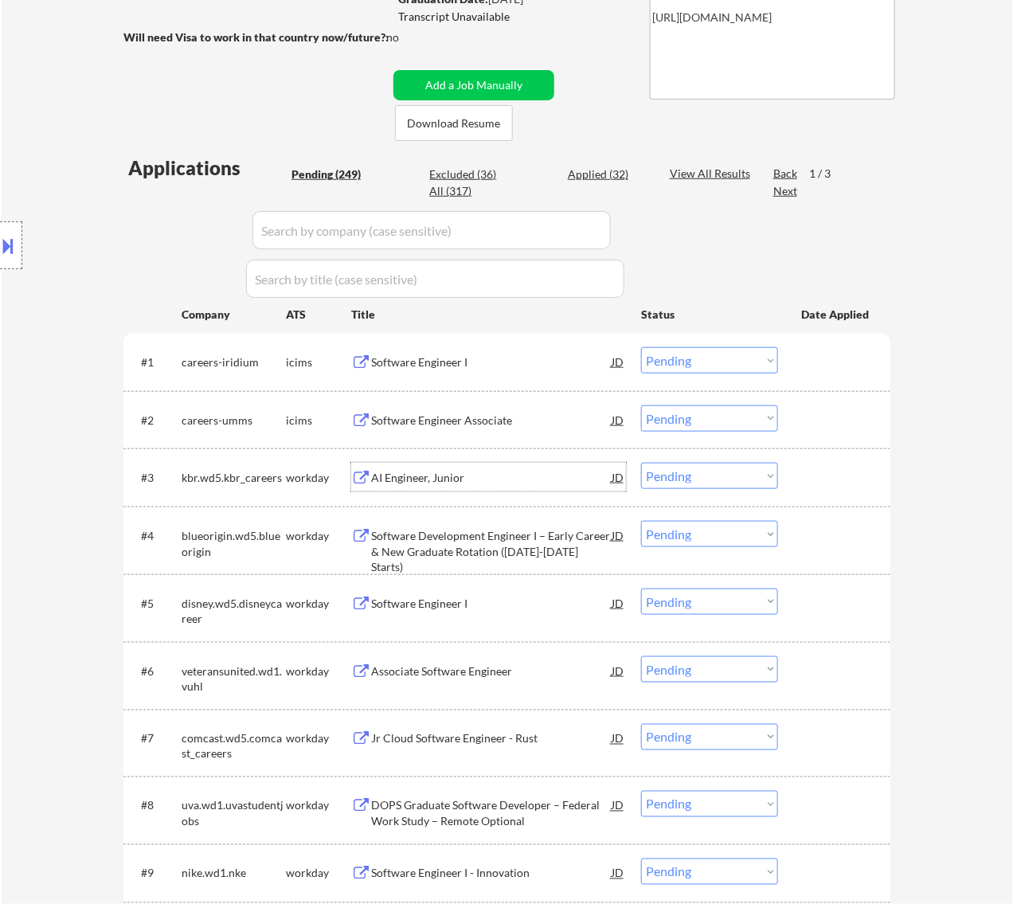
click at [515, 472] on div "AI Engineer, Junior" at bounding box center [491, 478] width 241 height 16
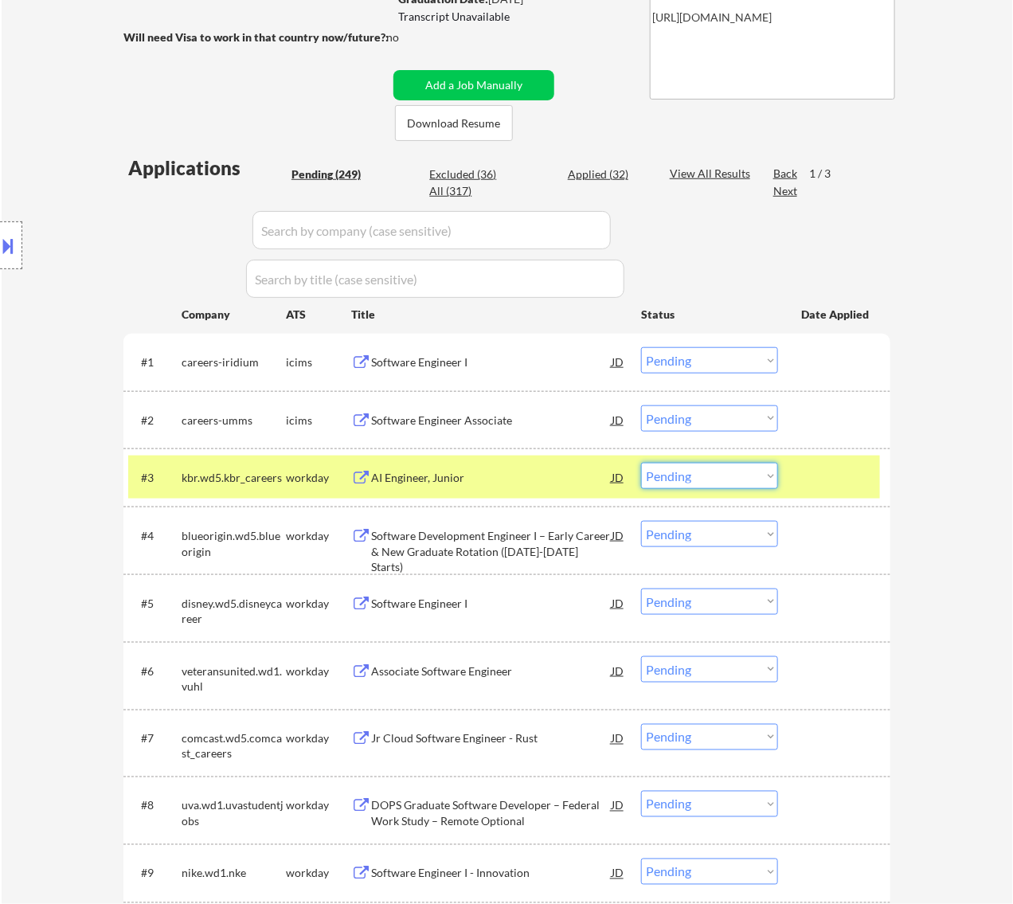
click at [723, 476] on select "Choose an option... Pending Applied Excluded (Questions) Excluded (Expired) Exc…" at bounding box center [709, 476] width 137 height 26
click at [641, 463] on select "Choose an option... Pending Applied Excluded (Questions) Excluded (Expired) Exc…" at bounding box center [709, 476] width 137 height 26
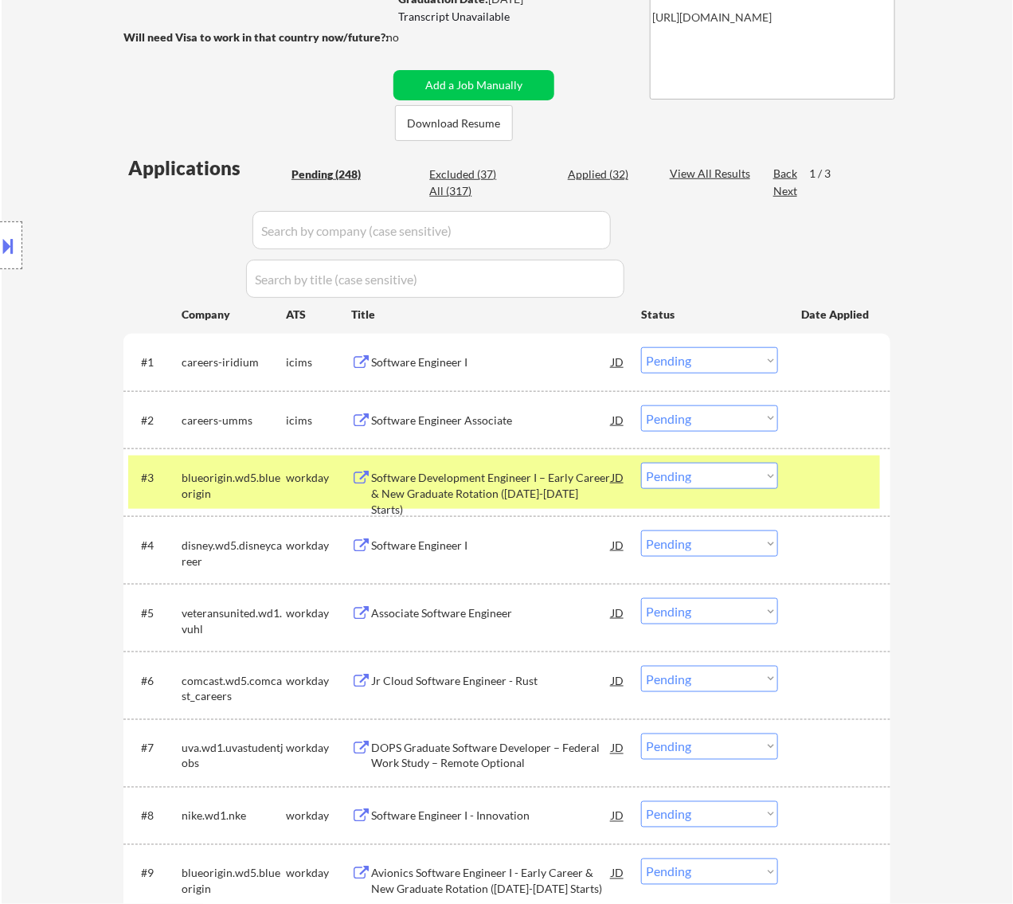
click at [516, 487] on div "Software Development Engineer I – Early Career & New Graduate Rotation ([DATE]-…" at bounding box center [491, 493] width 241 height 47
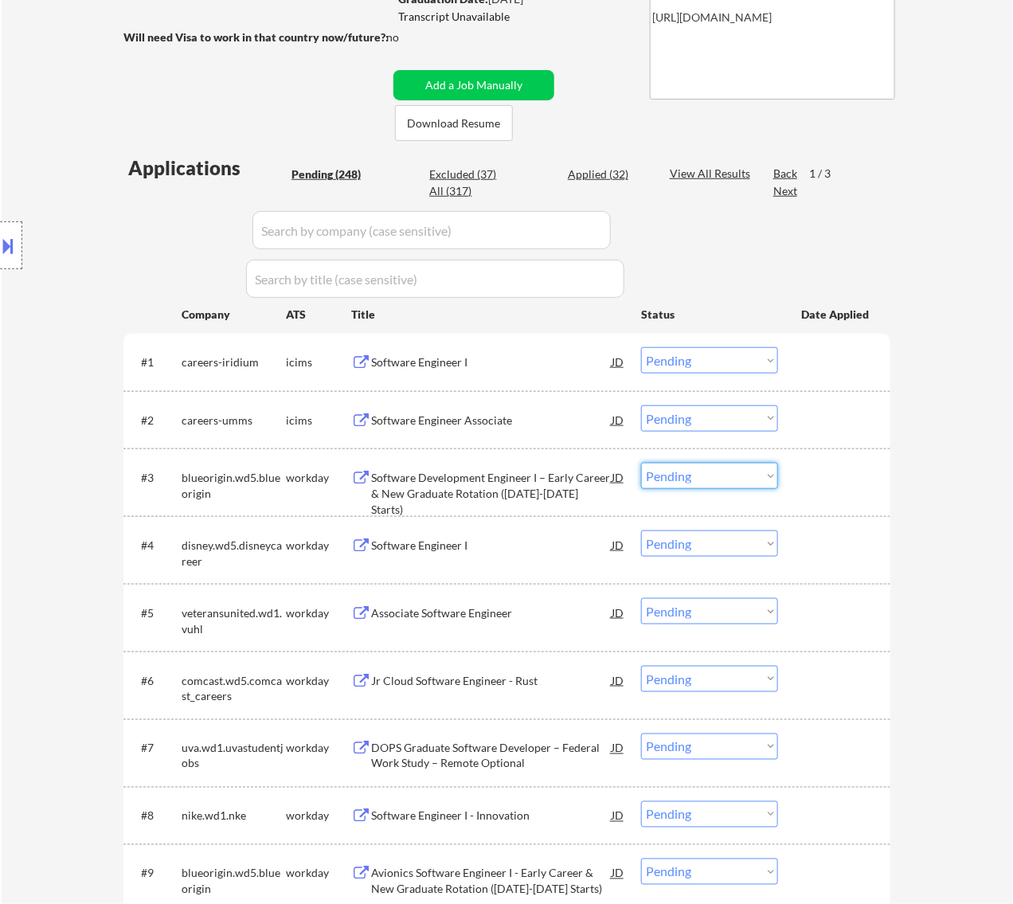
click at [698, 476] on select "Choose an option... Pending Applied Excluded (Questions) Excluded (Expired) Exc…" at bounding box center [709, 476] width 137 height 26
click at [641, 463] on select "Choose an option... Pending Applied Excluded (Questions) Excluded (Expired) Exc…" at bounding box center [709, 476] width 137 height 26
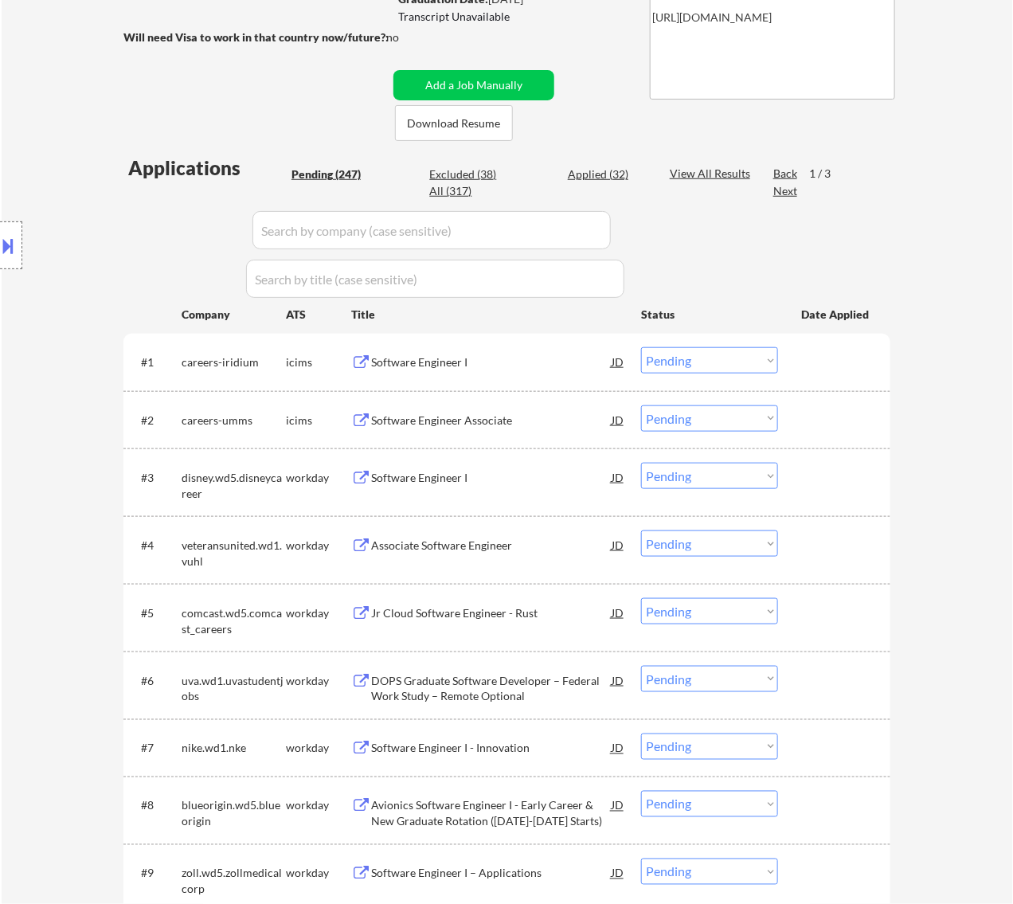
click at [498, 475] on div "Software Engineer I" at bounding box center [491, 478] width 241 height 16
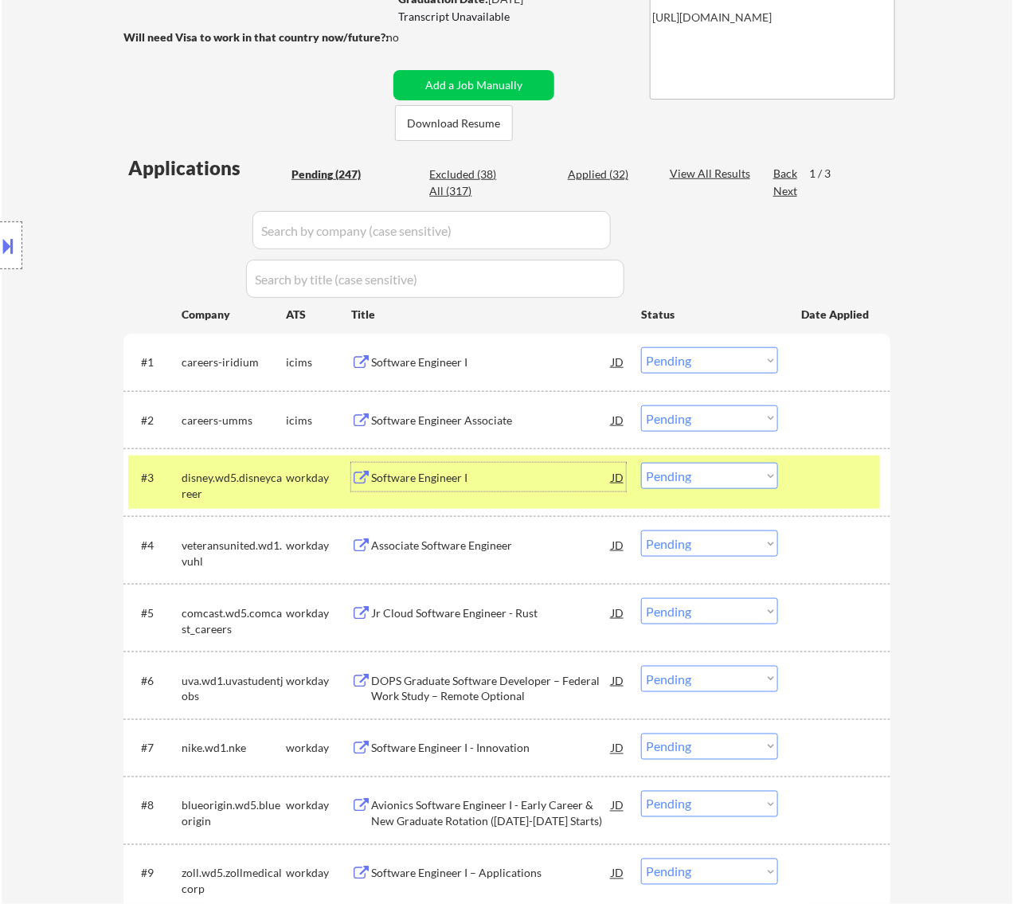
click at [698, 475] on select "Choose an option... Pending Applied Excluded (Questions) Excluded (Expired) Exc…" at bounding box center [709, 476] width 137 height 26
click at [641, 463] on select "Choose an option... Pending Applied Excluded (Questions) Excluded (Expired) Exc…" at bounding box center [709, 476] width 137 height 26
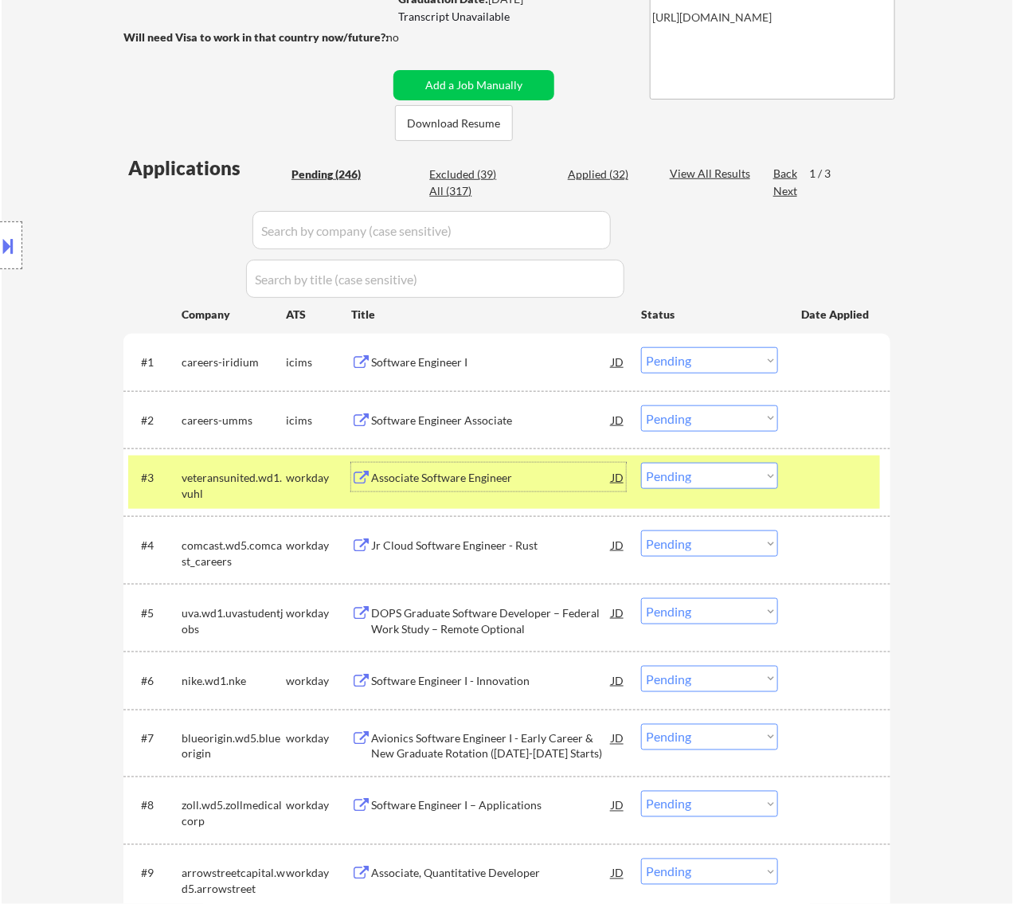
click at [551, 484] on div "Associate Software Engineer" at bounding box center [491, 478] width 241 height 16
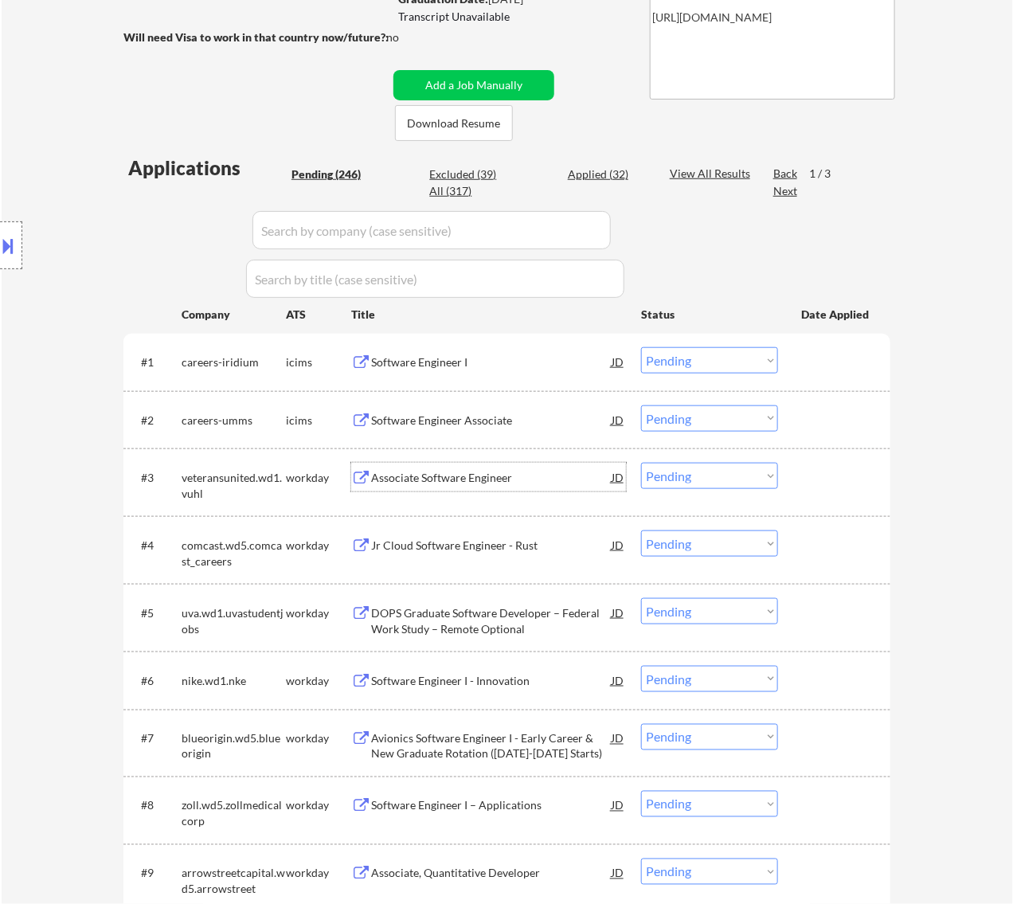
click at [690, 475] on select "Choose an option... Pending Applied Excluded (Questions) Excluded (Expired) Exc…" at bounding box center [709, 476] width 137 height 26
click at [641, 463] on select "Choose an option... Pending Applied Excluded (Questions) Excluded (Expired) Exc…" at bounding box center [709, 476] width 137 height 26
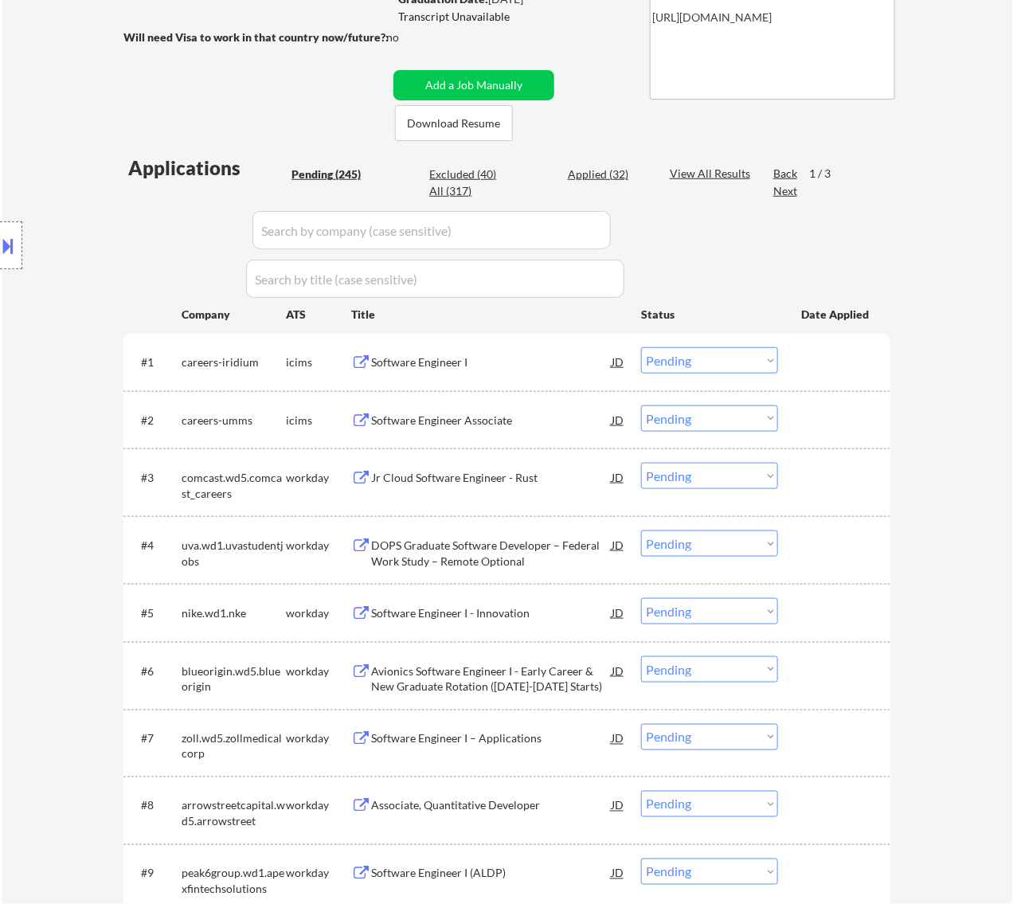
click at [552, 474] on div "Jr Cloud Software Engineer - Rust" at bounding box center [491, 478] width 241 height 16
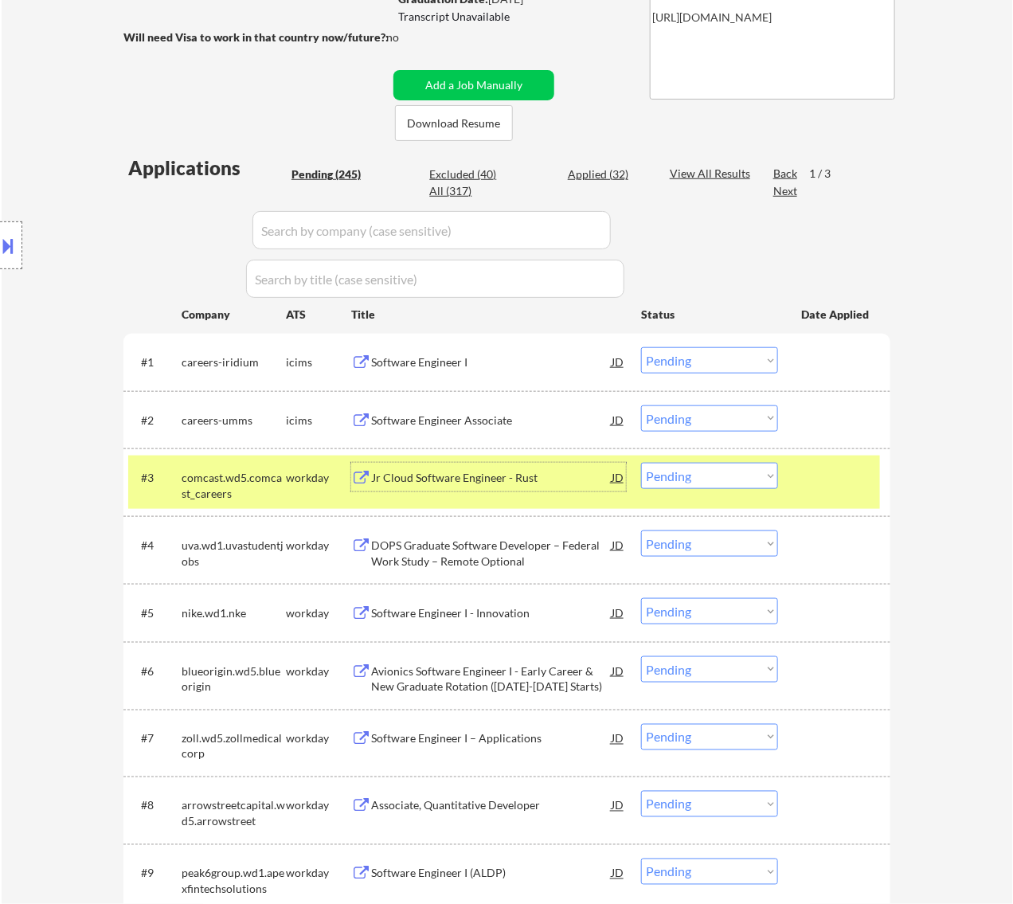
click at [689, 479] on select "Choose an option... Pending Applied Excluded (Questions) Excluded (Expired) Exc…" at bounding box center [709, 476] width 137 height 26
click at [641, 463] on select "Choose an option... Pending Applied Excluded (Questions) Excluded (Expired) Exc…" at bounding box center [709, 476] width 137 height 26
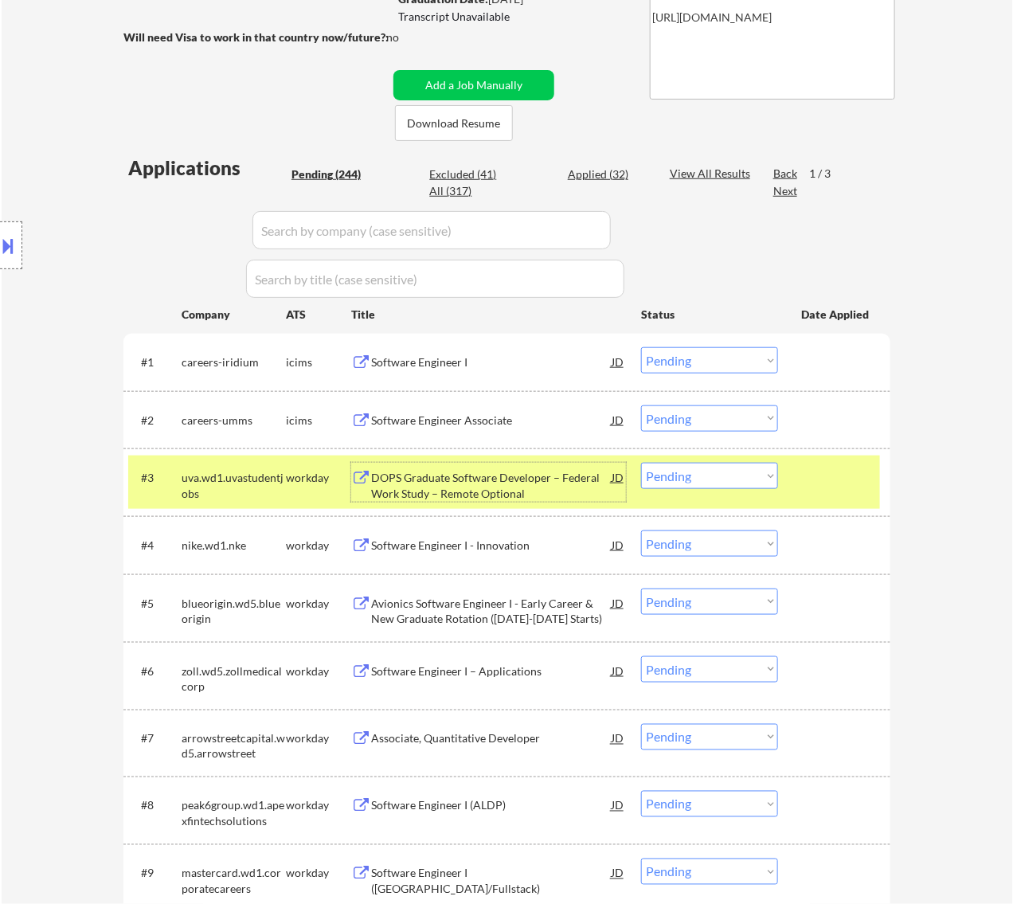
click at [554, 492] on div "DOPS Graduate Software Developer – Federal Work Study – Remote Optional" at bounding box center [491, 485] width 241 height 31
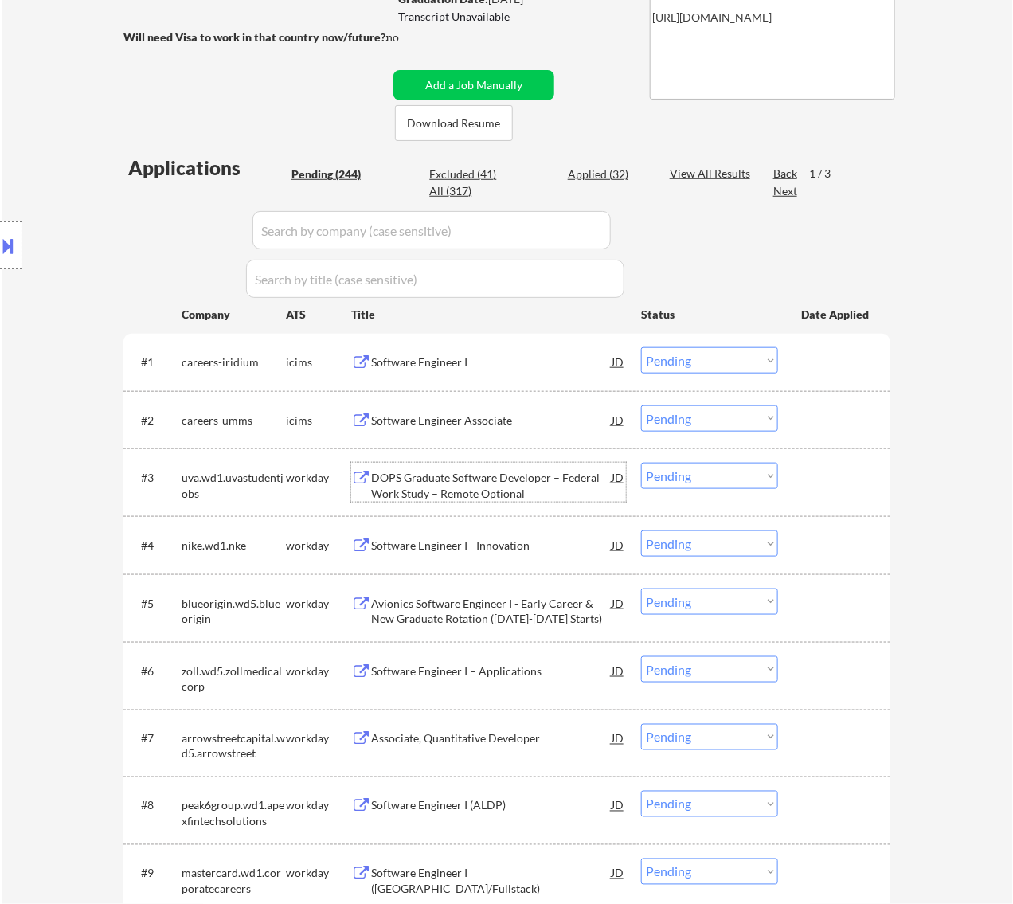
click at [722, 474] on select "Choose an option... Pending Applied Excluded (Questions) Excluded (Expired) Exc…" at bounding box center [709, 476] width 137 height 26
click at [641, 463] on select "Choose an option... Pending Applied Excluded (Questions) Excluded (Expired) Exc…" at bounding box center [709, 476] width 137 height 26
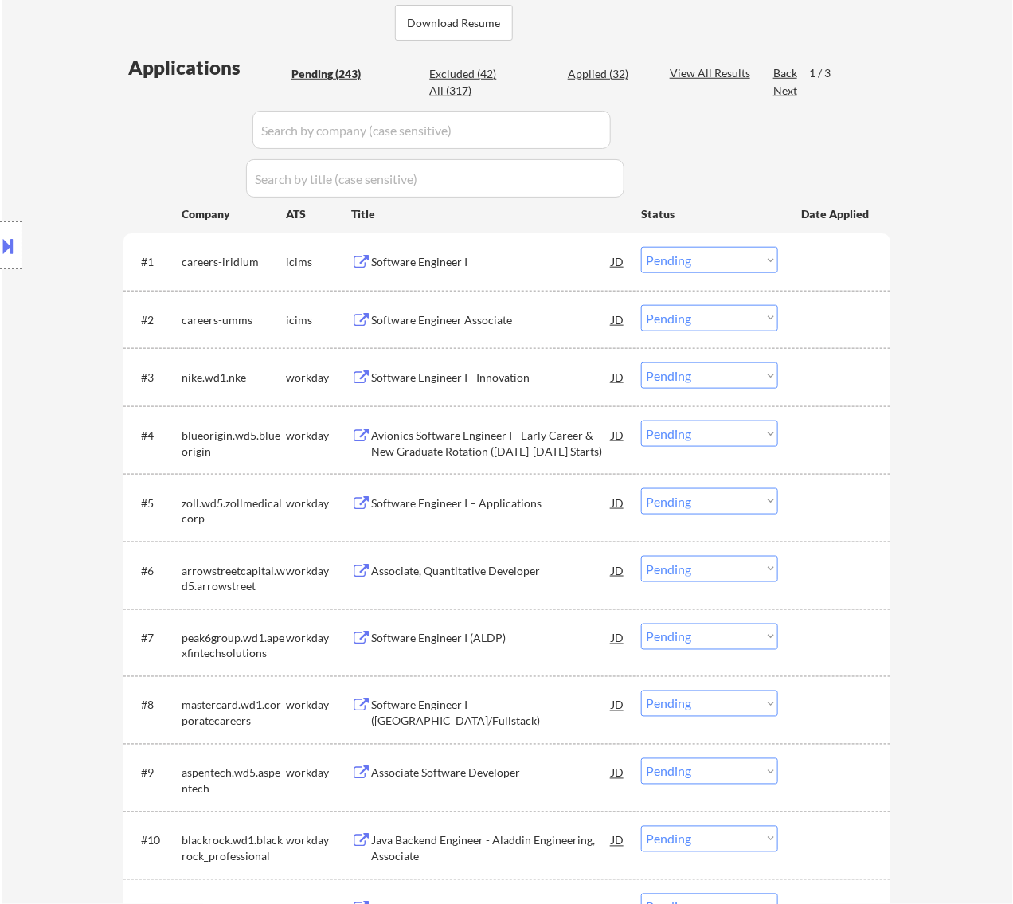
scroll to position [398, 0]
click at [487, 375] on div "Software Engineer I - Innovation" at bounding box center [491, 378] width 241 height 16
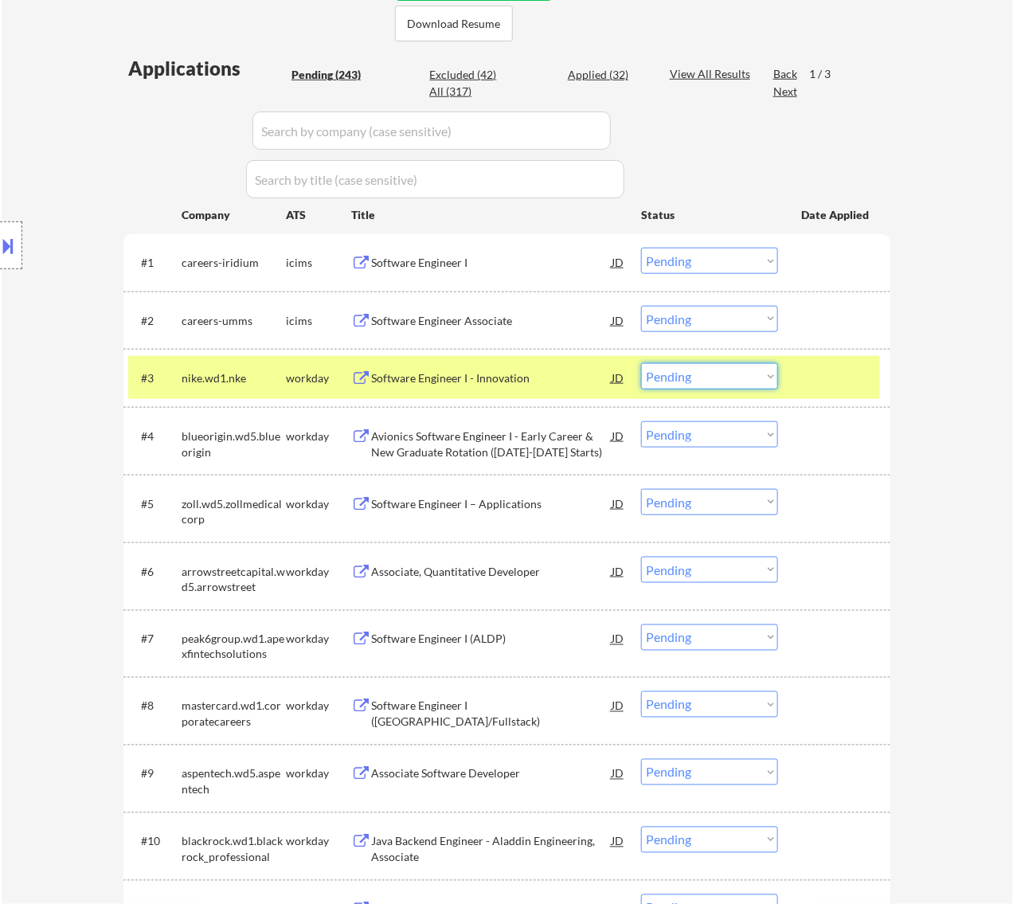
click at [727, 374] on select "Choose an option... Pending Applied Excluded (Questions) Excluded (Expired) Exc…" at bounding box center [709, 376] width 137 height 26
click at [641, 363] on select "Choose an option... Pending Applied Excluded (Questions) Excluded (Expired) Exc…" at bounding box center [709, 376] width 137 height 26
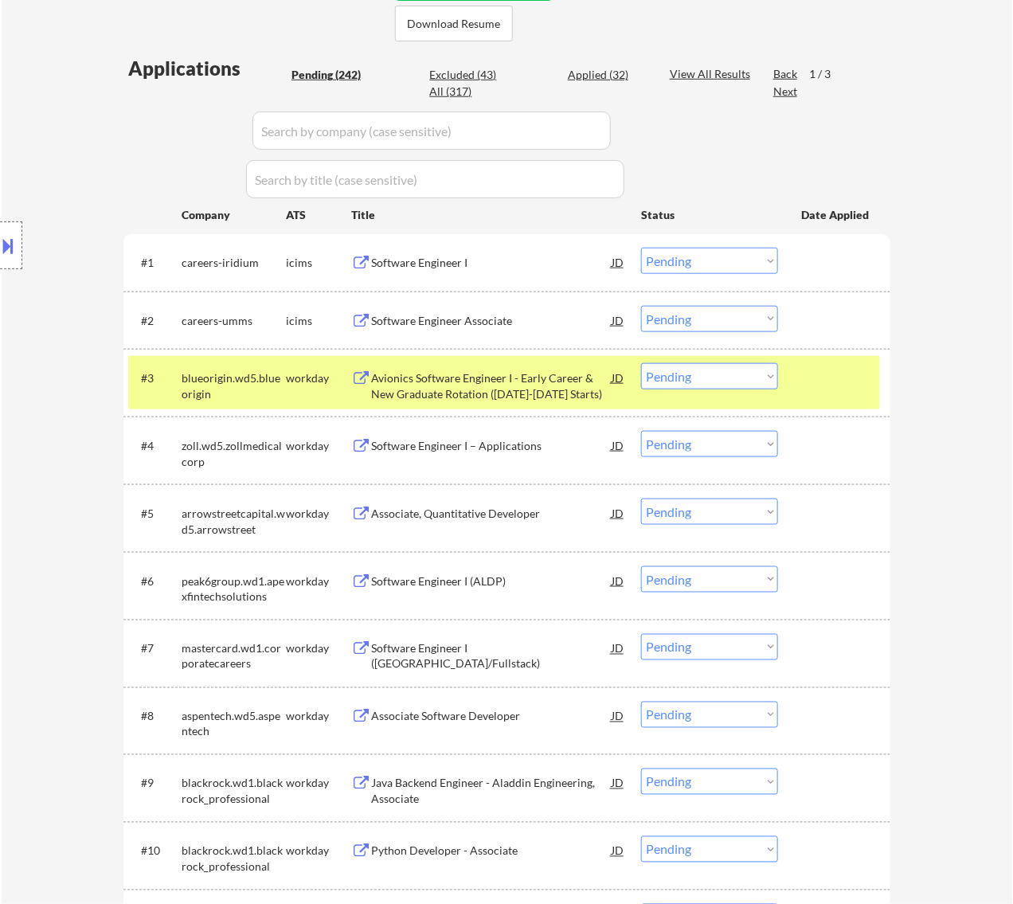
click at [542, 388] on div "Avionics Software Engineer I - Early Career & New Graduate Rotation ([DATE]-[DA…" at bounding box center [491, 385] width 241 height 31
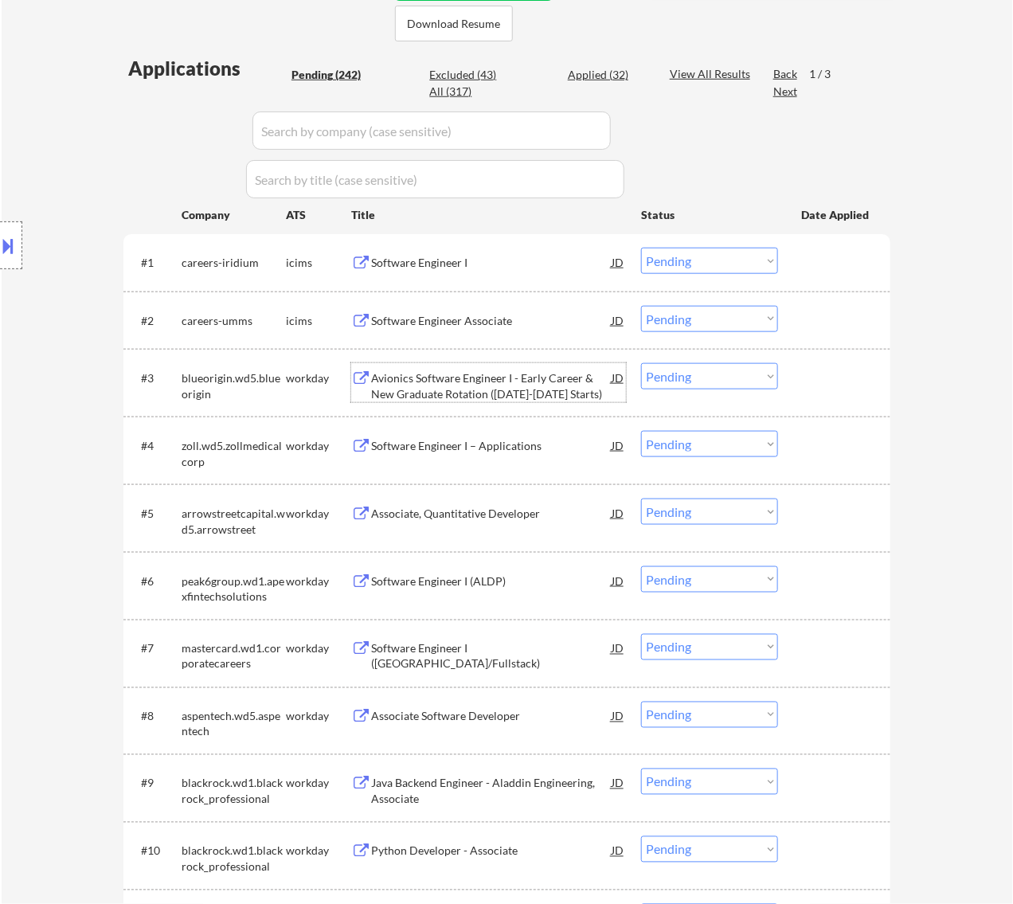
click at [725, 381] on select "Choose an option... Pending Applied Excluded (Questions) Excluded (Expired) Exc…" at bounding box center [709, 376] width 137 height 26
click at [641, 363] on select "Choose an option... Pending Applied Excluded (Questions) Excluded (Expired) Exc…" at bounding box center [709, 376] width 137 height 26
click at [467, 374] on div "Avionics Software Engineer I - Early Career & New Graduate Rotation ([DATE]-[DA…" at bounding box center [491, 385] width 241 height 31
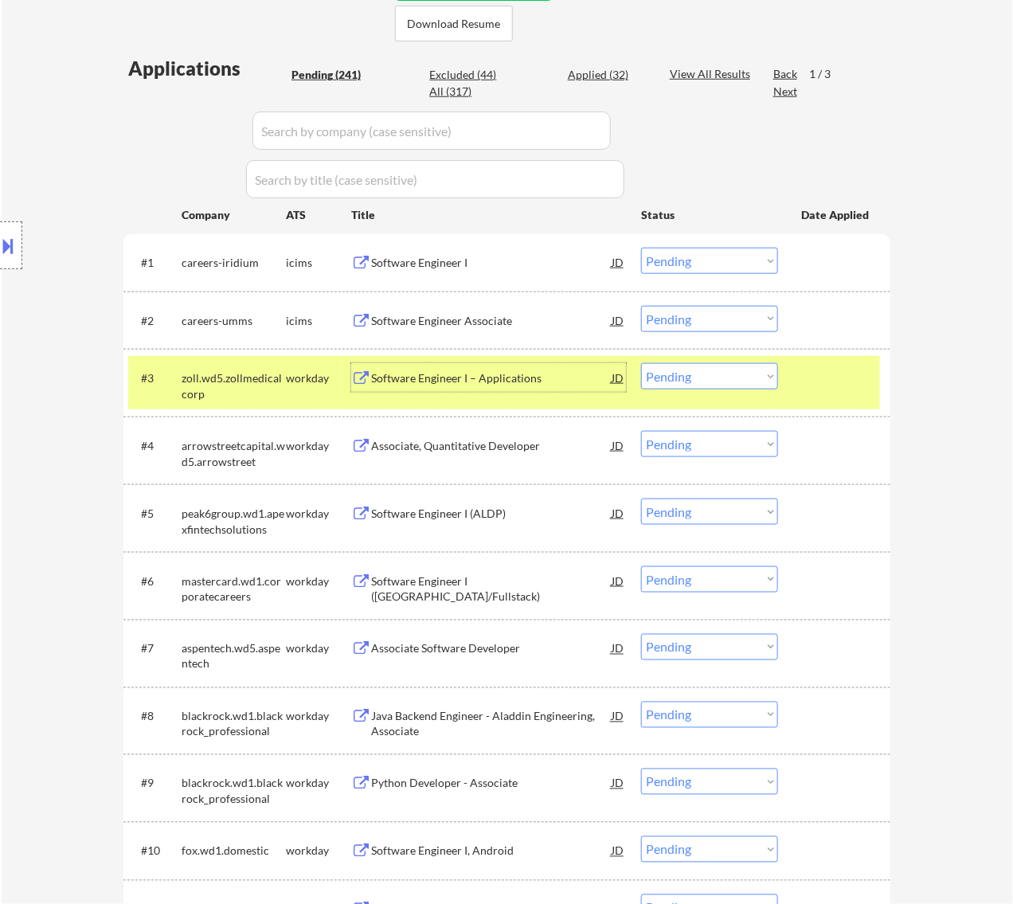
click at [709, 376] on select "Choose an option... Pending Applied Excluded (Questions) Excluded (Expired) Exc…" at bounding box center [709, 376] width 137 height 26
click at [641, 363] on select "Choose an option... Pending Applied Excluded (Questions) Excluded (Expired) Exc…" at bounding box center [709, 376] width 137 height 26
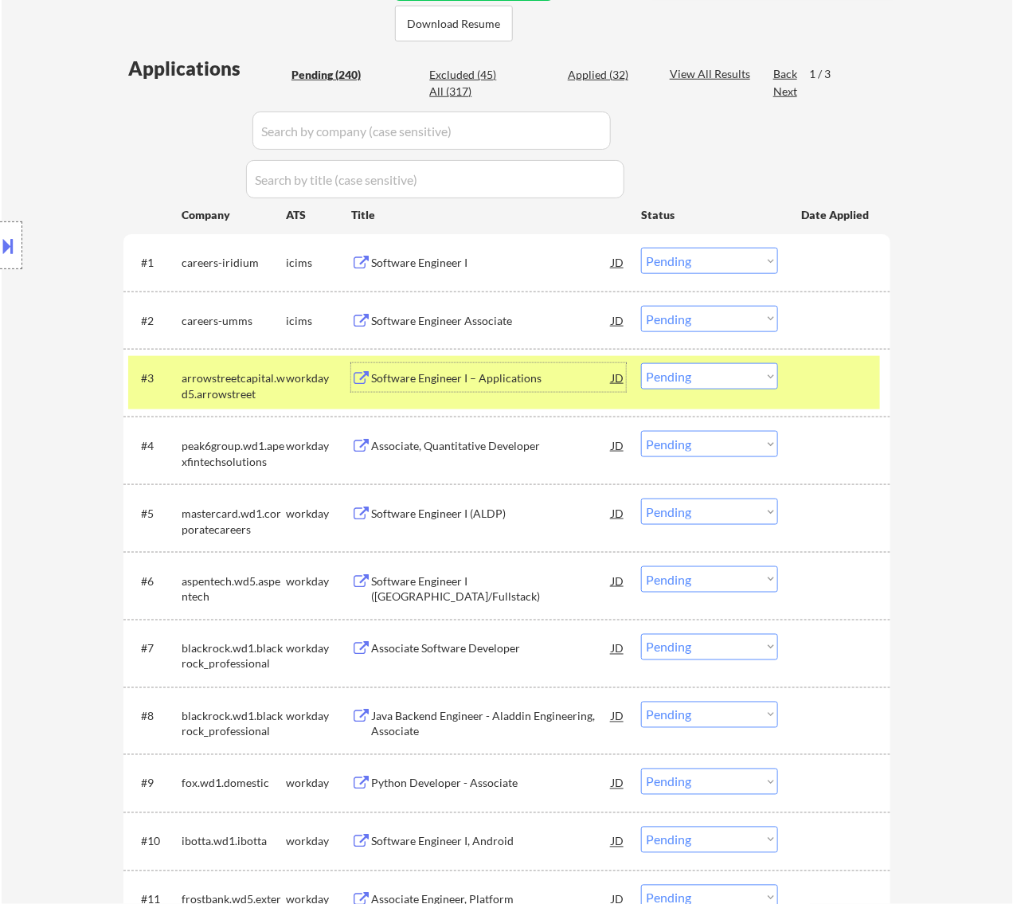
click at [526, 379] on div "Software Engineer I – Applications" at bounding box center [491, 378] width 241 height 16
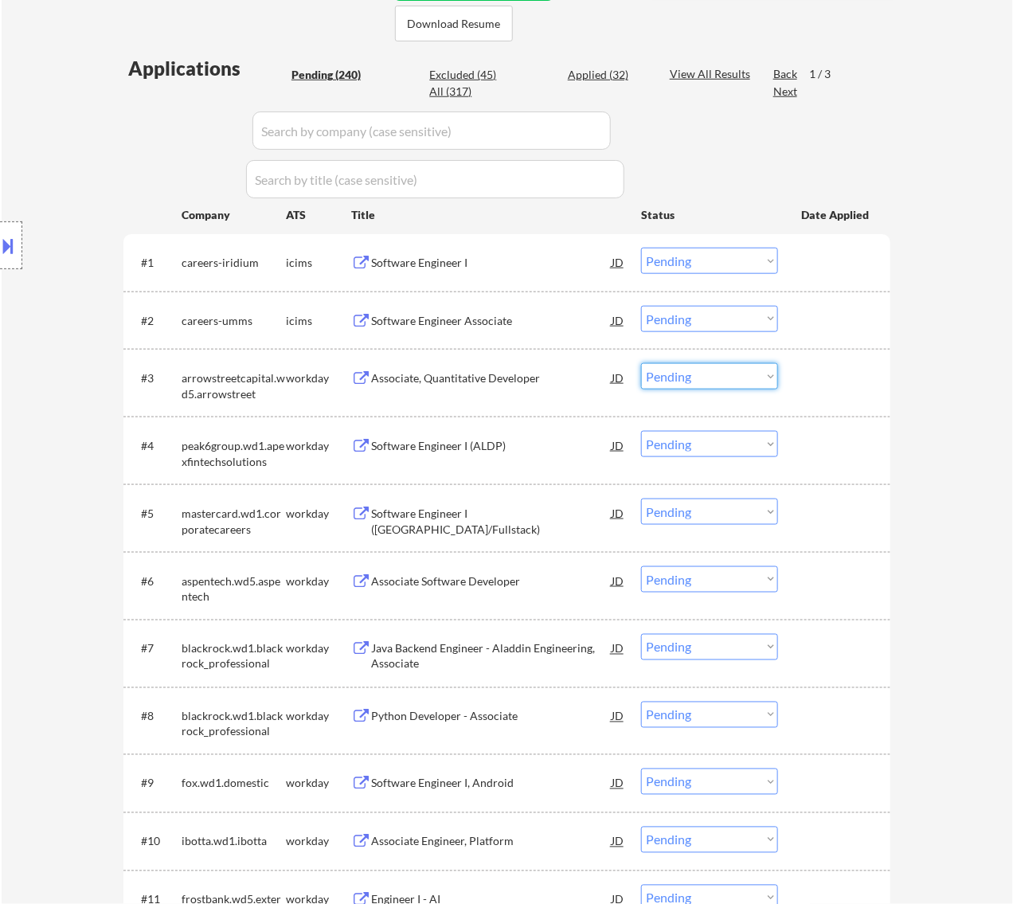
click at [715, 379] on select "Choose an option... Pending Applied Excluded (Questions) Excluded (Expired) Exc…" at bounding box center [709, 376] width 137 height 26
click at [641, 363] on select "Choose an option... Pending Applied Excluded (Questions) Excluded (Expired) Exc…" at bounding box center [709, 376] width 137 height 26
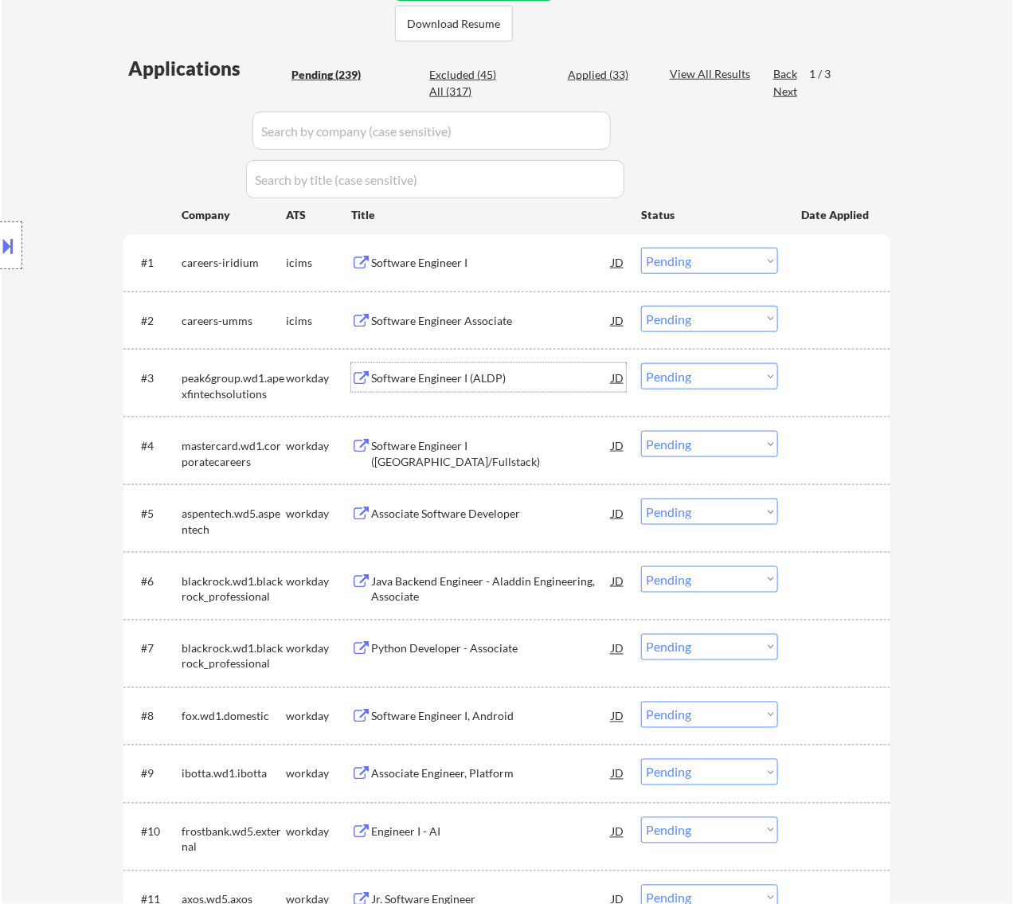
click at [510, 380] on div "Software Engineer I (ALDP)" at bounding box center [491, 378] width 241 height 16
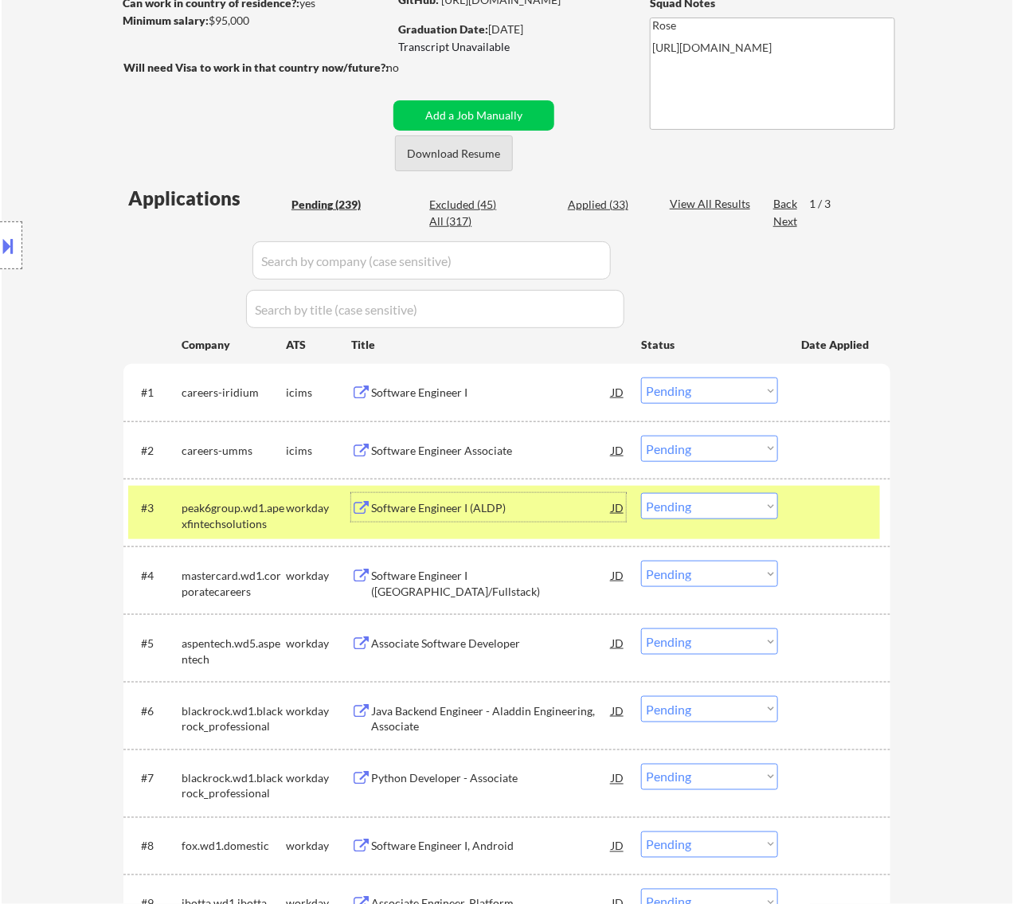
scroll to position [299, 0]
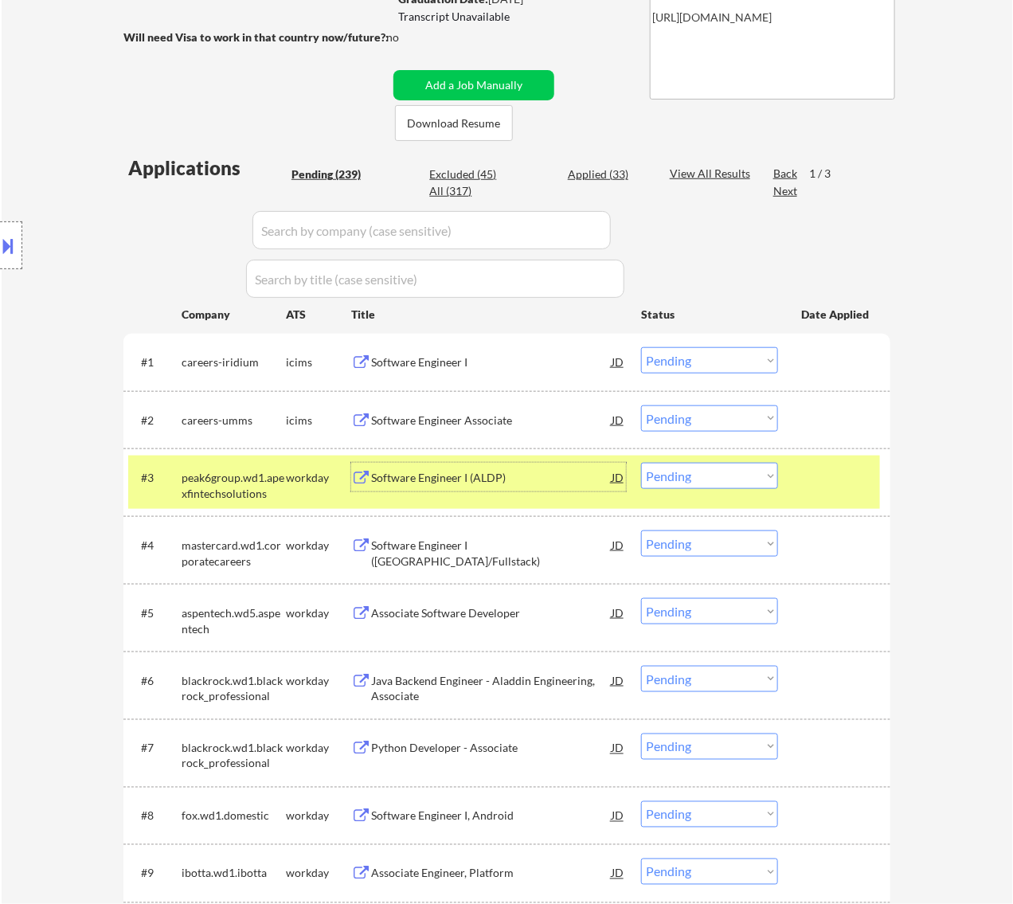
click at [723, 475] on select "Choose an option... Pending Applied Excluded (Questions) Excluded (Expired) Exc…" at bounding box center [709, 476] width 137 height 26
click at [641, 463] on select "Choose an option... Pending Applied Excluded (Questions) Excluded (Expired) Exc…" at bounding box center [709, 476] width 137 height 26
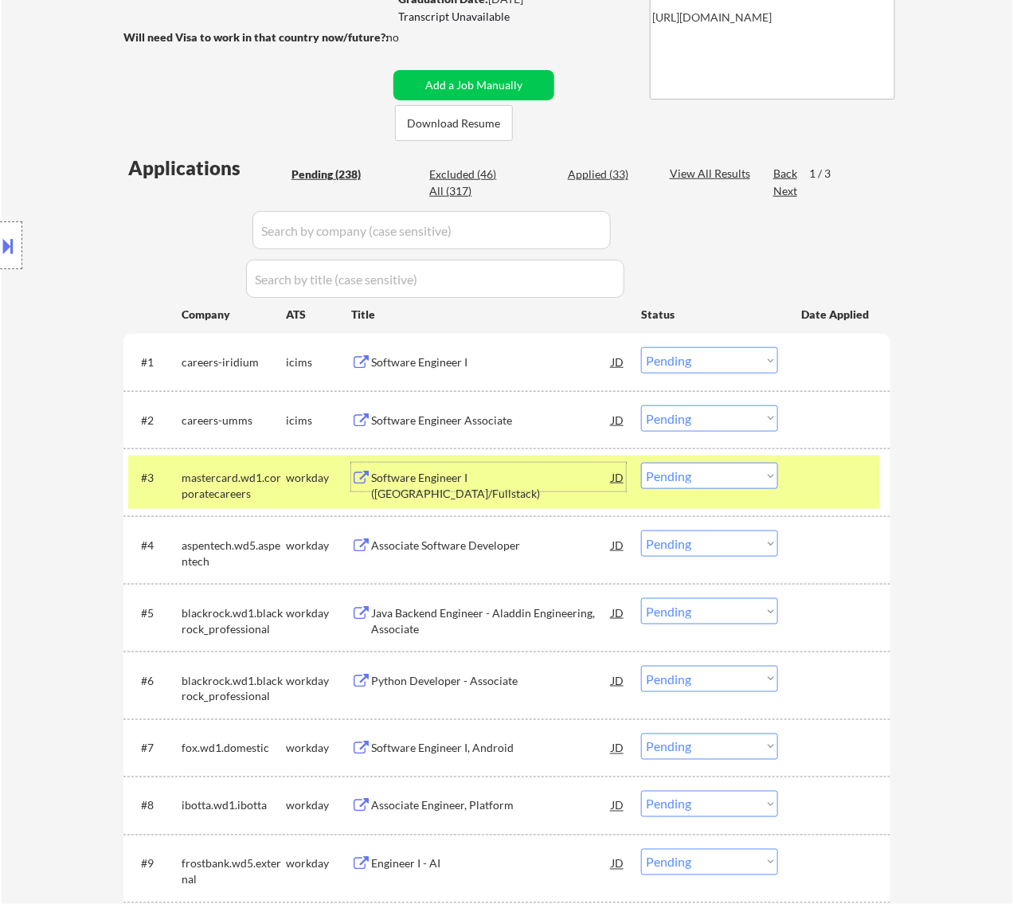
click at [563, 483] on div "Software Engineer I ([GEOGRAPHIC_DATA]/Fullstack)" at bounding box center [491, 485] width 241 height 31
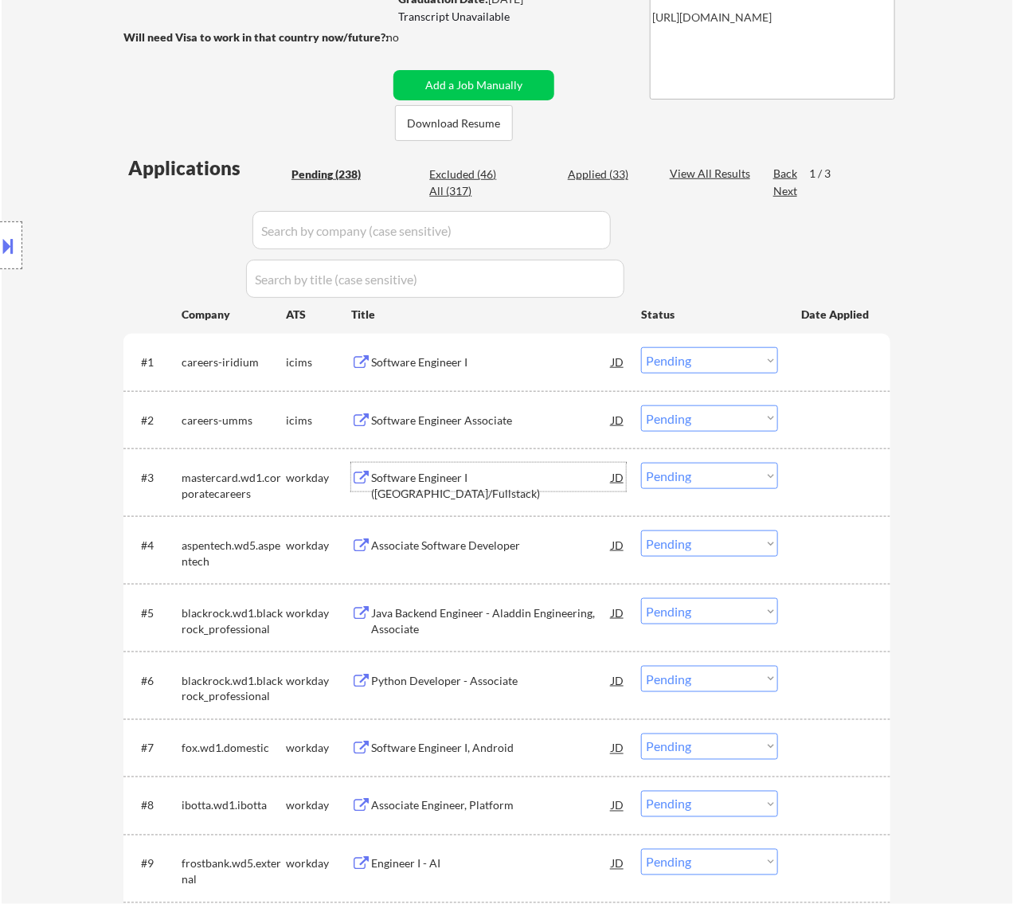
click at [742, 468] on select "Choose an option... Pending Applied Excluded (Questions) Excluded (Expired) Exc…" at bounding box center [709, 476] width 137 height 26
click at [641, 463] on select "Choose an option... Pending Applied Excluded (Questions) Excluded (Expired) Exc…" at bounding box center [709, 476] width 137 height 26
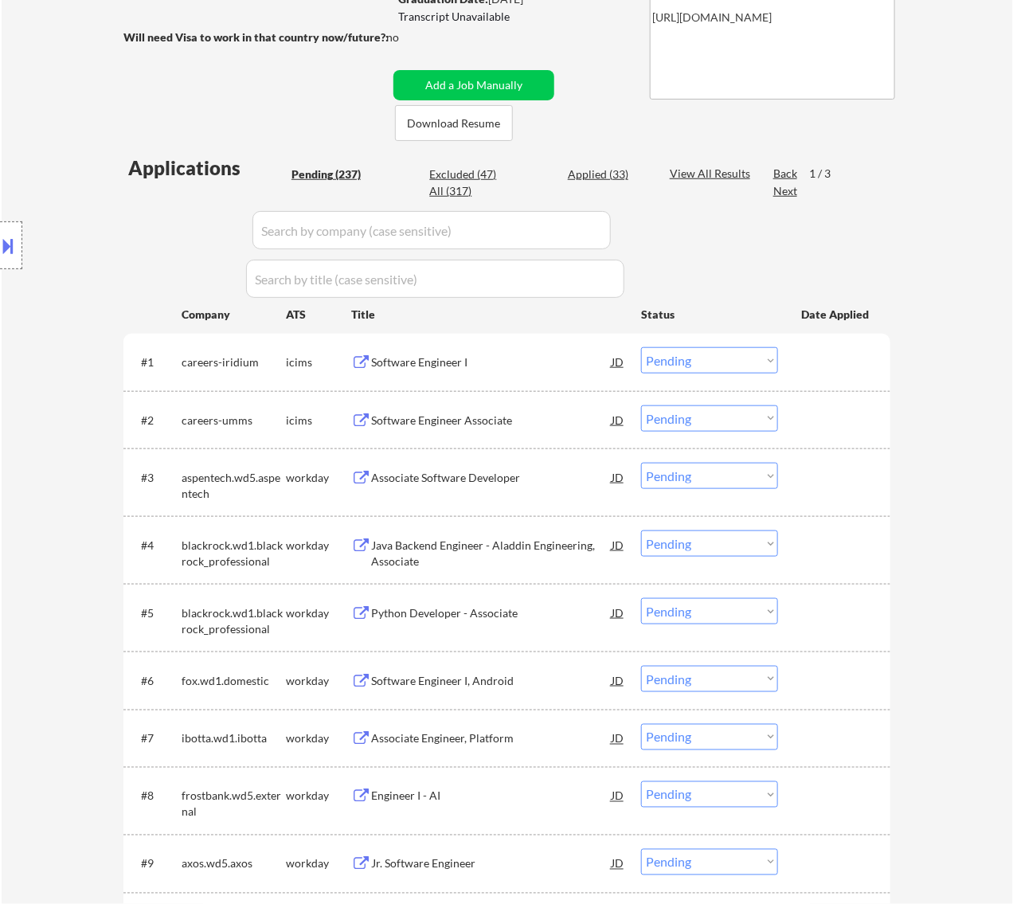
click at [510, 470] on div "Associate Software Developer" at bounding box center [491, 478] width 241 height 16
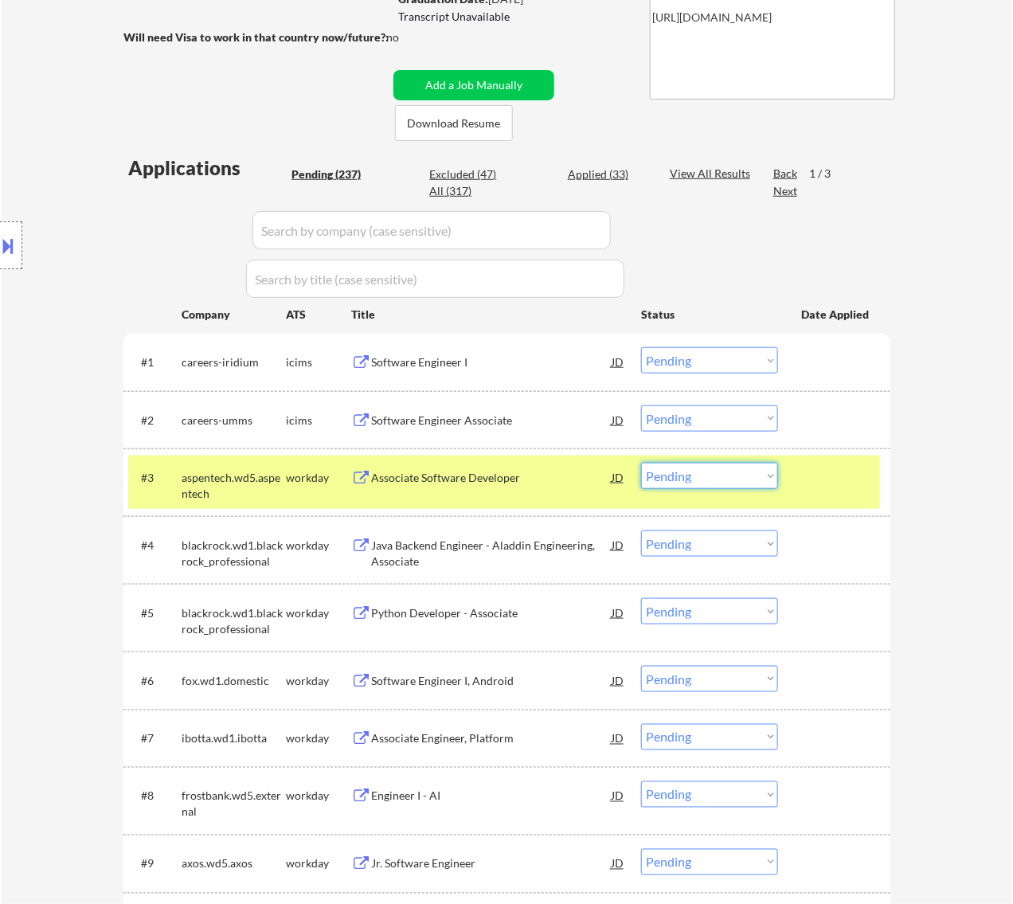
drag, startPoint x: 754, startPoint y: 472, endPoint x: 755, endPoint y: 486, distance: 14.4
click at [754, 472] on select "Choose an option... Pending Applied Excluded (Questions) Excluded (Expired) Exc…" at bounding box center [709, 476] width 137 height 26
click at [641, 463] on select "Choose an option... Pending Applied Excluded (Questions) Excluded (Expired) Exc…" at bounding box center [709, 476] width 137 height 26
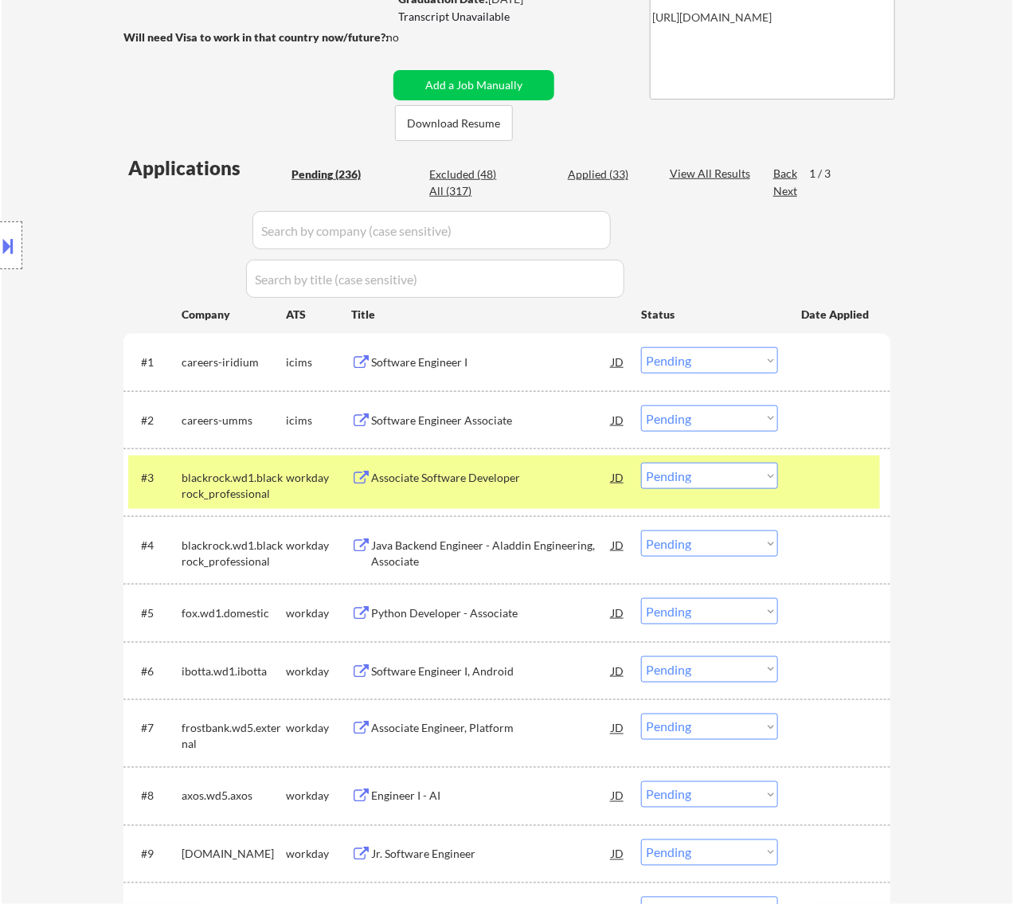
click at [510, 474] on div "Associate Software Developer" at bounding box center [491, 478] width 241 height 16
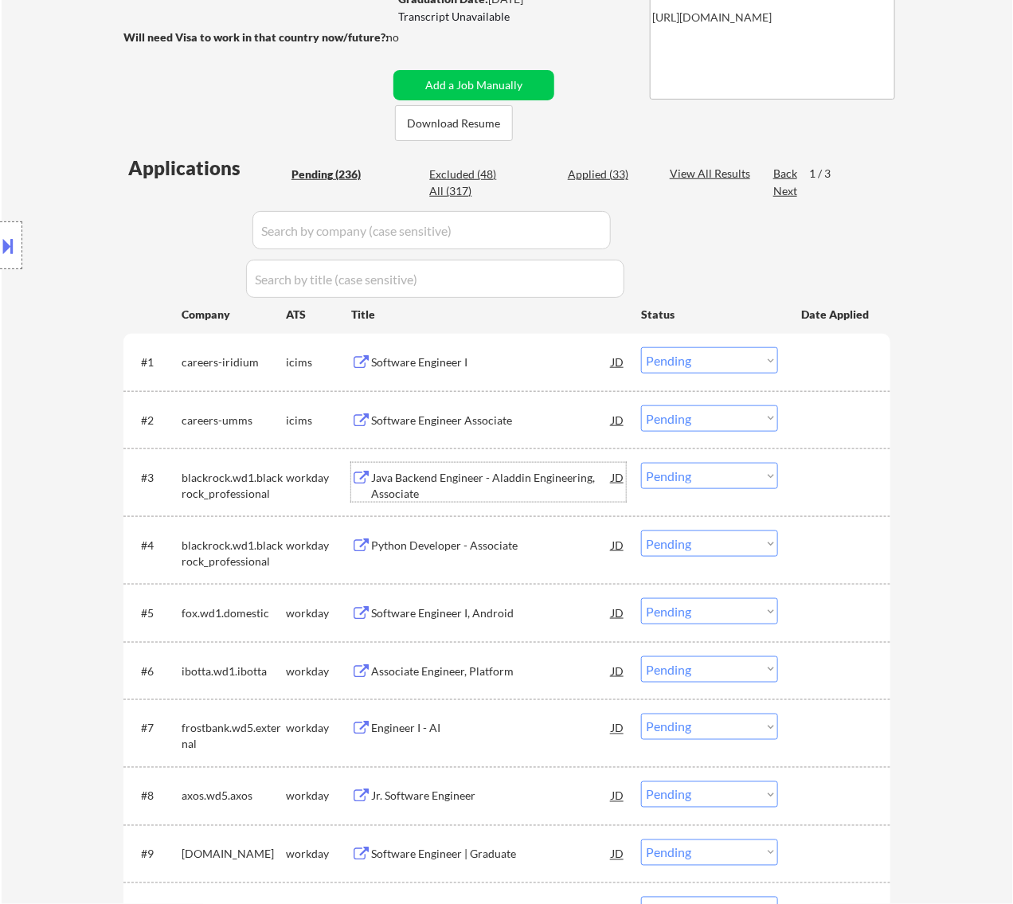
click at [682, 474] on select "Choose an option... Pending Applied Excluded (Questions) Excluded (Expired) Exc…" at bounding box center [709, 476] width 137 height 26
click at [641, 463] on select "Choose an option... Pending Applied Excluded (Questions) Excluded (Expired) Exc…" at bounding box center [709, 476] width 137 height 26
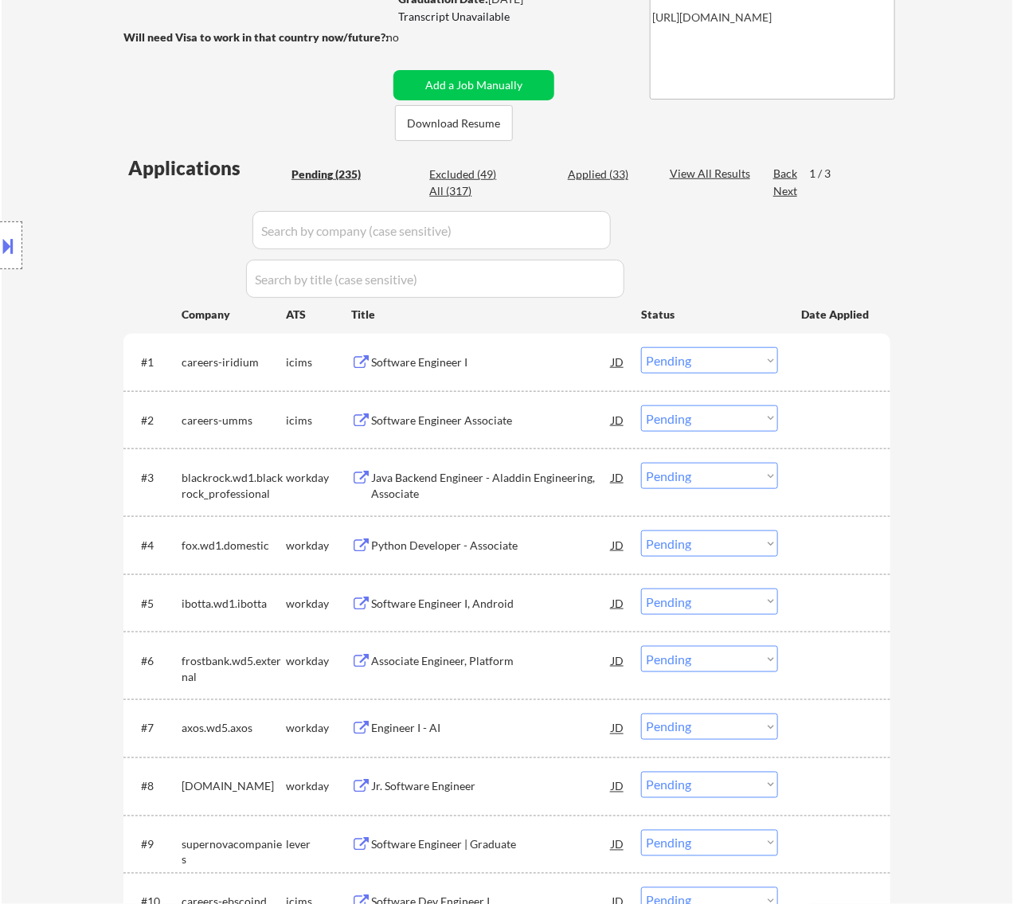
click at [534, 483] on div "Java Backend Engineer - Aladdin Engineering, Associate" at bounding box center [491, 485] width 241 height 31
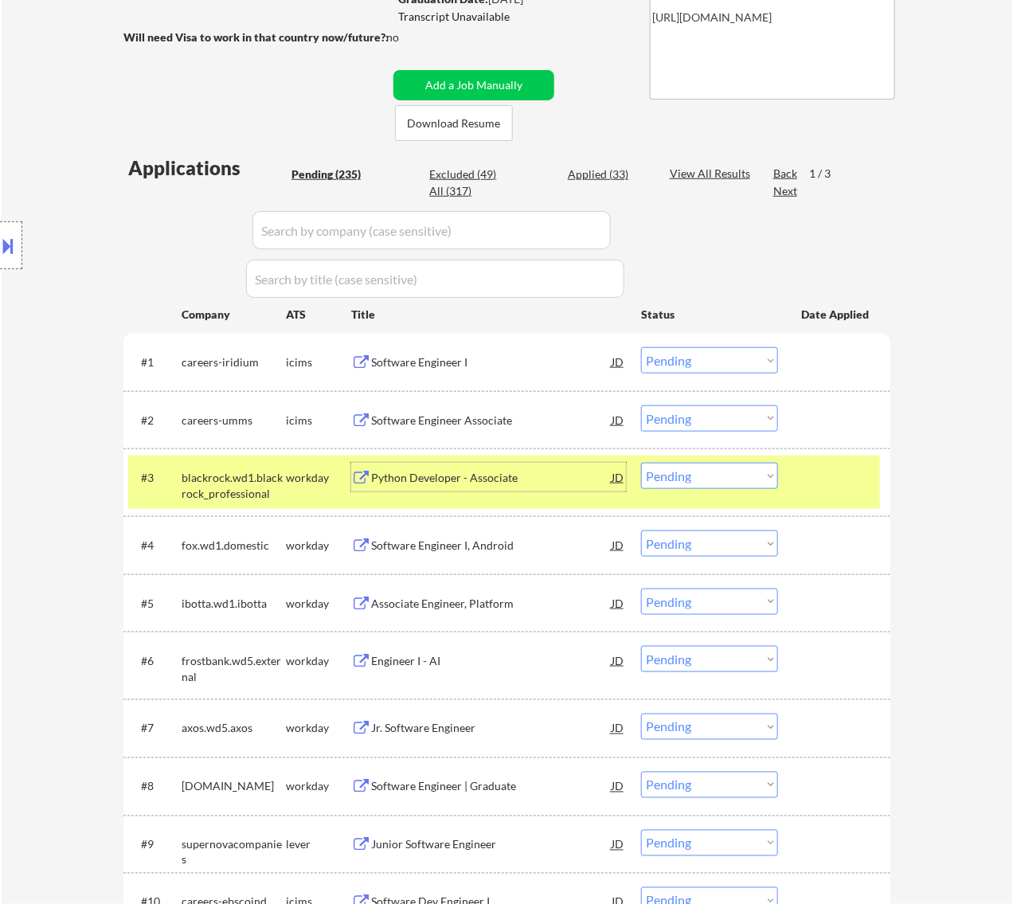
click at [734, 468] on select "Choose an option... Pending Applied Excluded (Questions) Excluded (Expired) Exc…" at bounding box center [709, 476] width 137 height 26
click at [641, 463] on select "Choose an option... Pending Applied Excluded (Questions) Excluded (Expired) Exc…" at bounding box center [709, 476] width 137 height 26
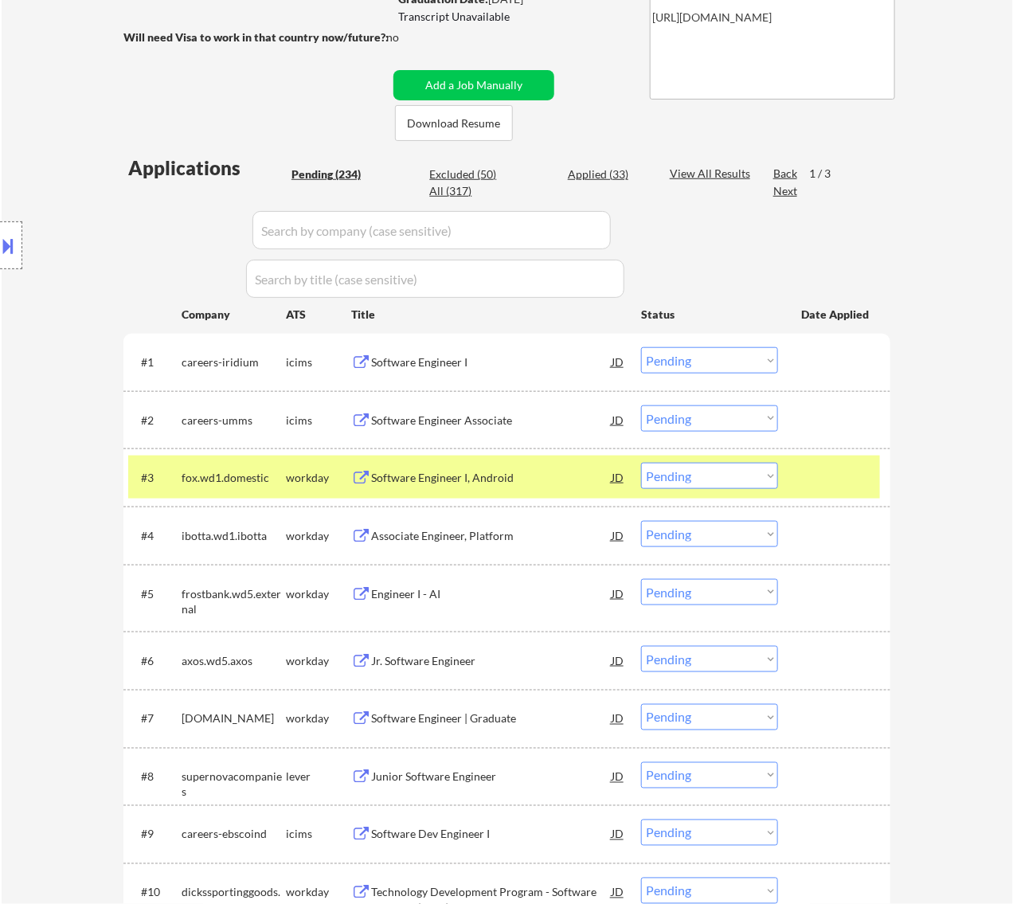
click at [550, 474] on div "Software Engineer I, Android" at bounding box center [491, 478] width 241 height 16
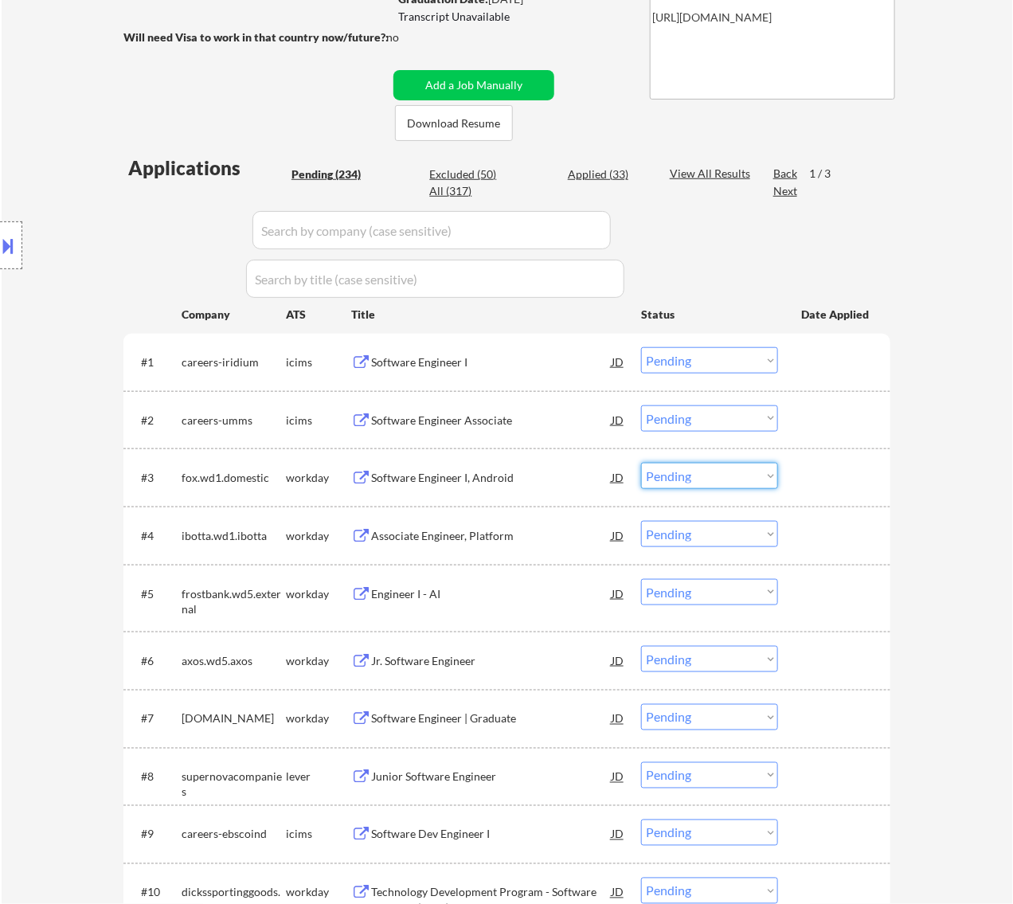
click at [726, 475] on select "Choose an option... Pending Applied Excluded (Questions) Excluded (Expired) Exc…" at bounding box center [709, 476] width 137 height 26
click at [641, 463] on select "Choose an option... Pending Applied Excluded (Questions) Excluded (Expired) Exc…" at bounding box center [709, 476] width 137 height 26
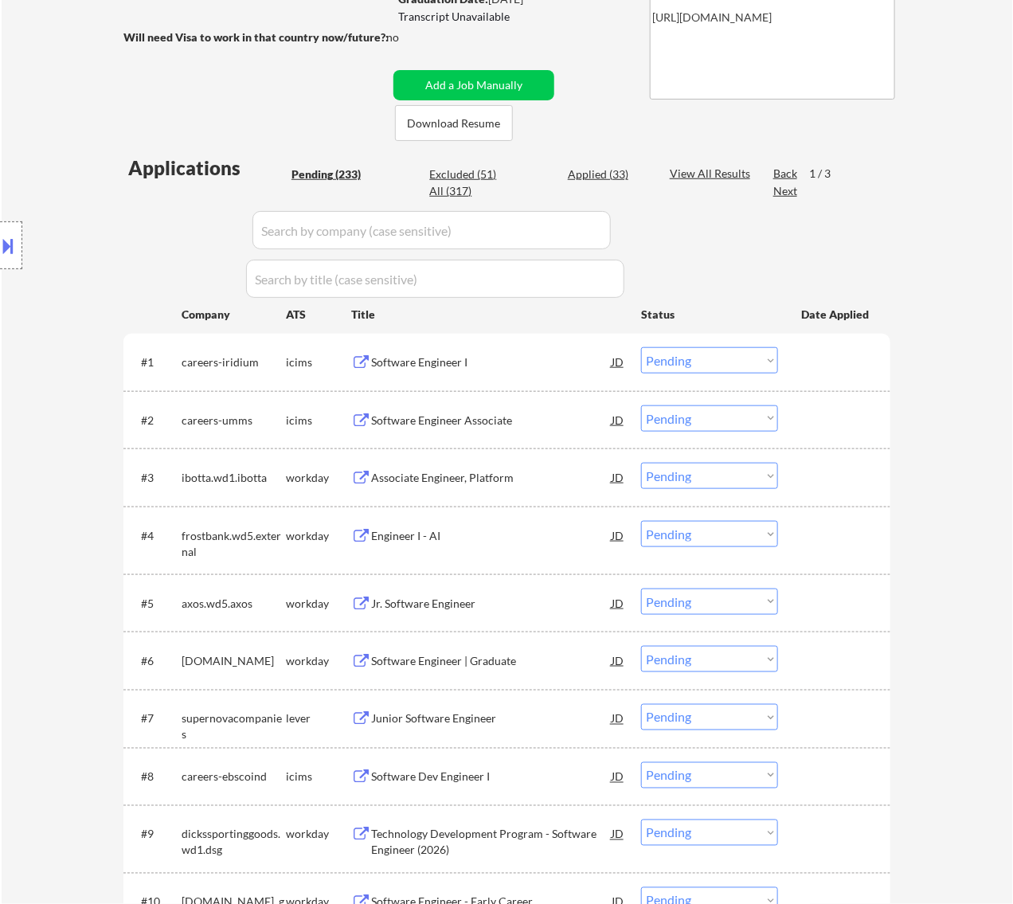
click at [507, 483] on div "Associate Engineer, Platform" at bounding box center [491, 478] width 241 height 16
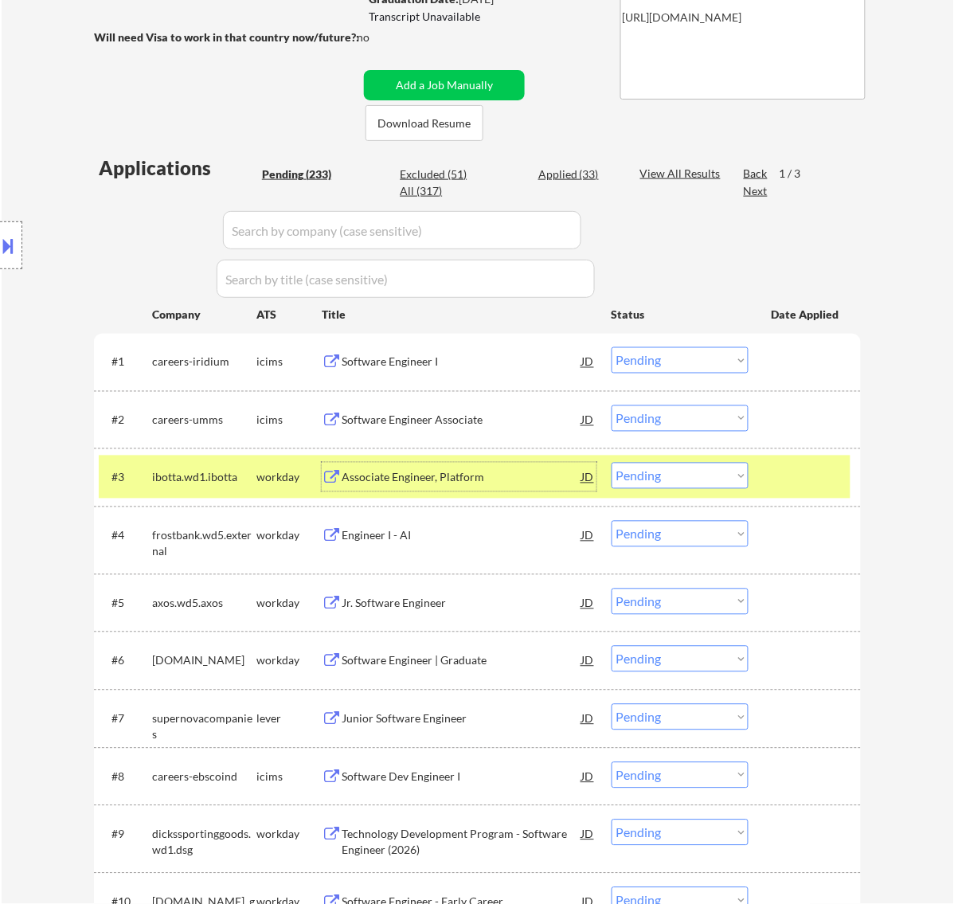
click at [701, 470] on select "Choose an option... Pending Applied Excluded (Questions) Excluded (Expired) Exc…" at bounding box center [680, 476] width 137 height 26
click at [612, 463] on select "Choose an option... Pending Applied Excluded (Questions) Excluded (Expired) Exc…" at bounding box center [680, 476] width 137 height 26
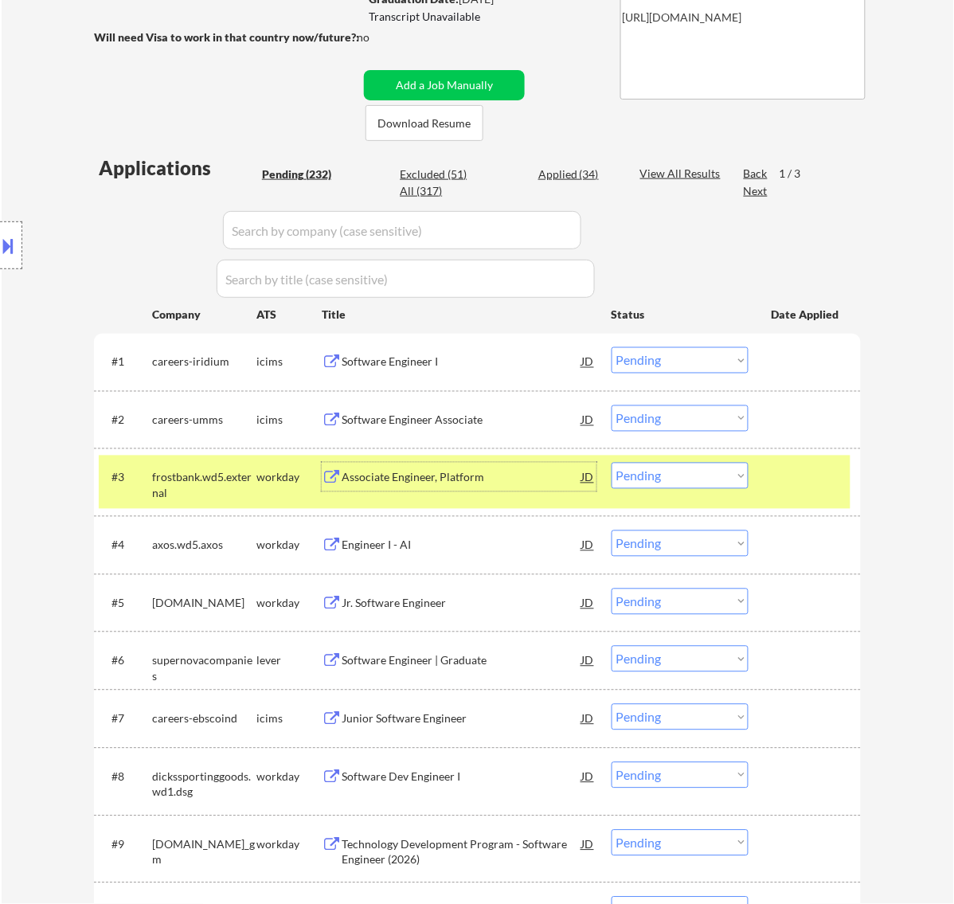
click at [515, 478] on div "Associate Engineer, Platform" at bounding box center [462, 478] width 241 height 16
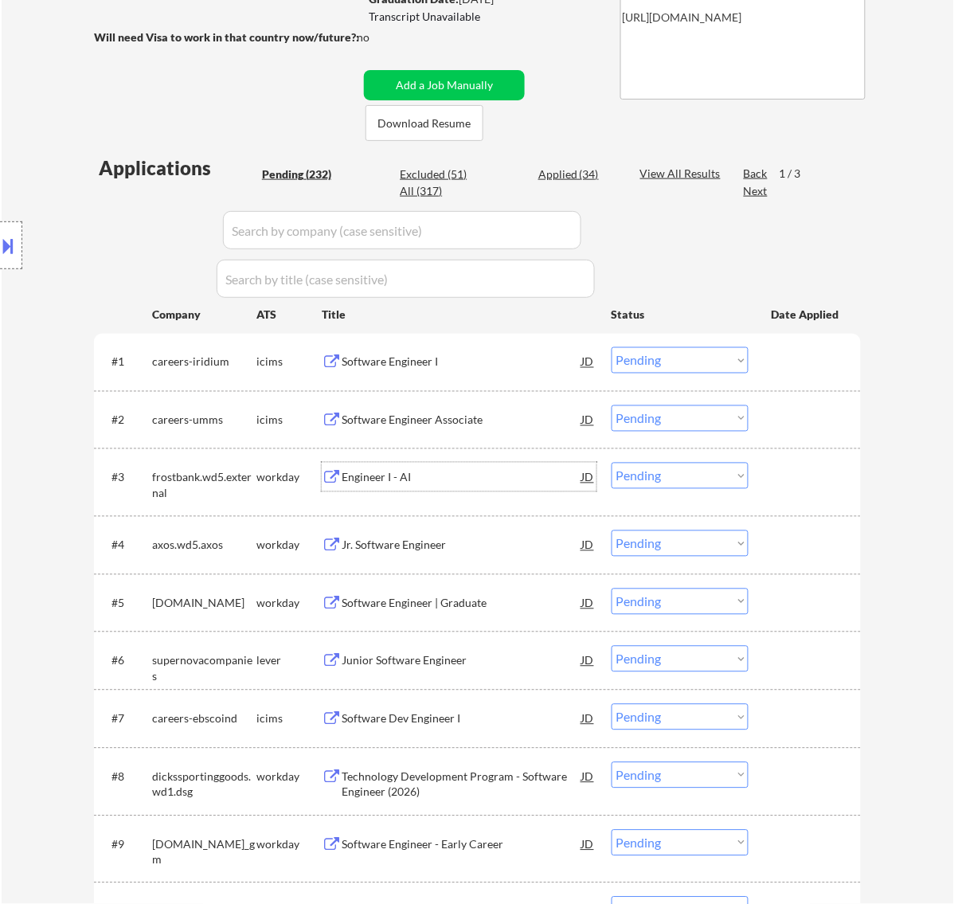
click at [702, 464] on select "Choose an option... Pending Applied Excluded (Questions) Excluded (Expired) Exc…" at bounding box center [680, 476] width 137 height 26
click at [612, 463] on select "Choose an option... Pending Applied Excluded (Questions) Excluded (Expired) Exc…" at bounding box center [680, 476] width 137 height 26
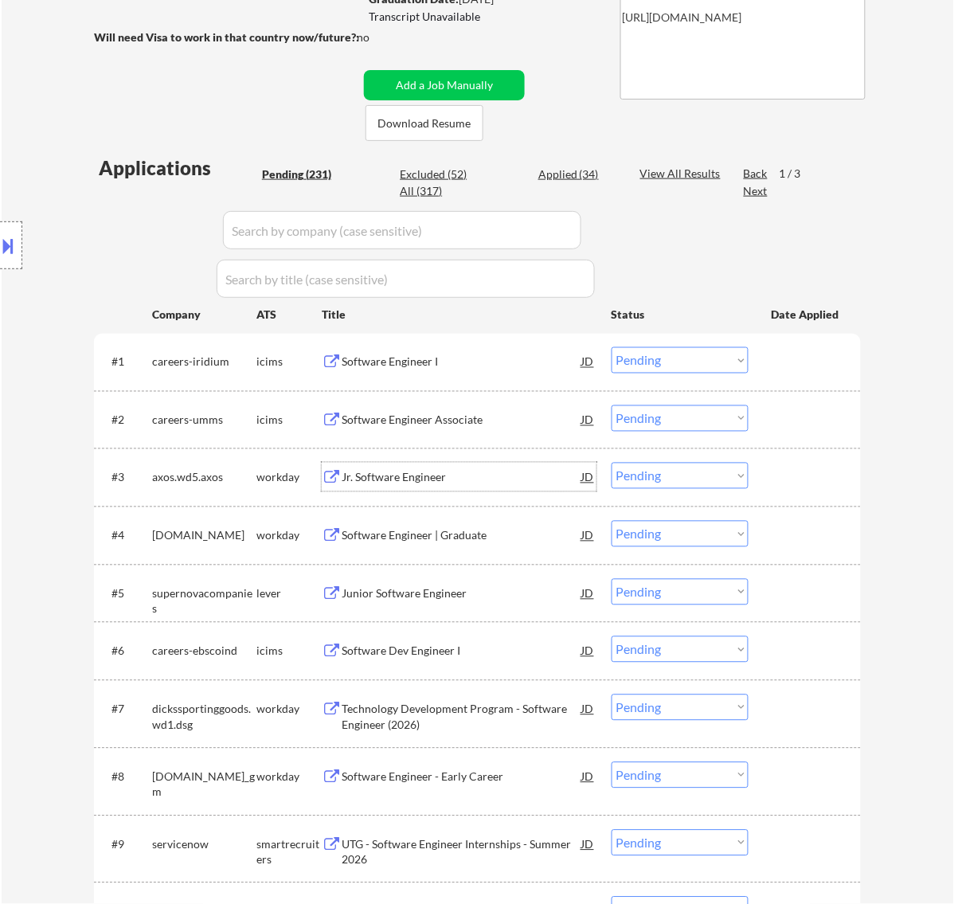
click at [530, 479] on div "Jr. Software Engineer" at bounding box center [462, 478] width 241 height 16
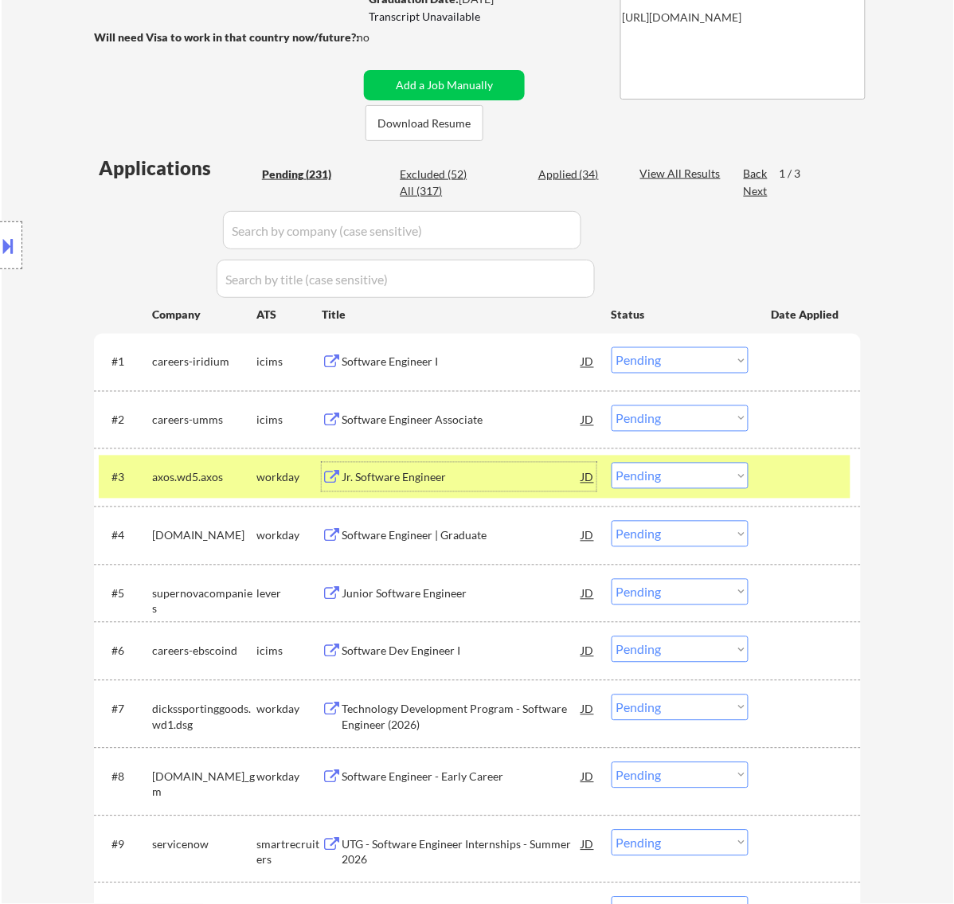
click at [671, 478] on select "Choose an option... Pending Applied Excluded (Questions) Excluded (Expired) Exc…" at bounding box center [680, 476] width 137 height 26
click at [612, 463] on select "Choose an option... Pending Applied Excluded (Questions) Excluded (Expired) Exc…" at bounding box center [680, 476] width 137 height 26
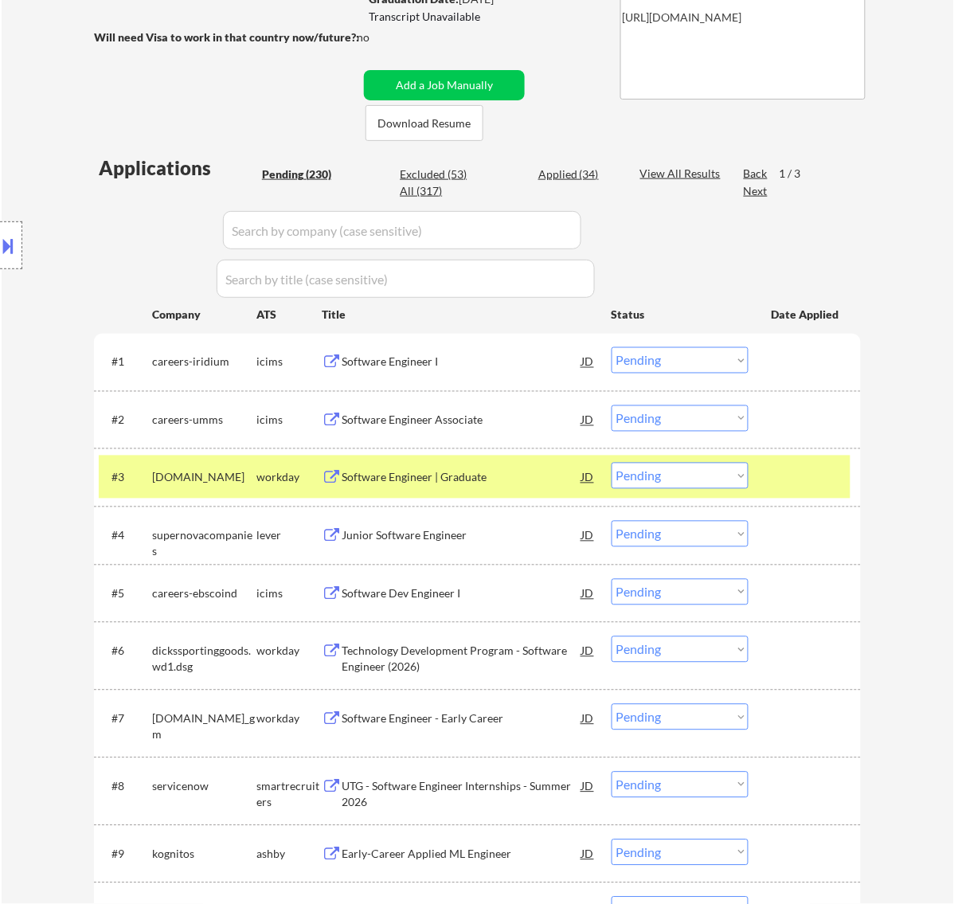
click at [515, 478] on div "Software Engineer | Graduate" at bounding box center [462, 478] width 241 height 16
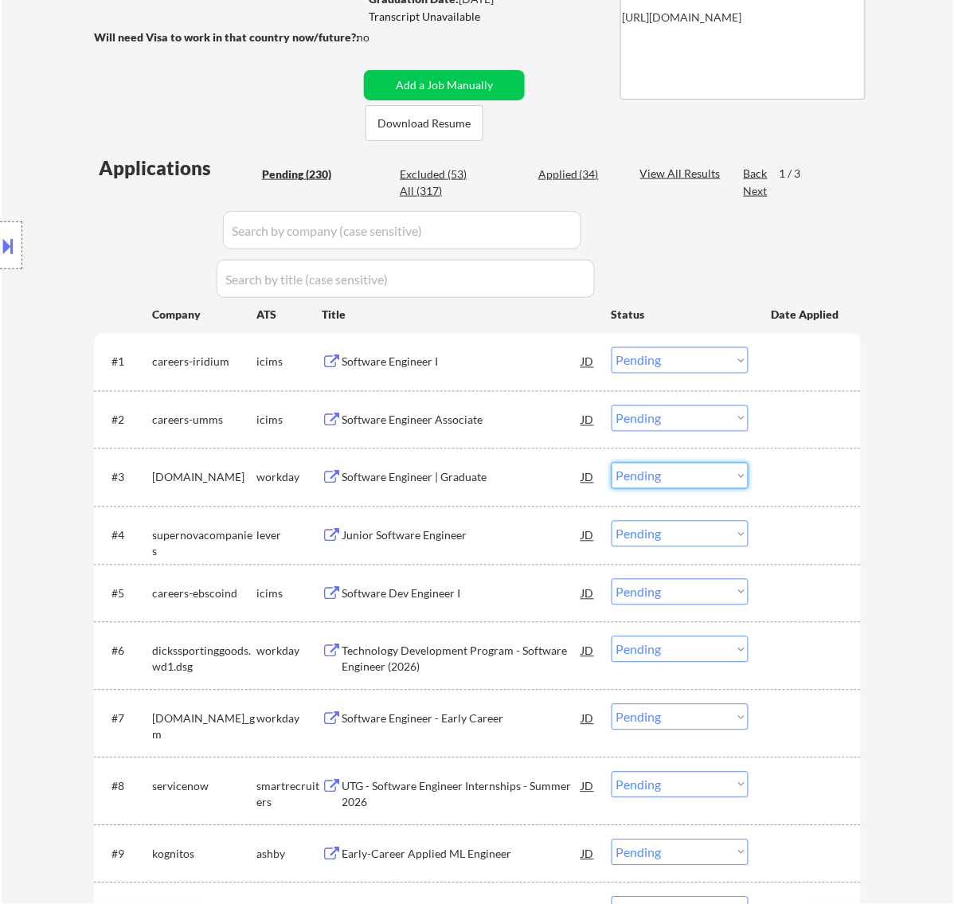
click at [687, 472] on select "Choose an option... Pending Applied Excluded (Questions) Excluded (Expired) Exc…" at bounding box center [680, 476] width 137 height 26
click at [612, 463] on select "Choose an option... Pending Applied Excluded (Questions) Excluded (Expired) Exc…" at bounding box center [680, 476] width 137 height 26
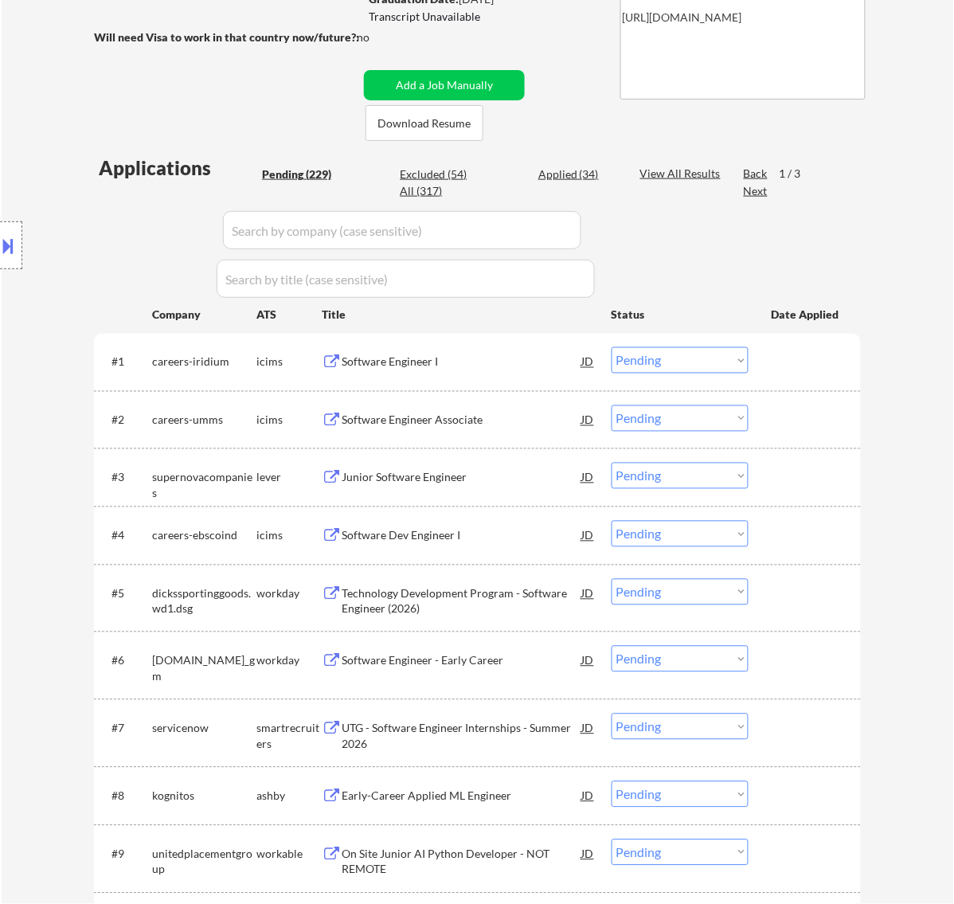
click at [499, 480] on div "Junior Software Engineer" at bounding box center [462, 478] width 241 height 16
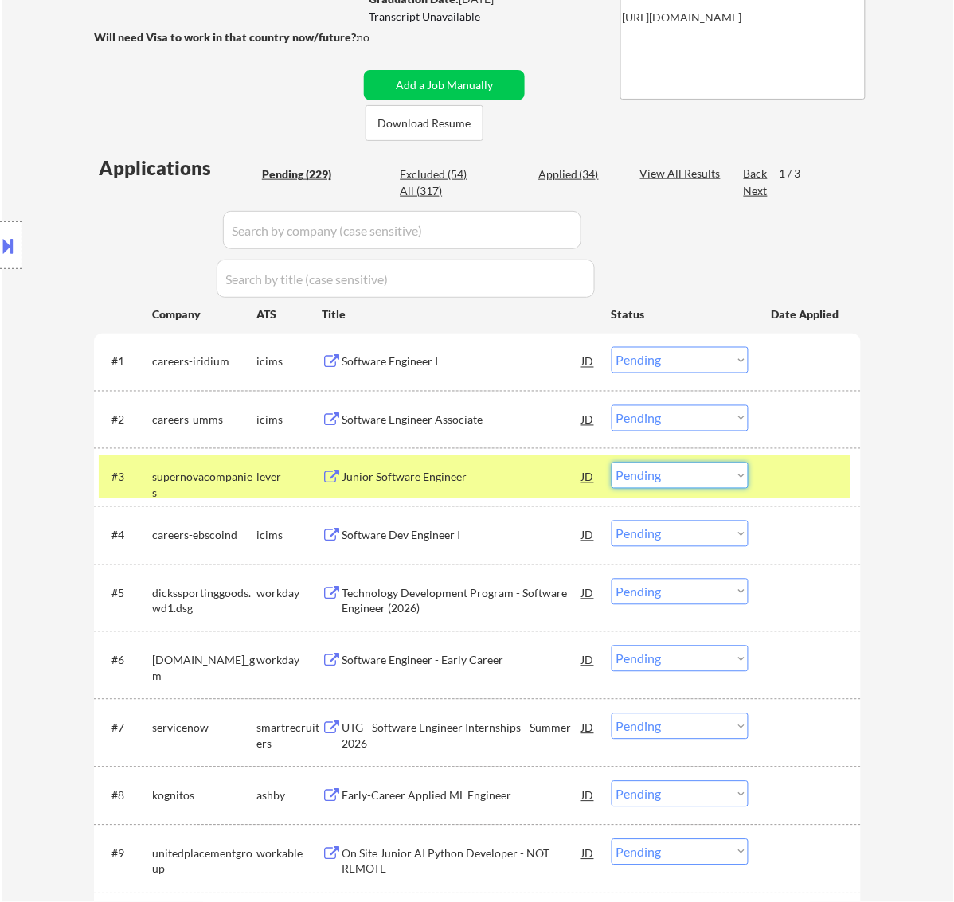
drag, startPoint x: 714, startPoint y: 470, endPoint x: 718, endPoint y: 488, distance: 18.7
click at [714, 470] on select "Choose an option... Pending Applied Excluded (Questions) Excluded (Expired) Exc…" at bounding box center [680, 476] width 137 height 26
click at [612, 463] on select "Choose an option... Pending Applied Excluded (Questions) Excluded (Expired) Exc…" at bounding box center [680, 476] width 137 height 26
select select ""pending""
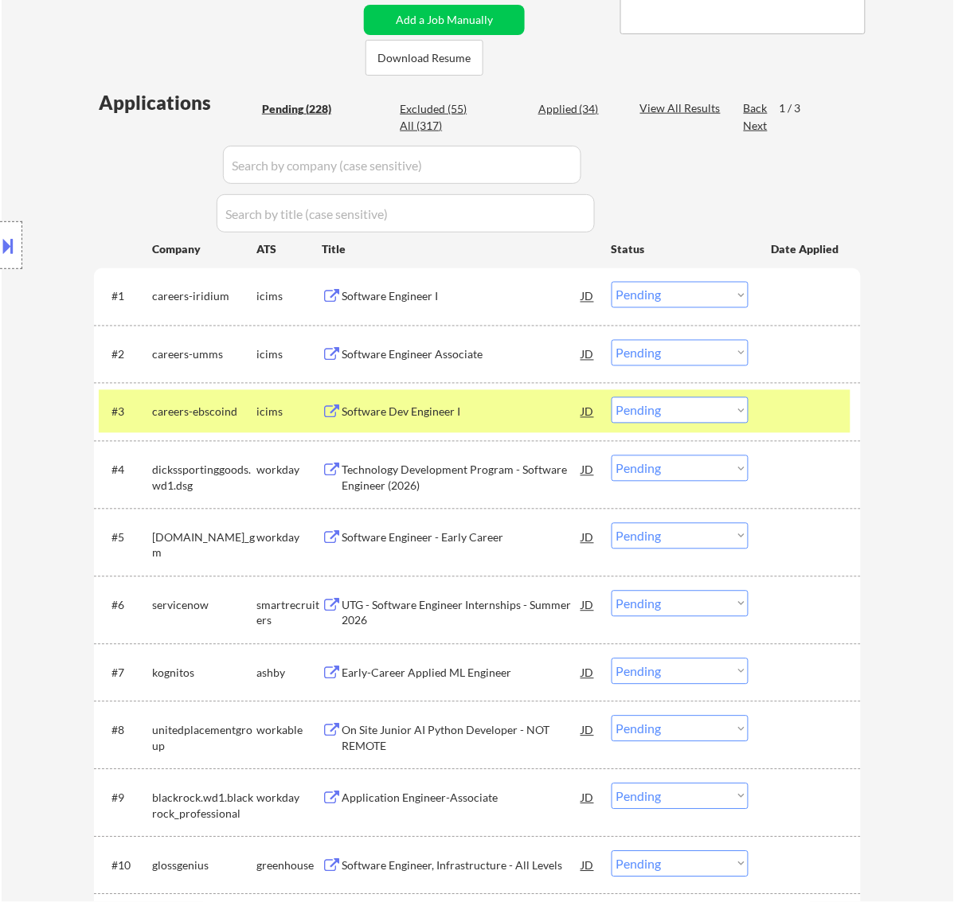
scroll to position [398, 0]
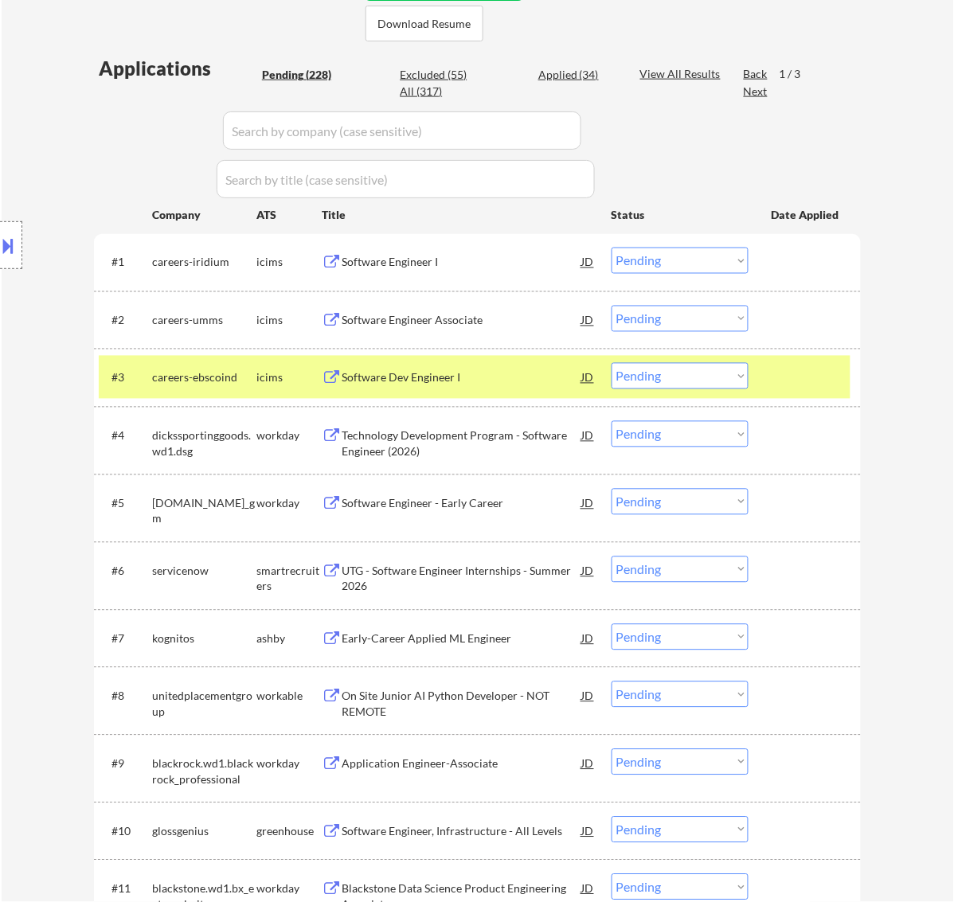
click at [794, 384] on div at bounding box center [807, 377] width 70 height 29
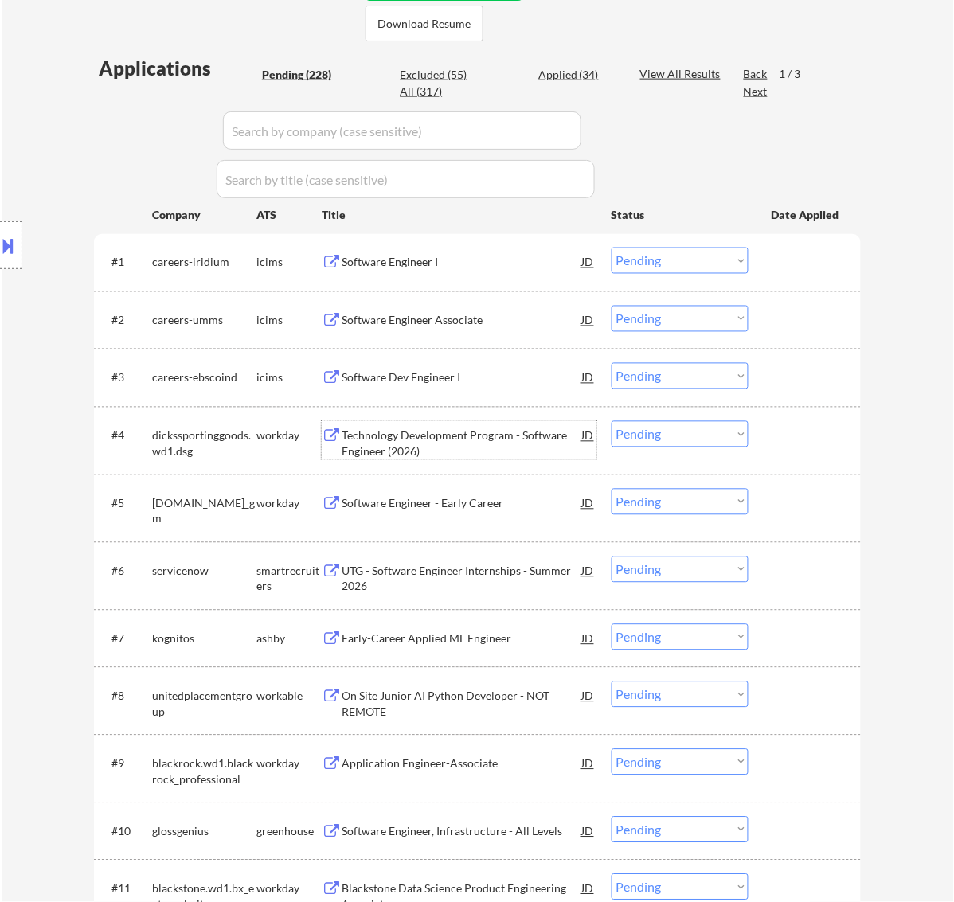
click at [499, 442] on div "Technology Development Program - Software Engineer (2026)" at bounding box center [462, 443] width 241 height 31
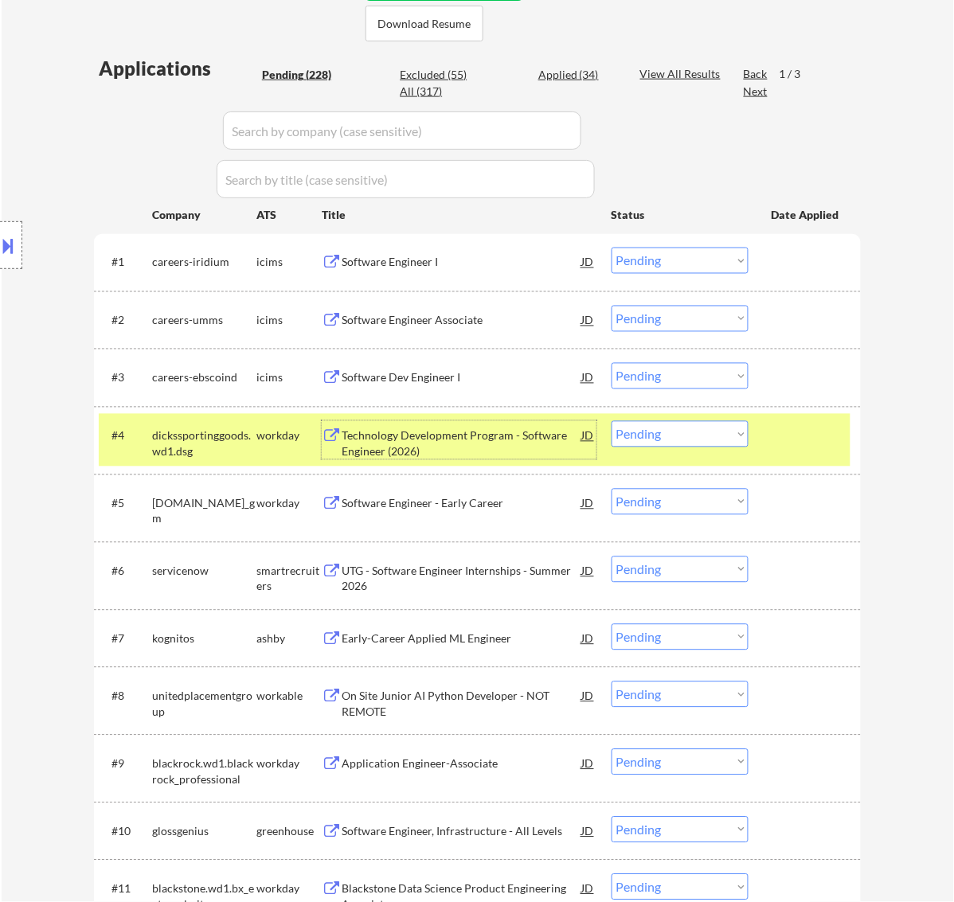
click at [538, 428] on div "Technology Development Program - Software Engineer (2026)" at bounding box center [462, 443] width 241 height 31
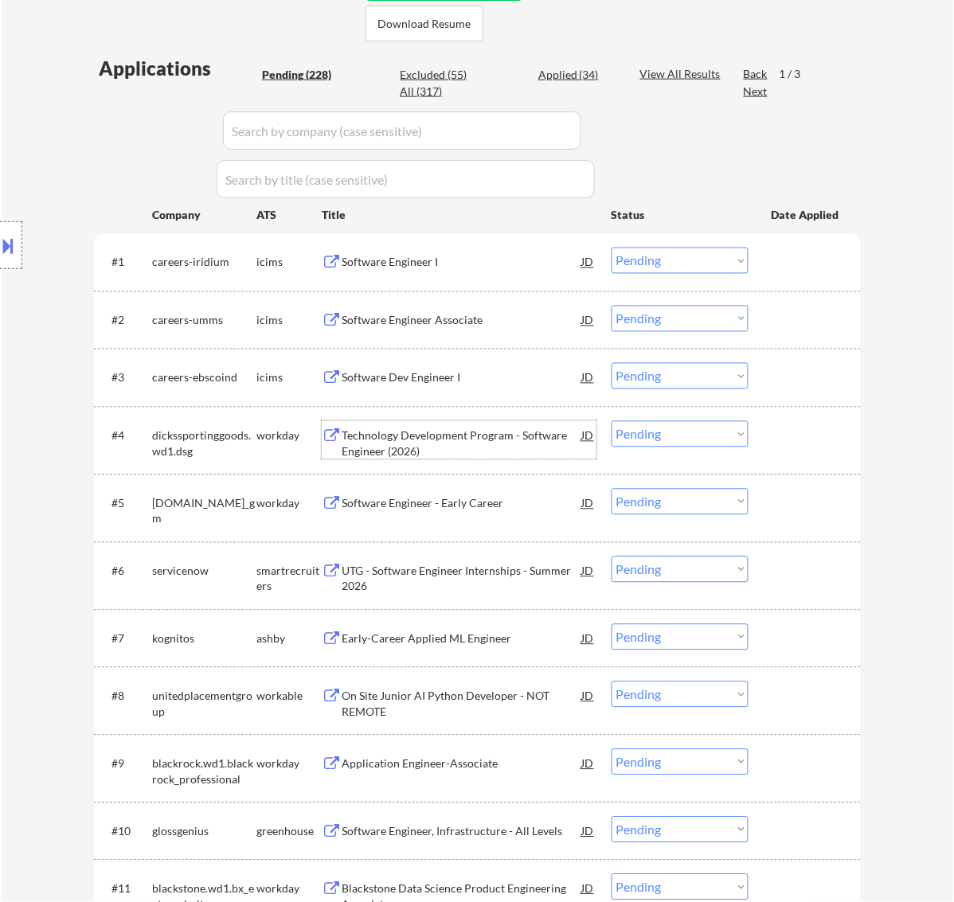
click at [694, 436] on select "Choose an option... Pending Applied Excluded (Questions) Excluded (Expired) Exc…" at bounding box center [680, 434] width 137 height 26
click at [612, 421] on select "Choose an option... Pending Applied Excluded (Questions) Excluded (Expired) Exc…" at bounding box center [680, 434] width 137 height 26
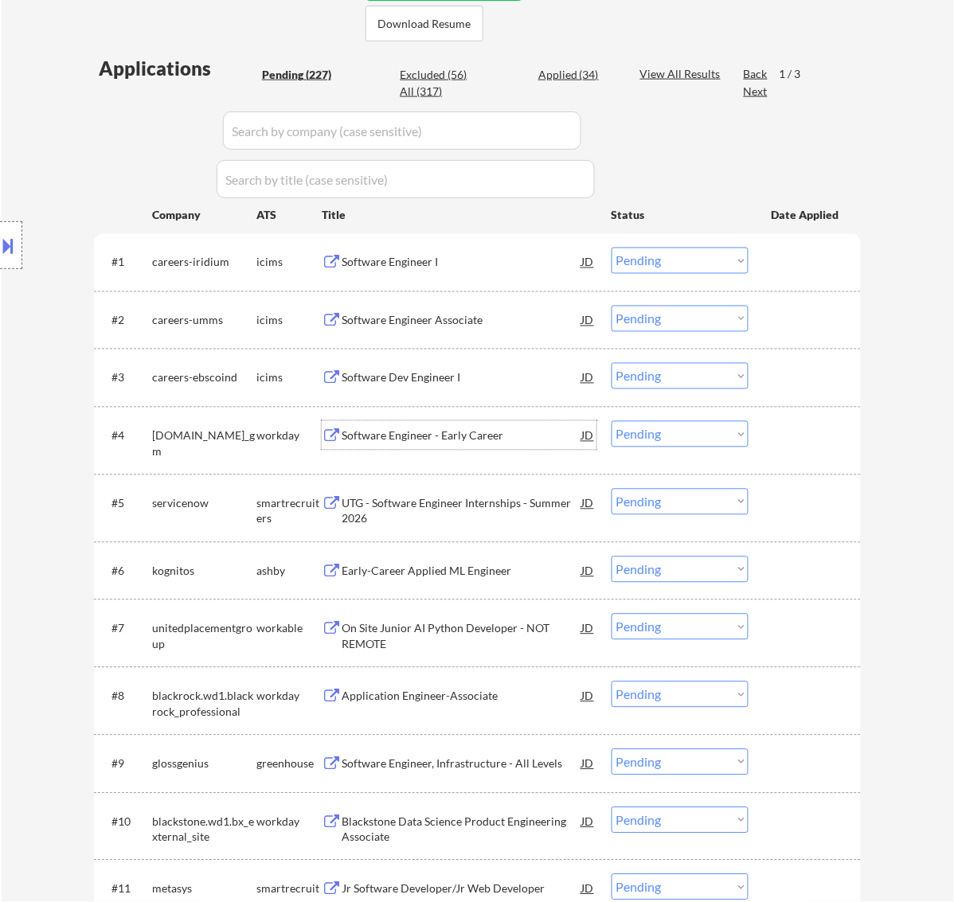
click at [498, 428] on div "Software Engineer - Early Career" at bounding box center [462, 436] width 241 height 16
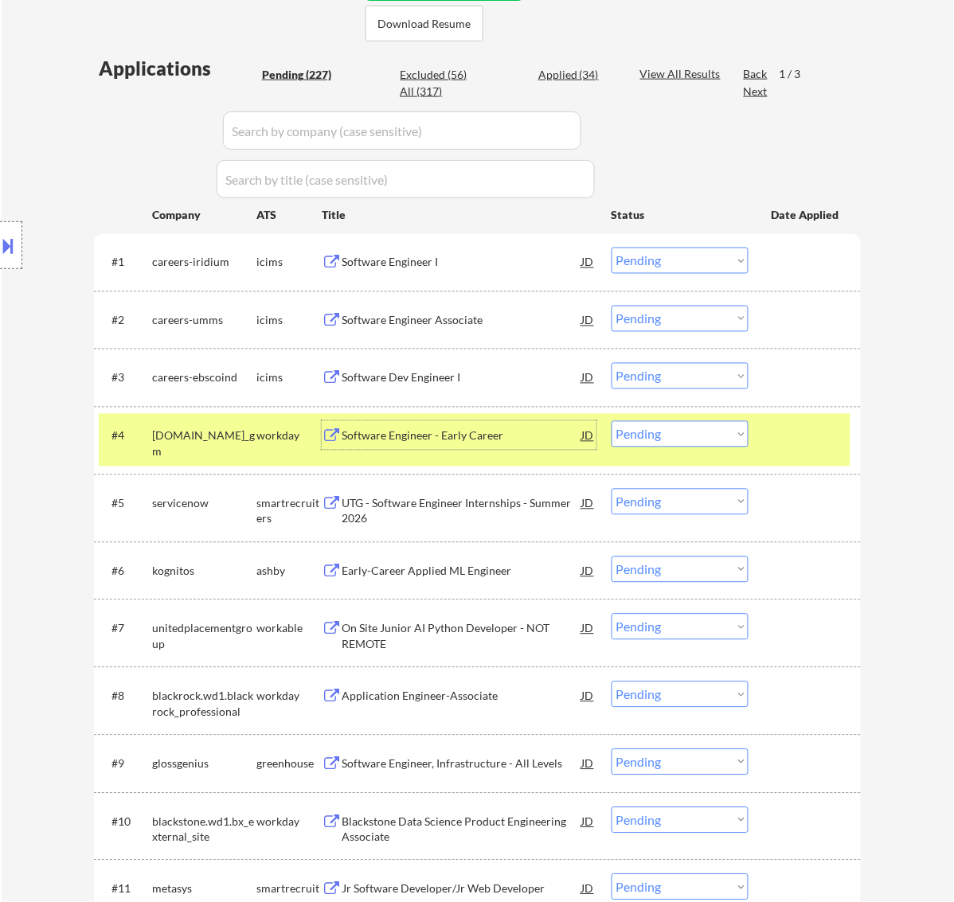
click at [697, 428] on select "Choose an option... Pending Applied Excluded (Questions) Excluded (Expired) Exc…" at bounding box center [680, 434] width 137 height 26
click at [612, 421] on select "Choose an option... Pending Applied Excluded (Questions) Excluded (Expired) Exc…" at bounding box center [680, 434] width 137 height 26
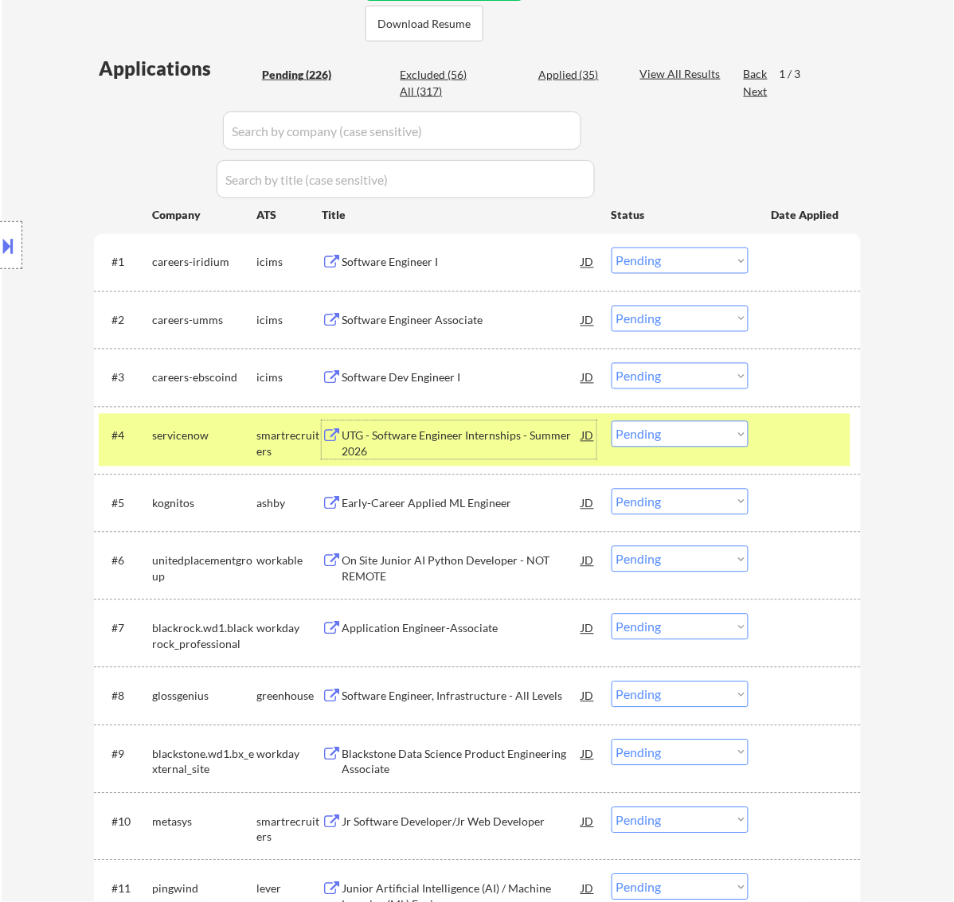
click at [488, 440] on div "UTG - Software Engineer Internships - Summer 2026" at bounding box center [462, 443] width 241 height 31
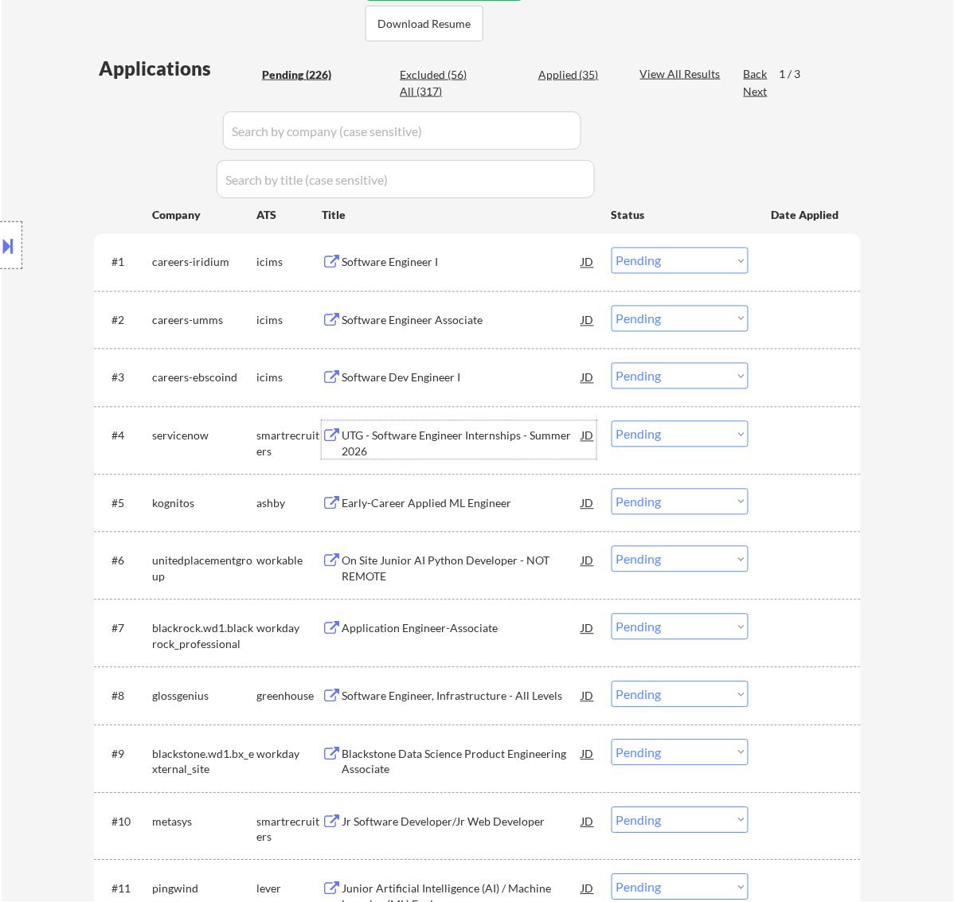
click at [635, 436] on select "Choose an option... Pending Applied Excluded (Questions) Excluded (Expired) Exc…" at bounding box center [680, 434] width 137 height 26
click at [612, 421] on select "Choose an option... Pending Applied Excluded (Questions) Excluded (Expired) Exc…" at bounding box center [680, 434] width 137 height 26
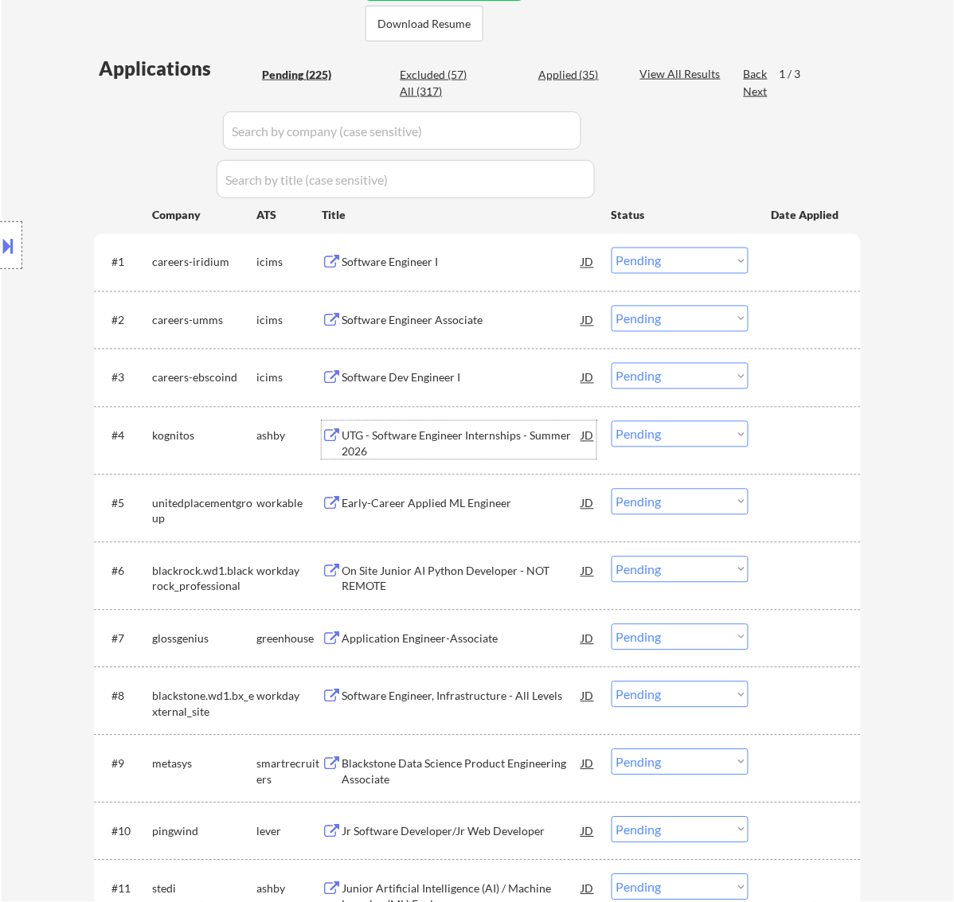
click at [516, 440] on div "UTG - Software Engineer Internships - Summer 2026" at bounding box center [462, 443] width 241 height 31
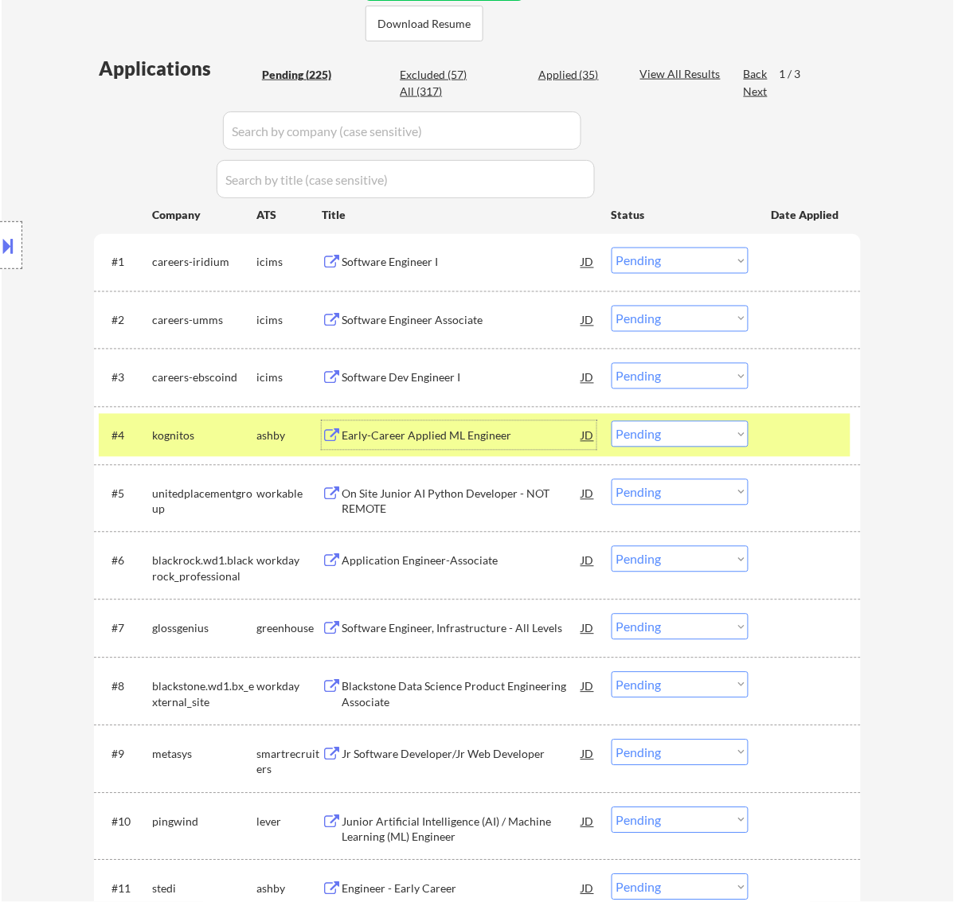
click at [697, 444] on select "Choose an option... Pending Applied Excluded (Questions) Excluded (Expired) Exc…" at bounding box center [680, 434] width 137 height 26
click at [612, 421] on select "Choose an option... Pending Applied Excluded (Questions) Excluded (Expired) Exc…" at bounding box center [680, 434] width 137 height 26
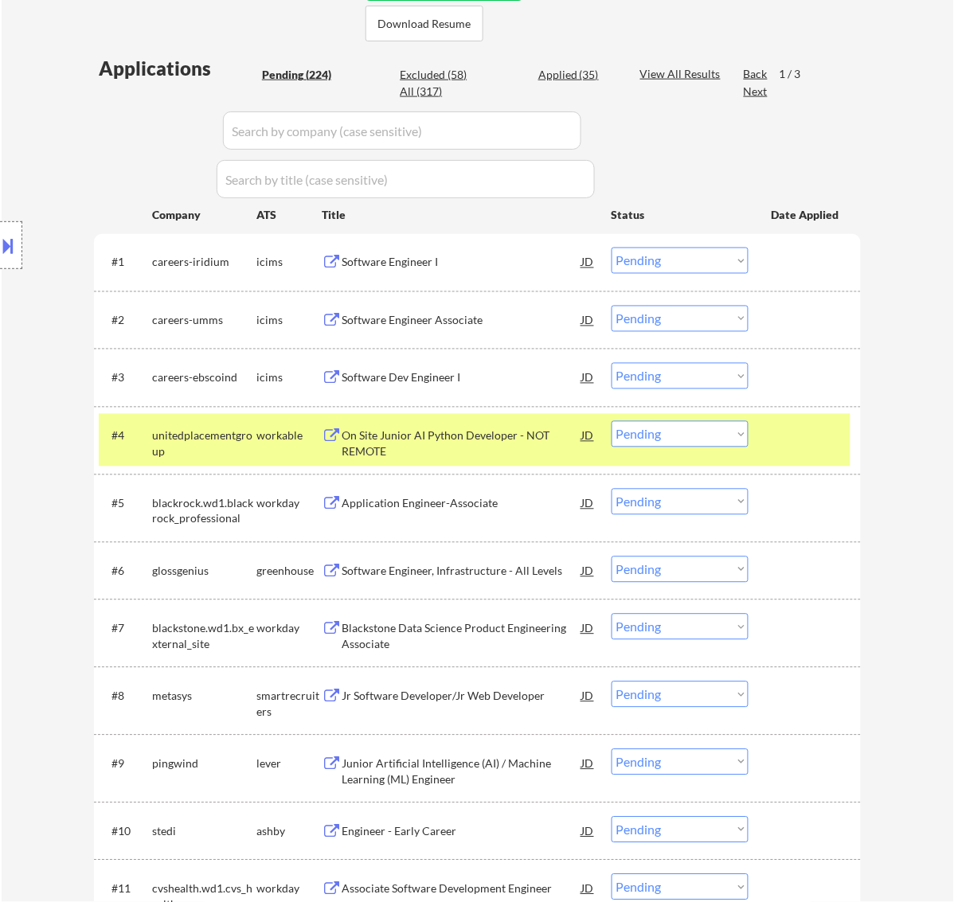
click at [503, 432] on div "On Site Junior AI Python Developer - NOT REMOTE" at bounding box center [462, 443] width 241 height 31
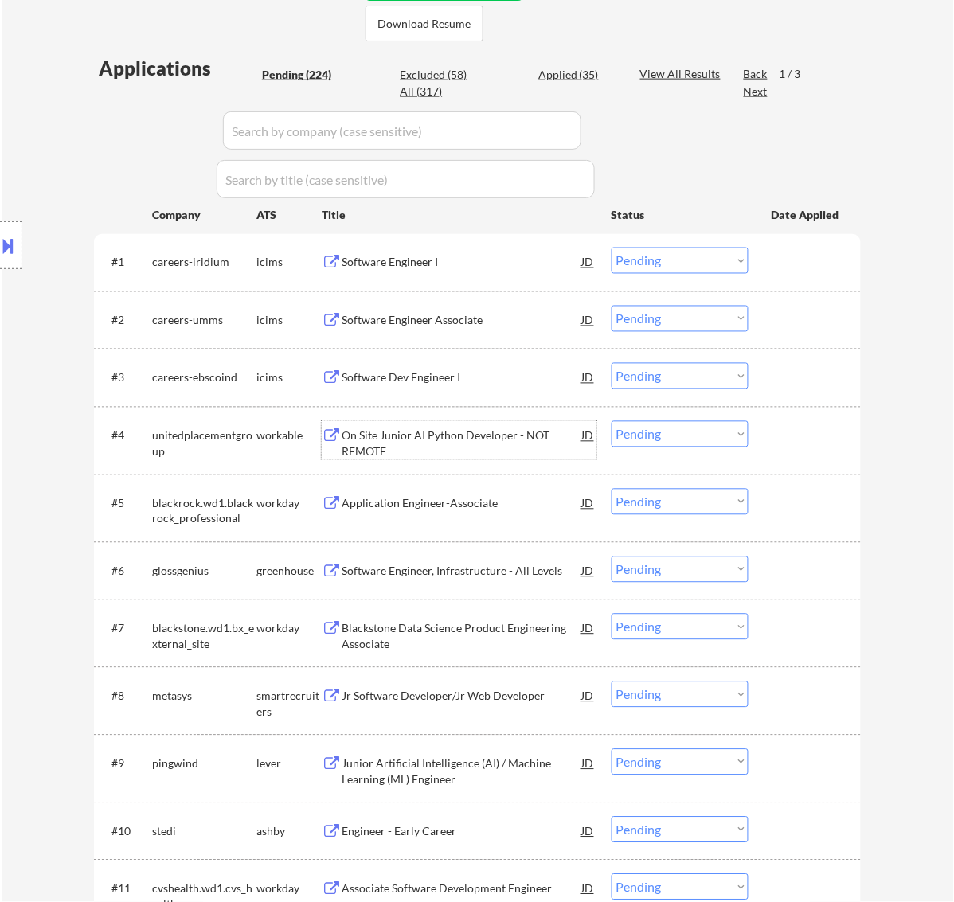
click at [675, 432] on select "Choose an option... Pending Applied Excluded (Questions) Excluded (Expired) Exc…" at bounding box center [680, 434] width 137 height 26
click at [612, 421] on select "Choose an option... Pending Applied Excluded (Questions) Excluded (Expired) Exc…" at bounding box center [680, 434] width 137 height 26
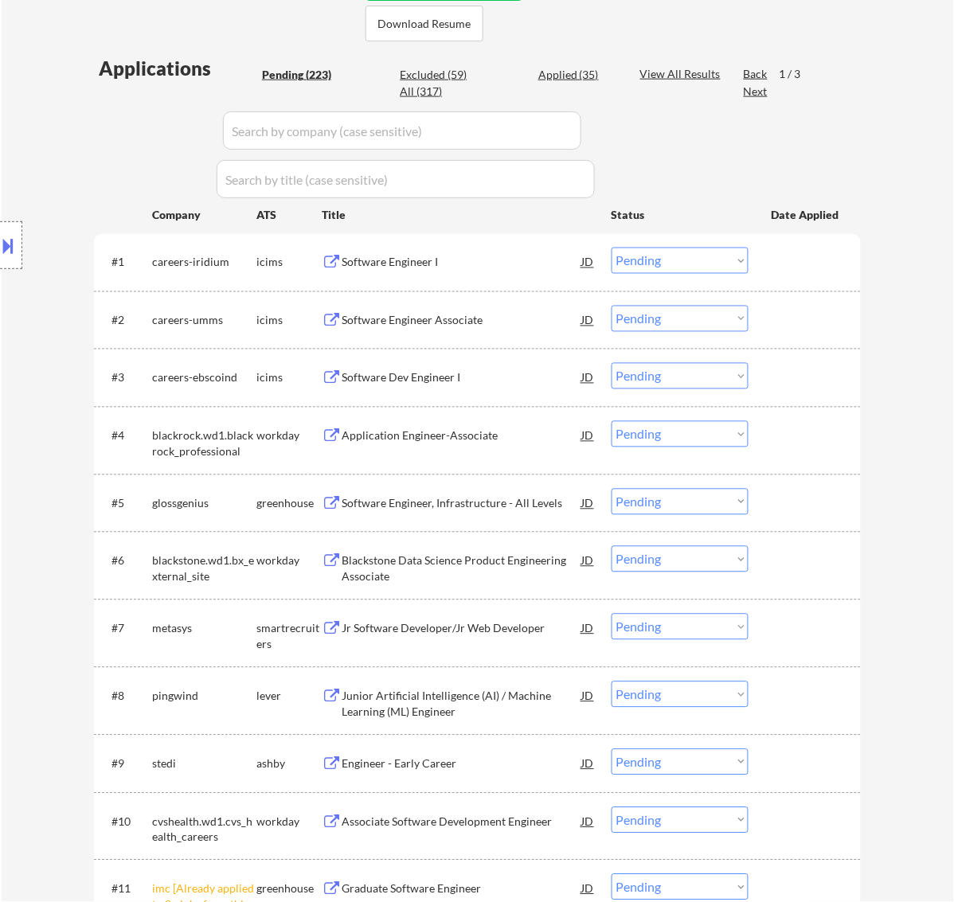
click at [526, 434] on div "Application Engineer-Associate" at bounding box center [462, 436] width 241 height 16
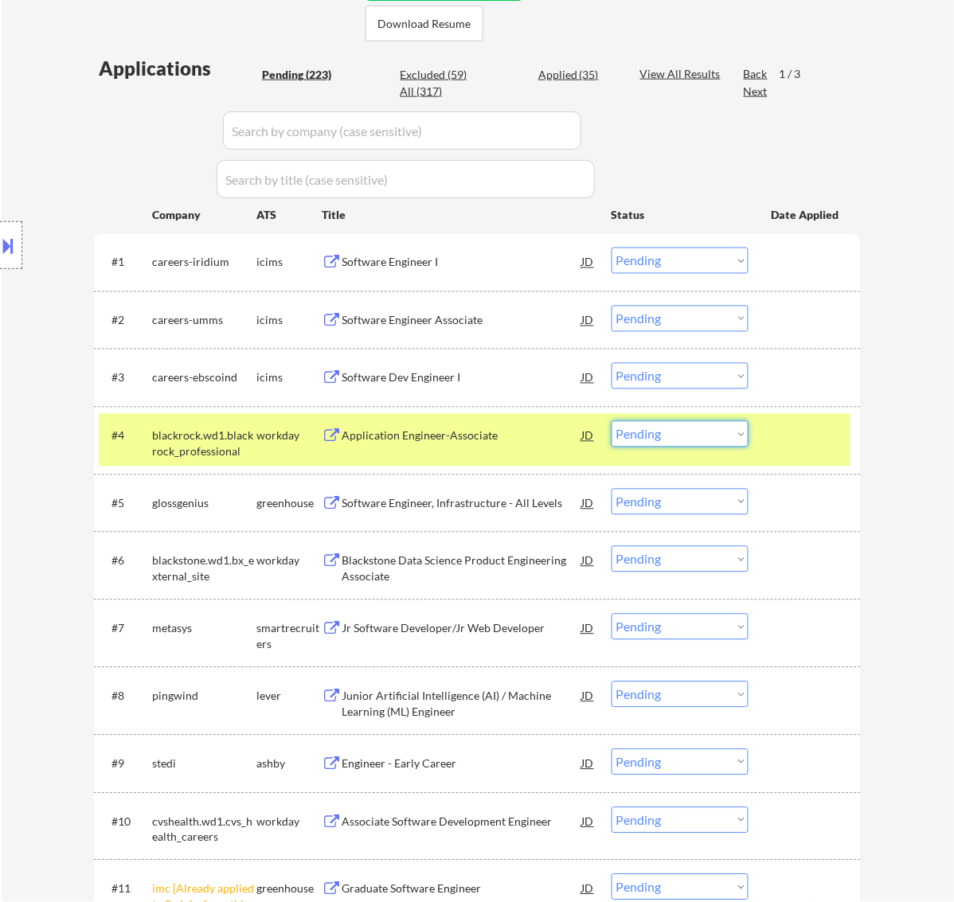
click at [697, 431] on select "Choose an option... Pending Applied Excluded (Questions) Excluded (Expired) Exc…" at bounding box center [680, 434] width 137 height 26
click at [476, 432] on div "Application Engineer-Associate" at bounding box center [462, 436] width 241 height 16
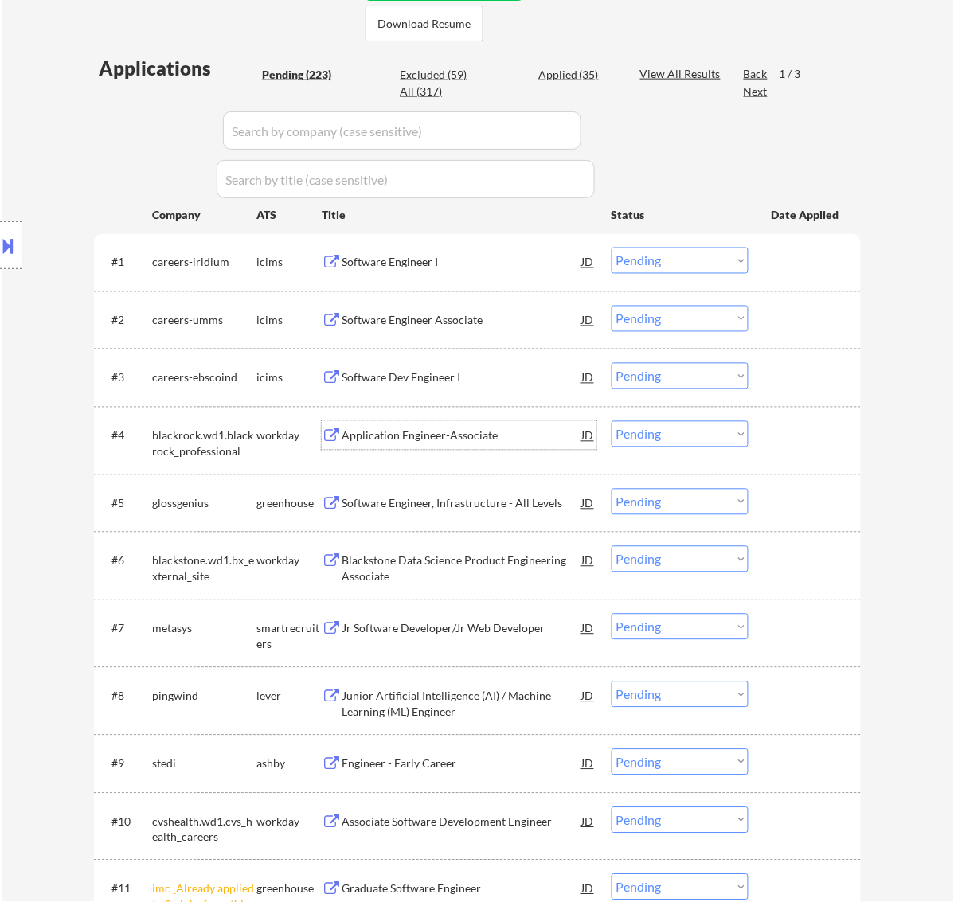
click at [683, 435] on select "Choose an option... Pending Applied Excluded (Questions) Excluded (Expired) Exc…" at bounding box center [680, 434] width 137 height 26
click at [612, 421] on select "Choose an option... Pending Applied Excluded (Questions) Excluded (Expired) Exc…" at bounding box center [680, 434] width 137 height 26
select select ""pending""
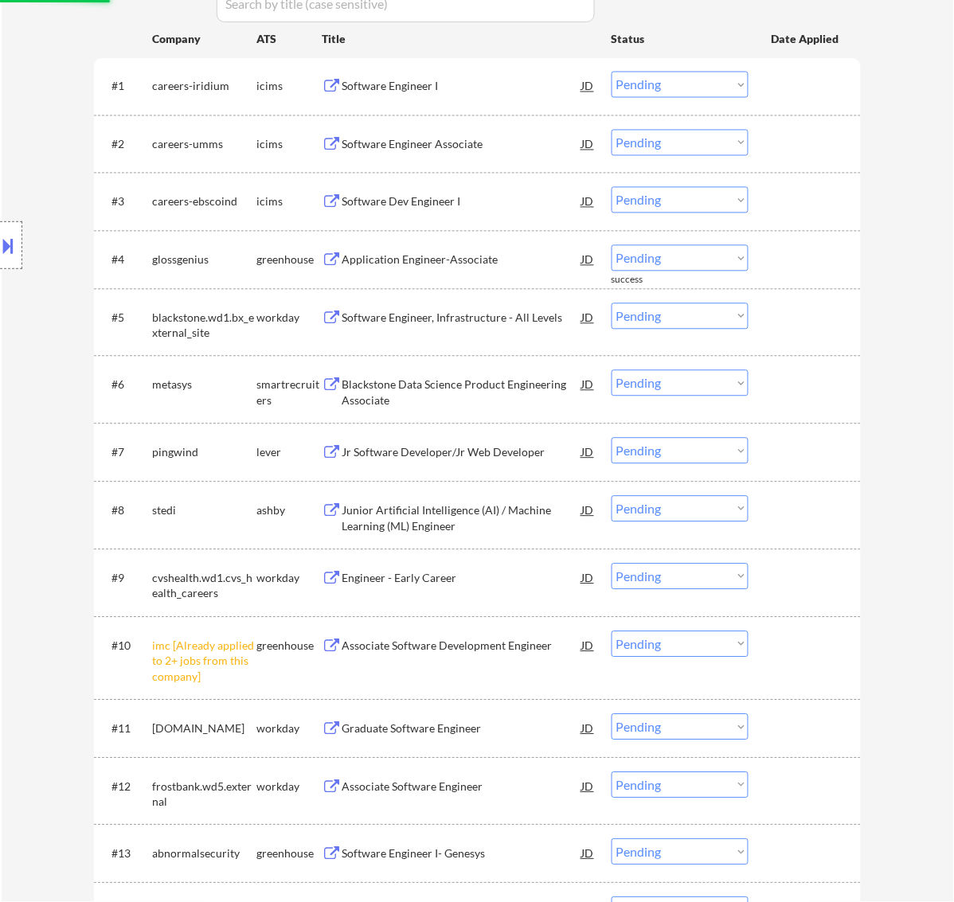
scroll to position [597, 0]
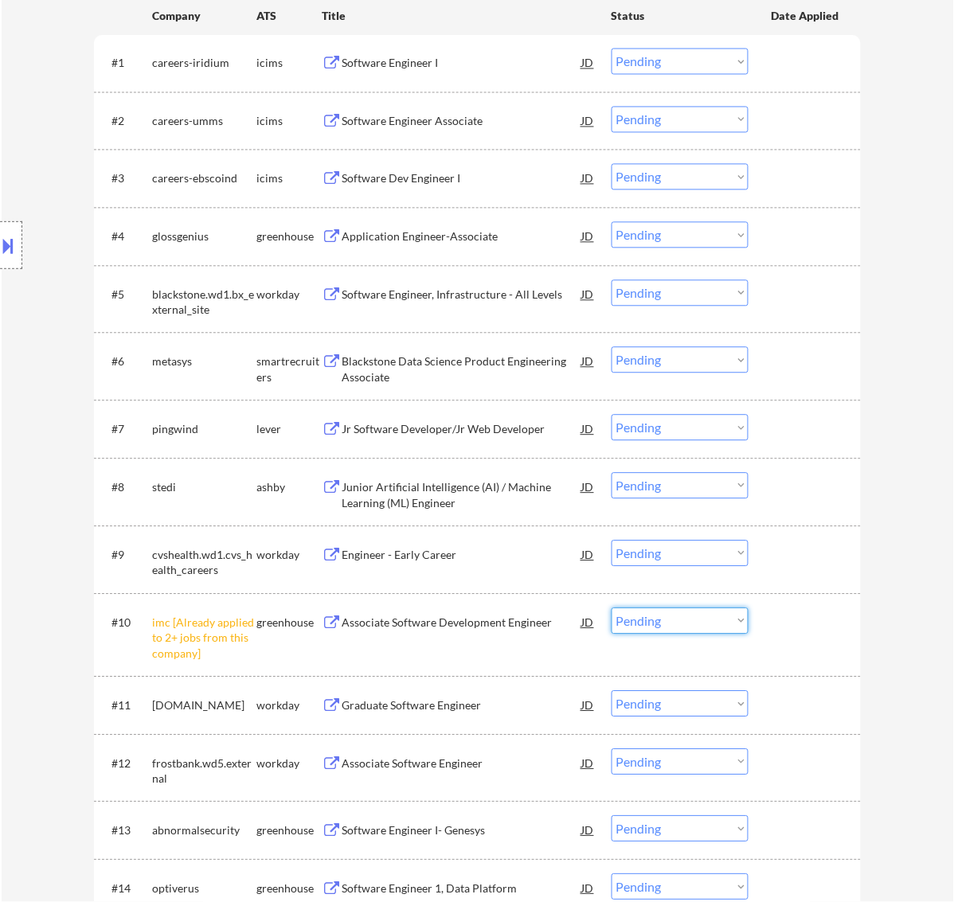
click at [715, 624] on select "Choose an option... Pending Applied Excluded (Questions) Excluded (Expired) Exc…" at bounding box center [680, 621] width 137 height 26
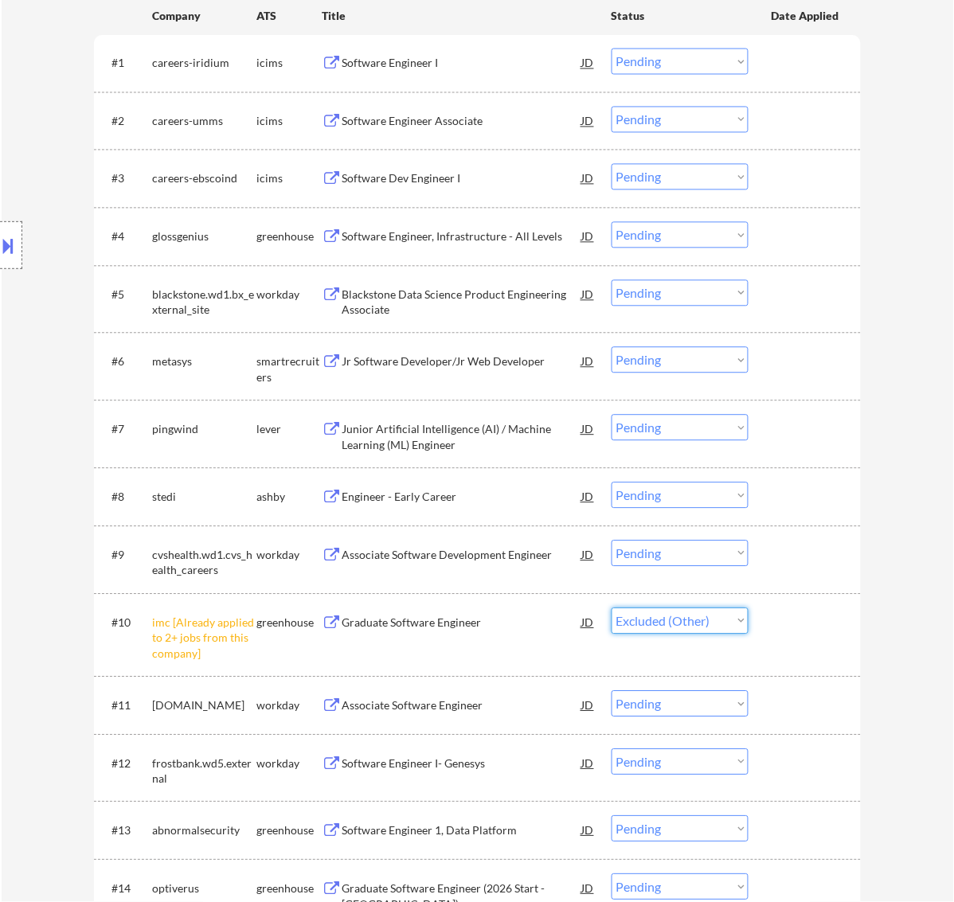
click at [612, 608] on select "Choose an option... Pending Applied Excluded (Questions) Excluded (Expired) Exc…" at bounding box center [680, 621] width 137 height 26
select select ""pending""
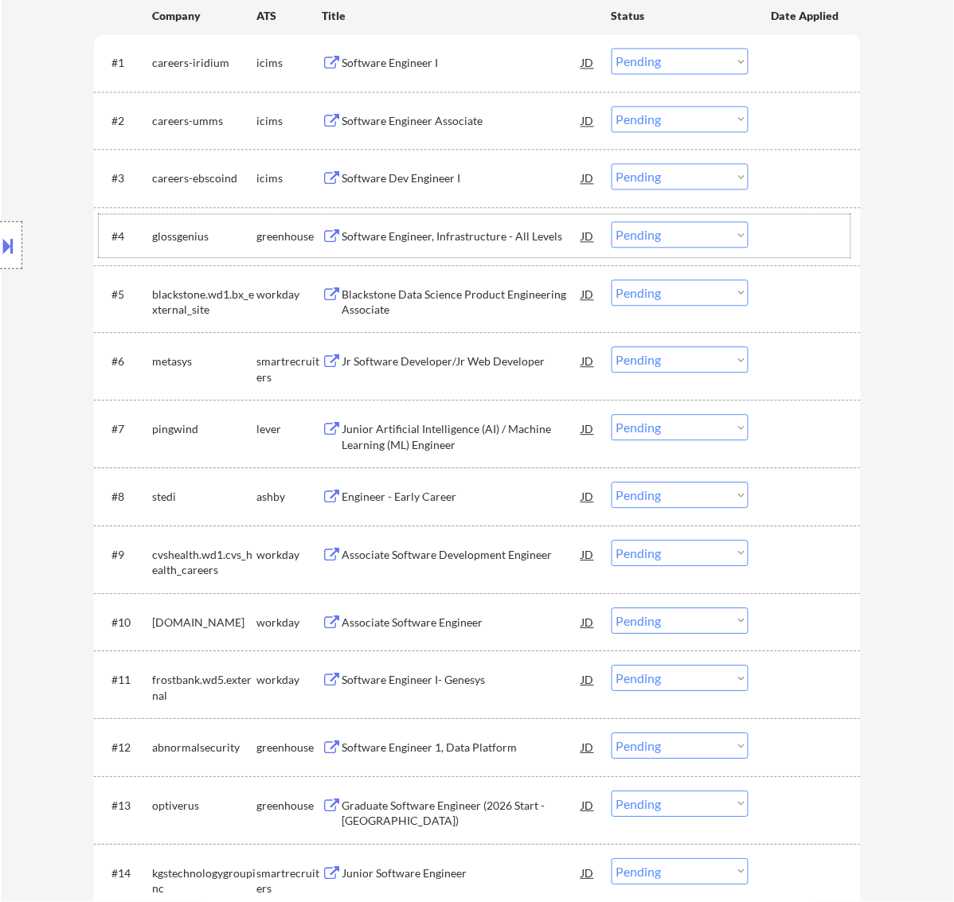
click at [511, 219] on div "#4 glossgenius greenhouse Software Engineer, Infrastructure - All Levels JD Cho…" at bounding box center [475, 236] width 752 height 43
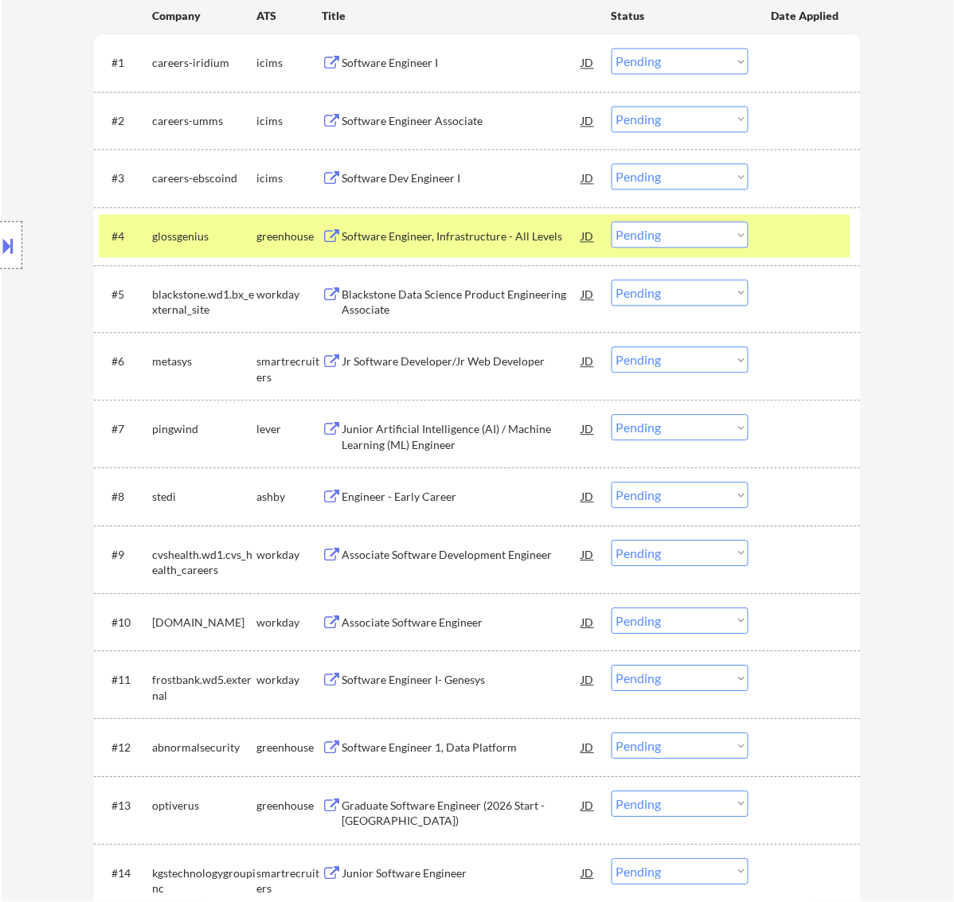
click at [500, 228] on div "Software Engineer, Infrastructure - All Levels" at bounding box center [462, 236] width 241 height 29
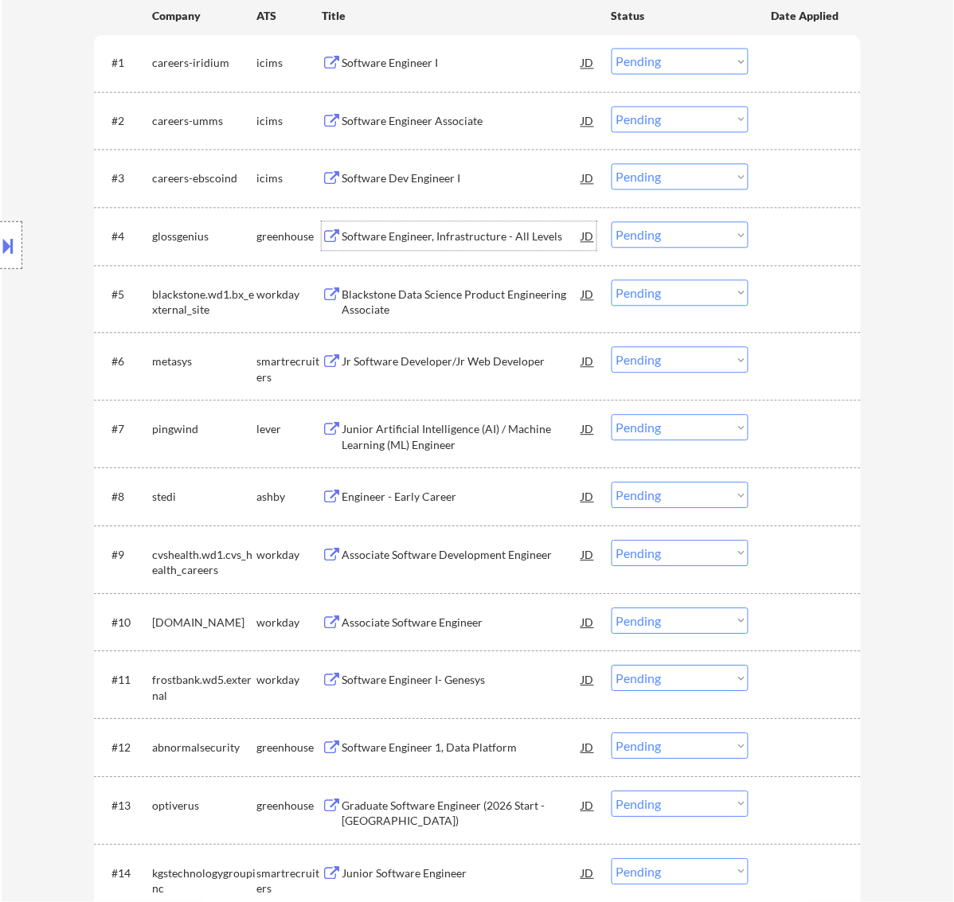
click at [679, 233] on select "Choose an option... Pending Applied Excluded (Questions) Excluded (Expired) Exc…" at bounding box center [680, 235] width 137 height 26
click at [612, 222] on select "Choose an option... Pending Applied Excluded (Questions) Excluded (Expired) Exc…" at bounding box center [680, 235] width 137 height 26
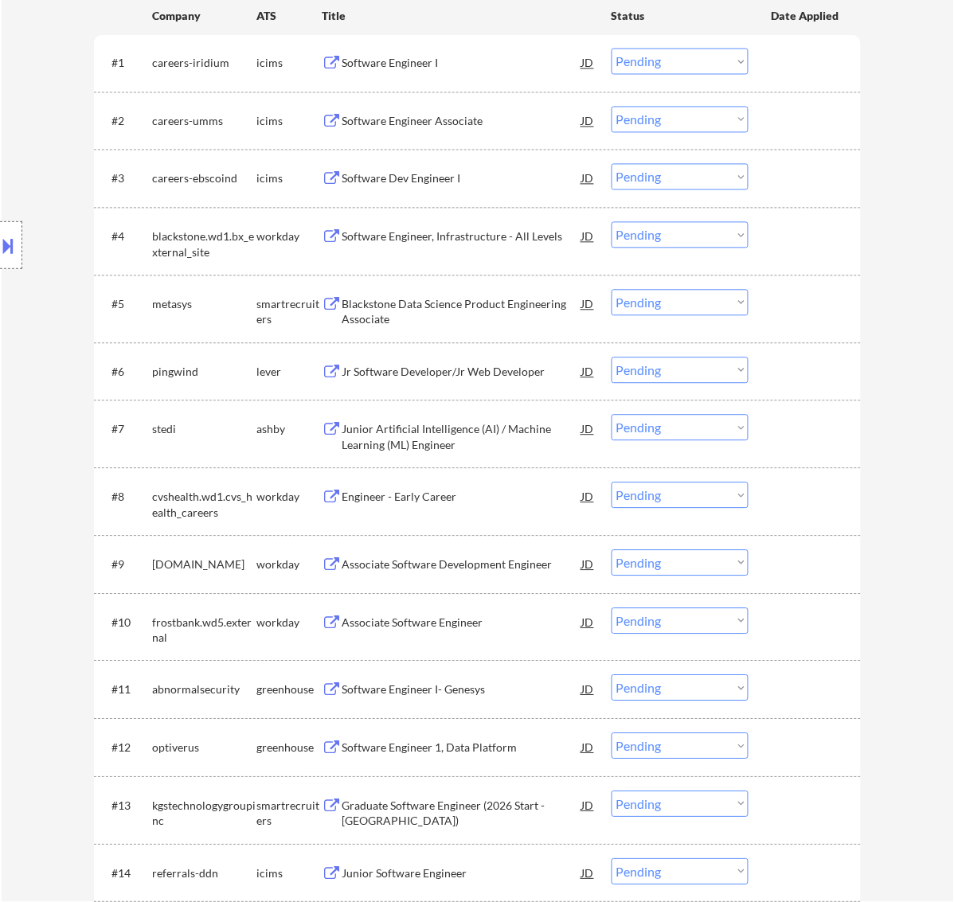
click at [491, 233] on div "Software Engineer, Infrastructure - All Levels" at bounding box center [462, 237] width 241 height 16
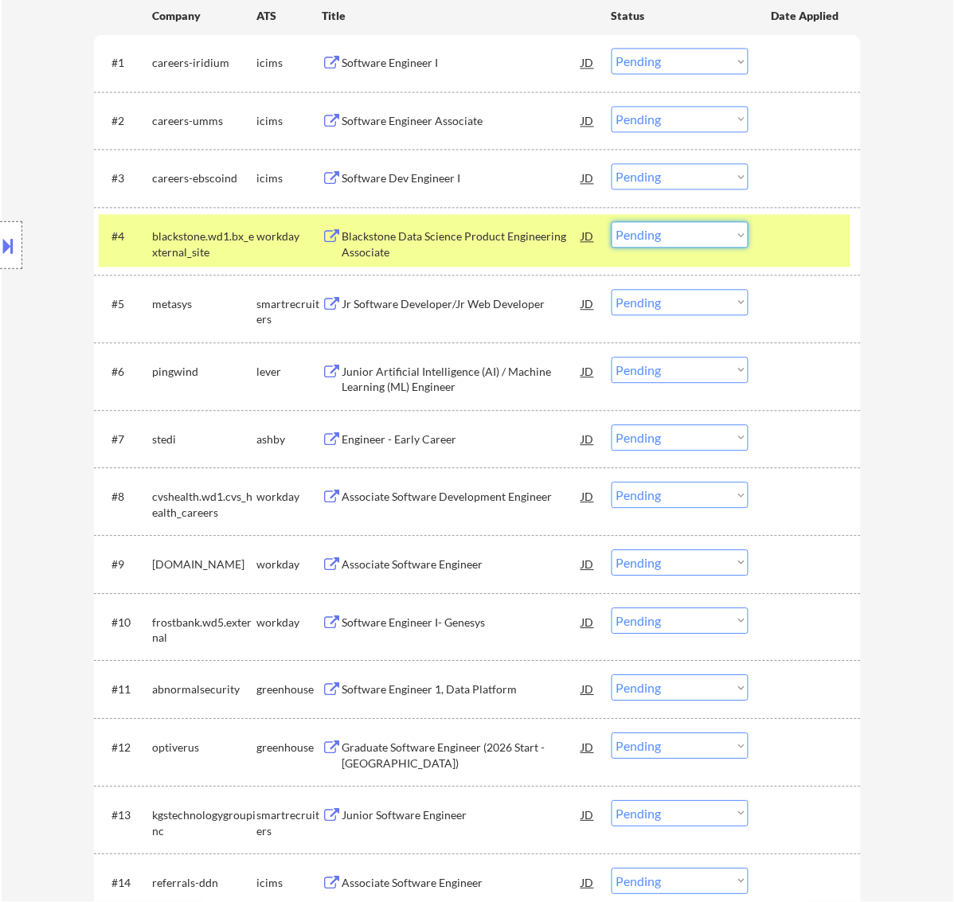
click at [719, 237] on select "Choose an option... Pending Applied Excluded (Questions) Excluded (Expired) Exc…" at bounding box center [680, 235] width 137 height 26
click at [612, 222] on select "Choose an option... Pending Applied Excluded (Questions) Excluded (Expired) Exc…" at bounding box center [680, 235] width 137 height 26
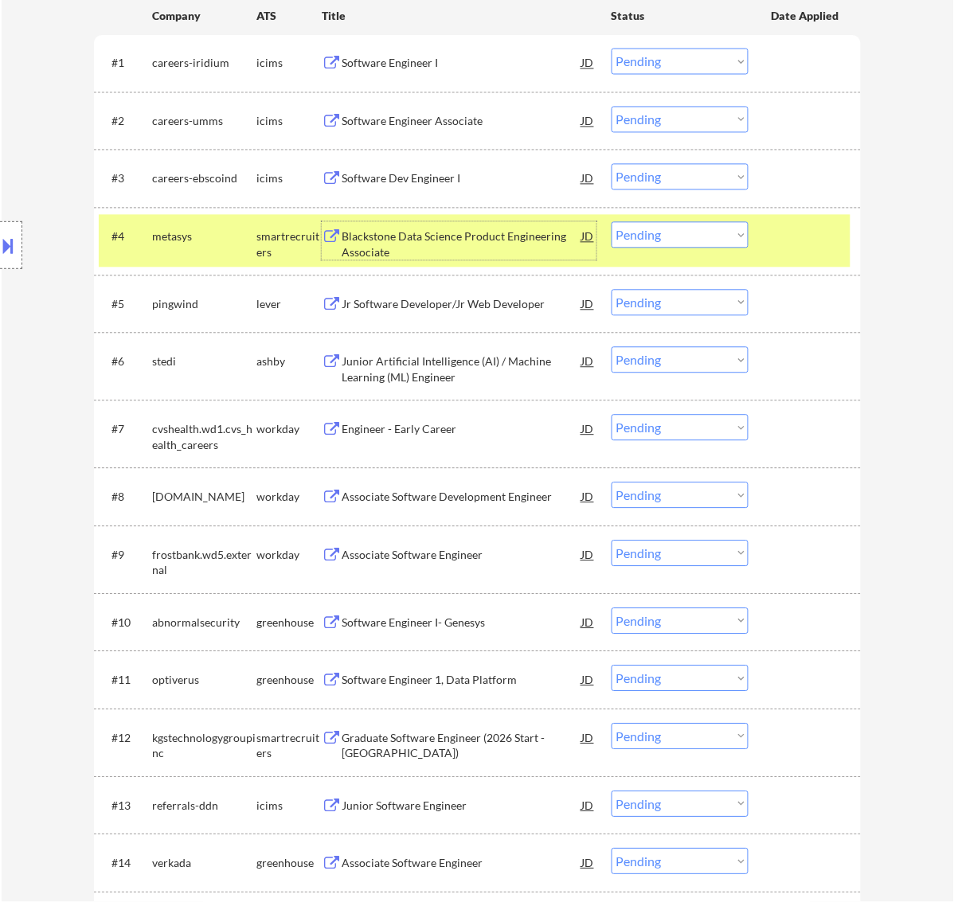
click at [516, 237] on div "Blackstone Data Science Product Engineering Associate" at bounding box center [462, 244] width 241 height 31
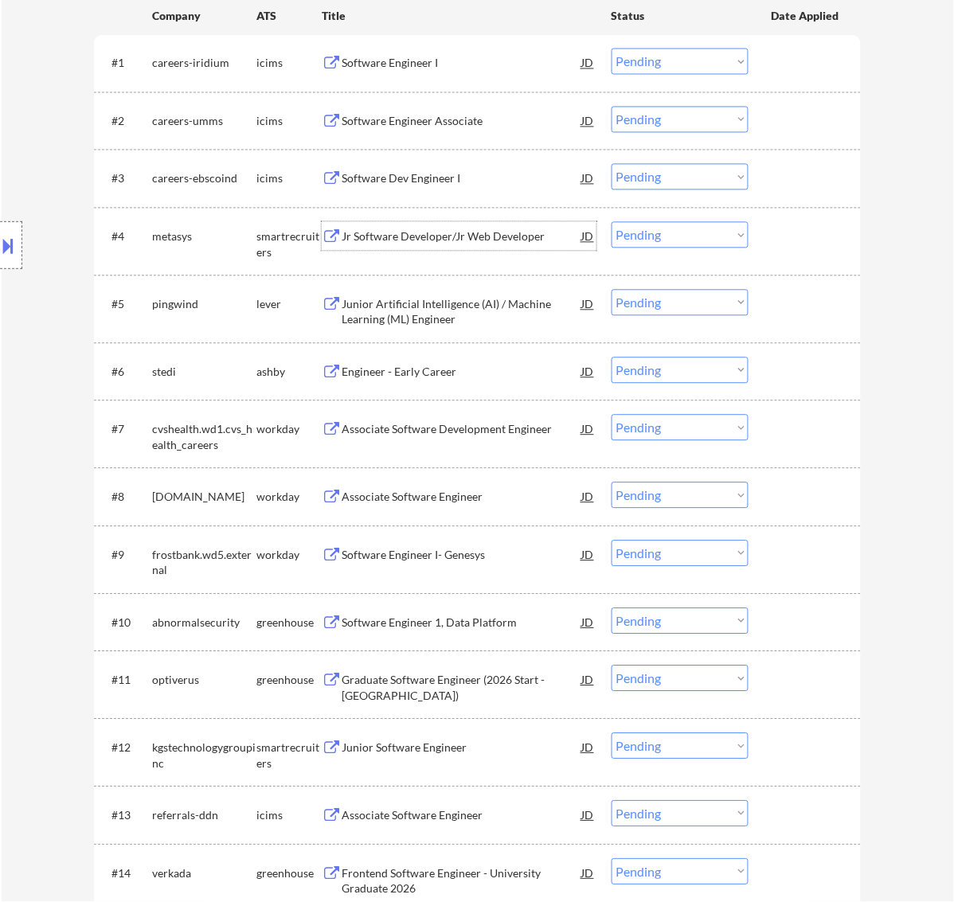
click at [642, 229] on select "Choose an option... Pending Applied Excluded (Questions) Excluded (Expired) Exc…" at bounding box center [680, 235] width 137 height 26
click at [612, 222] on select "Choose an option... Pending Applied Excluded (Questions) Excluded (Expired) Exc…" at bounding box center [680, 235] width 137 height 26
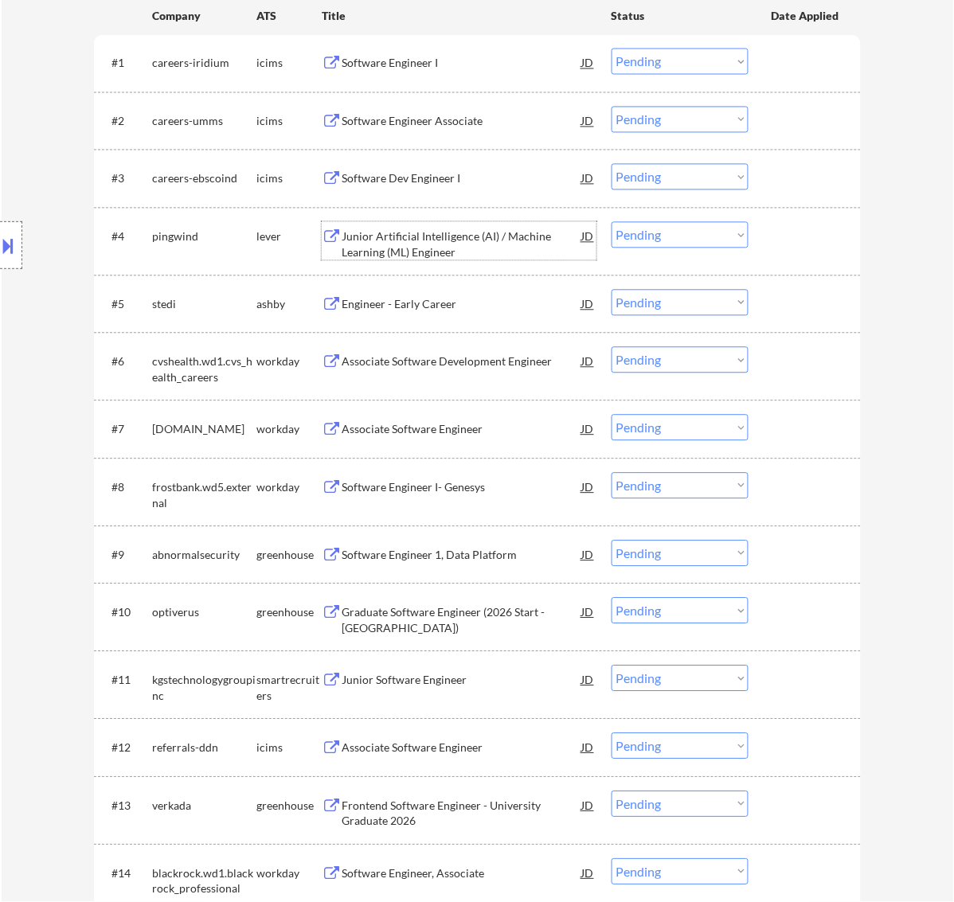
click at [532, 236] on div "Junior Artificial Intelligence (AI) / Machine Learning (ML) Engineer" at bounding box center [462, 244] width 241 height 31
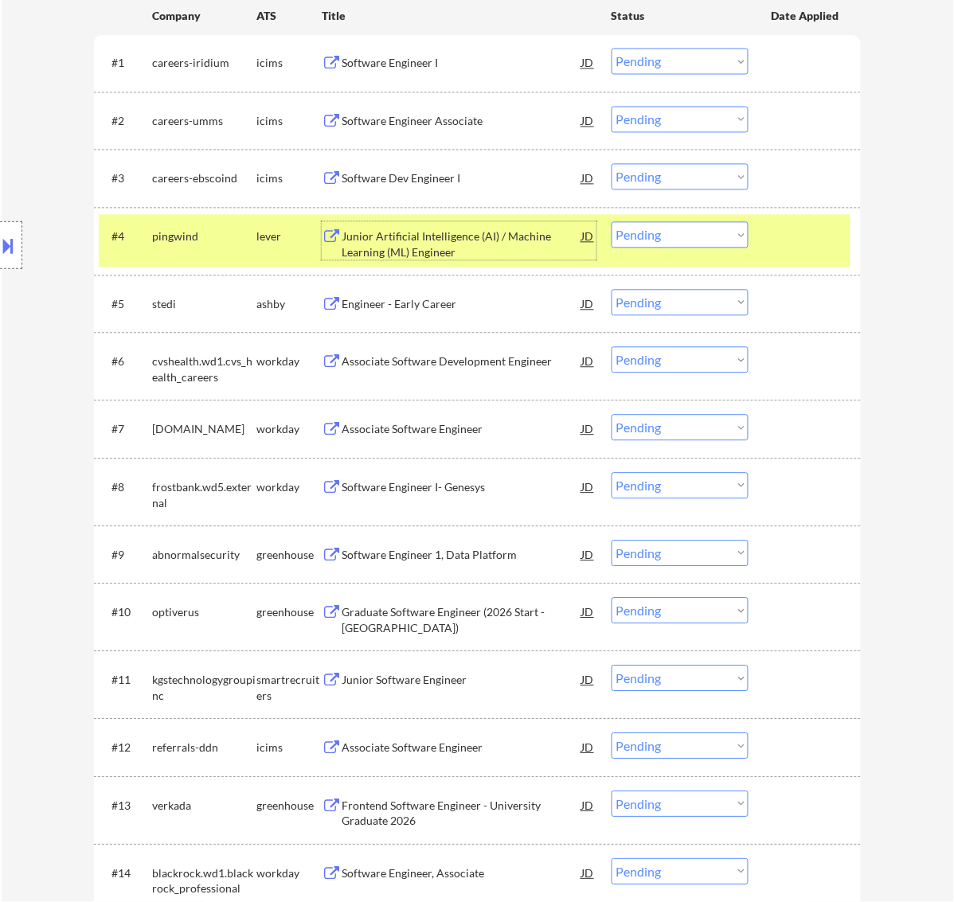
click at [665, 233] on select "Choose an option... Pending Applied Excluded (Questions) Excluded (Expired) Exc…" at bounding box center [680, 235] width 137 height 26
click at [612, 222] on select "Choose an option... Pending Applied Excluded (Questions) Excluded (Expired) Exc…" at bounding box center [680, 235] width 137 height 26
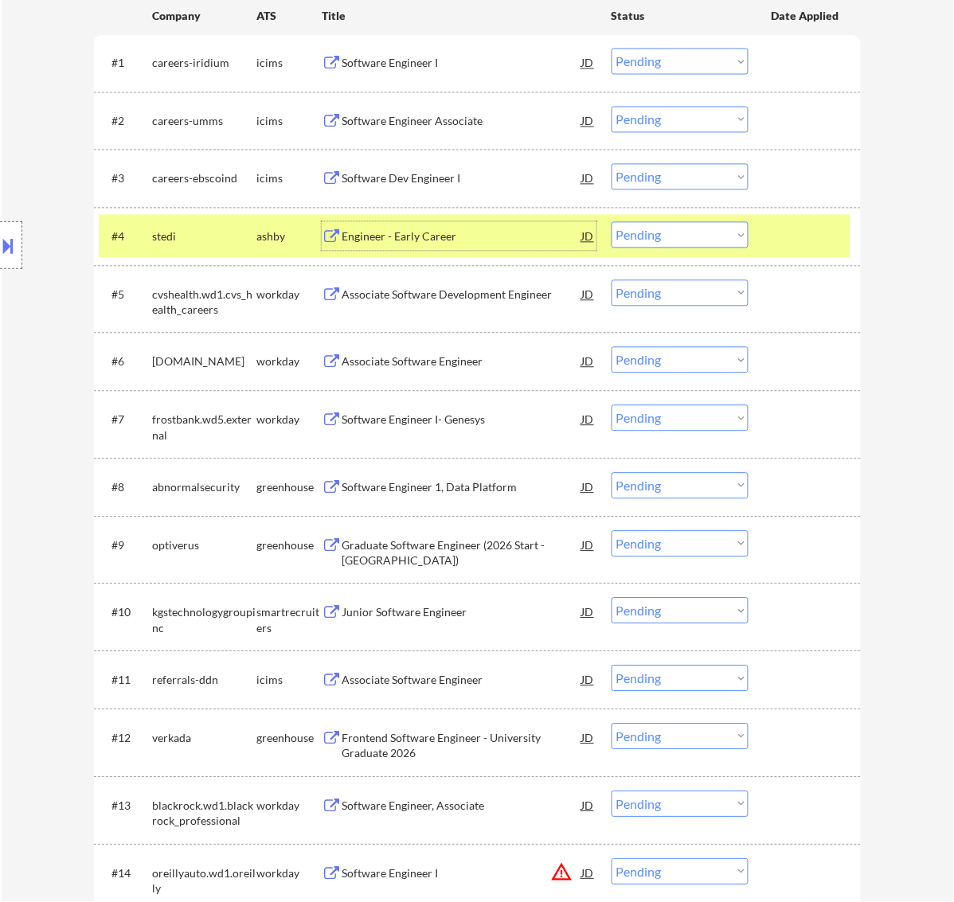
click at [548, 241] on div "Engineer - Early Career" at bounding box center [462, 237] width 241 height 16
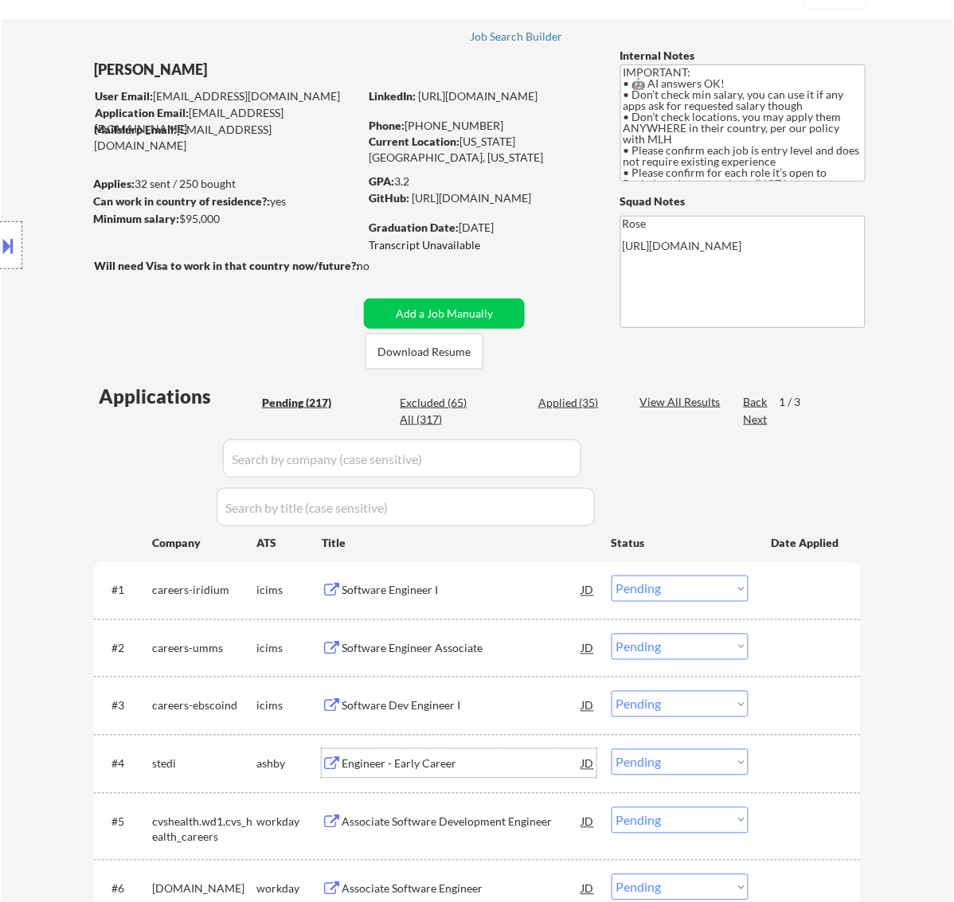
scroll to position [199, 0]
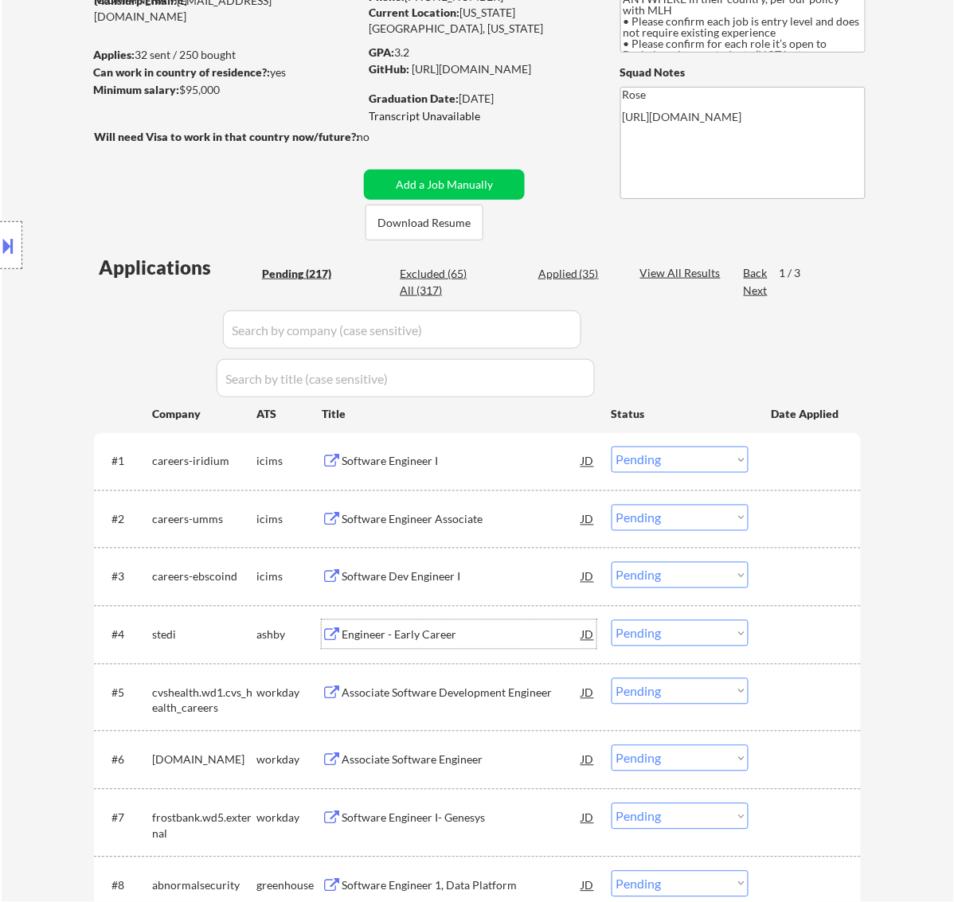
click at [653, 630] on select "Choose an option... Pending Applied Excluded (Questions) Excluded (Expired) Exc…" at bounding box center [680, 633] width 137 height 26
click at [612, 620] on select "Choose an option... Pending Applied Excluded (Questions) Excluded (Expired) Exc…" at bounding box center [680, 633] width 137 height 26
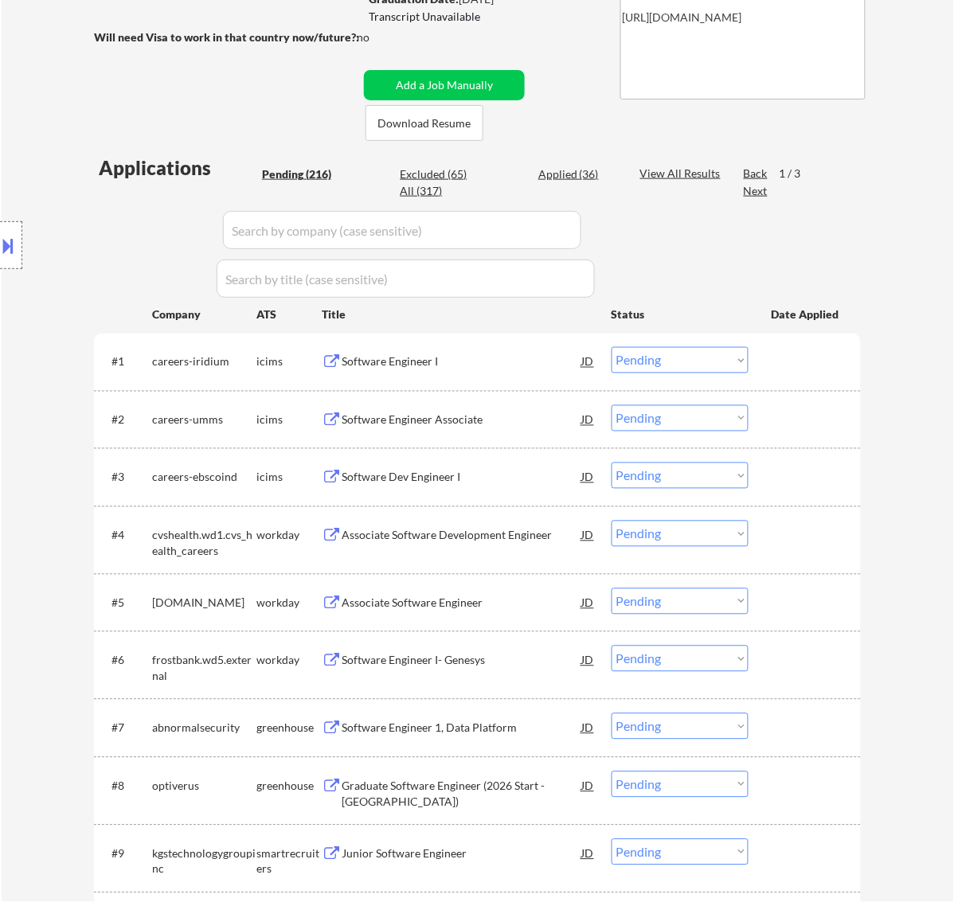
scroll to position [398, 0]
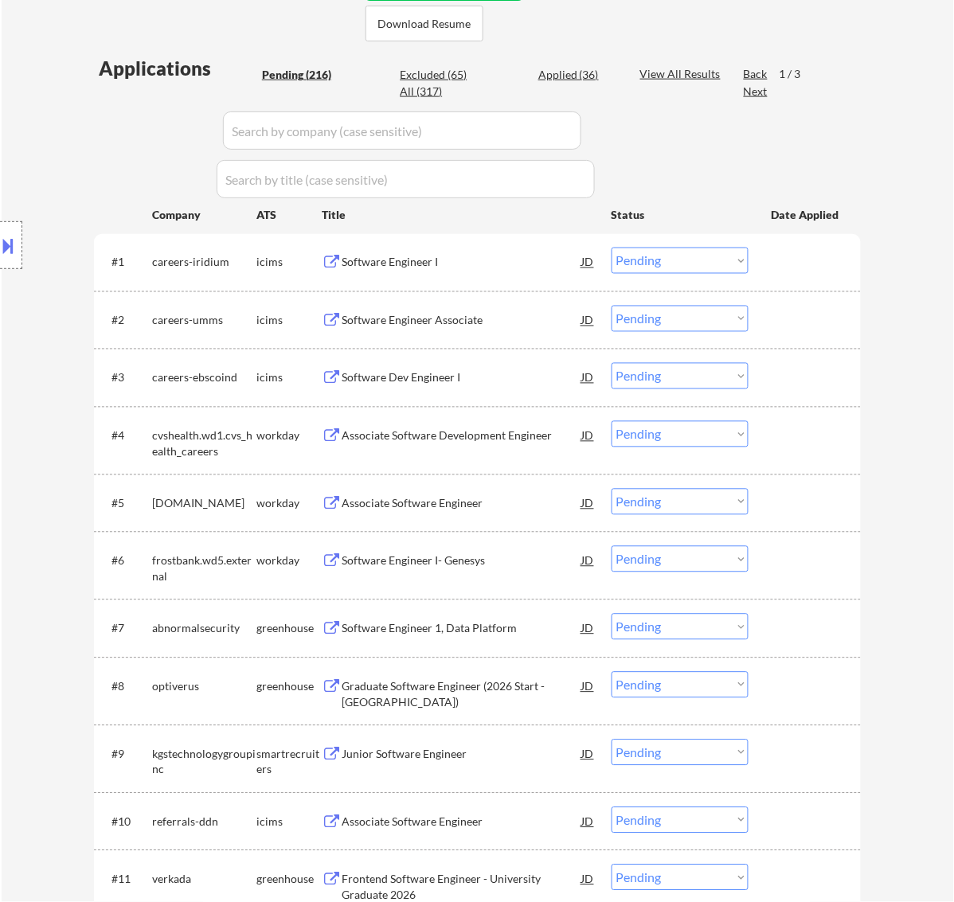
click at [455, 430] on div "Associate Software Development Engineer" at bounding box center [462, 436] width 241 height 16
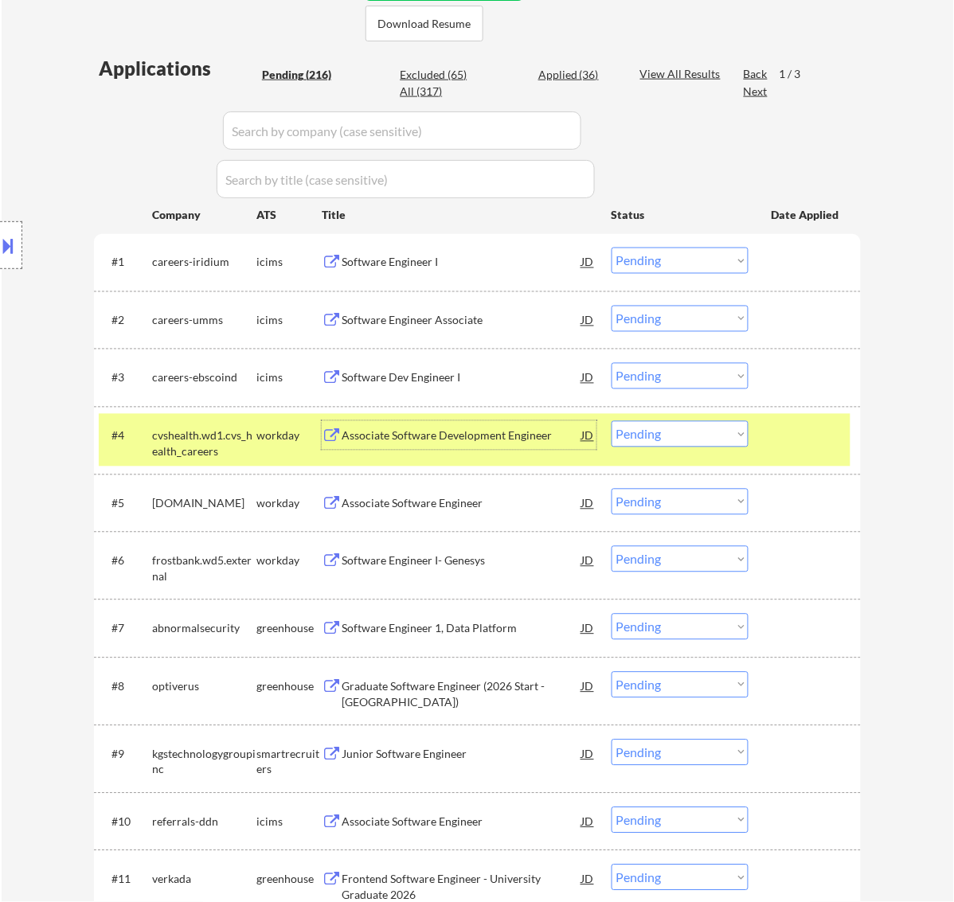
click at [642, 427] on select "Choose an option... Pending Applied Excluded (Questions) Excluded (Expired) Exc…" at bounding box center [680, 434] width 137 height 26
click at [612, 421] on select "Choose an option... Pending Applied Excluded (Questions) Excluded (Expired) Exc…" at bounding box center [680, 434] width 137 height 26
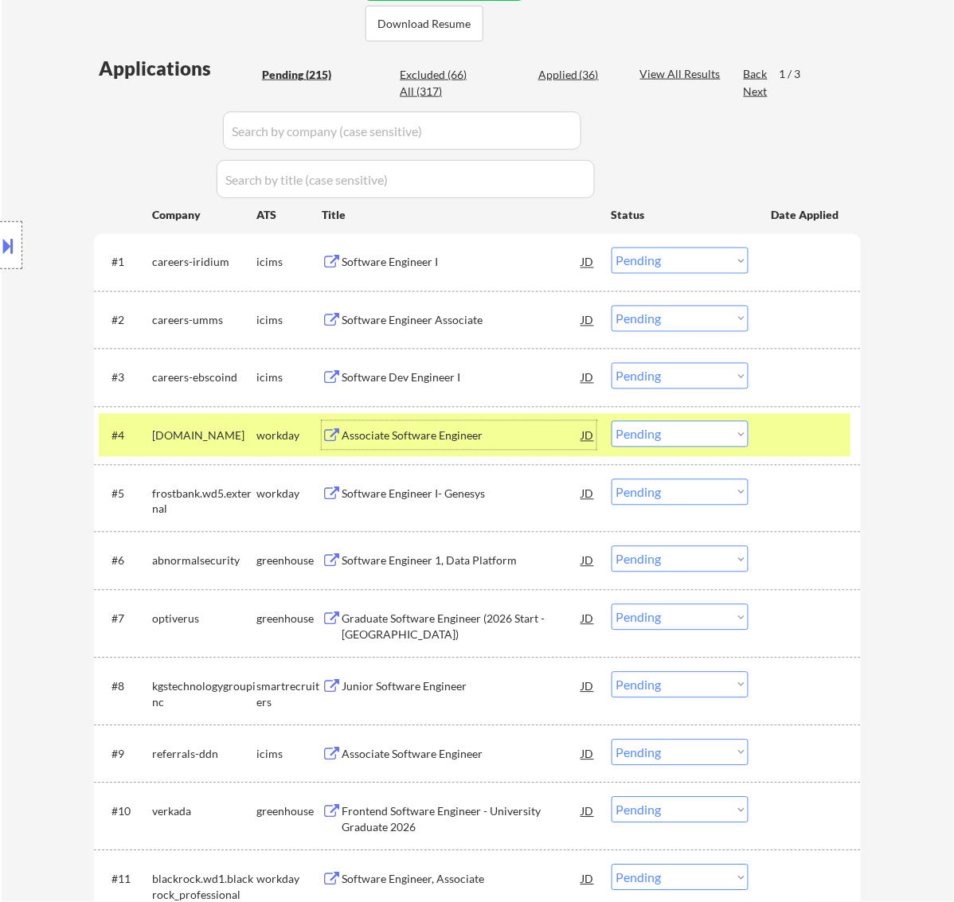
click at [544, 434] on div "Associate Software Engineer" at bounding box center [462, 436] width 241 height 16
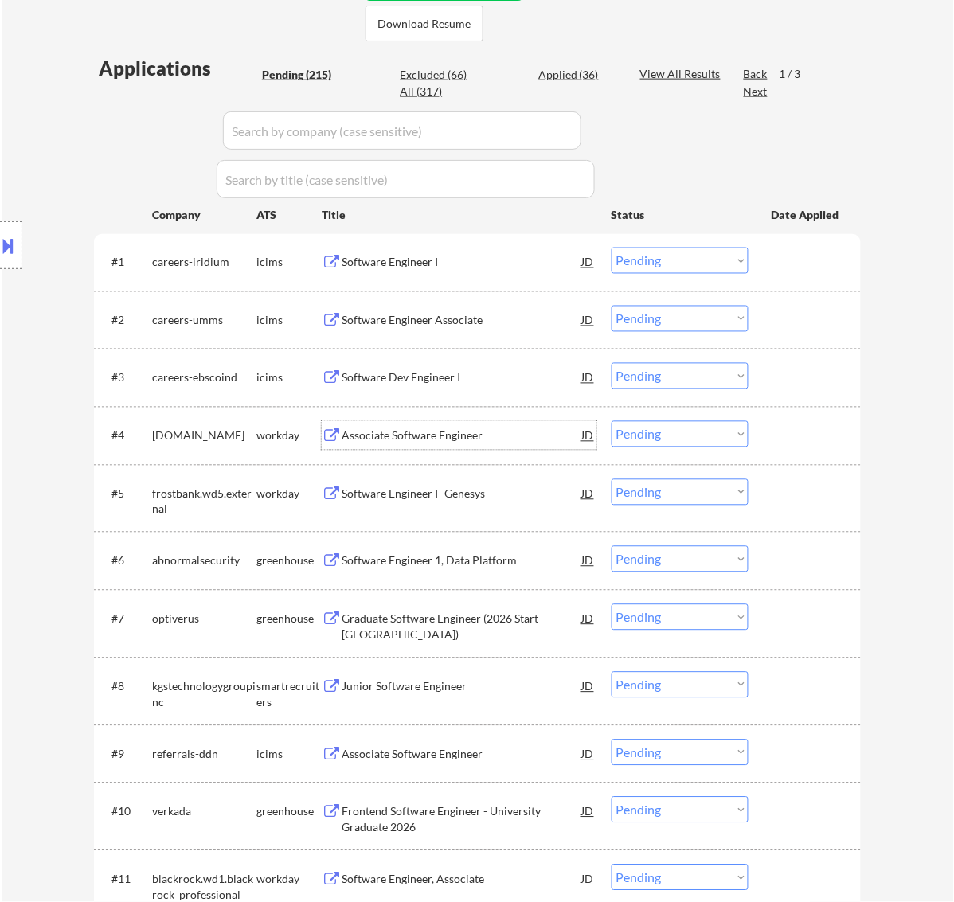
click at [685, 425] on select "Choose an option... Pending Applied Excluded (Questions) Excluded (Expired) Exc…" at bounding box center [680, 434] width 137 height 26
click at [612, 421] on select "Choose an option... Pending Applied Excluded (Questions) Excluded (Expired) Exc…" at bounding box center [680, 434] width 137 height 26
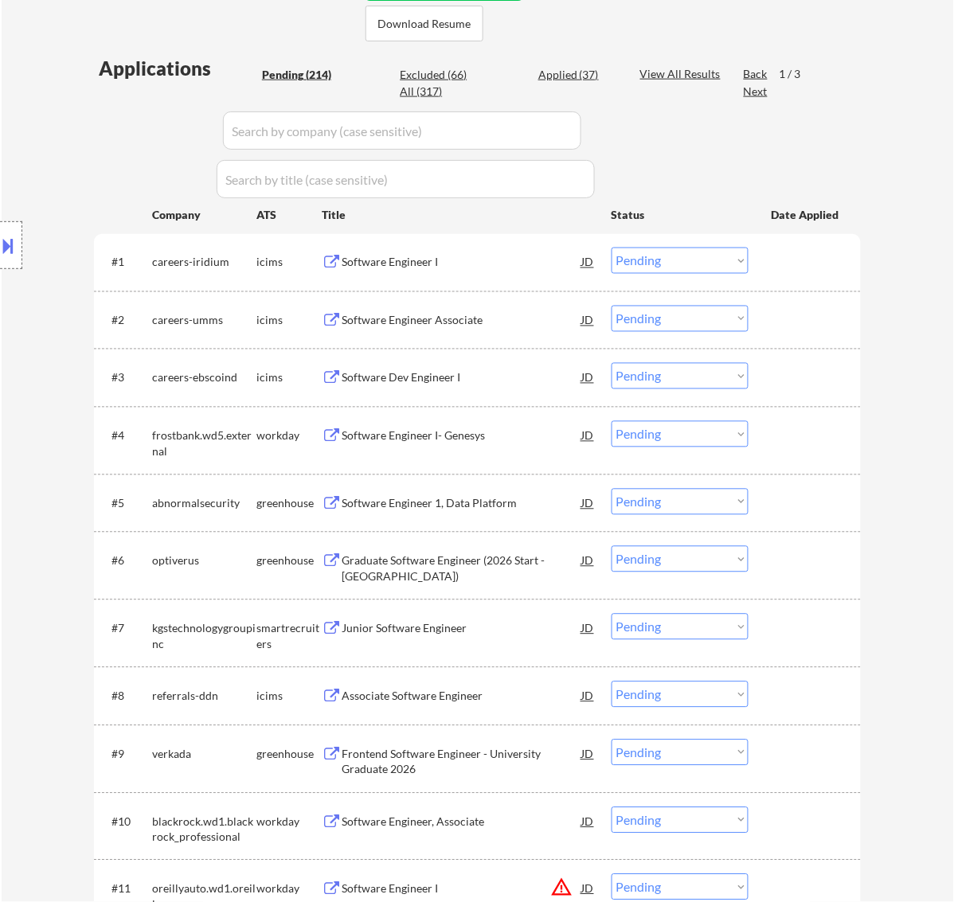
click at [551, 440] on div "Software Engineer I- Genesys" at bounding box center [462, 436] width 241 height 16
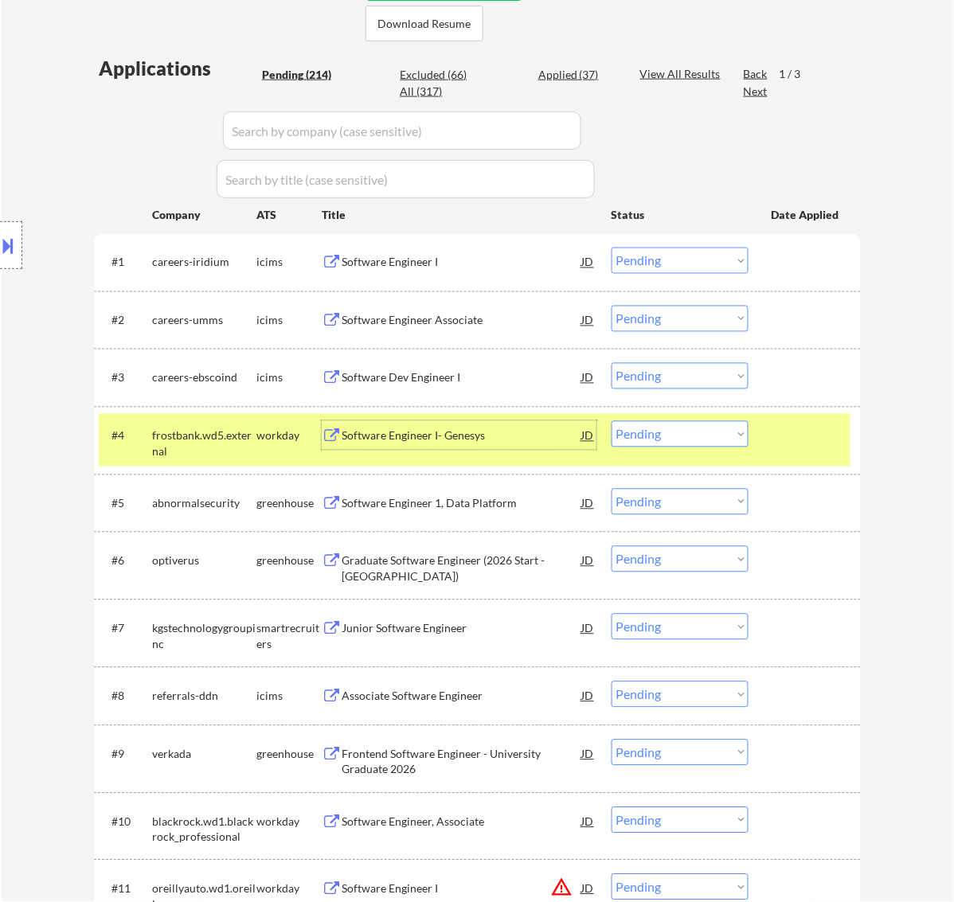
click at [706, 435] on select "Choose an option... Pending Applied Excluded (Questions) Excluded (Expired) Exc…" at bounding box center [680, 434] width 137 height 26
click at [612, 421] on select "Choose an option... Pending Applied Excluded (Questions) Excluded (Expired) Exc…" at bounding box center [680, 434] width 137 height 26
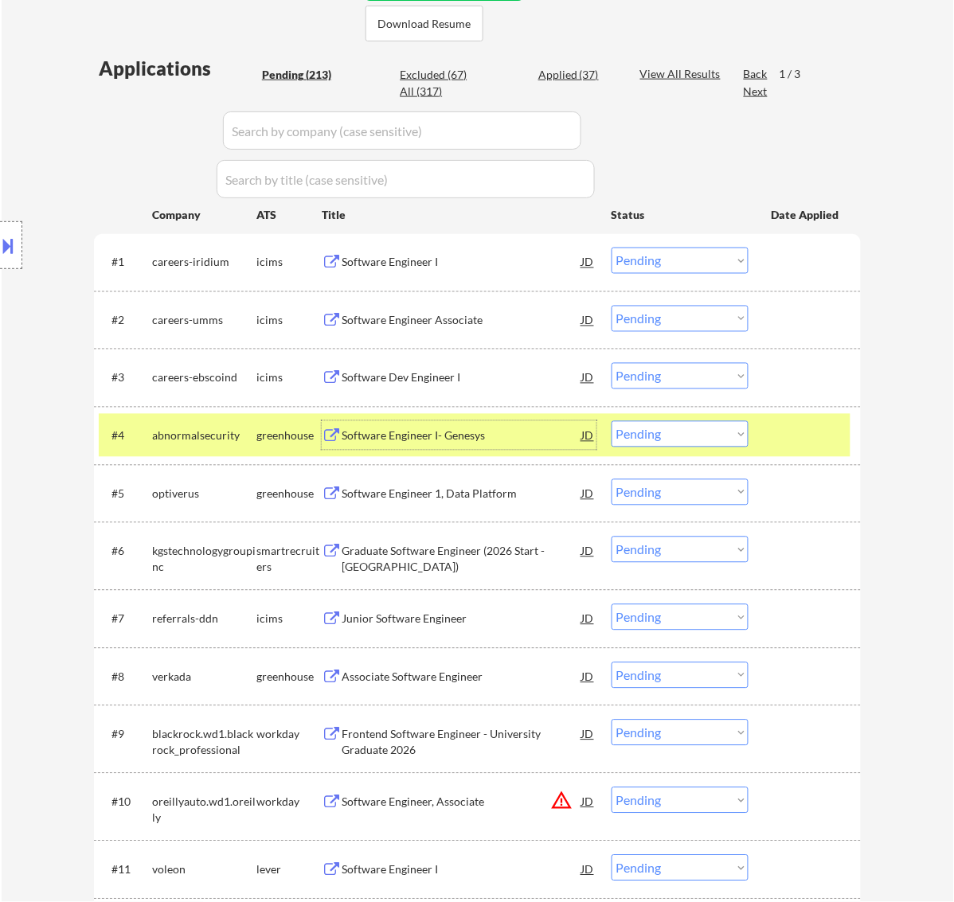
click at [522, 444] on div "Software Engineer I- Genesys" at bounding box center [462, 436] width 241 height 16
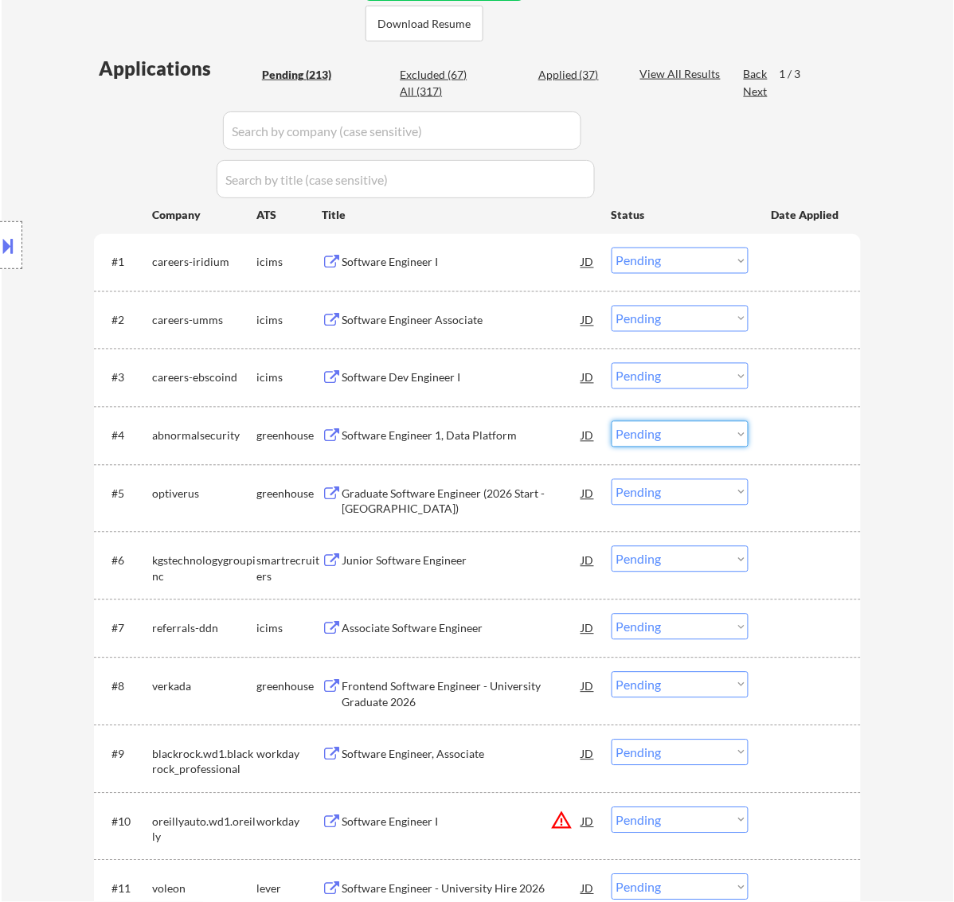
click at [670, 434] on select "Choose an option... Pending Applied Excluded (Questions) Excluded (Expired) Exc…" at bounding box center [680, 434] width 137 height 26
click at [612, 421] on select "Choose an option... Pending Applied Excluded (Questions) Excluded (Expired) Exc…" at bounding box center [680, 434] width 137 height 26
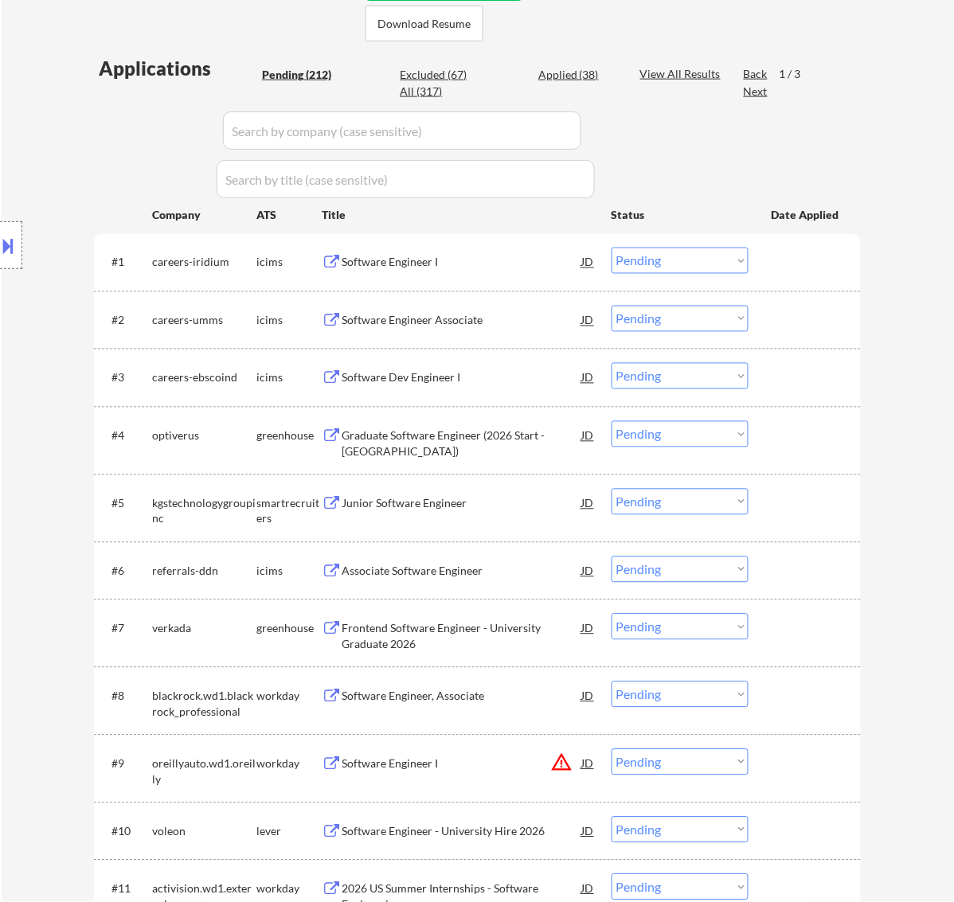
click at [491, 436] on div "Graduate Software Engineer (2026 Start - [GEOGRAPHIC_DATA])" at bounding box center [462, 443] width 241 height 31
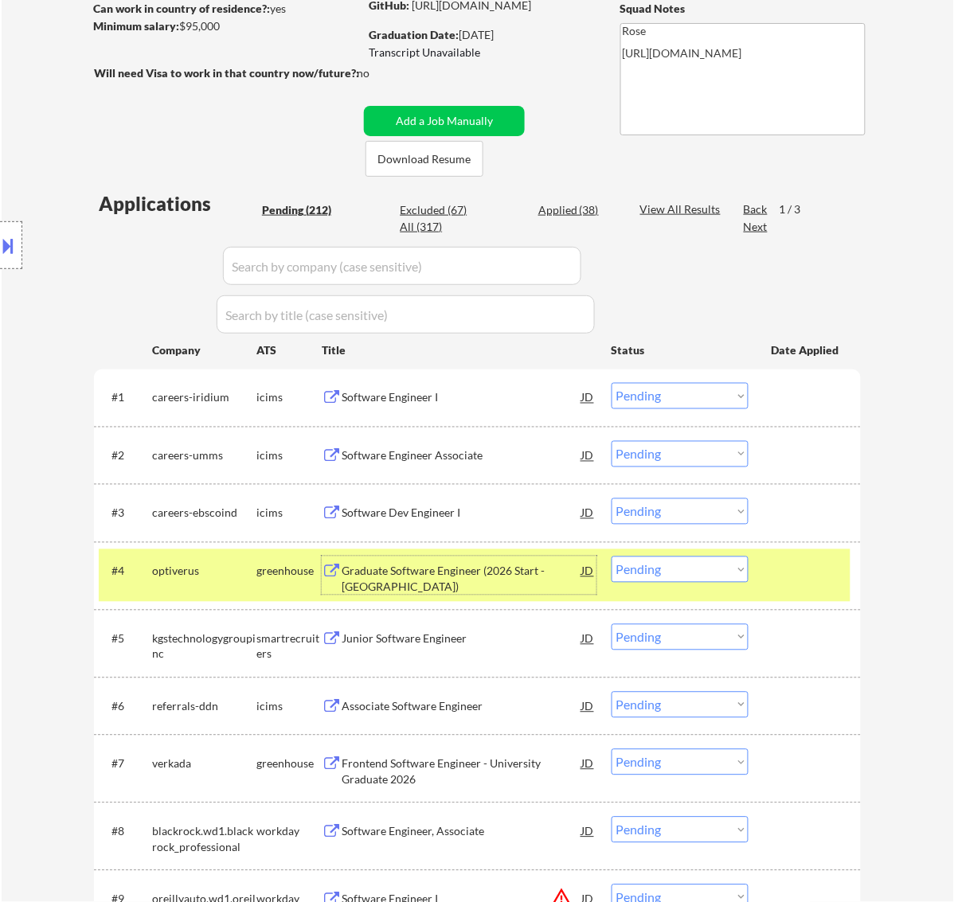
scroll to position [299, 0]
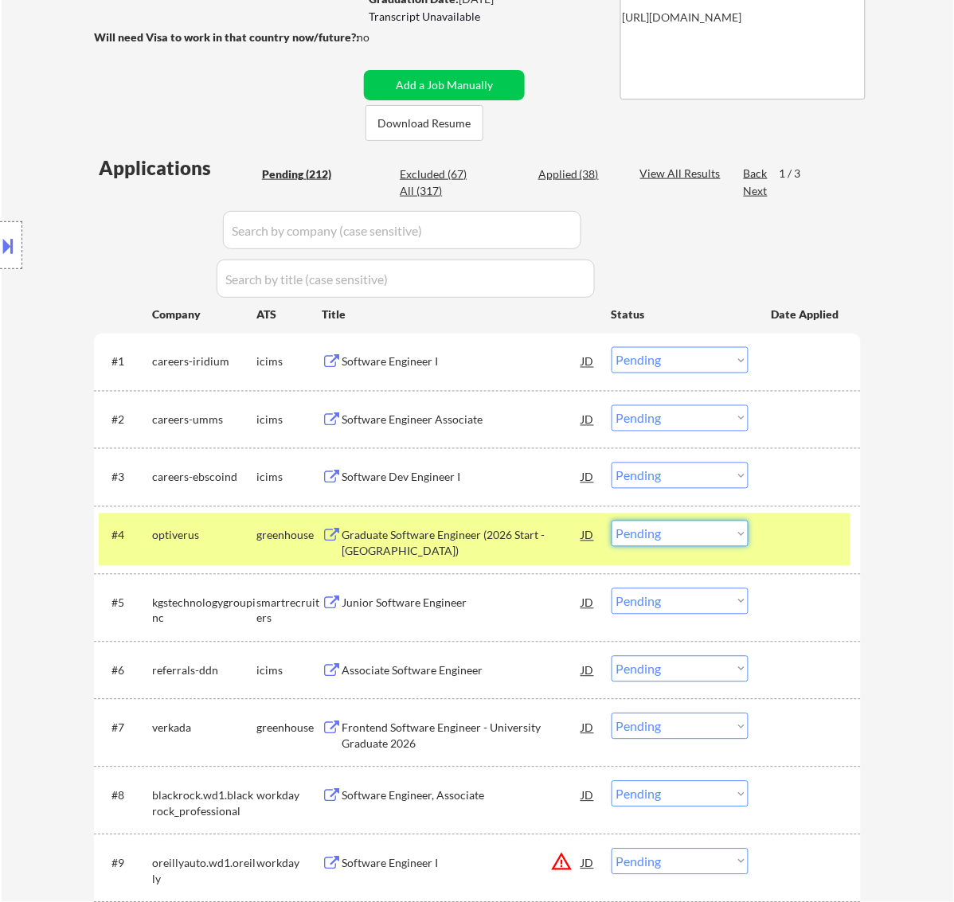
drag, startPoint x: 689, startPoint y: 528, endPoint x: 695, endPoint y: 536, distance: 9.7
click at [690, 528] on select "Choose an option... Pending Applied Excluded (Questions) Excluded (Expired) Exc…" at bounding box center [680, 534] width 137 height 26
click at [612, 521] on select "Choose an option... Pending Applied Excluded (Questions) Excluded (Expired) Exc…" at bounding box center [680, 534] width 137 height 26
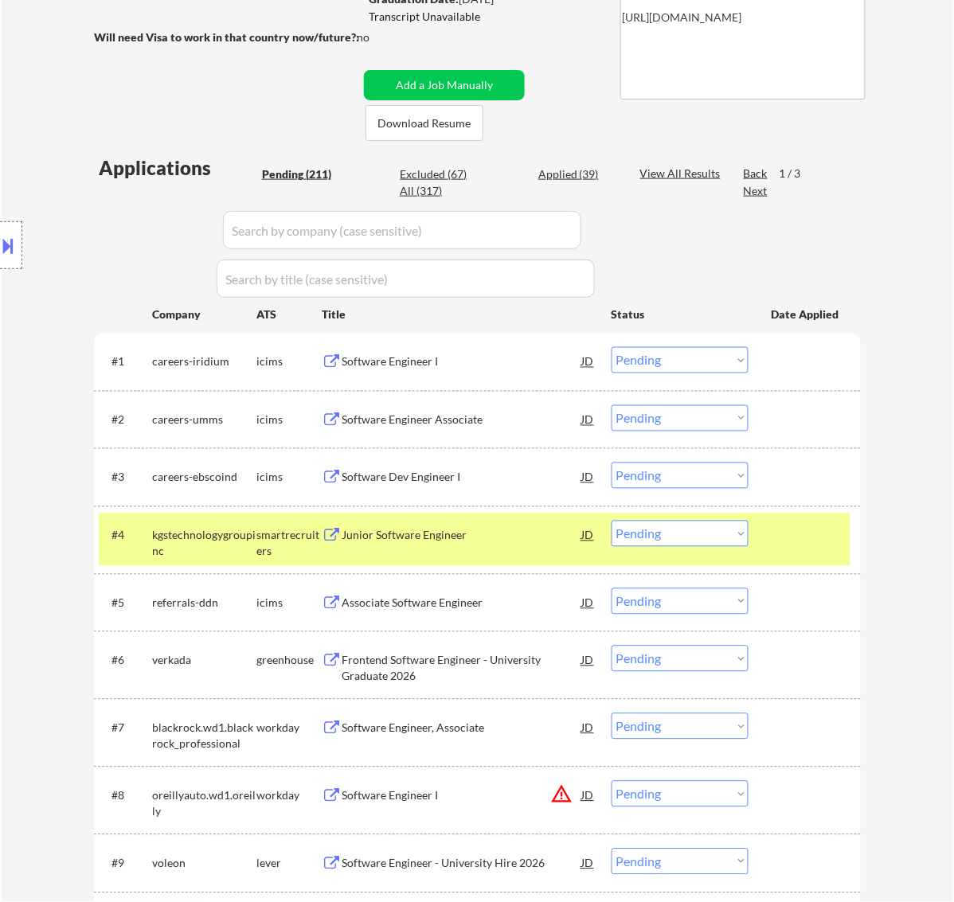
click at [514, 534] on div "Junior Software Engineer" at bounding box center [462, 536] width 241 height 16
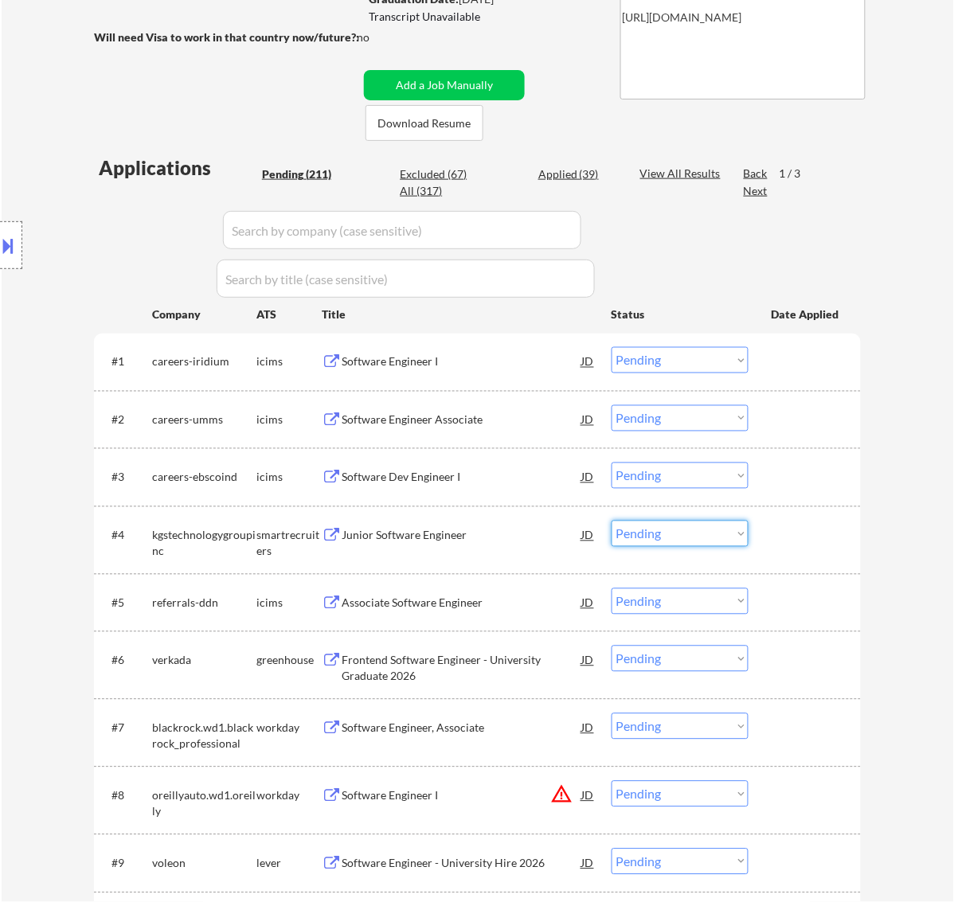
click at [674, 539] on select "Choose an option... Pending Applied Excluded (Questions) Excluded (Expired) Exc…" at bounding box center [680, 534] width 137 height 26
click at [612, 521] on select "Choose an option... Pending Applied Excluded (Questions) Excluded (Expired) Exc…" at bounding box center [680, 534] width 137 height 26
select select ""pending""
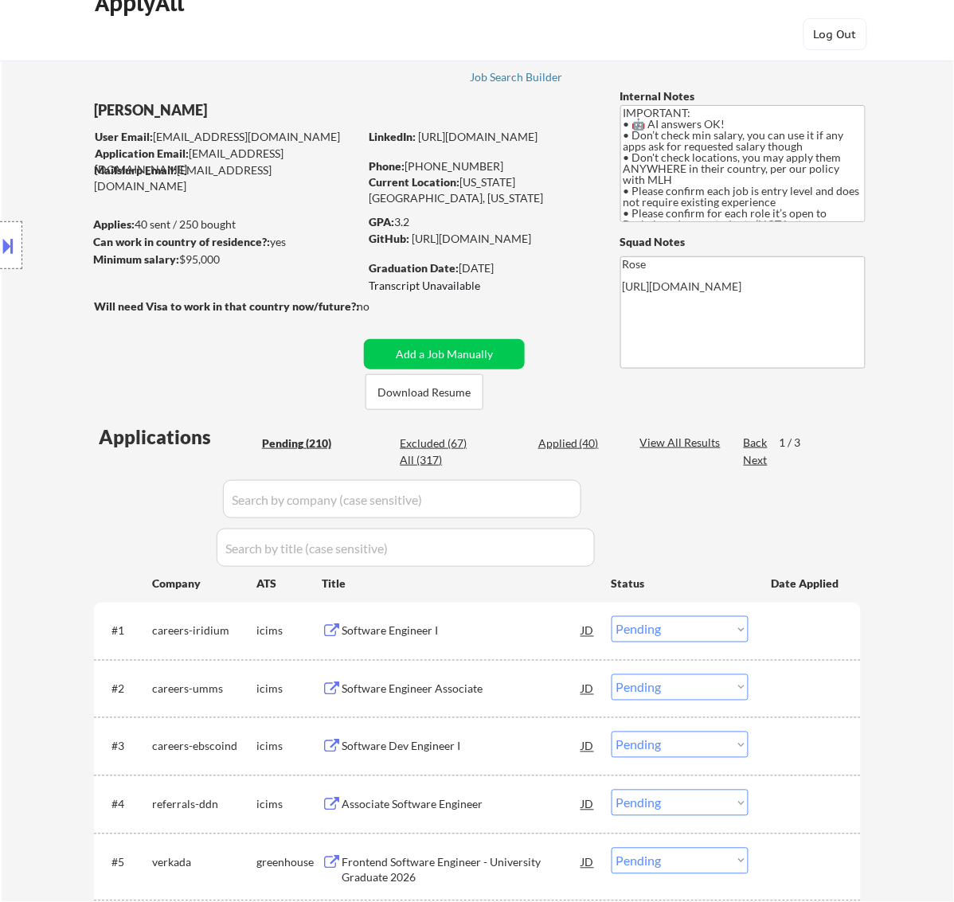
scroll to position [0, 0]
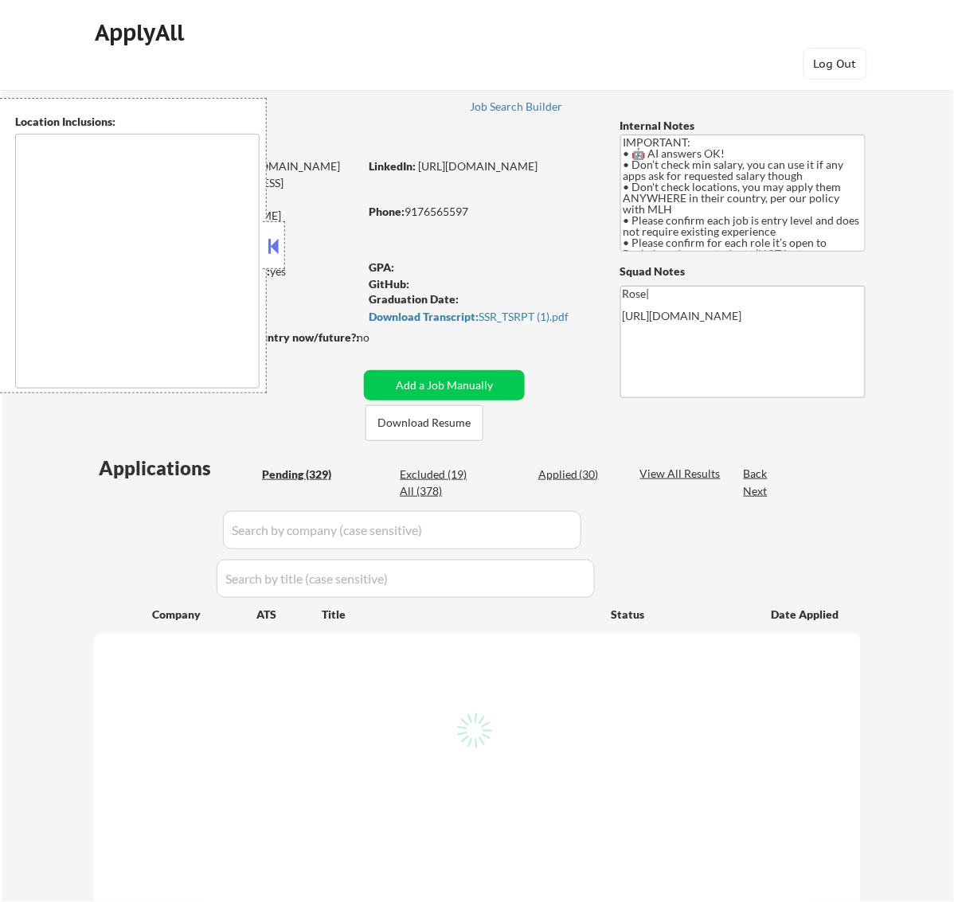
type textarea "country:[GEOGRAPHIC_DATA]"
select select ""pending""
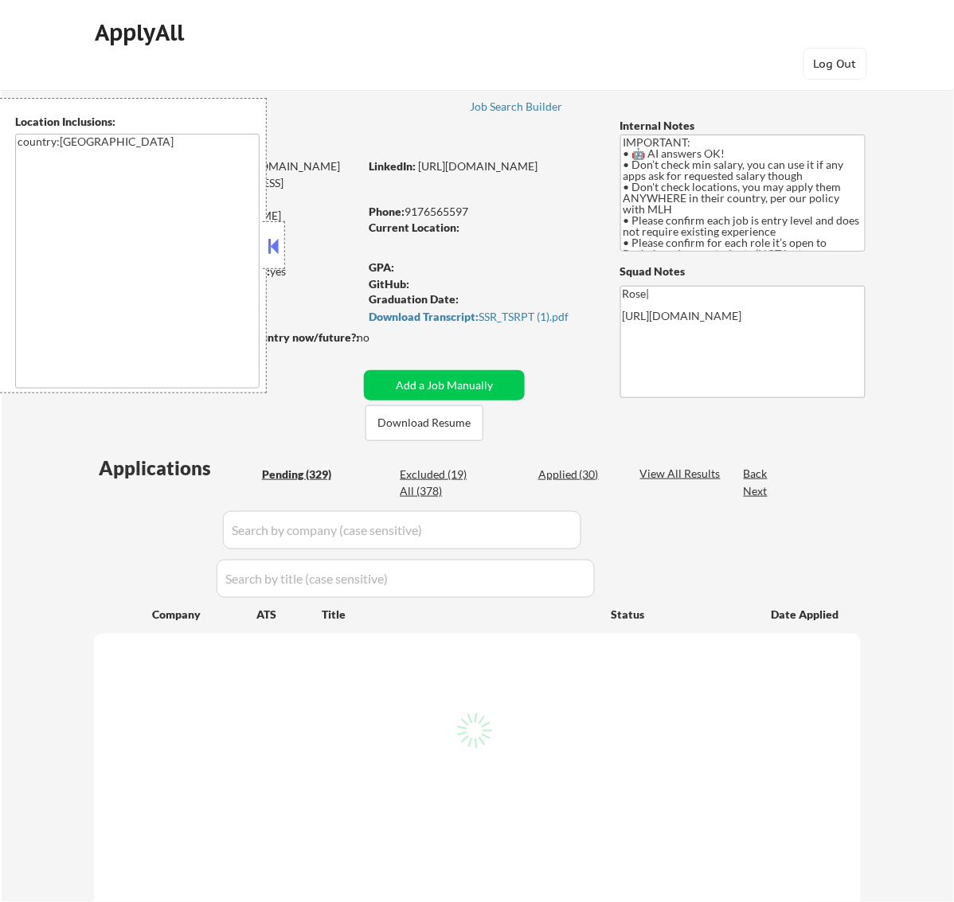
select select ""pending""
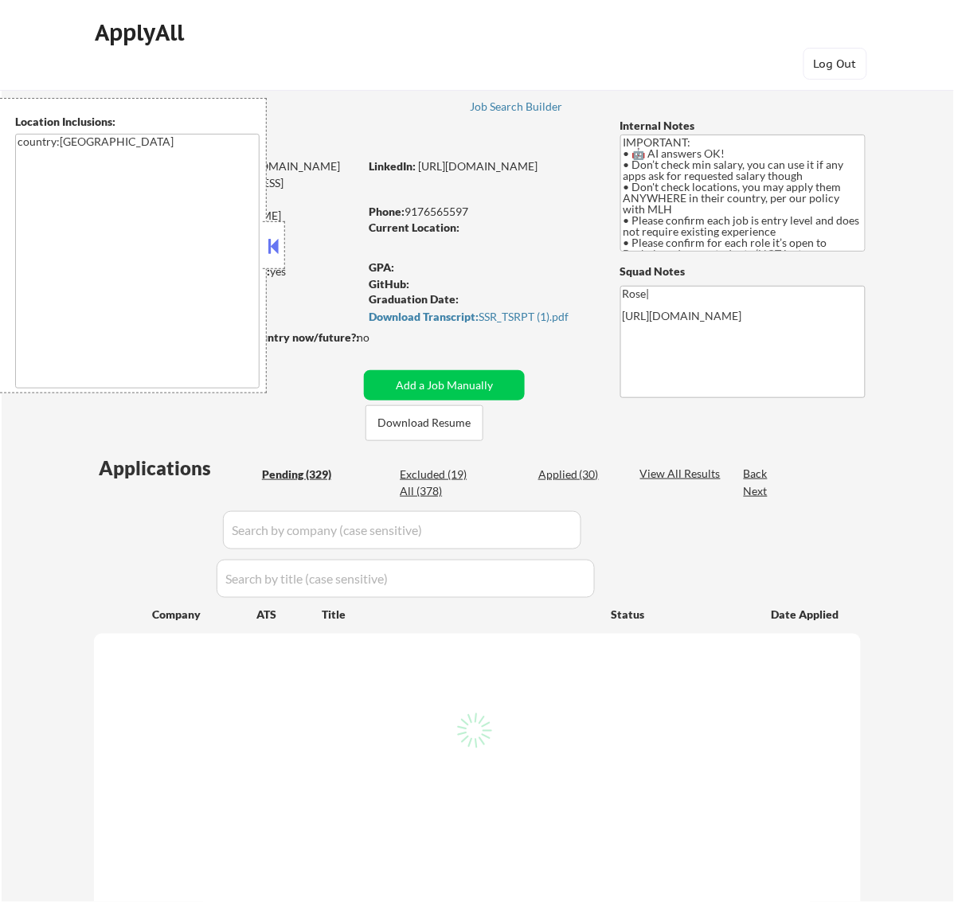
select select ""pending""
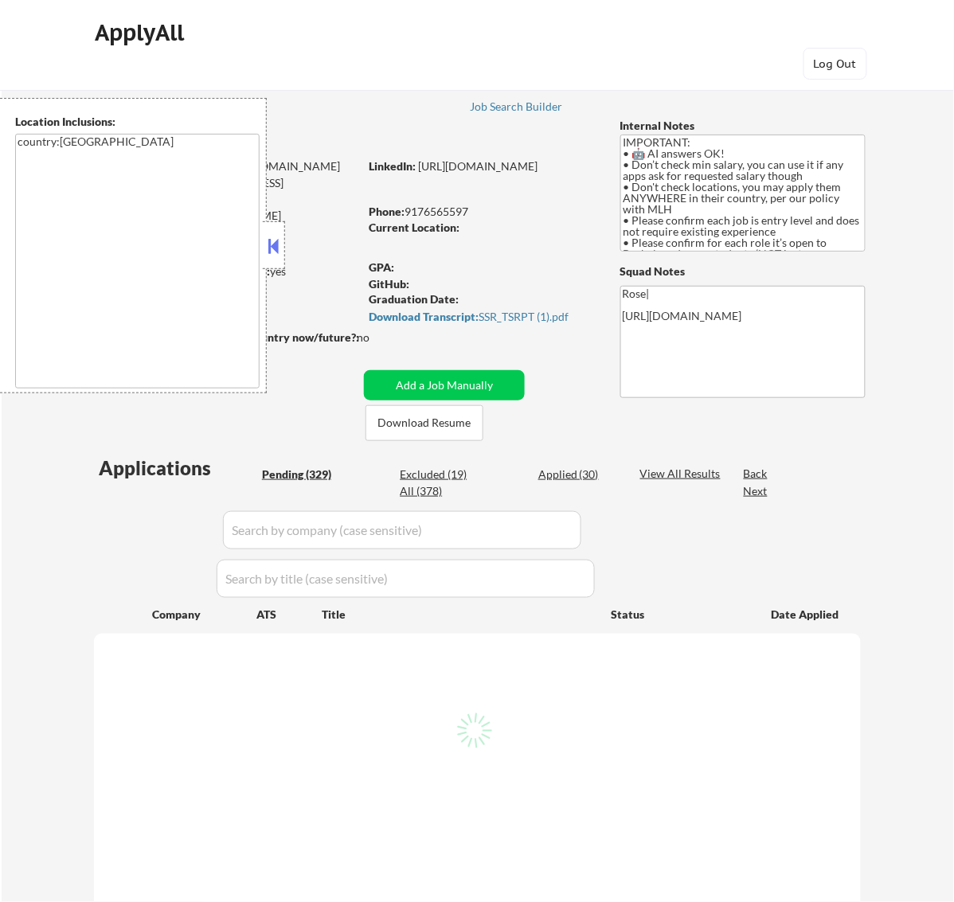
select select ""pending""
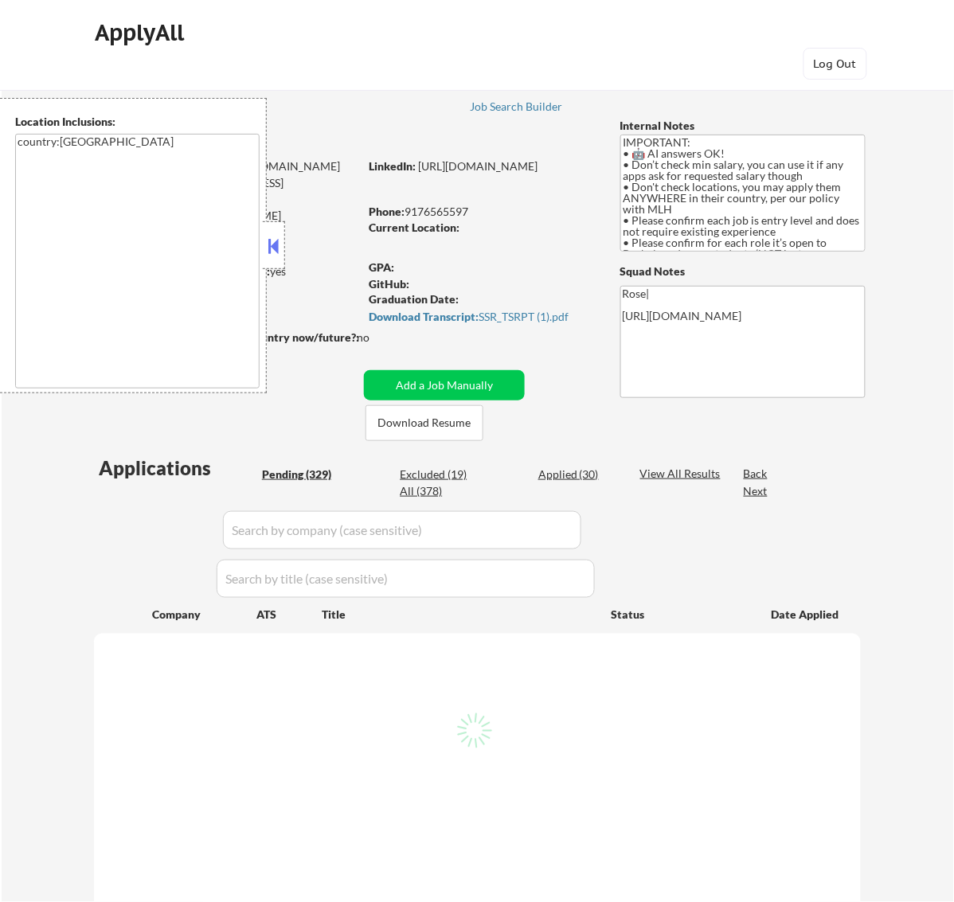
select select ""pending""
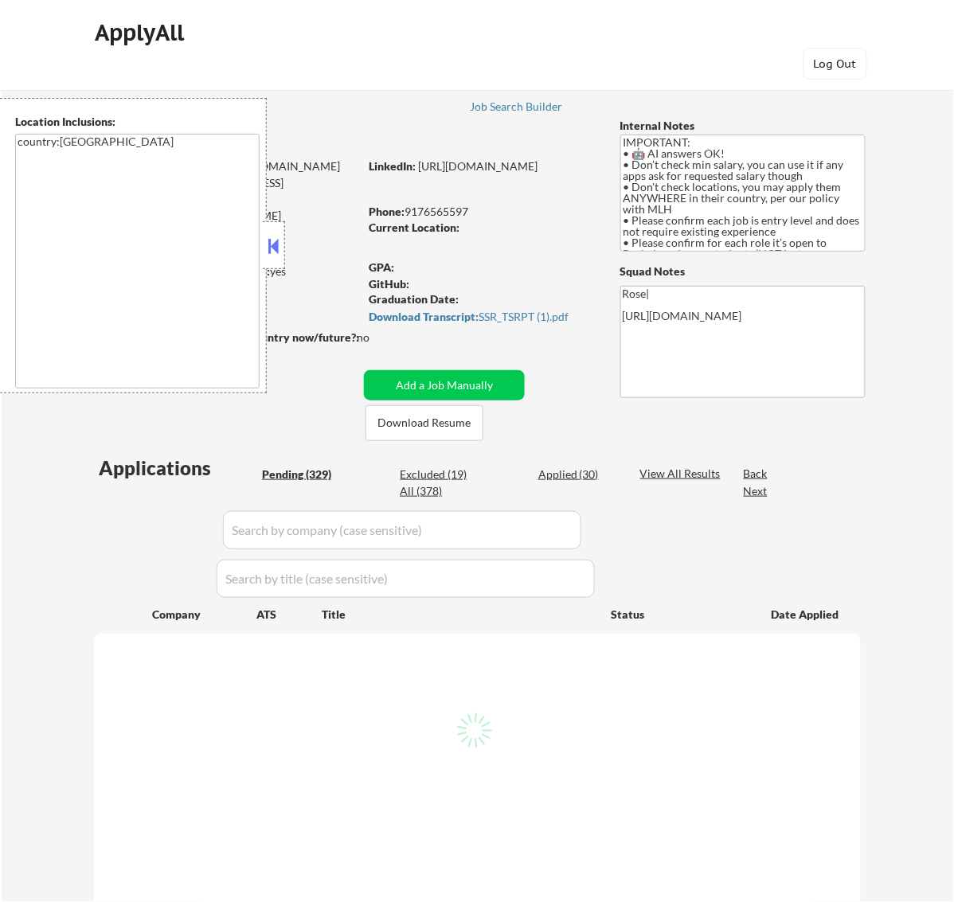
select select ""pending""
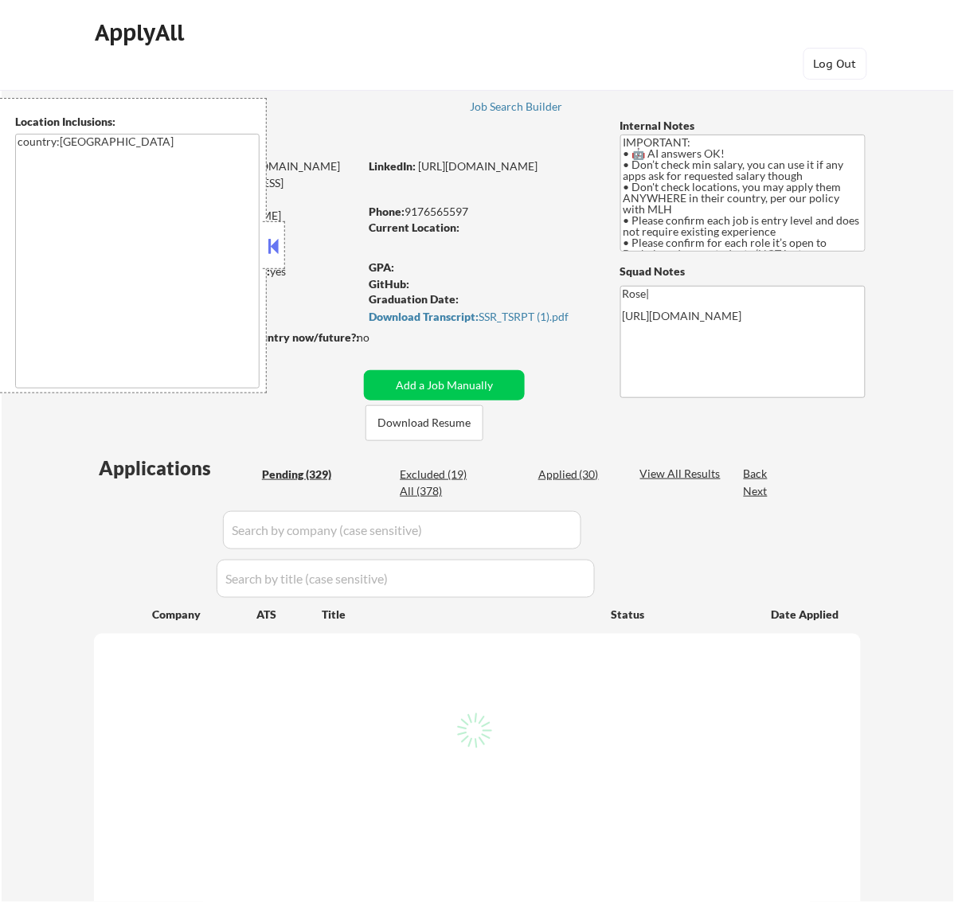
select select ""pending""
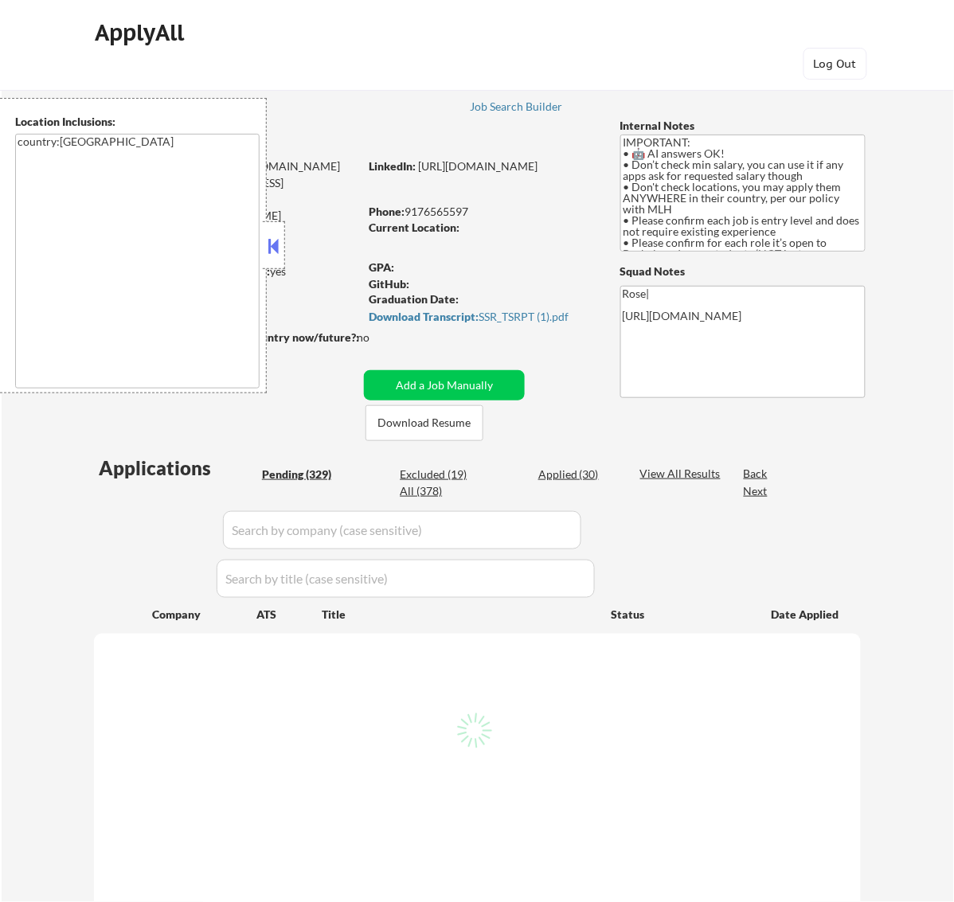
select select ""pending""
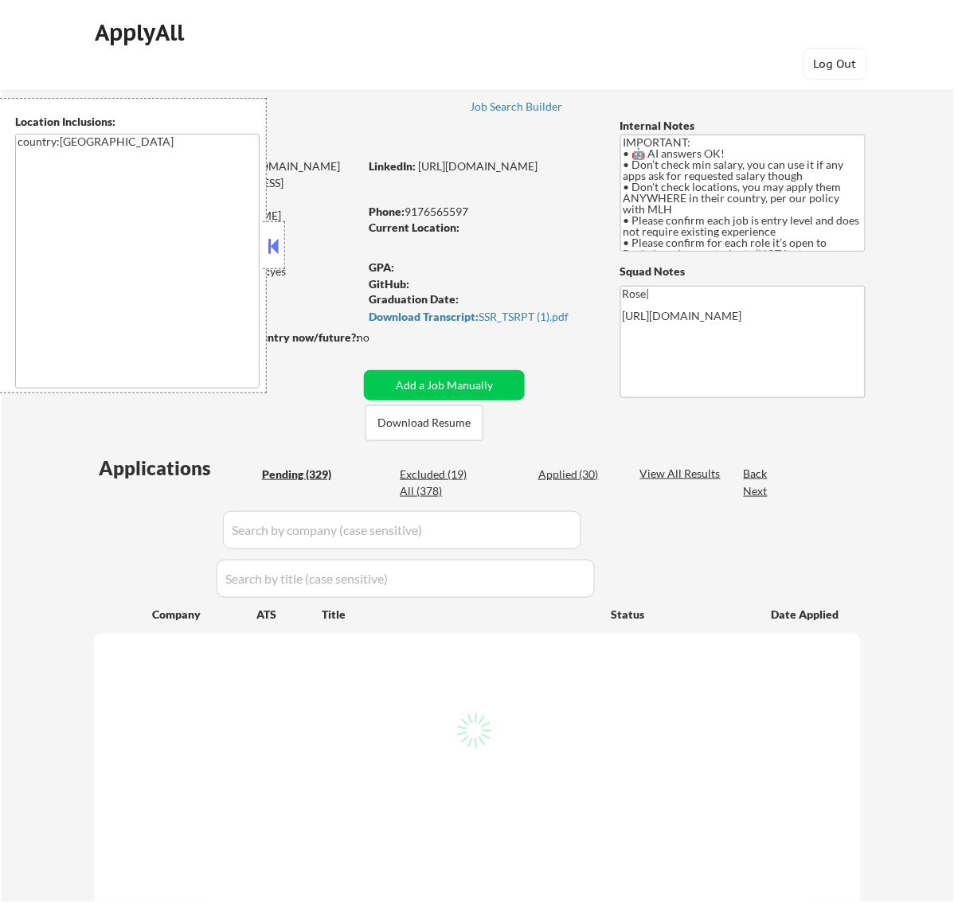
select select ""pending""
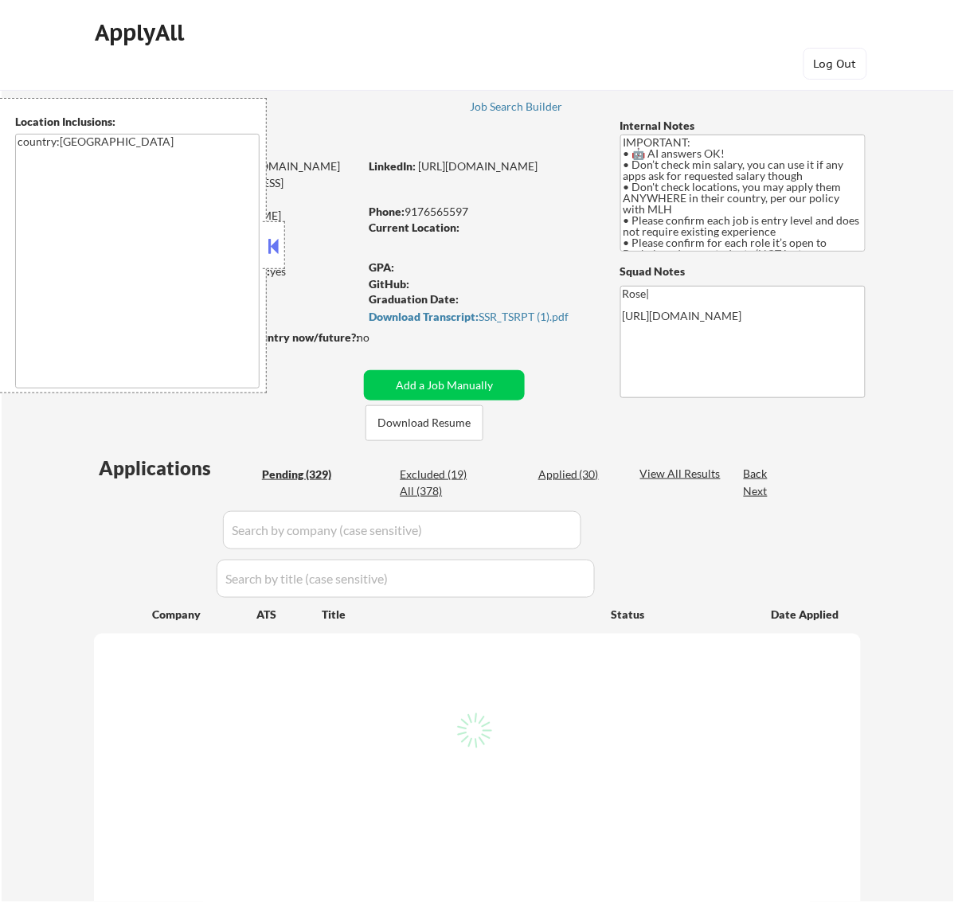
select select ""pending""
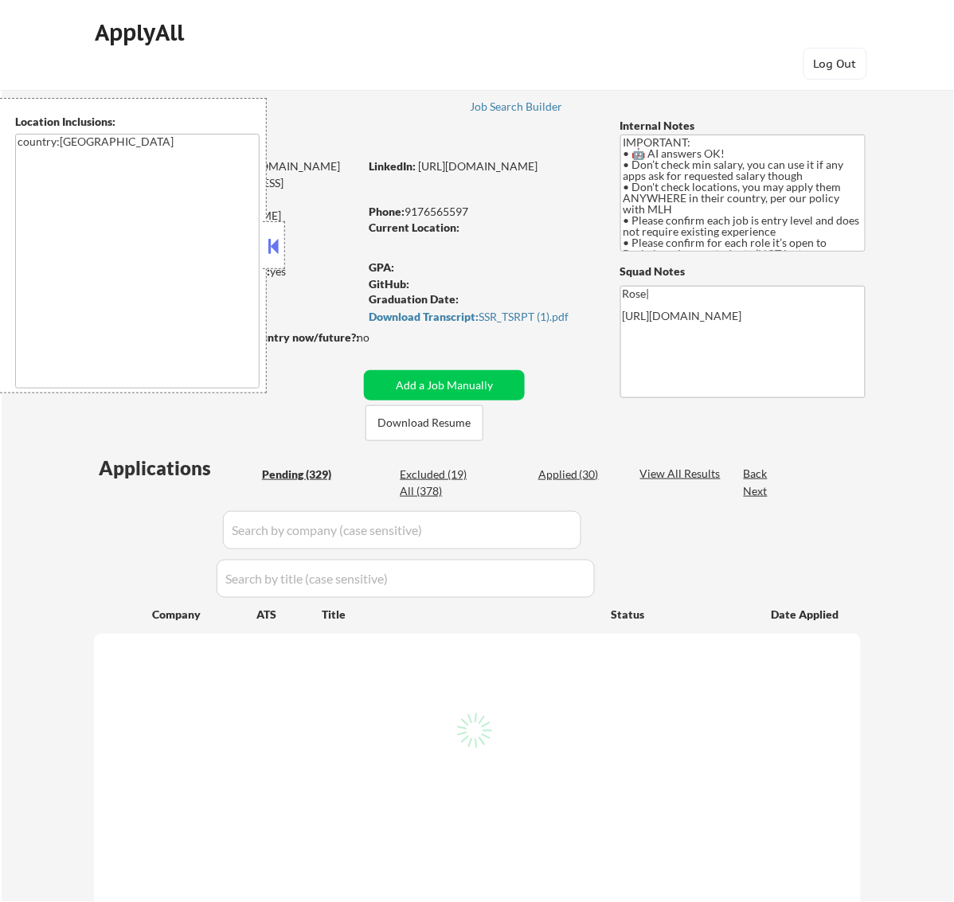
select select ""pending""
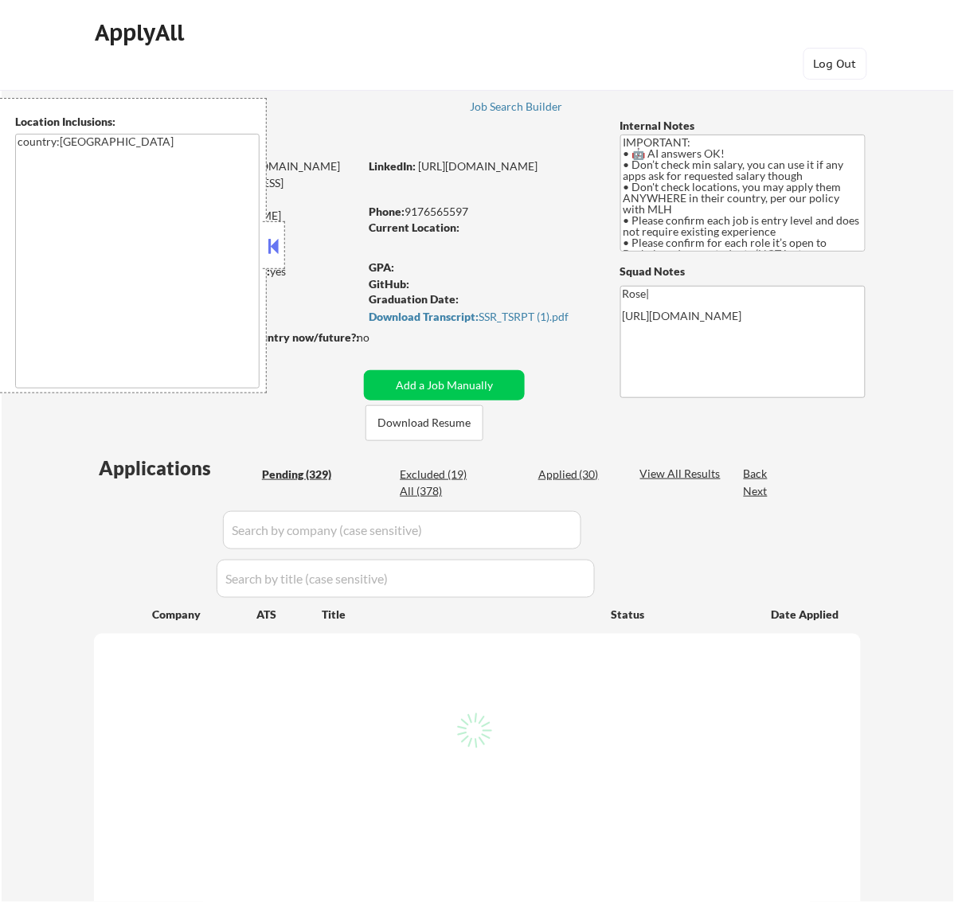
select select ""pending""
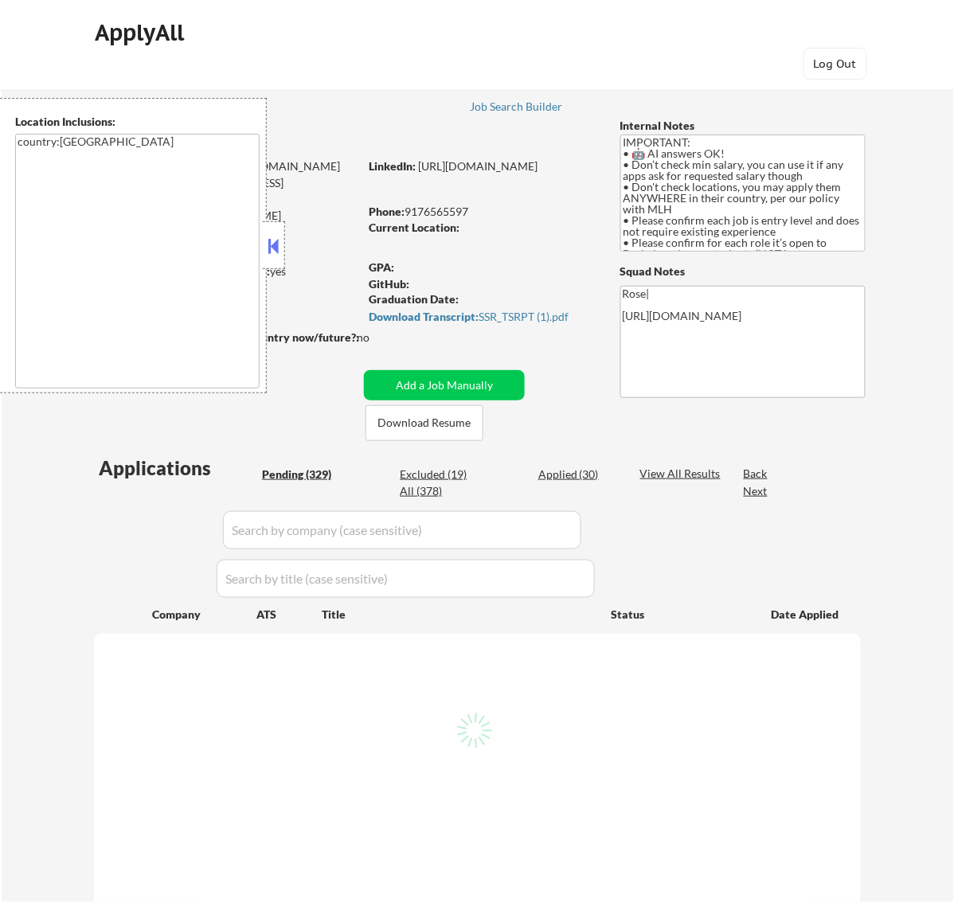
select select ""pending""
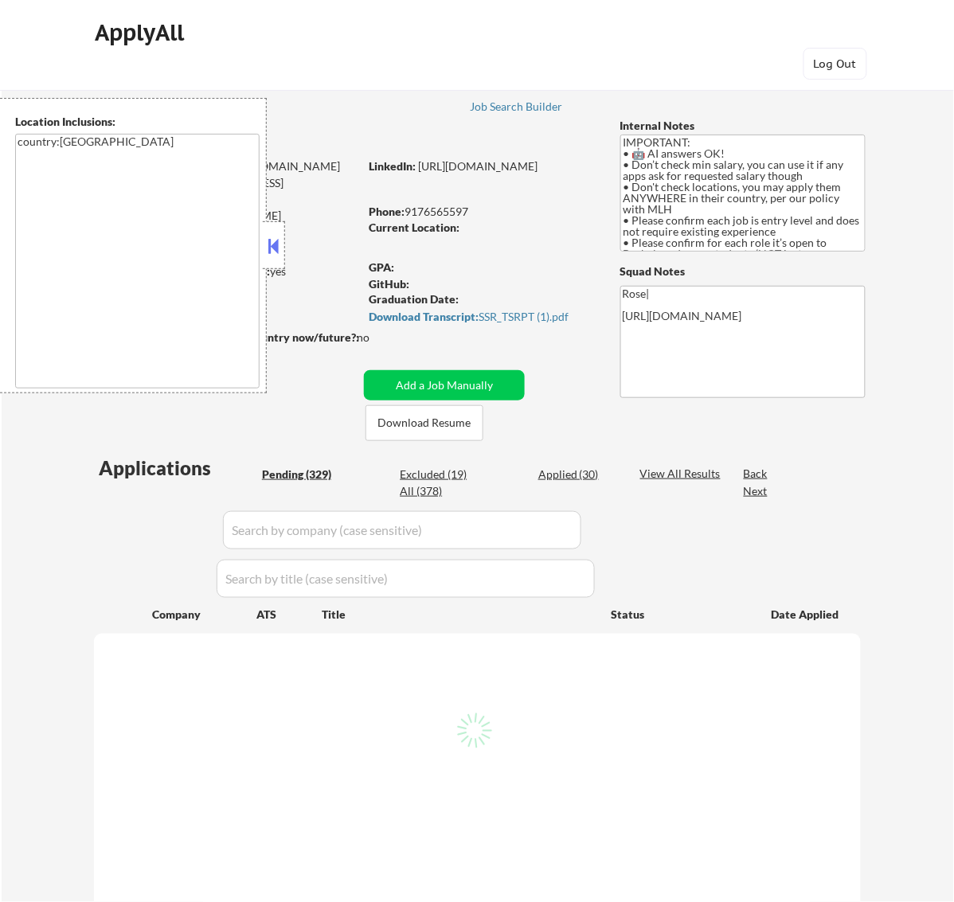
select select ""pending""
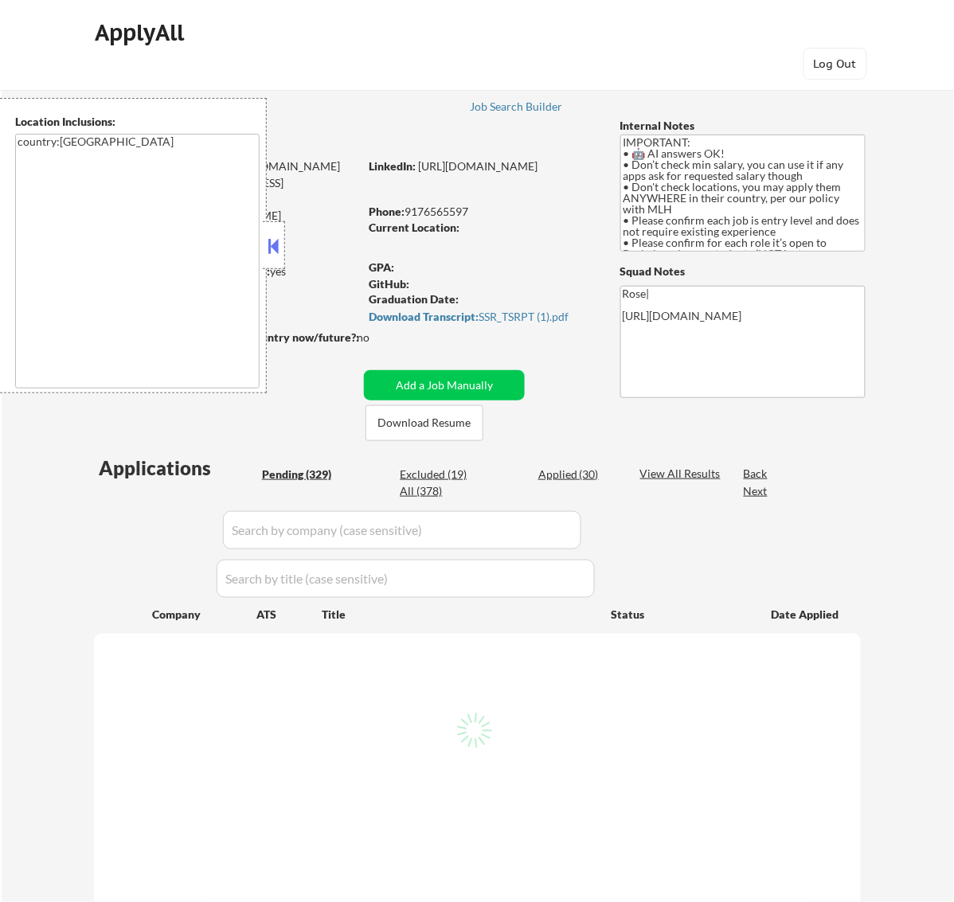
select select ""pending""
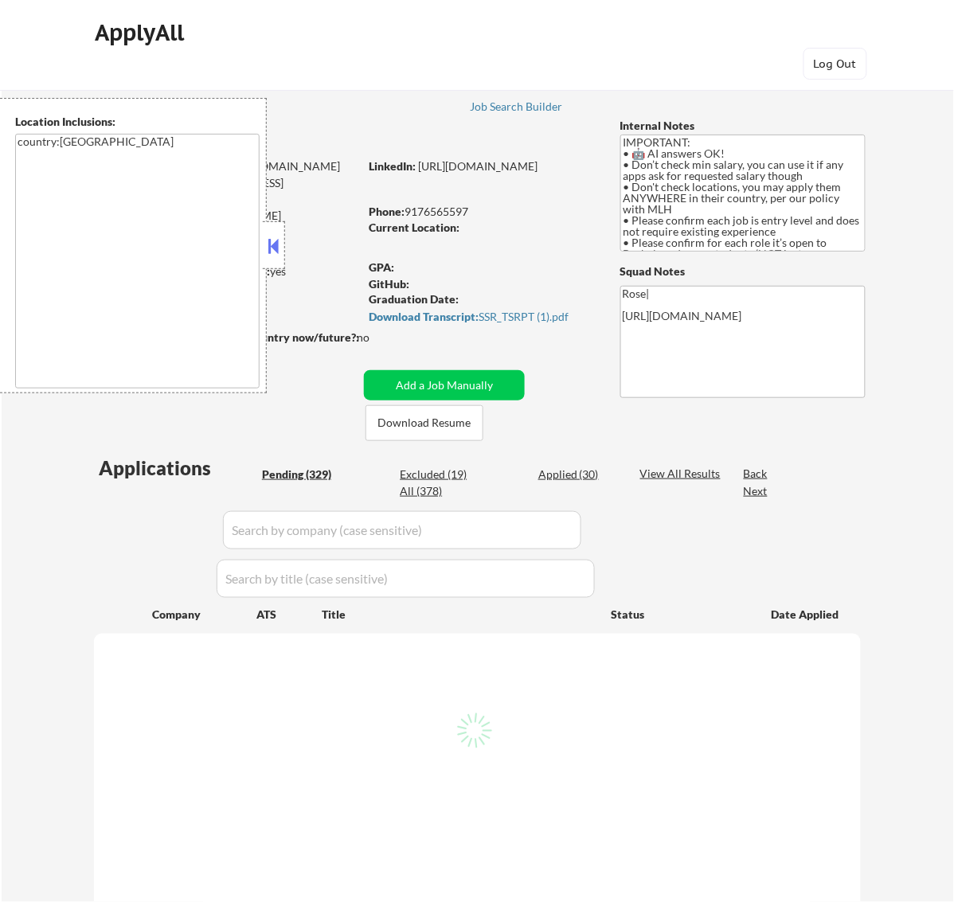
select select ""pending""
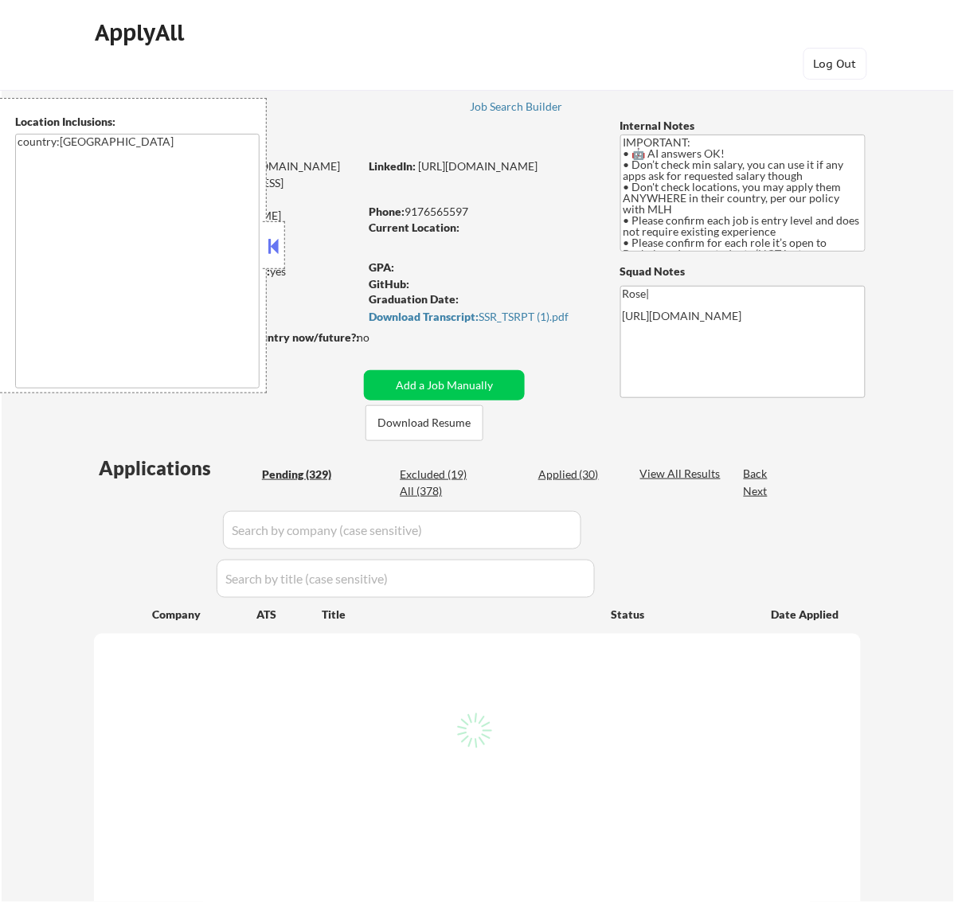
select select ""pending""
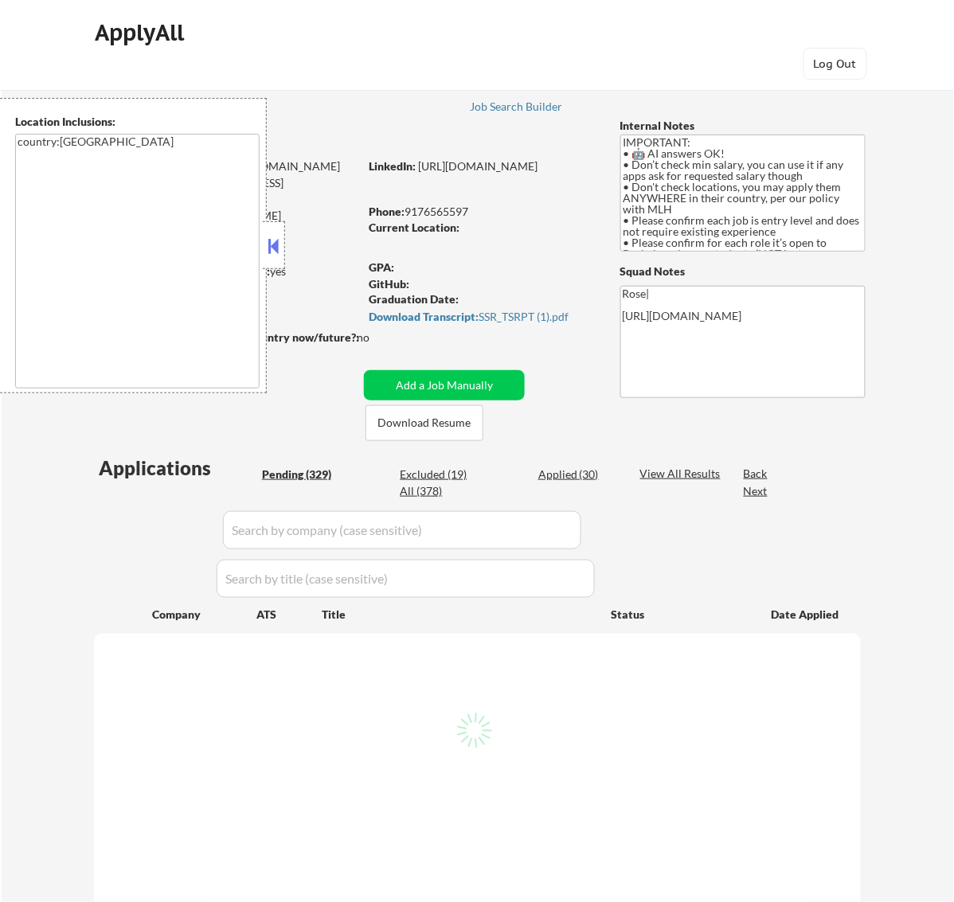
select select ""pending""
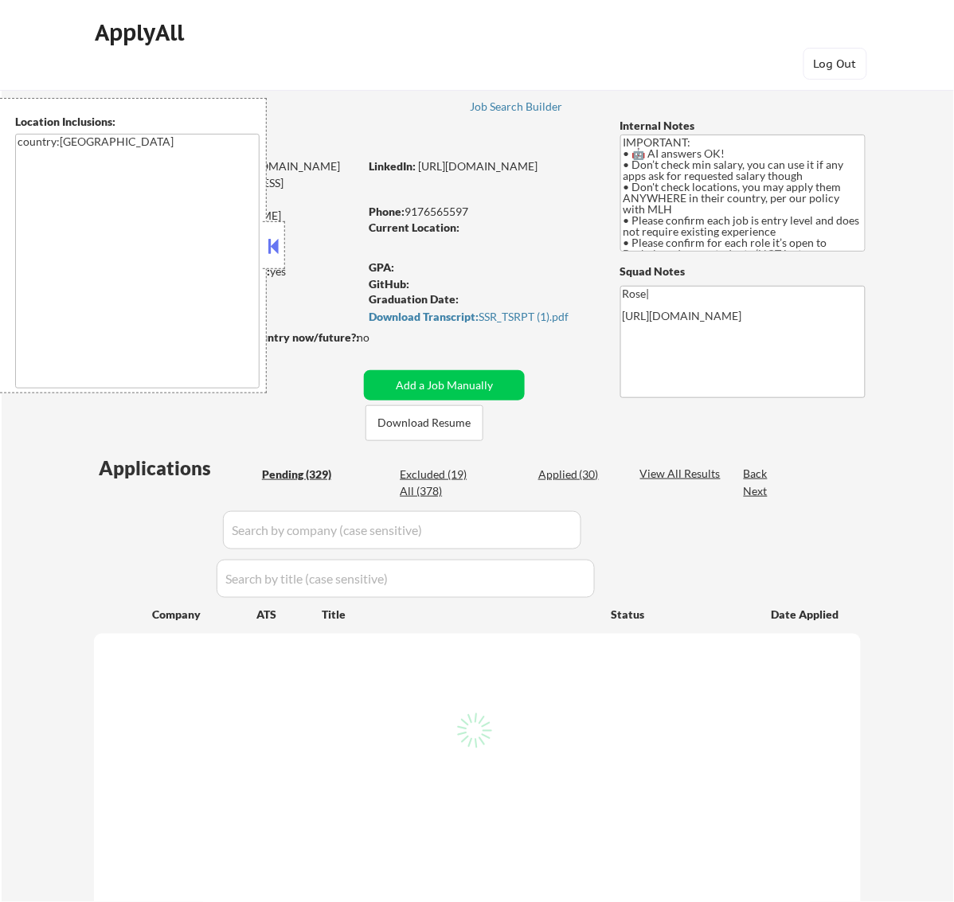
select select ""pending""
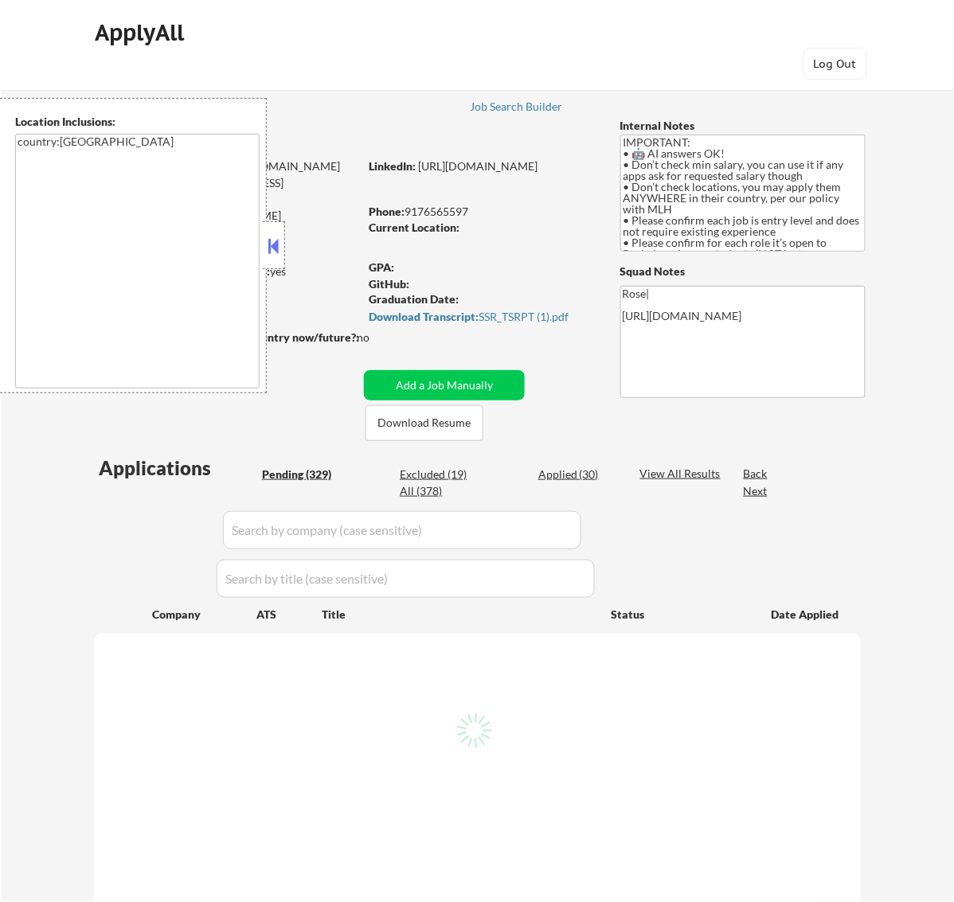
select select ""pending""
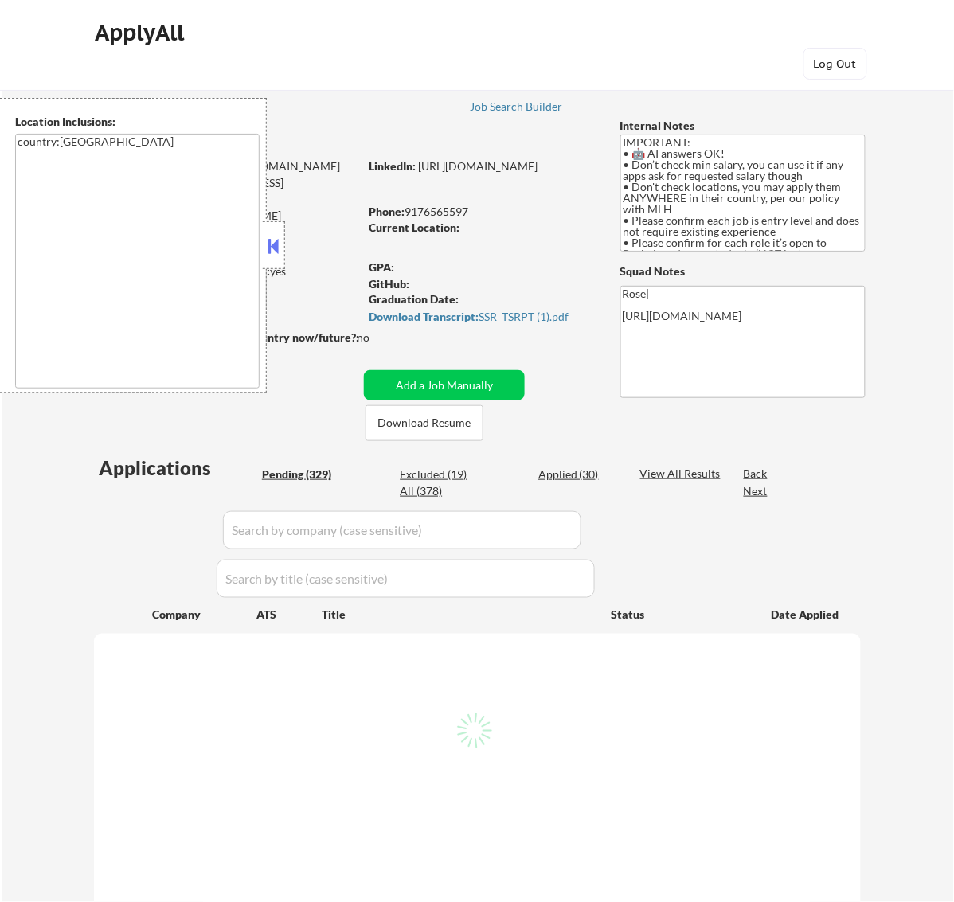
select select ""pending""
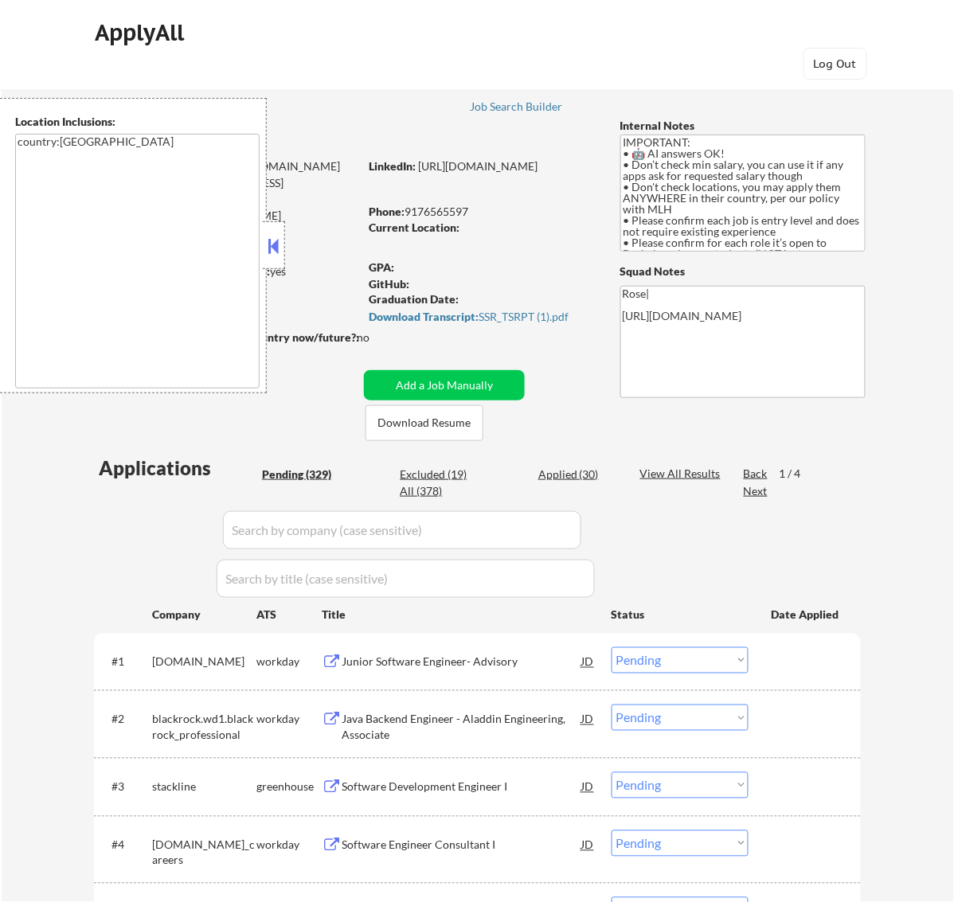
click at [275, 241] on button at bounding box center [273, 246] width 18 height 24
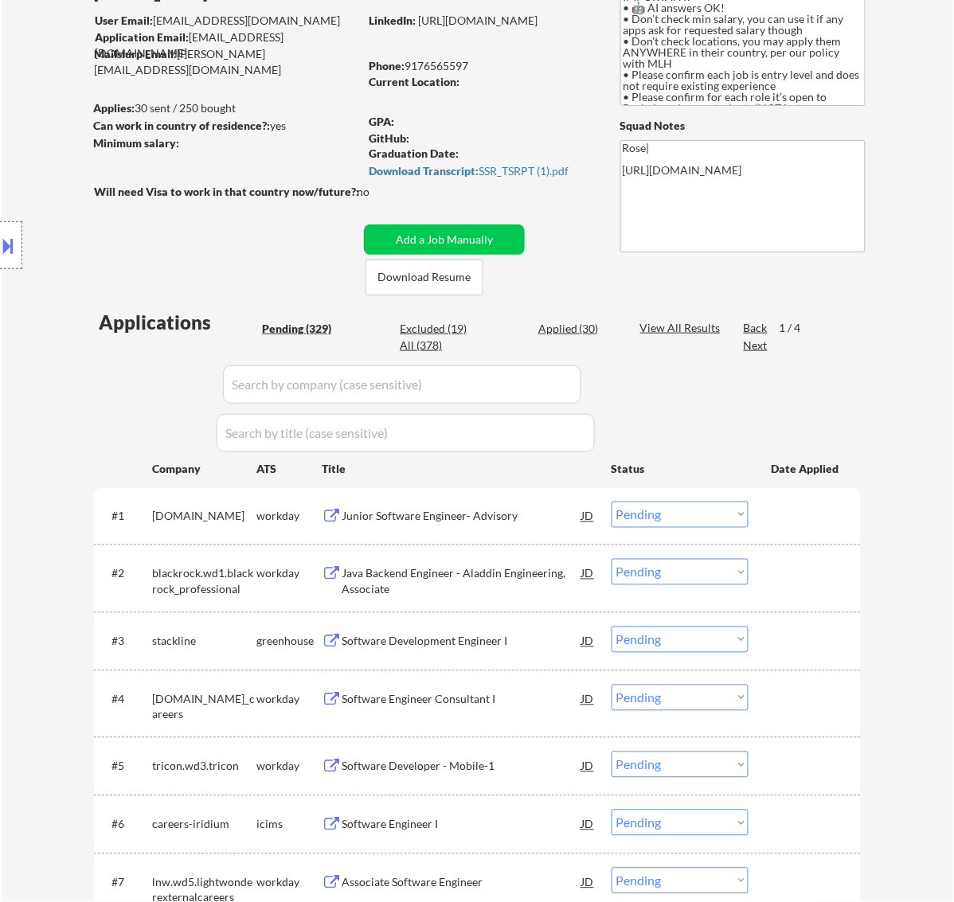
scroll to position [199, 0]
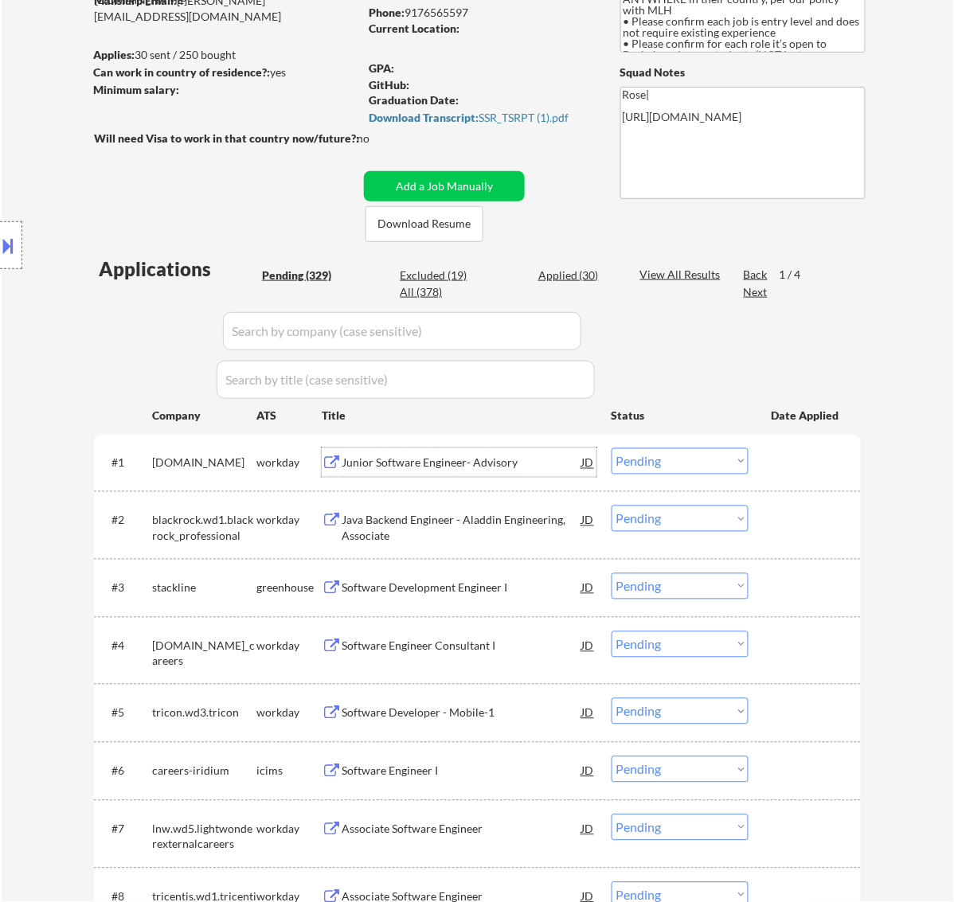
click at [522, 463] on div "Junior Software Engineer- Advisory" at bounding box center [462, 464] width 241 height 16
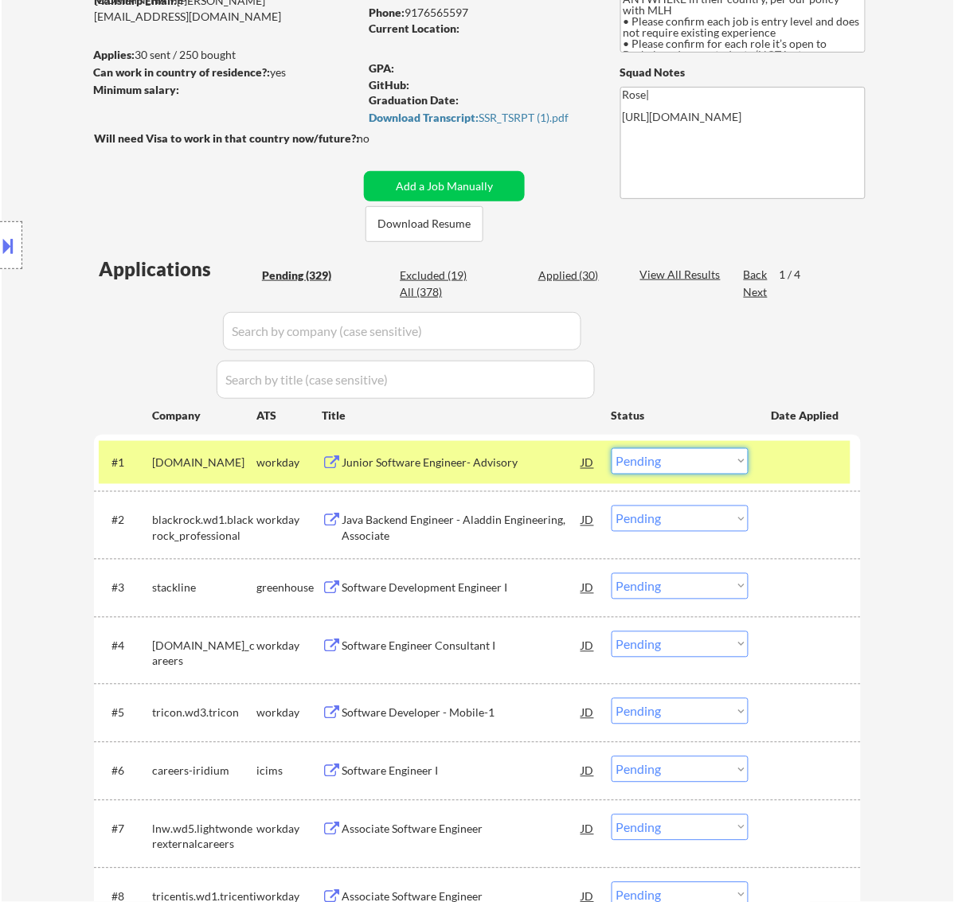
drag, startPoint x: 722, startPoint y: 455, endPoint x: 717, endPoint y: 468, distance: 13.9
click at [722, 455] on select "Choose an option... Pending Applied Excluded (Questions) Excluded (Expired) Exc…" at bounding box center [680, 461] width 137 height 26
click at [612, 448] on select "Choose an option... Pending Applied Excluded (Questions) Excluded (Expired) Exc…" at bounding box center [680, 461] width 137 height 26
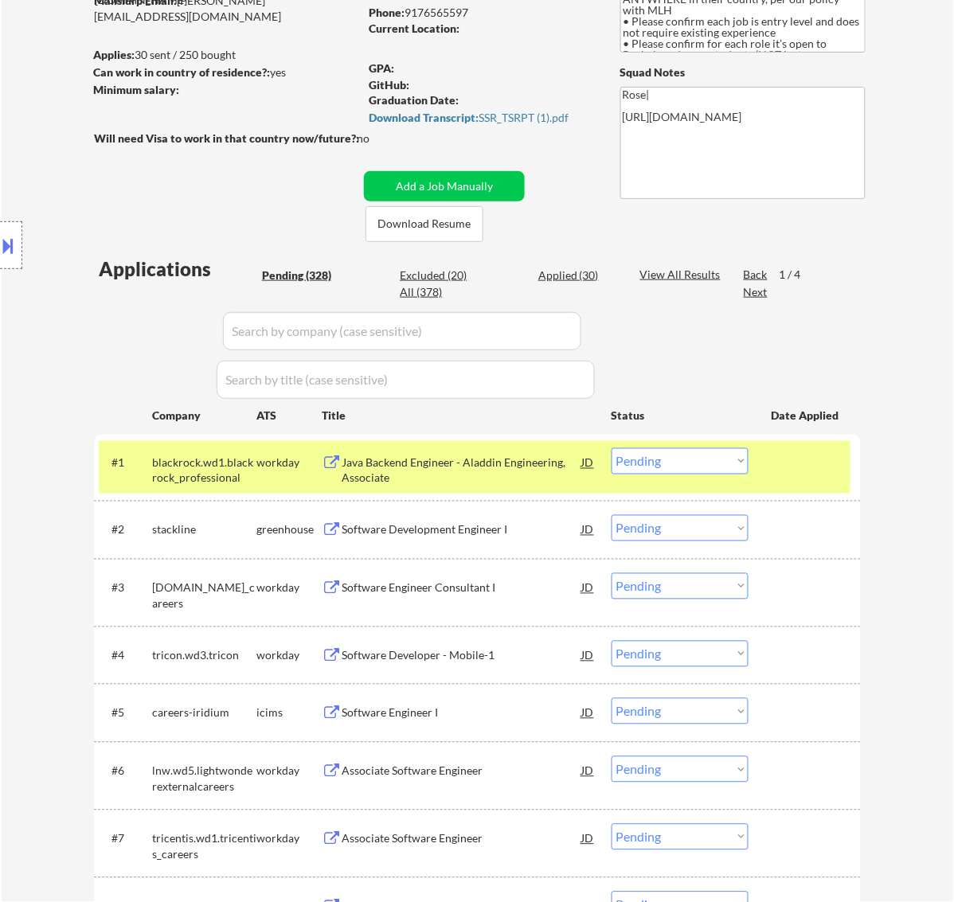
click at [472, 470] on div "Java Backend Engineer - Aladdin Engineering, Associate" at bounding box center [462, 471] width 241 height 31
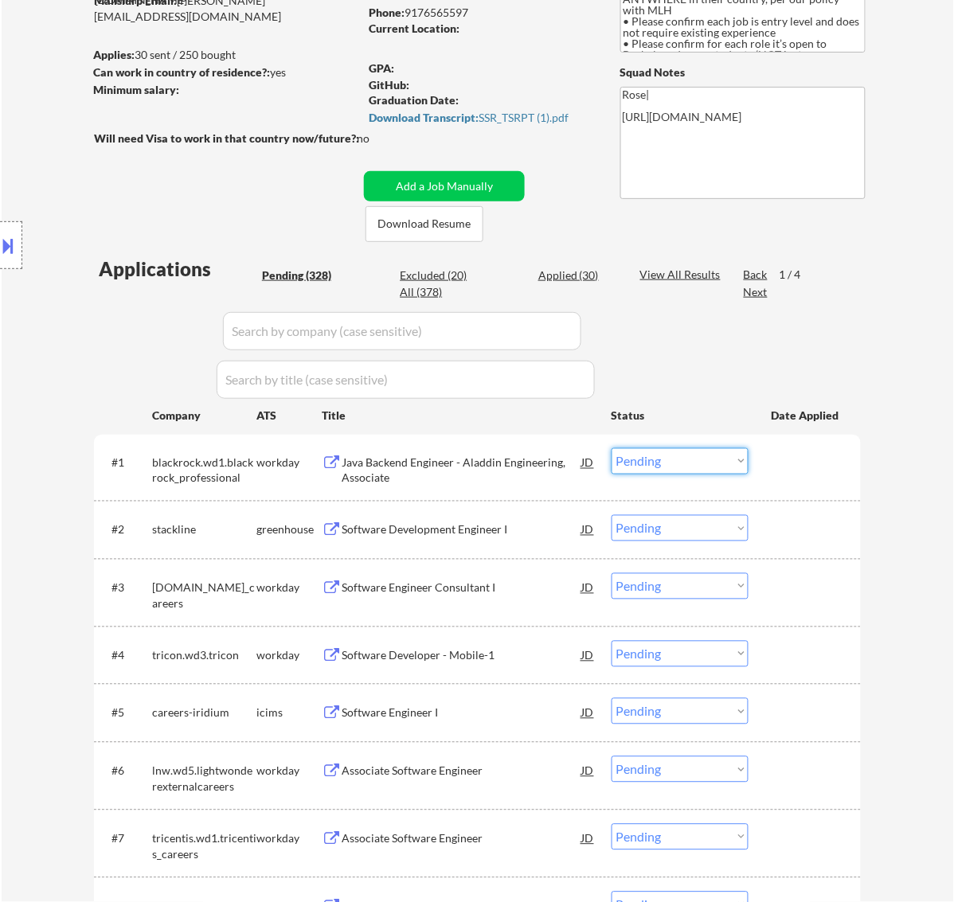
click at [683, 458] on select "Choose an option... Pending Applied Excluded (Questions) Excluded (Expired) Exc…" at bounding box center [680, 461] width 137 height 26
click at [612, 448] on select "Choose an option... Pending Applied Excluded (Questions) Excluded (Expired) Exc…" at bounding box center [680, 461] width 137 height 26
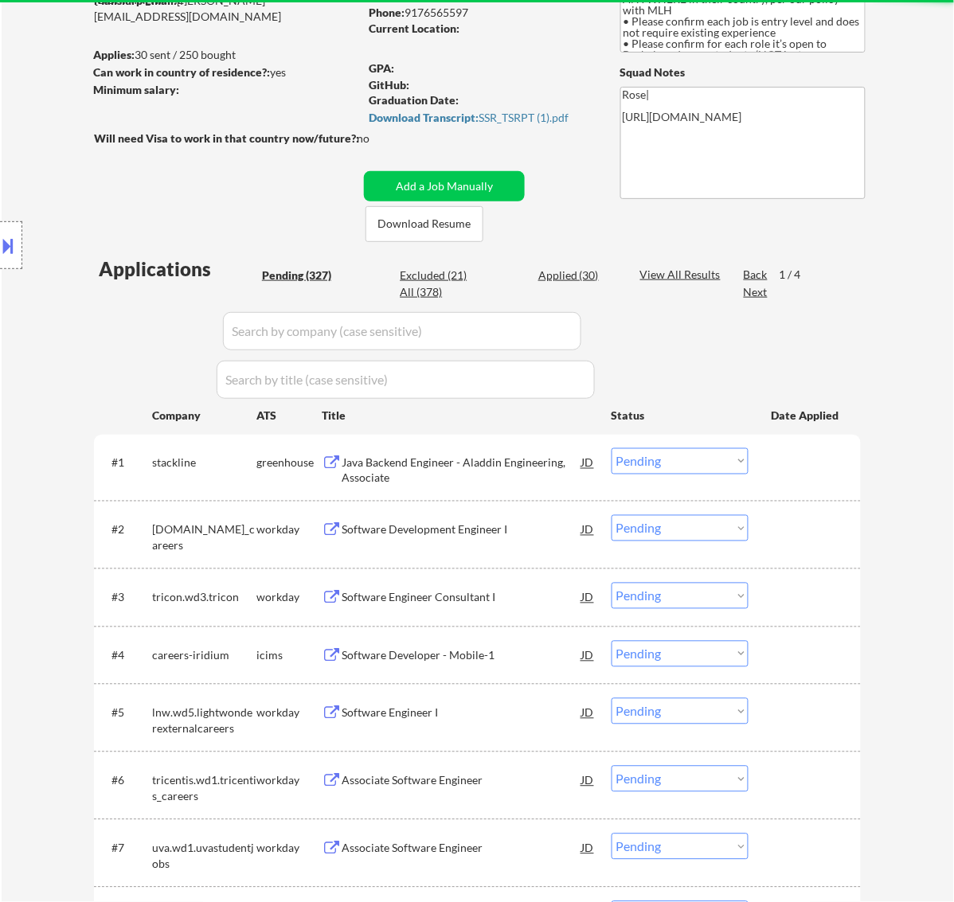
click at [515, 466] on div "Java Backend Engineer - Aladdin Engineering, Associate" at bounding box center [462, 471] width 241 height 31
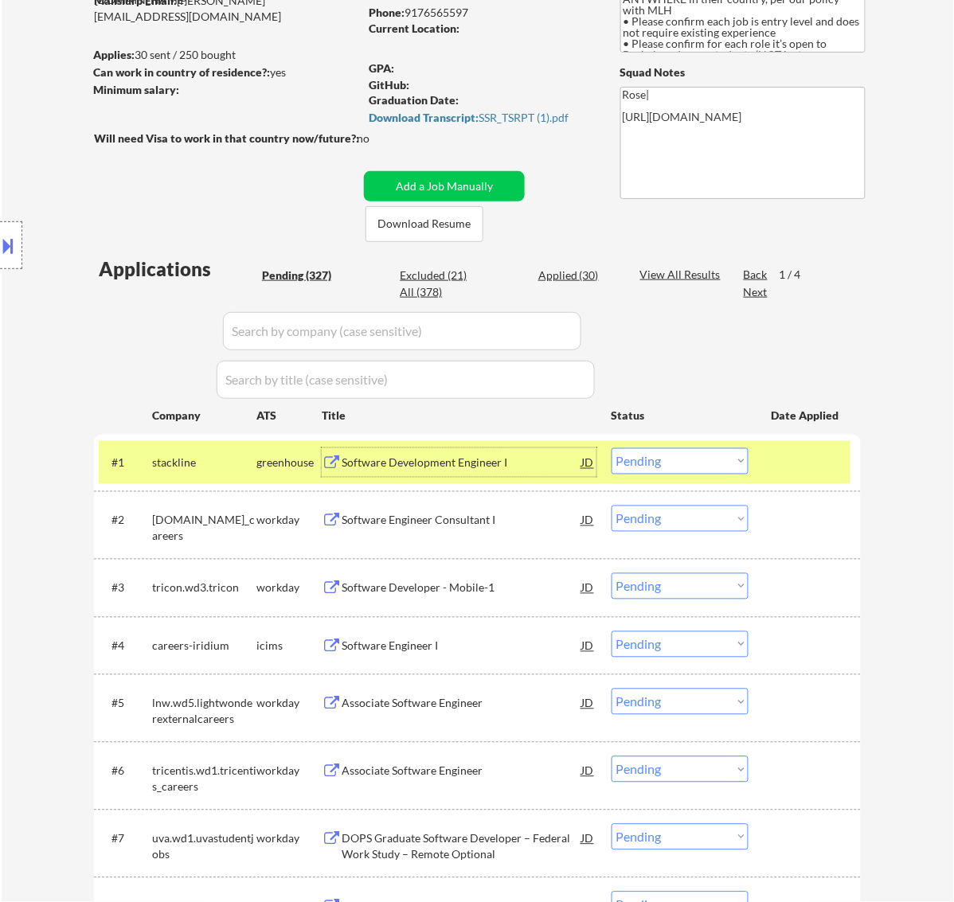
click at [642, 460] on select "Choose an option... Pending Applied Excluded (Questions) Excluded (Expired) Exc…" at bounding box center [680, 461] width 137 height 26
click at [612, 448] on select "Choose an option... Pending Applied Excluded (Questions) Excluded (Expired) Exc…" at bounding box center [680, 461] width 137 height 26
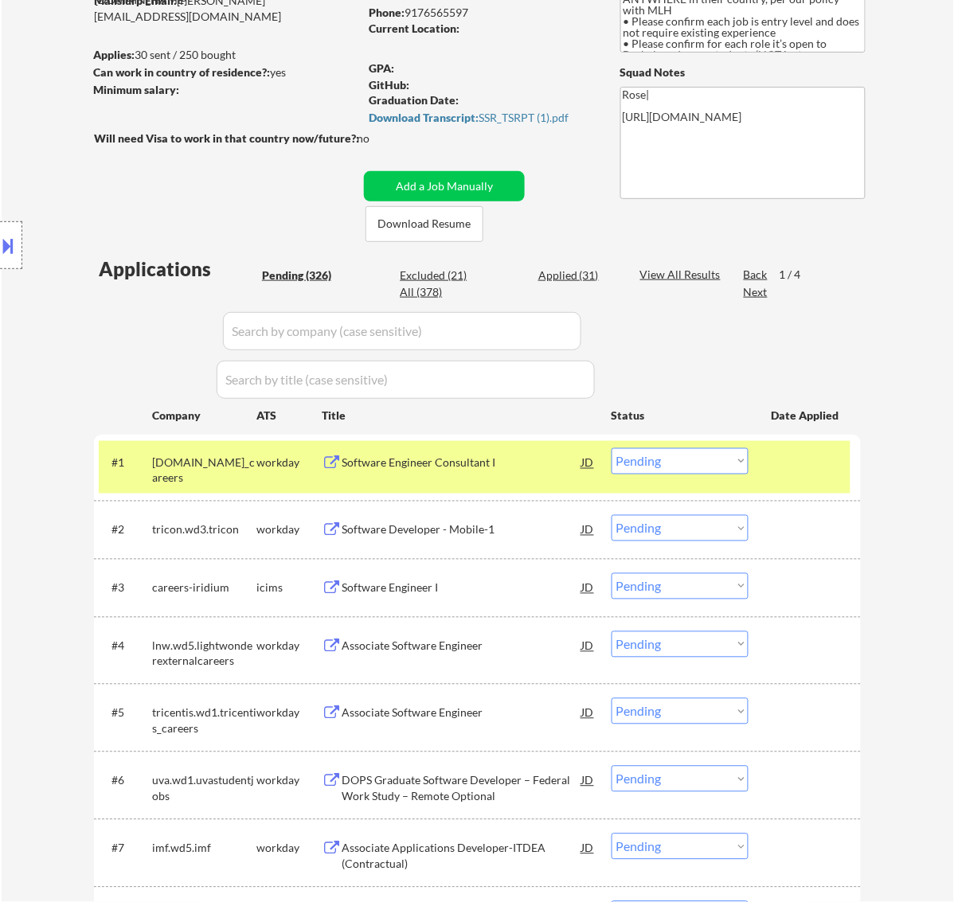
click at [538, 463] on div "Software Engineer Consultant I" at bounding box center [462, 464] width 241 height 16
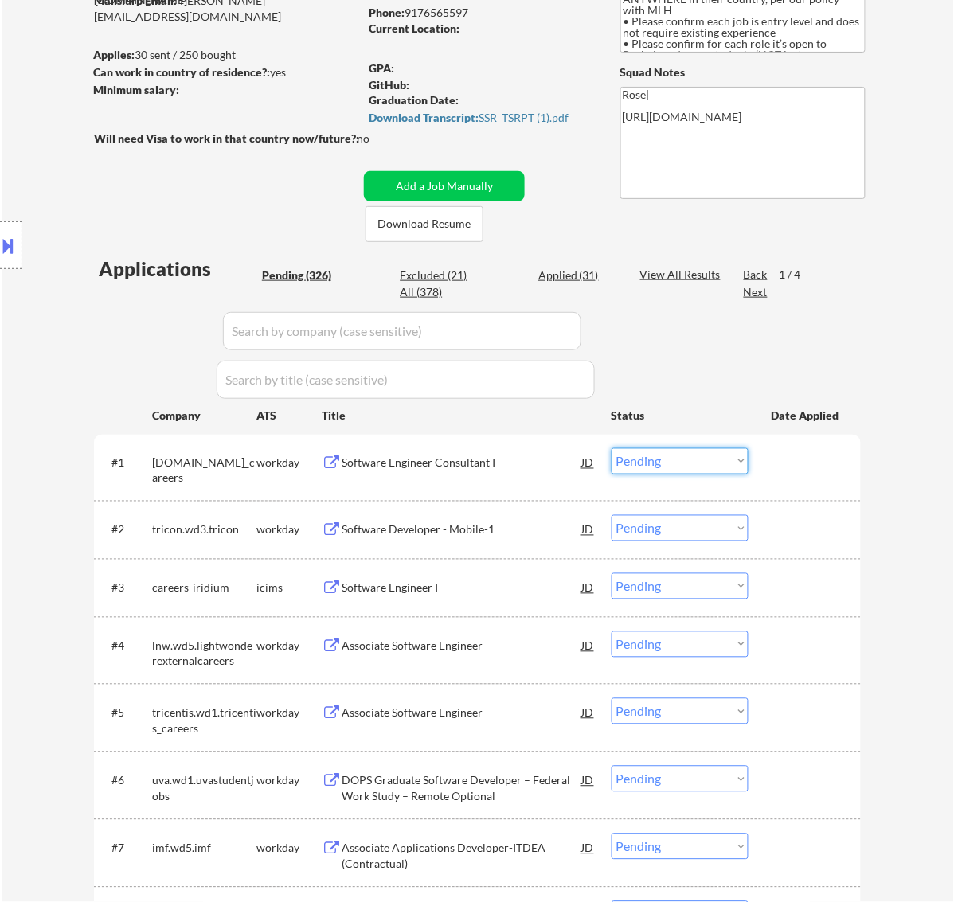
click at [686, 451] on select "Choose an option... Pending Applied Excluded (Questions) Excluded (Expired) Exc…" at bounding box center [680, 461] width 137 height 26
click at [612, 448] on select "Choose an option... Pending Applied Excluded (Questions) Excluded (Expired) Exc…" at bounding box center [680, 461] width 137 height 26
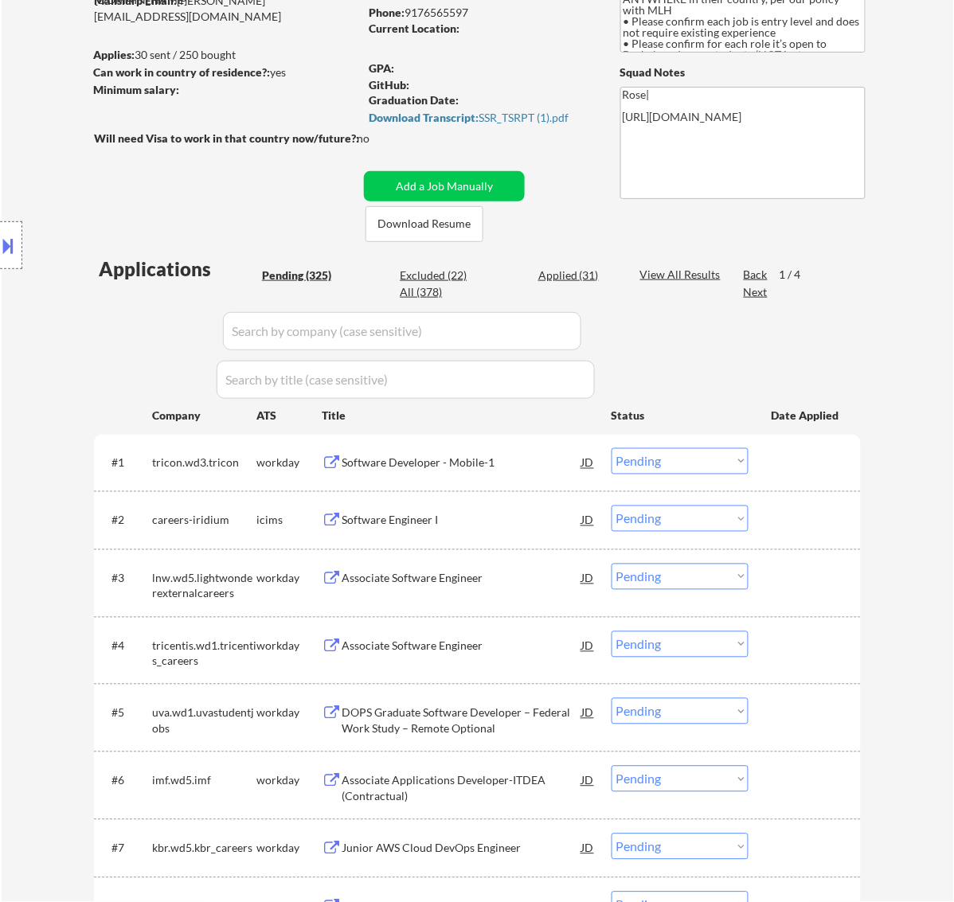
click at [526, 458] on div "Software Developer - Mobile-1" at bounding box center [462, 464] width 241 height 16
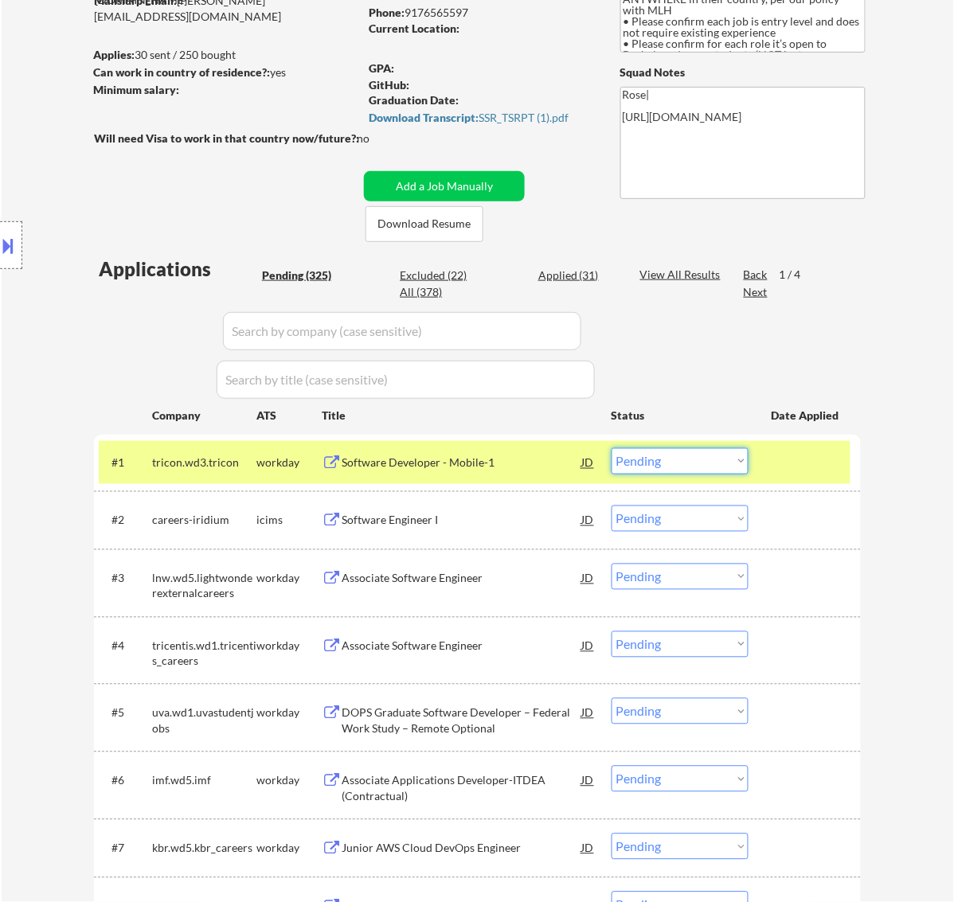
click at [729, 452] on select "Choose an option... Pending Applied Excluded (Questions) Excluded (Expired) Exc…" at bounding box center [680, 461] width 137 height 26
click at [612, 448] on select "Choose an option... Pending Applied Excluded (Questions) Excluded (Expired) Exc…" at bounding box center [680, 461] width 137 height 26
select select ""pending""
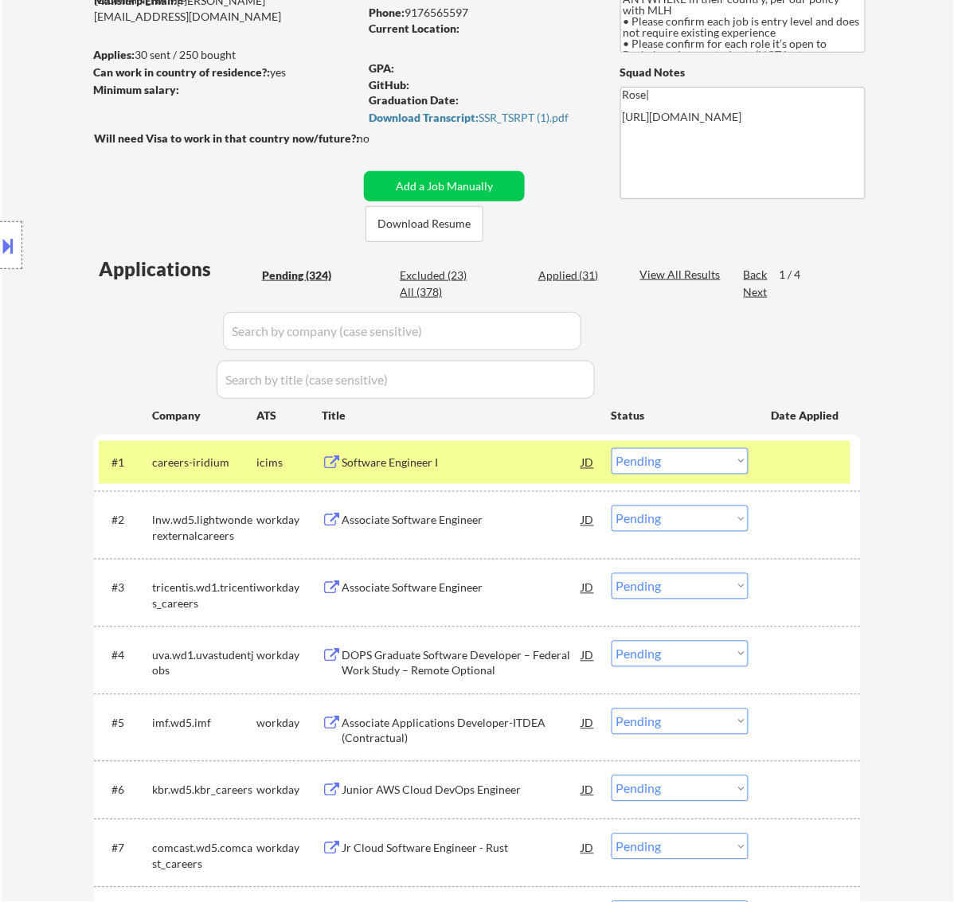
click at [511, 526] on div "Associate Software Engineer" at bounding box center [462, 521] width 241 height 16
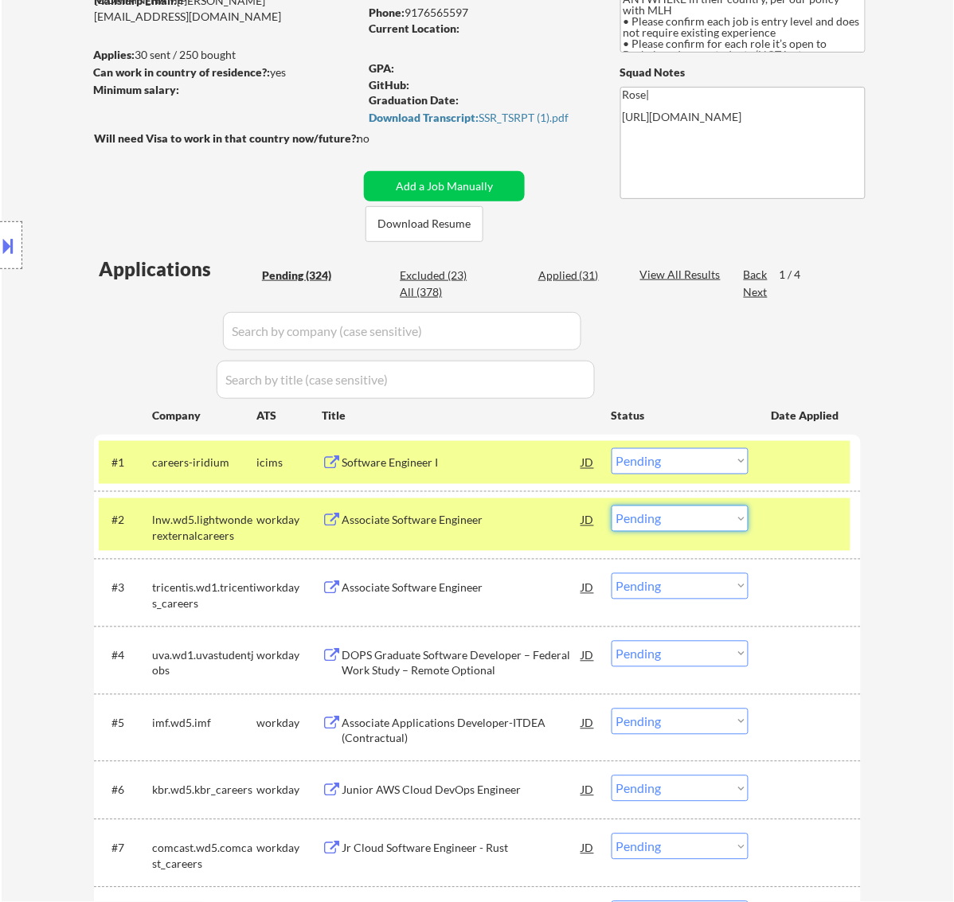
click at [702, 523] on select "Choose an option... Pending Applied Excluded (Questions) Excluded (Expired) Exc…" at bounding box center [680, 519] width 137 height 26
click at [612, 506] on select "Choose an option... Pending Applied Excluded (Questions) Excluded (Expired) Exc…" at bounding box center [680, 519] width 137 height 26
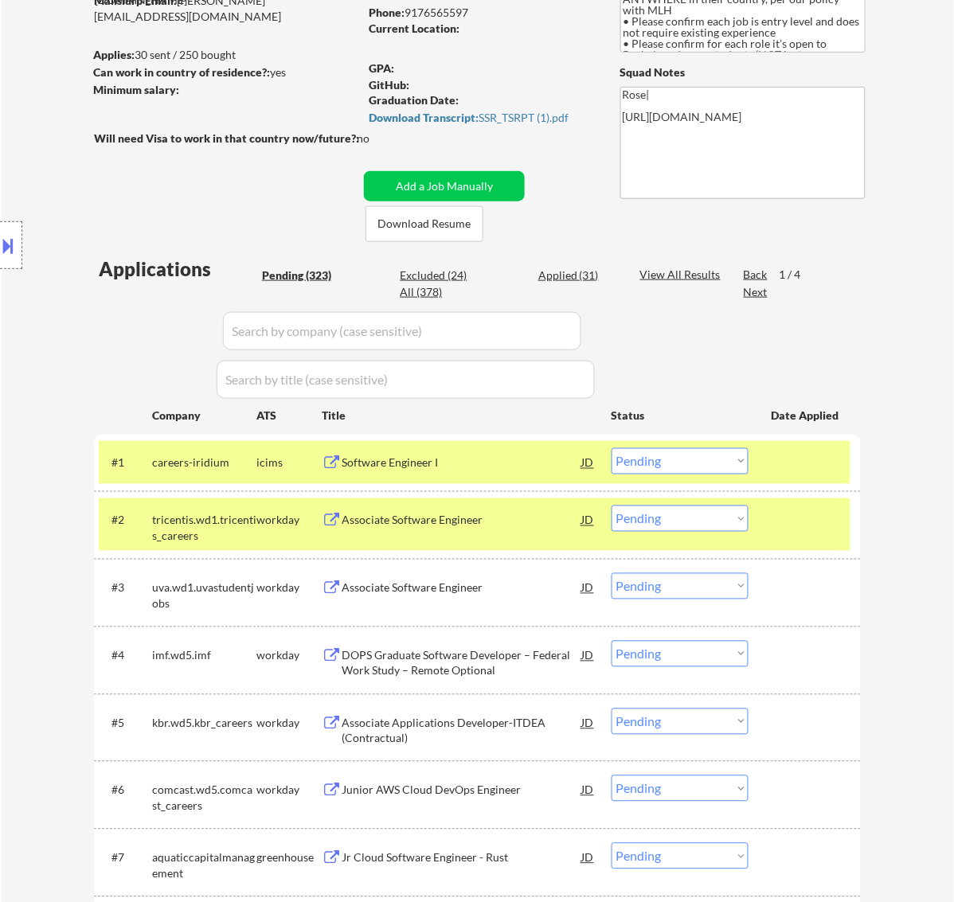
click at [814, 464] on div at bounding box center [807, 462] width 70 height 29
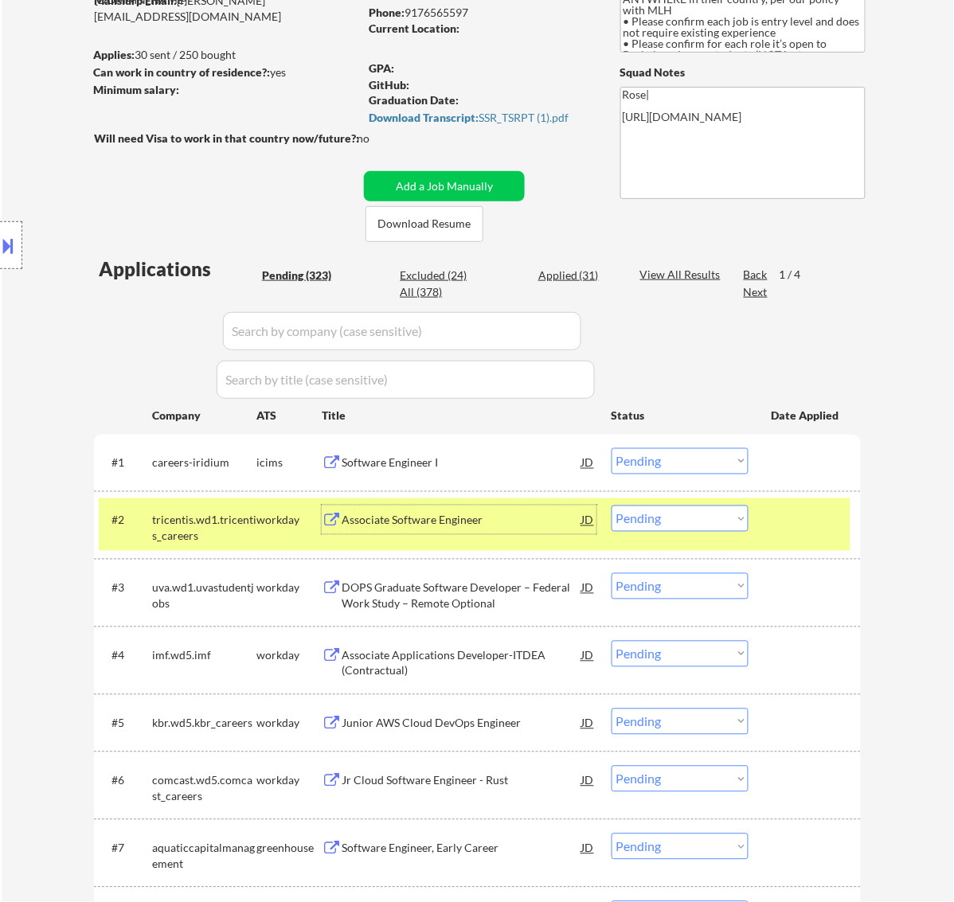
click at [448, 524] on div "Associate Software Engineer" at bounding box center [462, 521] width 241 height 16
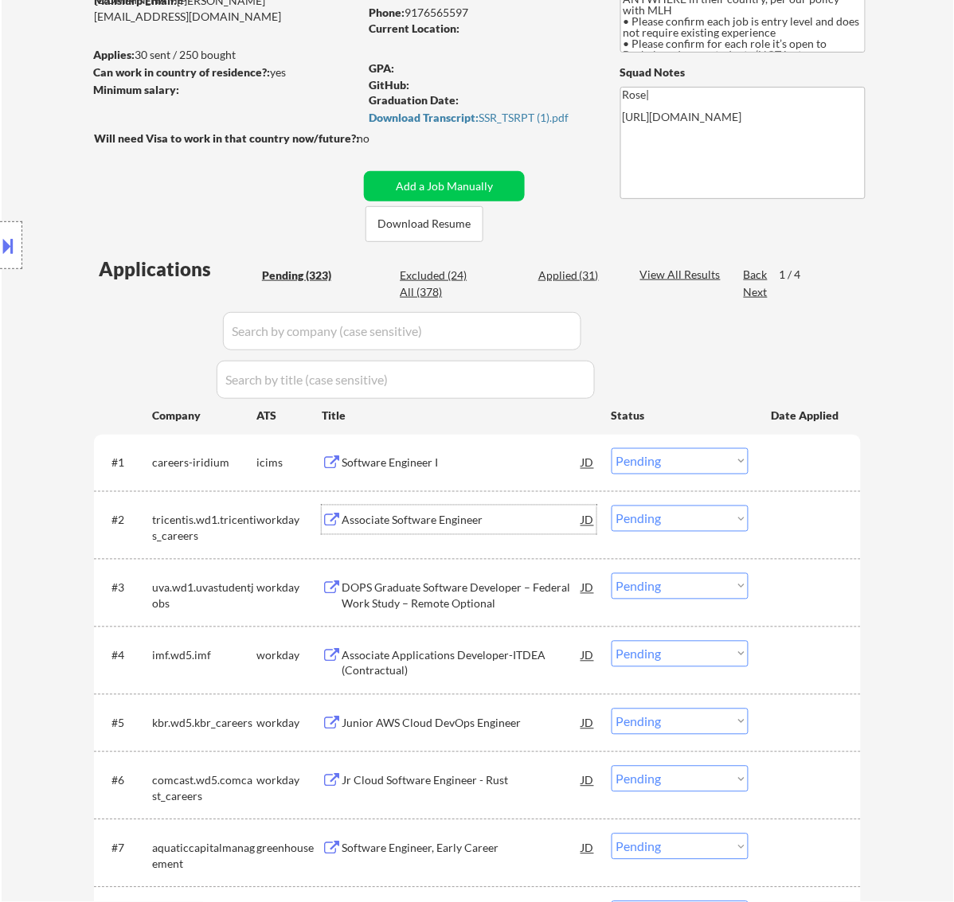
click at [726, 519] on select "Choose an option... Pending Applied Excluded (Questions) Excluded (Expired) Exc…" at bounding box center [680, 519] width 137 height 26
click at [612, 506] on select "Choose an option... Pending Applied Excluded (Questions) Excluded (Expired) Exc…" at bounding box center [680, 519] width 137 height 26
select select ""pending""
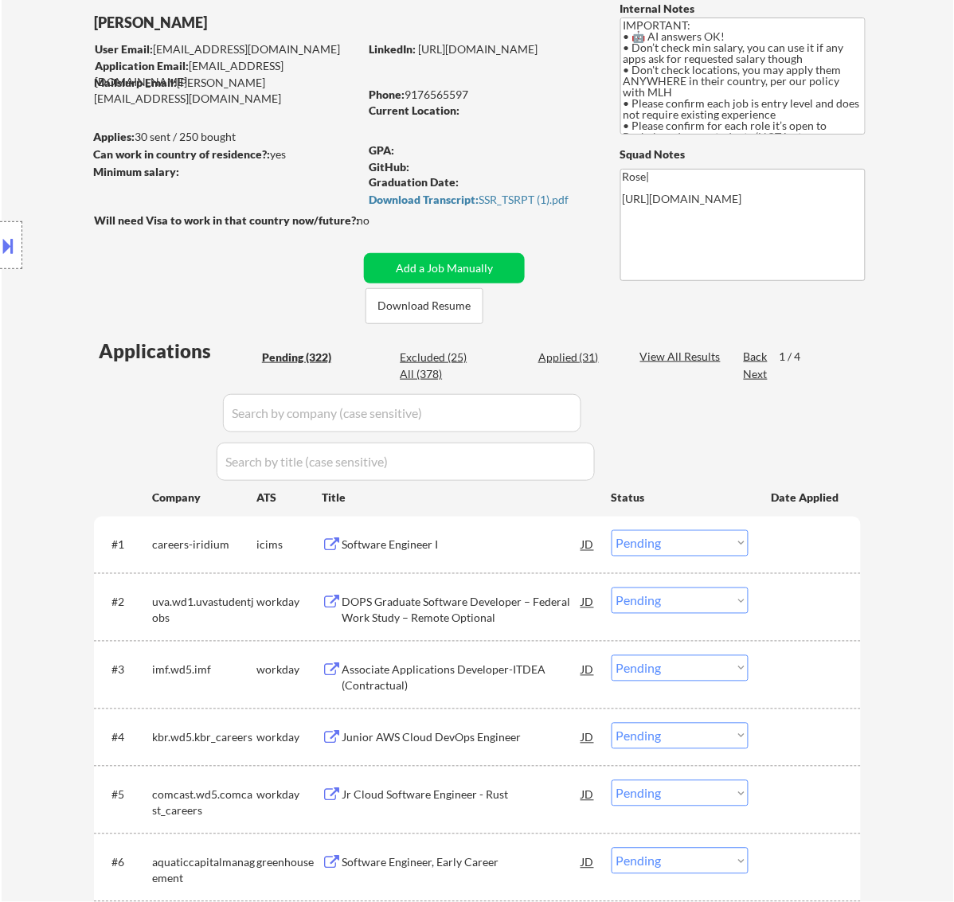
scroll to position [100, 0]
